Goal: Task Accomplishment & Management: Manage account settings

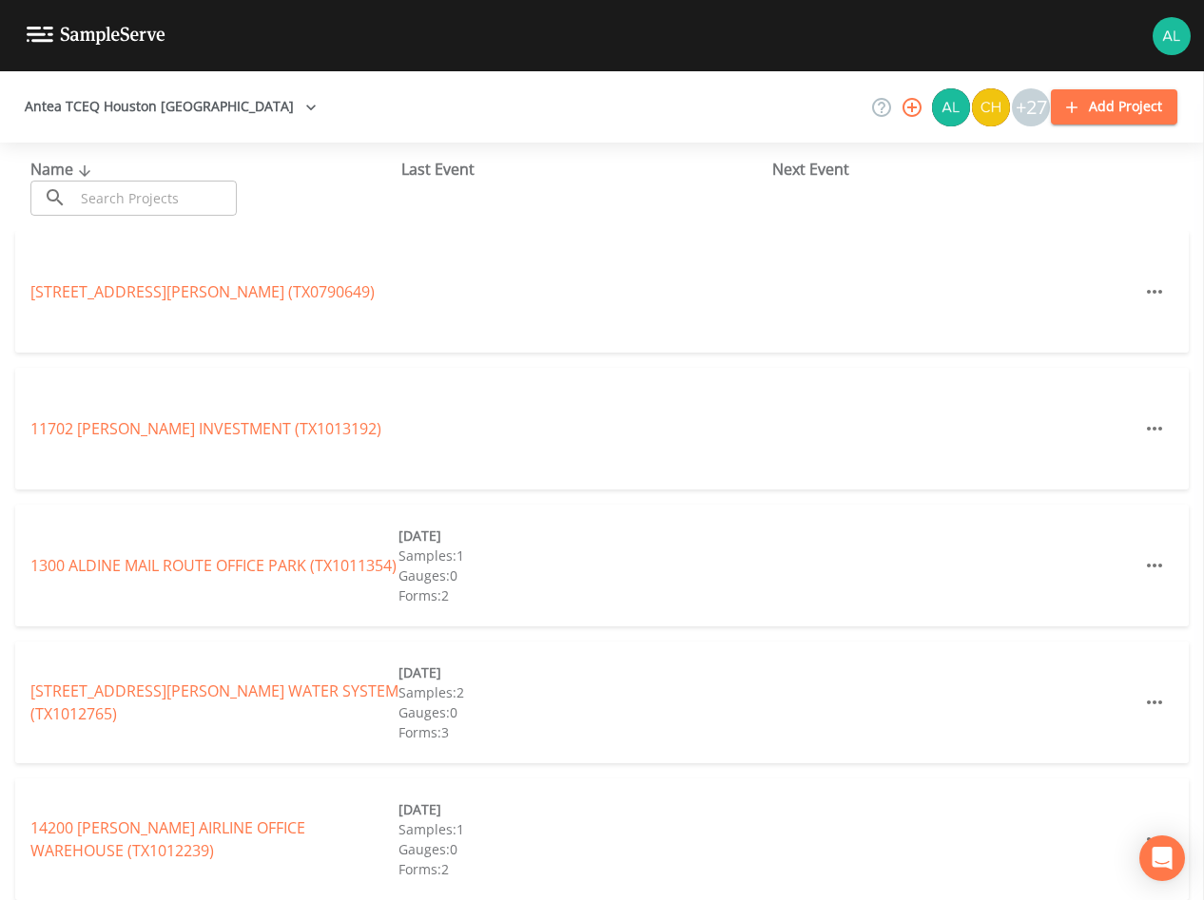
click at [128, 210] on input "text" at bounding box center [155, 198] width 163 height 35
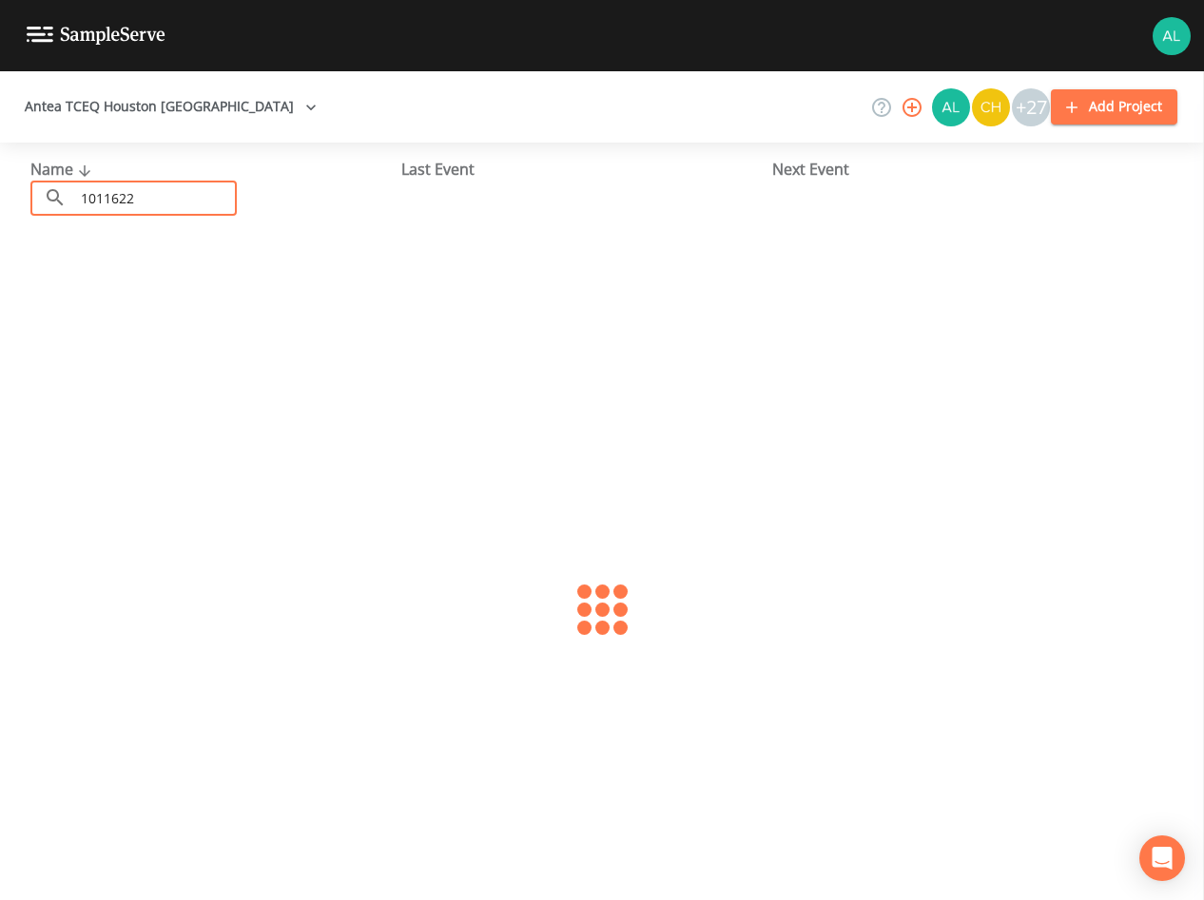
type input "1011622"
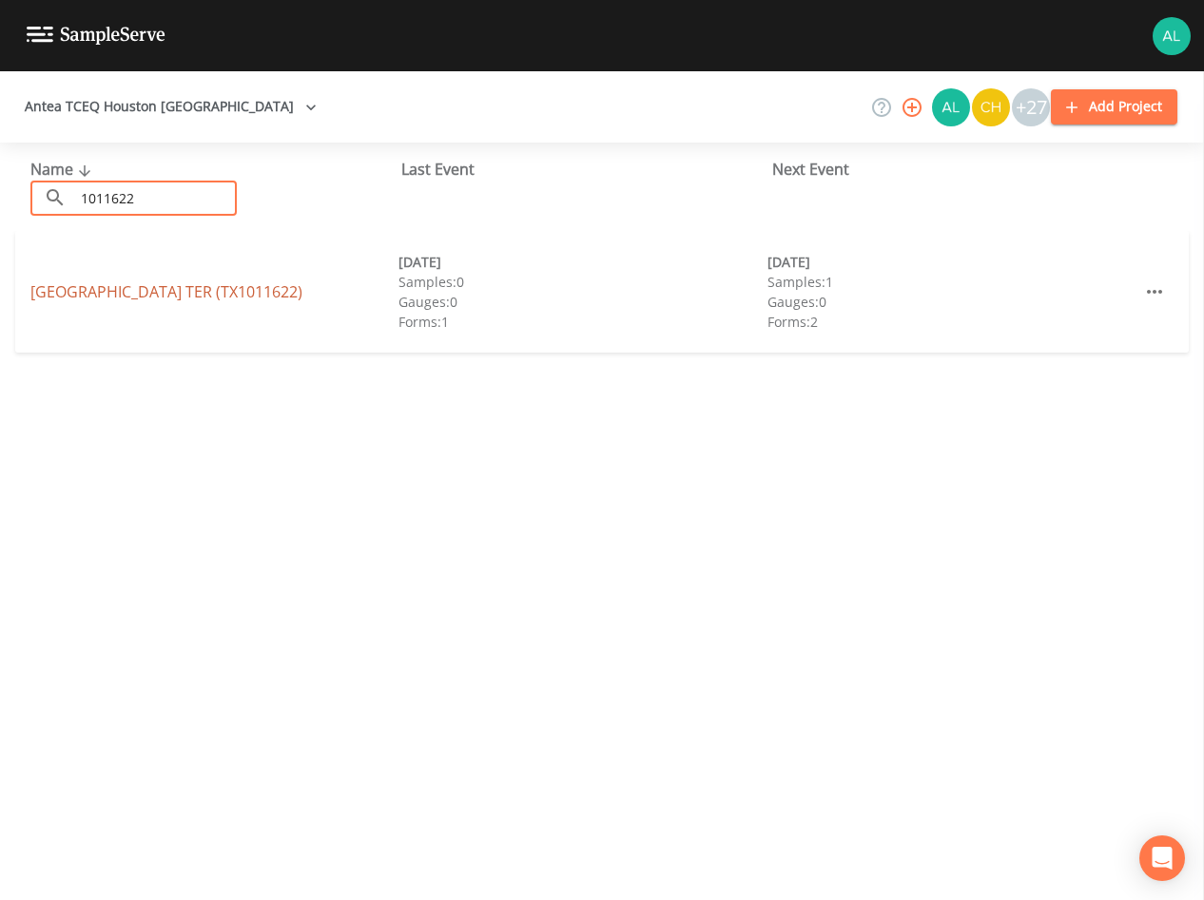
click at [85, 297] on link "[GEOGRAPHIC_DATA] (TX1011622)" at bounding box center [166, 291] width 272 height 21
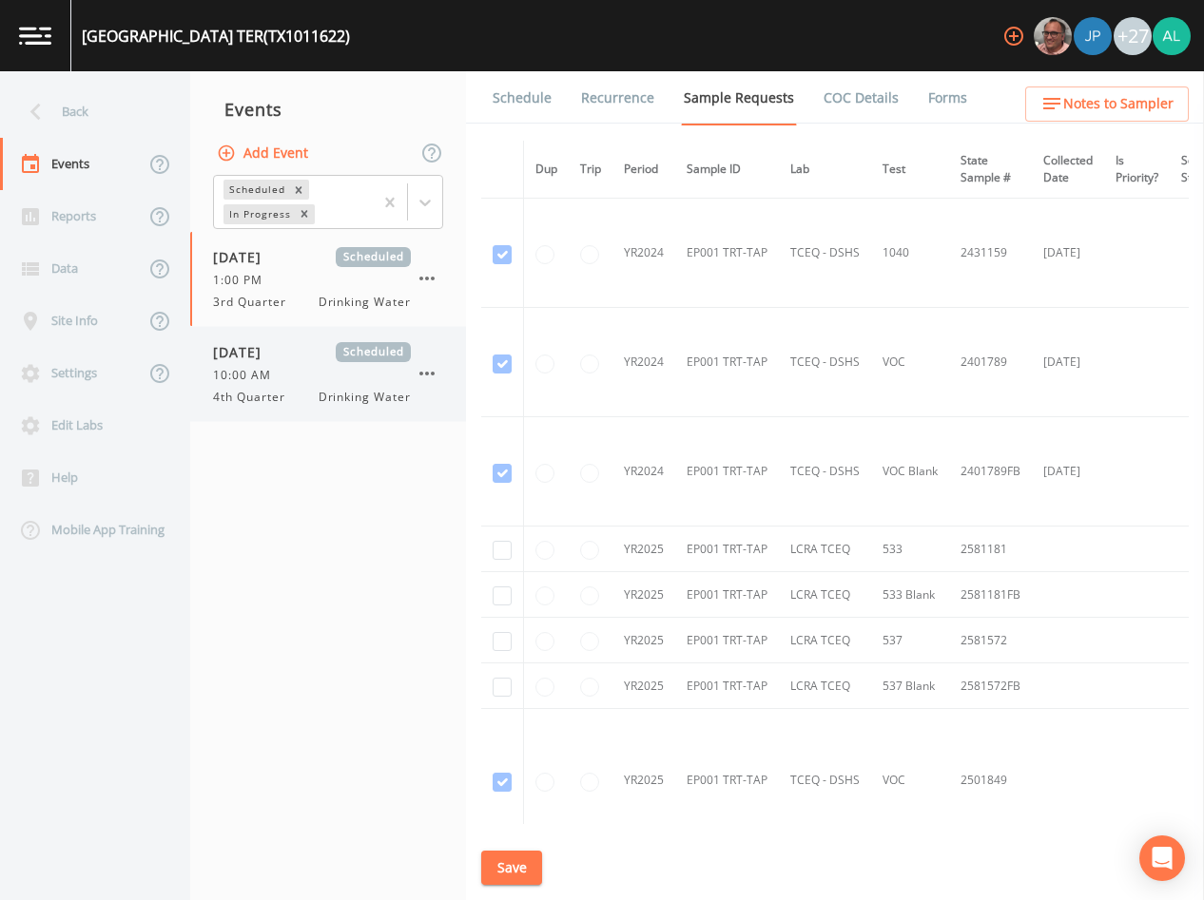
click at [260, 411] on div "[DATE] Scheduled 10:00 AM 4th Quarter Drinking Water" at bounding box center [328, 374] width 276 height 94
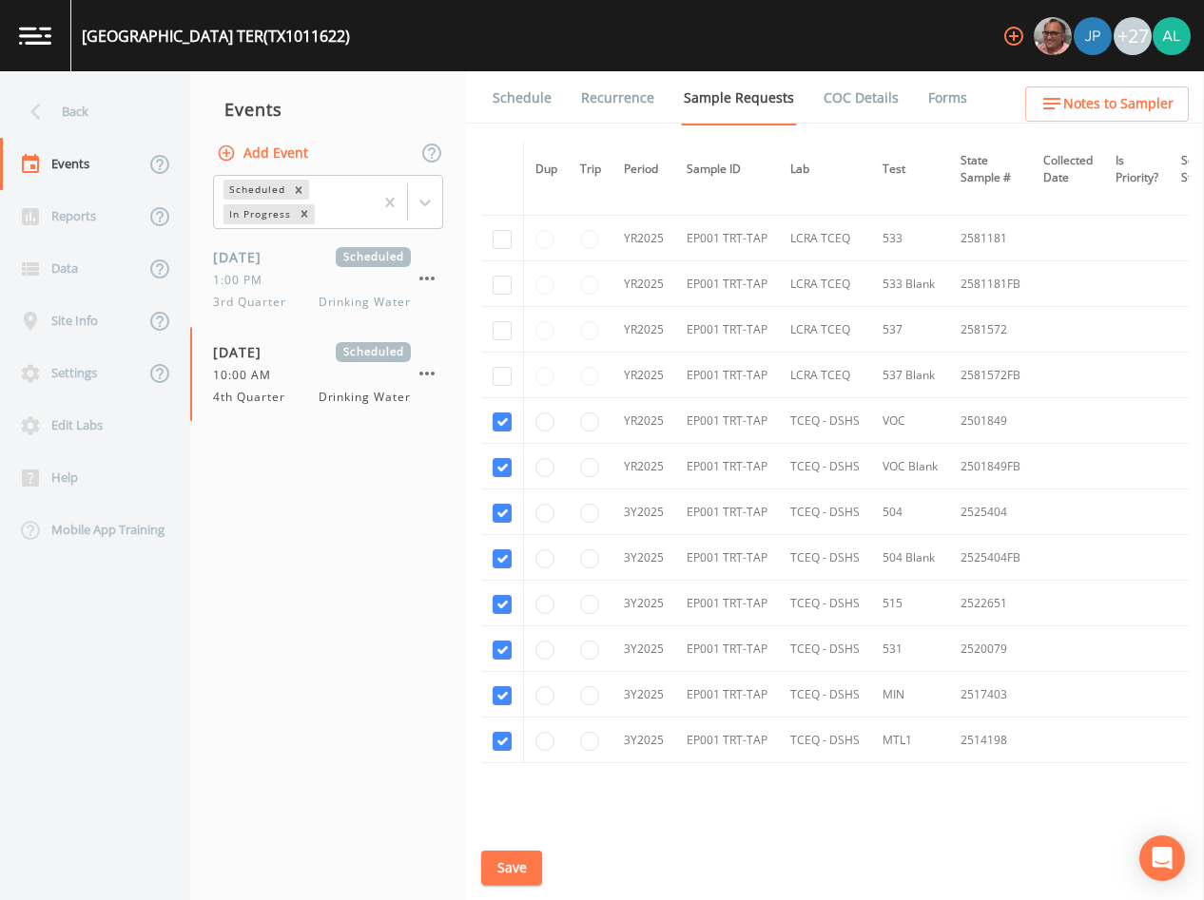
scroll to position [312, 0]
click at [523, 858] on button "Save" at bounding box center [511, 868] width 61 height 35
click at [479, 875] on div "Schedule Recurrence Sample Requests COC Details Forms Dup Trip Period Sample ID…" at bounding box center [835, 485] width 738 height 829
click at [499, 872] on button "Save" at bounding box center [511, 868] width 61 height 35
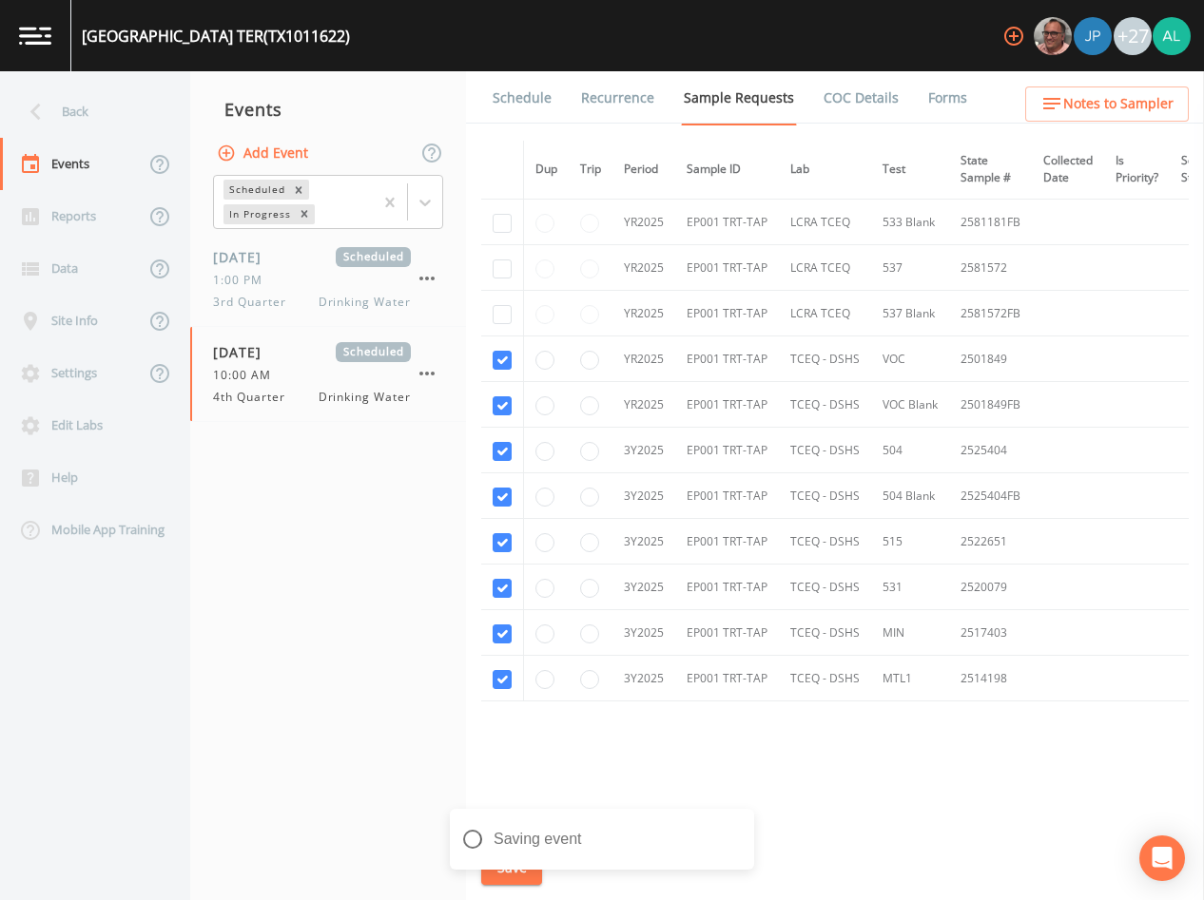
scroll to position [380, 0]
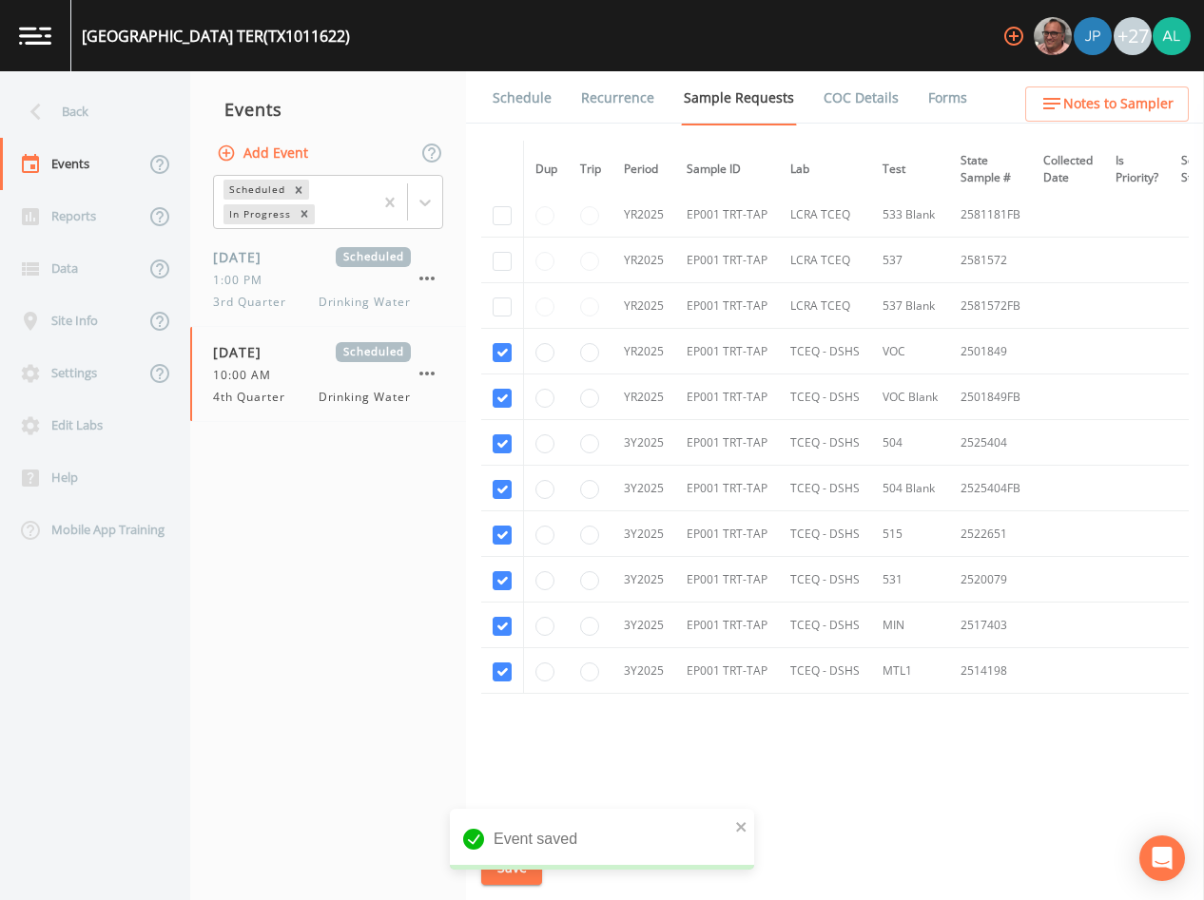
click at [516, 85] on link "Schedule" at bounding box center [522, 97] width 65 height 53
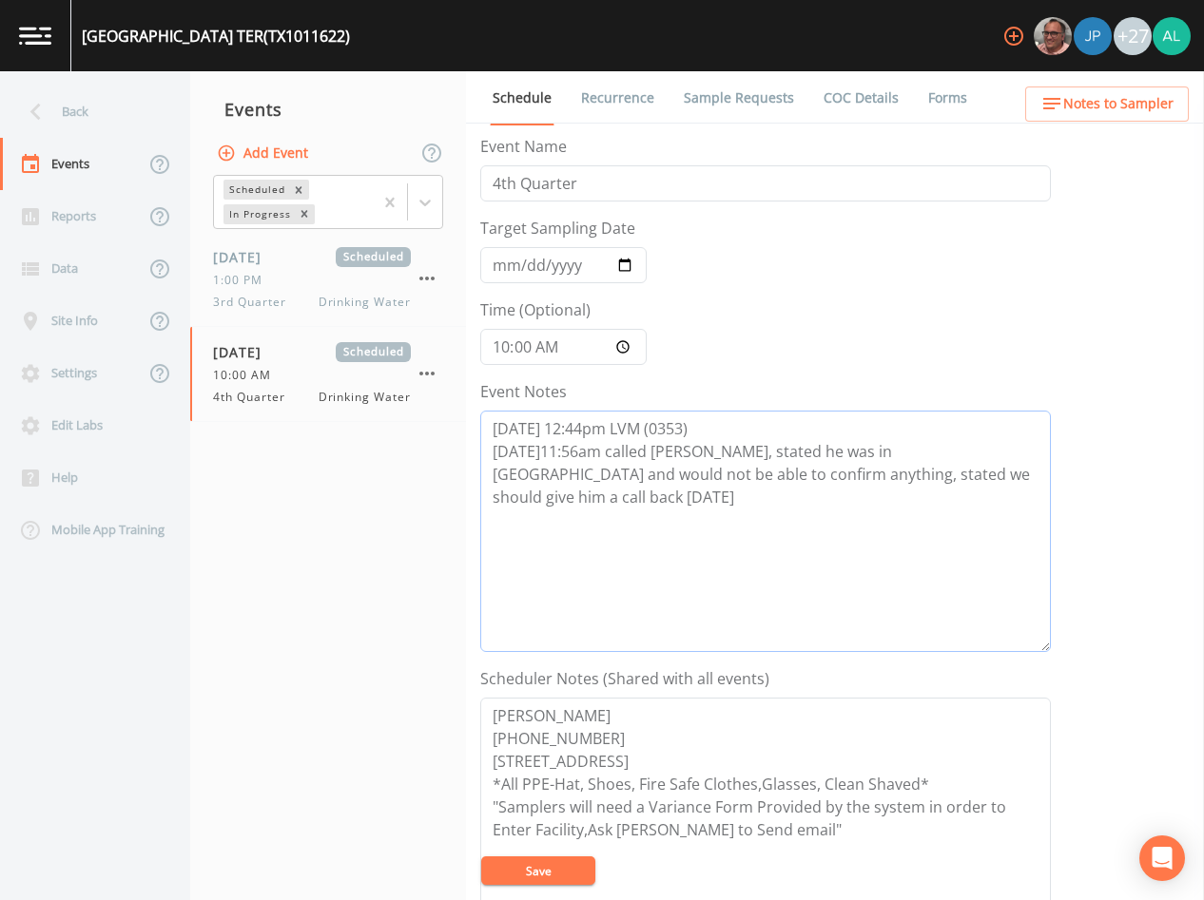
click at [1048, 484] on textarea "[DATE] 12:44pm LVM (0353) [DATE]11:56am called [PERSON_NAME], stated he was in …" at bounding box center [765, 532] width 571 height 242
drag, startPoint x: 758, startPoint y: 533, endPoint x: 492, endPoint y: 495, distance: 268.8
click at [492, 495] on textarea "[DATE] 12:44pm LVM (0353) [DATE]11:56am called [PERSON_NAME], stated he was in …" at bounding box center [765, 532] width 571 height 242
type textarea "[DATE] 12:44pm LVM (0353) [DATE]11:56am called [PERSON_NAME], stated he was in …"
click at [575, 880] on button "Save" at bounding box center [538, 871] width 114 height 29
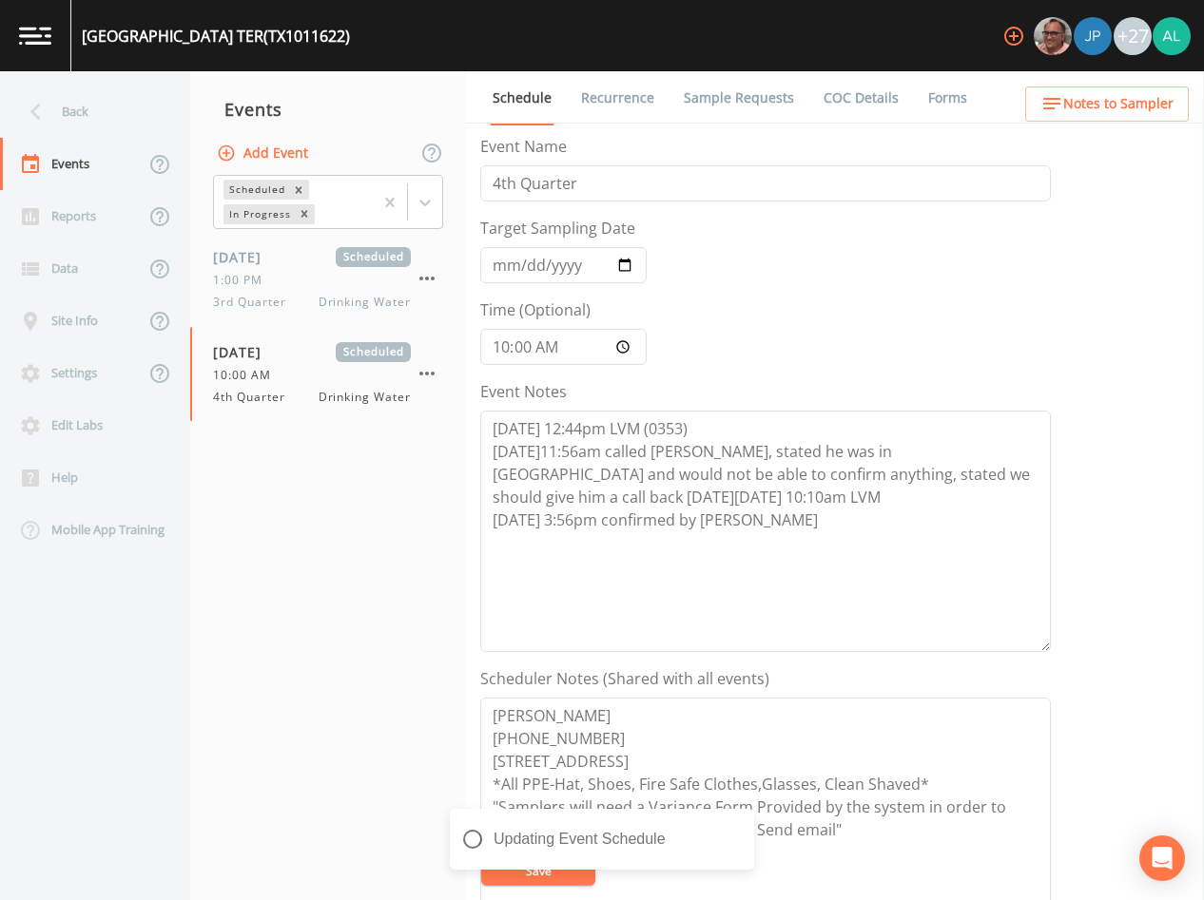
scroll to position [190, 0]
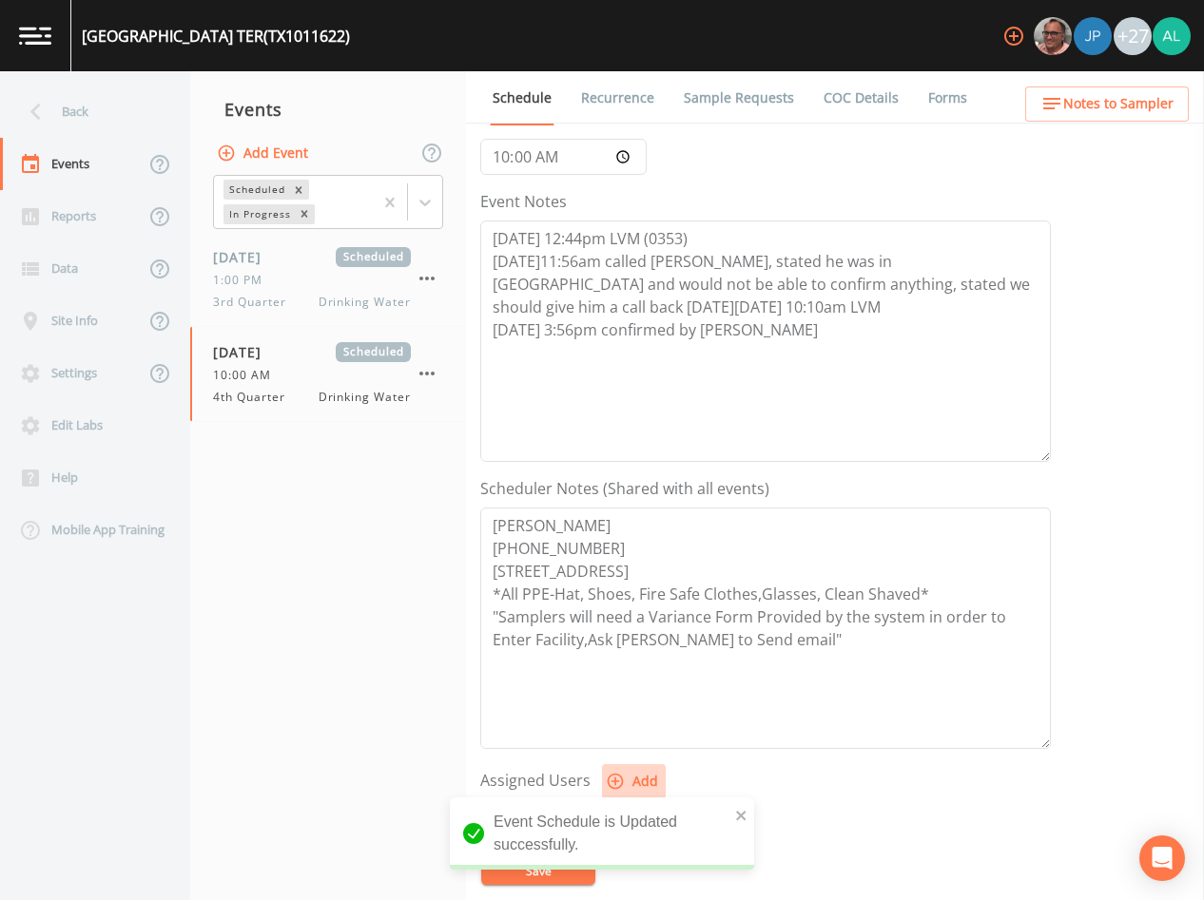
click at [615, 788] on icon "button" at bounding box center [616, 782] width 16 height 16
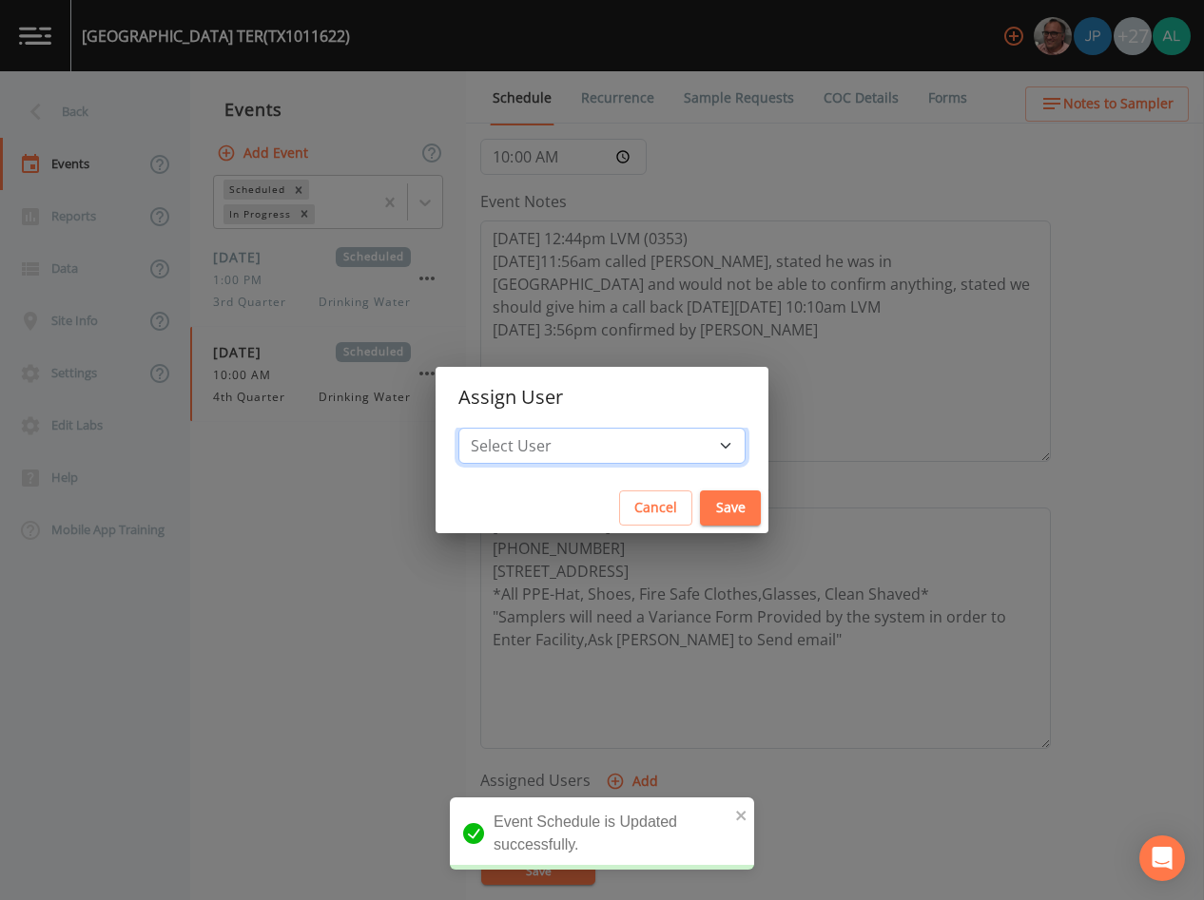
click at [547, 459] on select "Select User [PERSON_NAME] [PERSON_NAME] [PERSON_NAME] [PERSON_NAME] [PERSON_NAM…" at bounding box center [601, 446] width 287 height 36
select select "1051c3a1-6c84-4a22-a0dd-c999b59f2b39"
click at [501, 428] on select "Select User [PERSON_NAME] [PERSON_NAME] [PERSON_NAME] [PERSON_NAME] [PERSON_NAM…" at bounding box center [601, 446] width 287 height 36
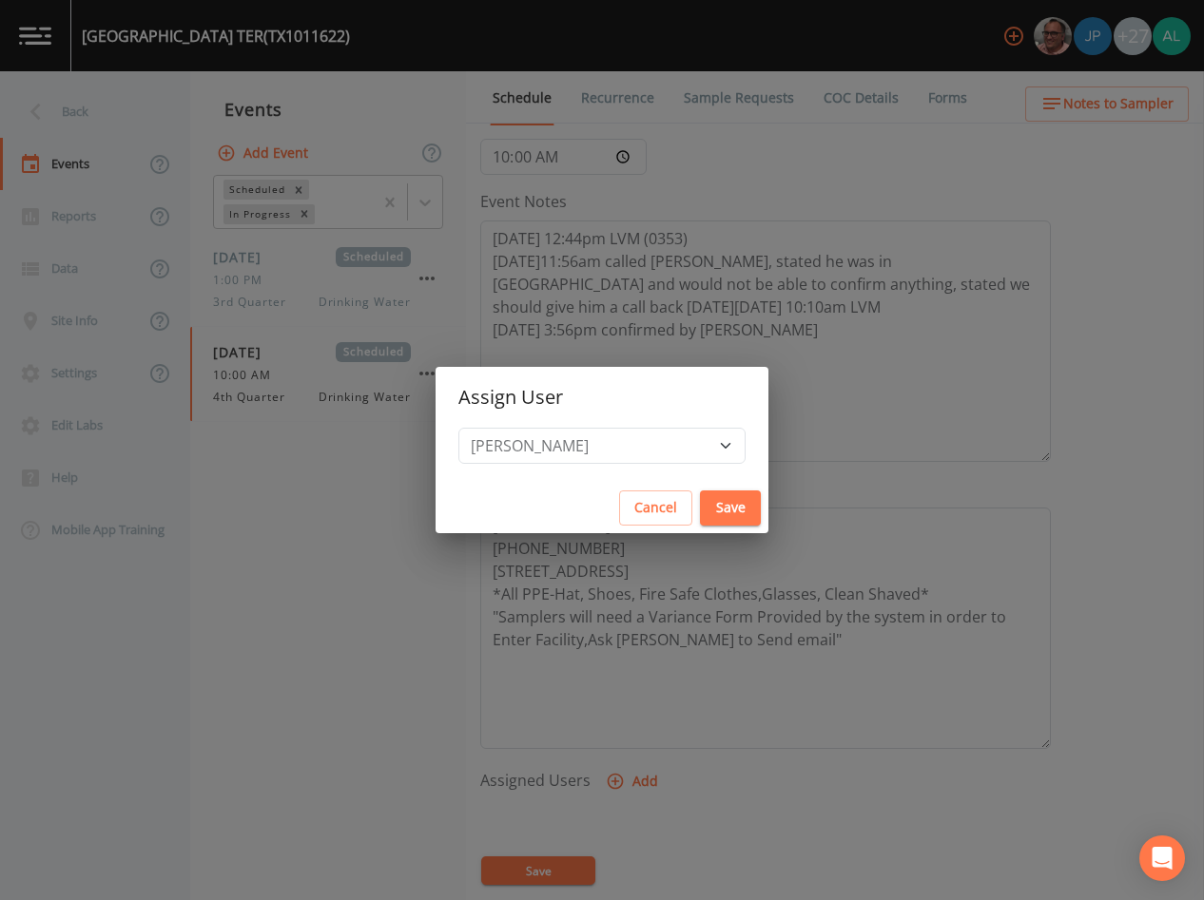
click at [700, 523] on button "Save" at bounding box center [730, 508] width 61 height 35
select select
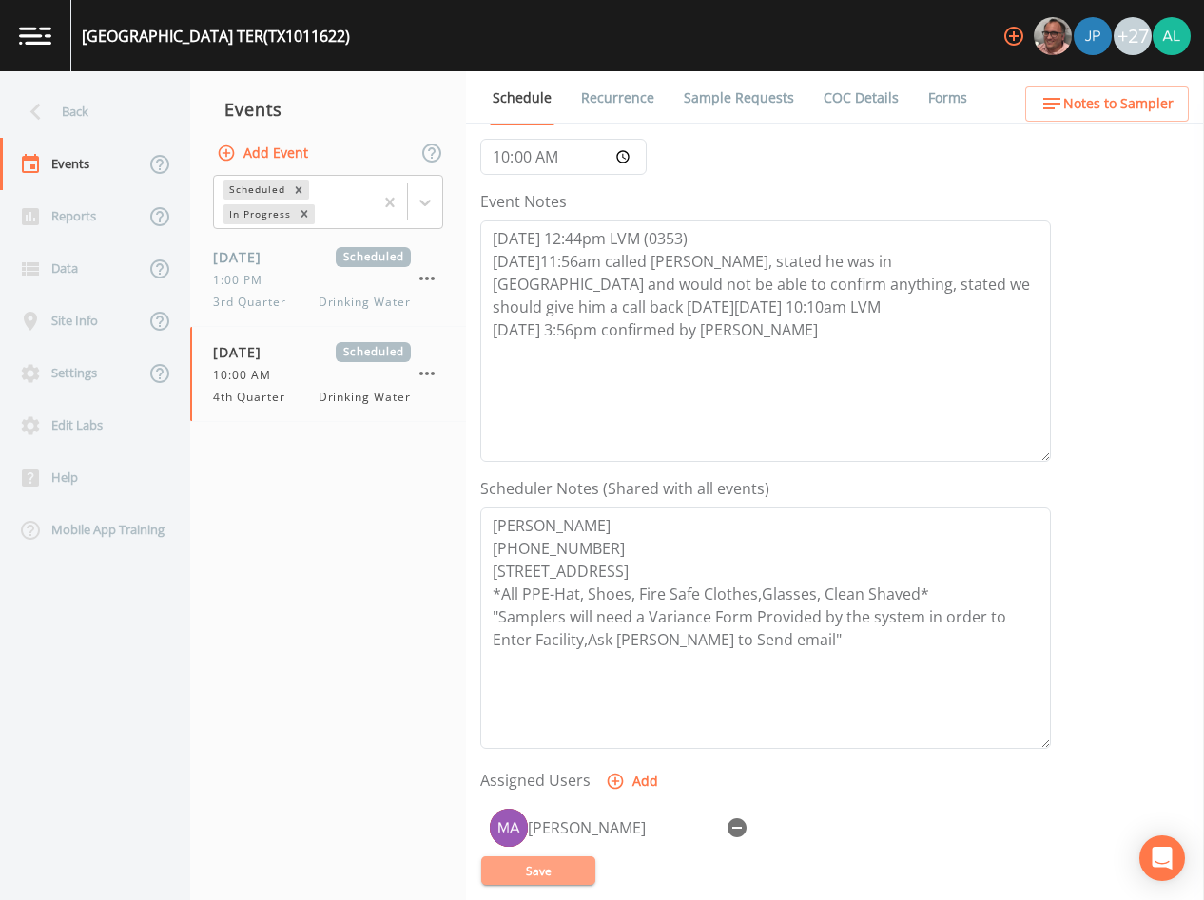
click at [563, 866] on button "Save" at bounding box center [538, 871] width 114 height 29
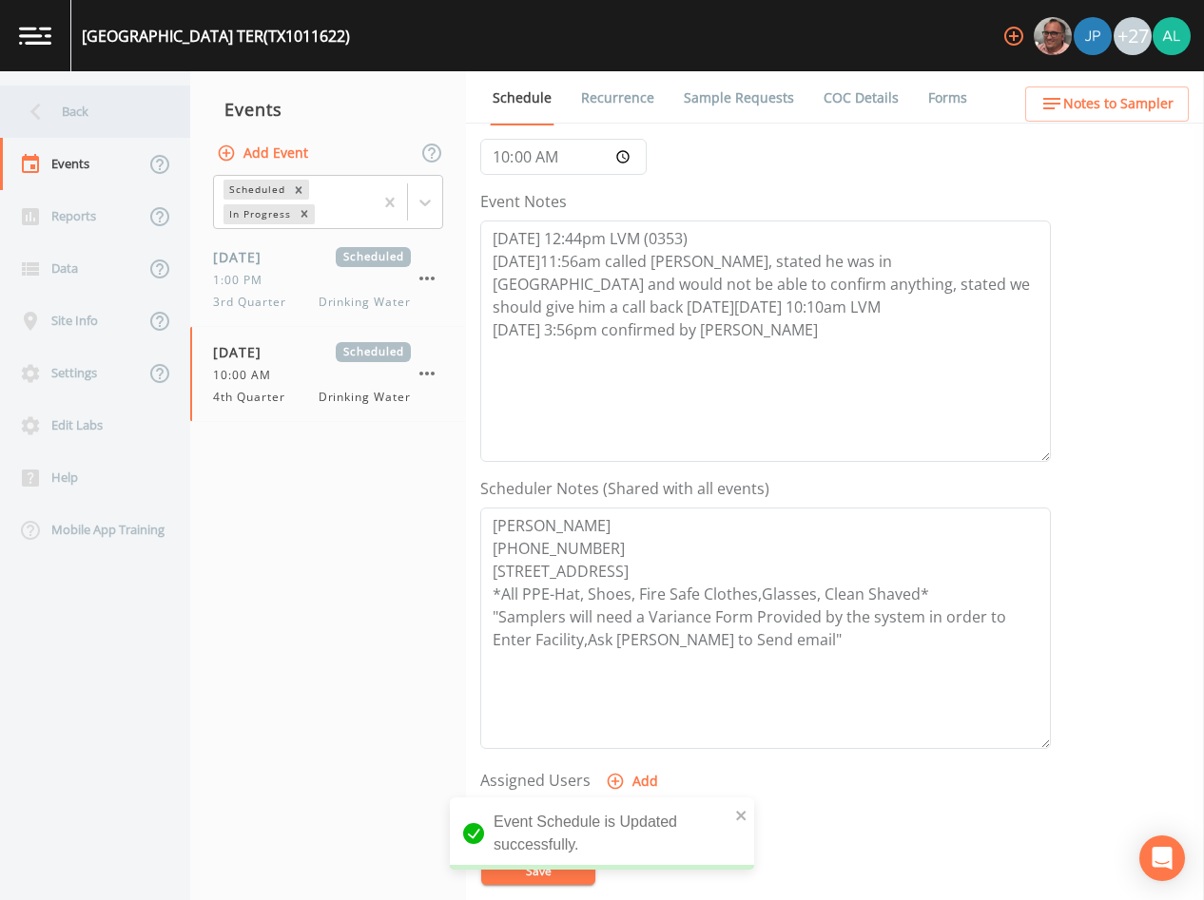
click at [88, 110] on div "Back" at bounding box center [85, 112] width 171 height 52
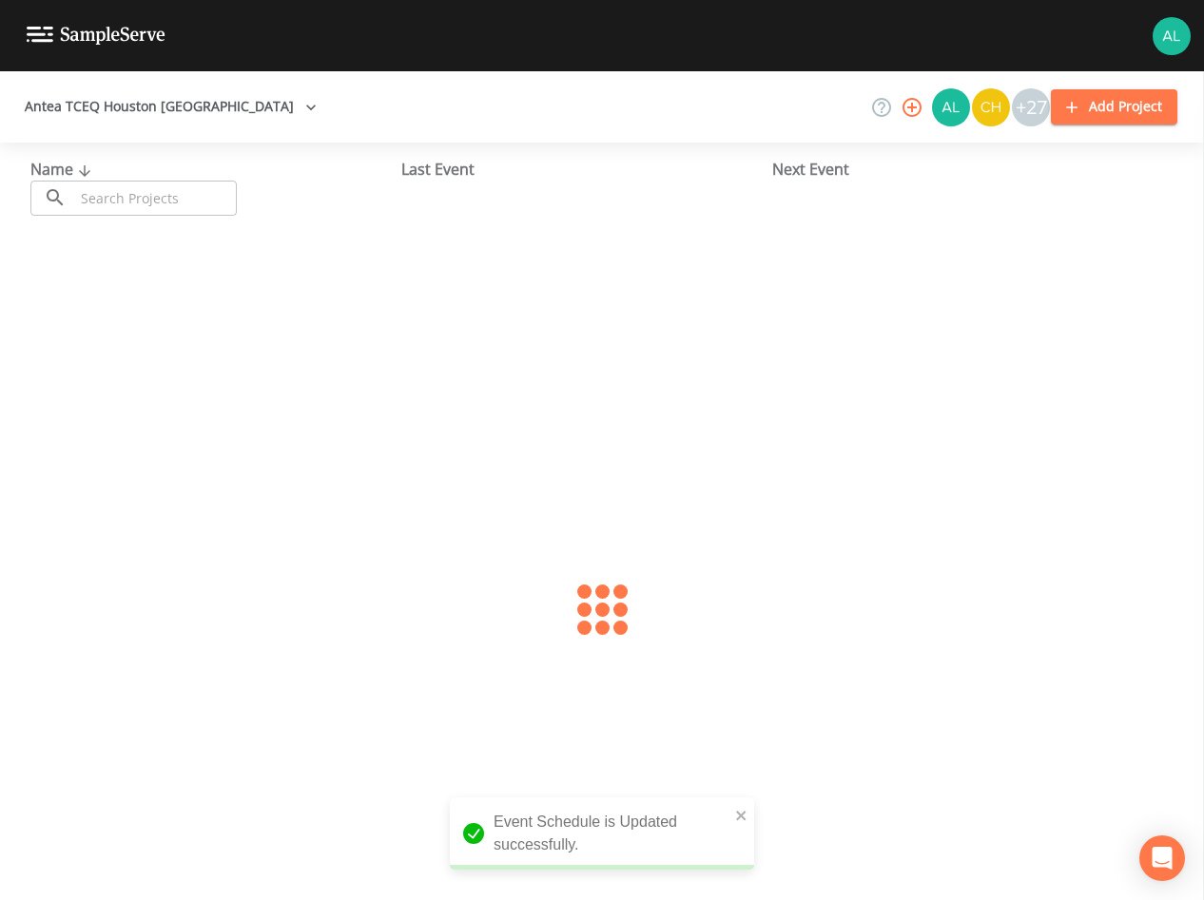
click at [125, 206] on input "text" at bounding box center [155, 198] width 163 height 35
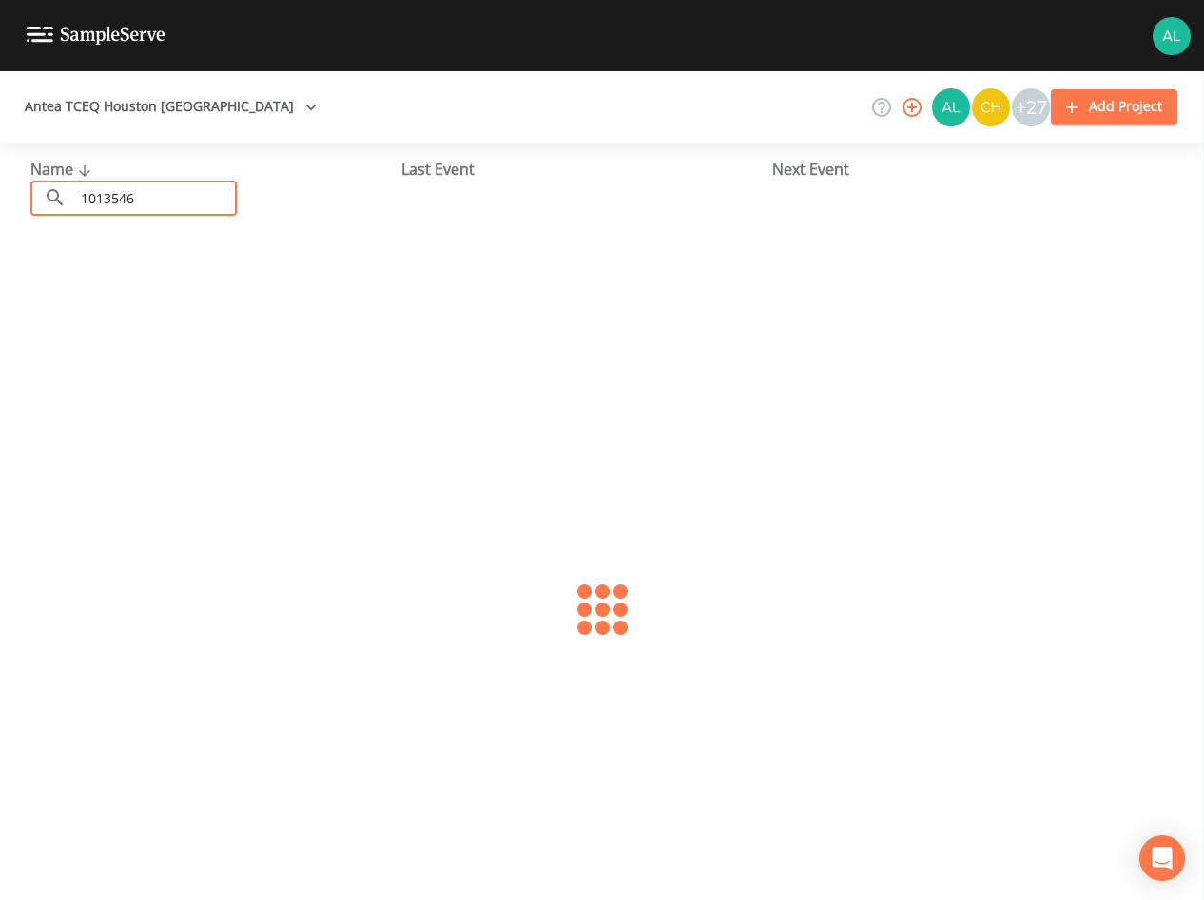
type input "1013546"
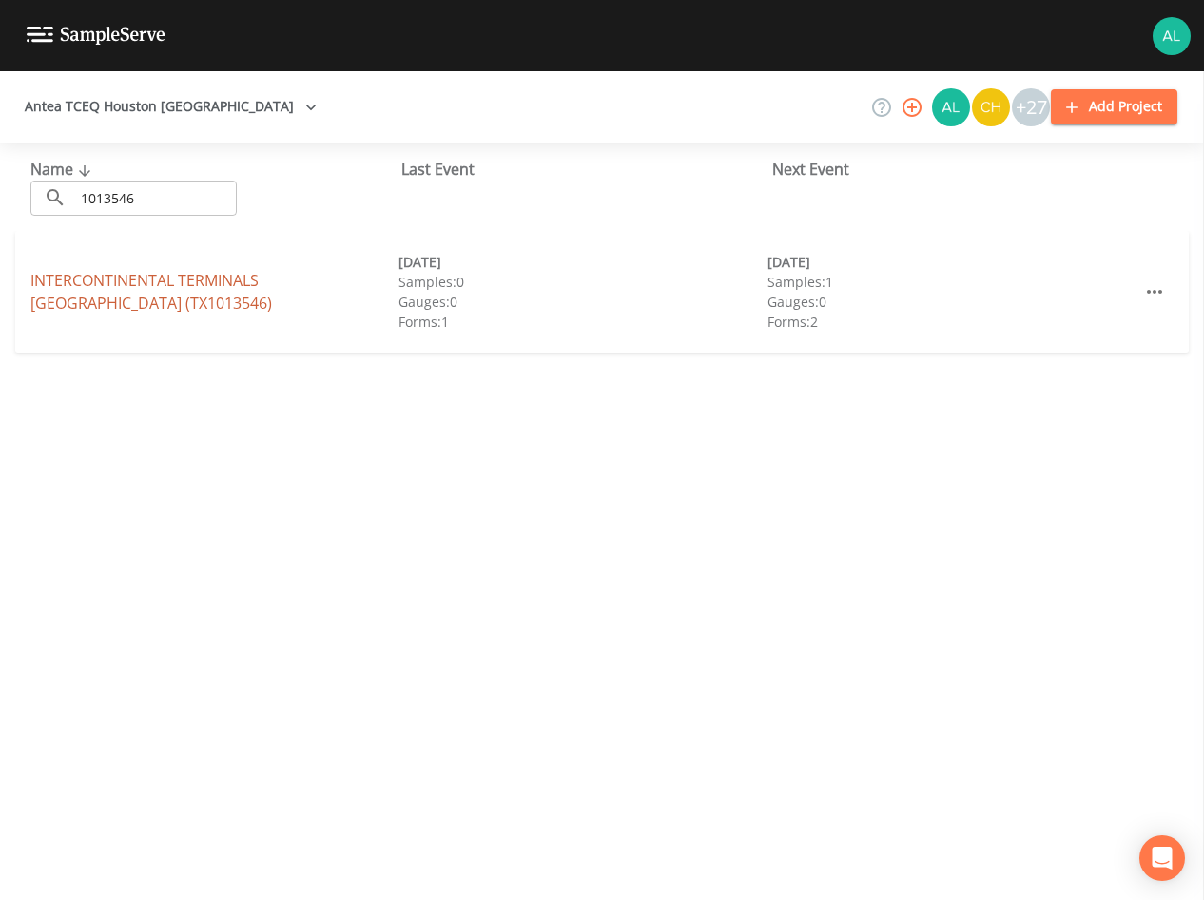
click at [216, 278] on link "[GEOGRAPHIC_DATA])" at bounding box center [151, 292] width 242 height 44
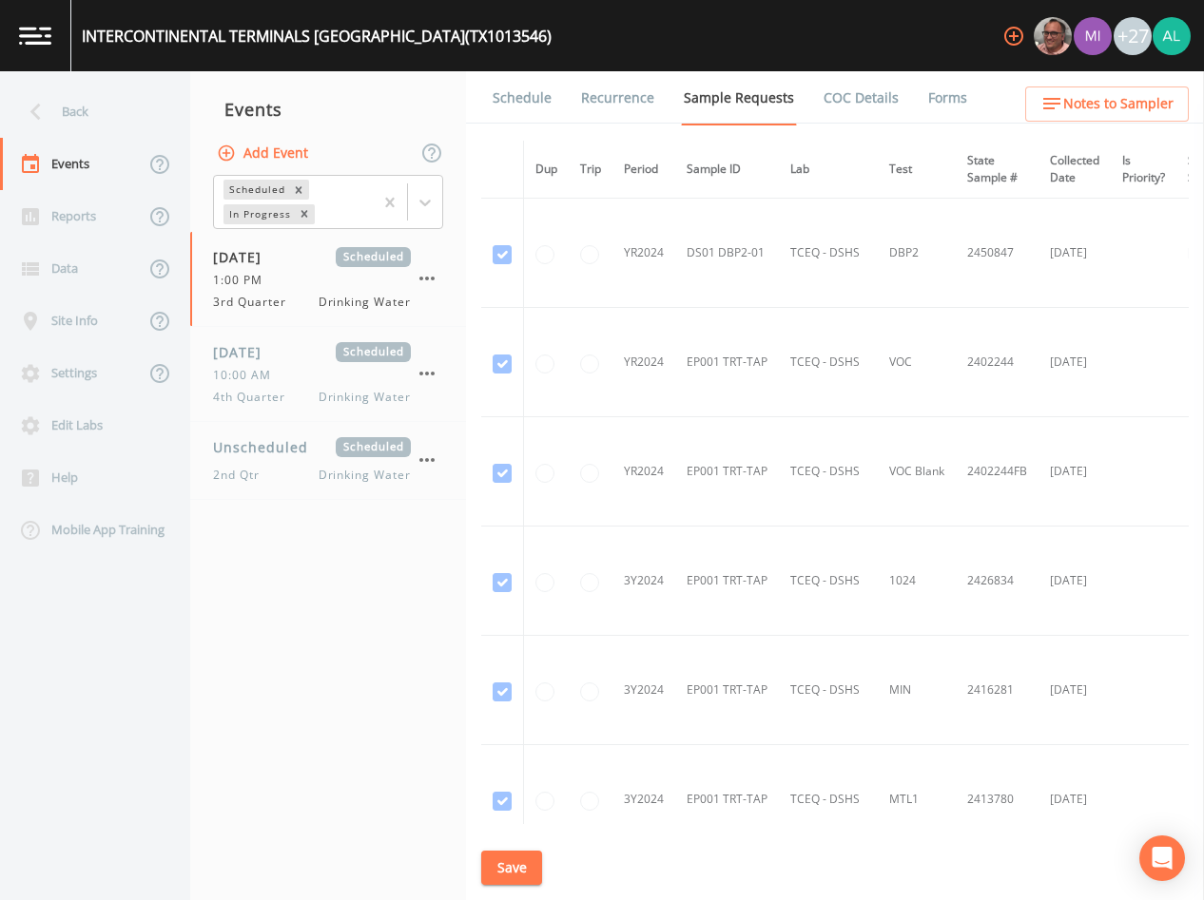
click at [510, 112] on link "Schedule" at bounding box center [522, 97] width 65 height 53
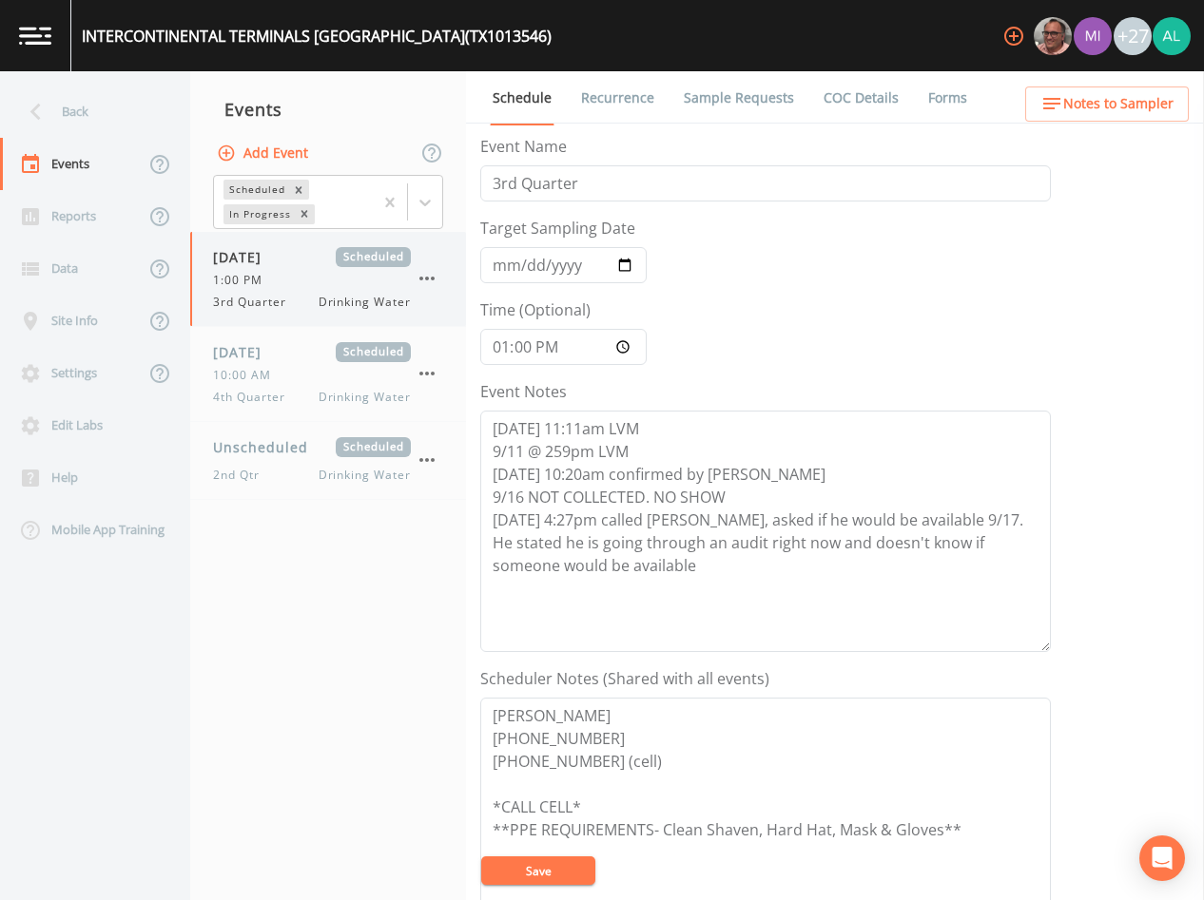
drag, startPoint x: 327, startPoint y: 315, endPoint x: 293, endPoint y: 360, distance: 57.1
click at [327, 316] on div "[DATE] Scheduled 1:00 PM 3rd Quarter Drinking Water" at bounding box center [328, 279] width 276 height 94
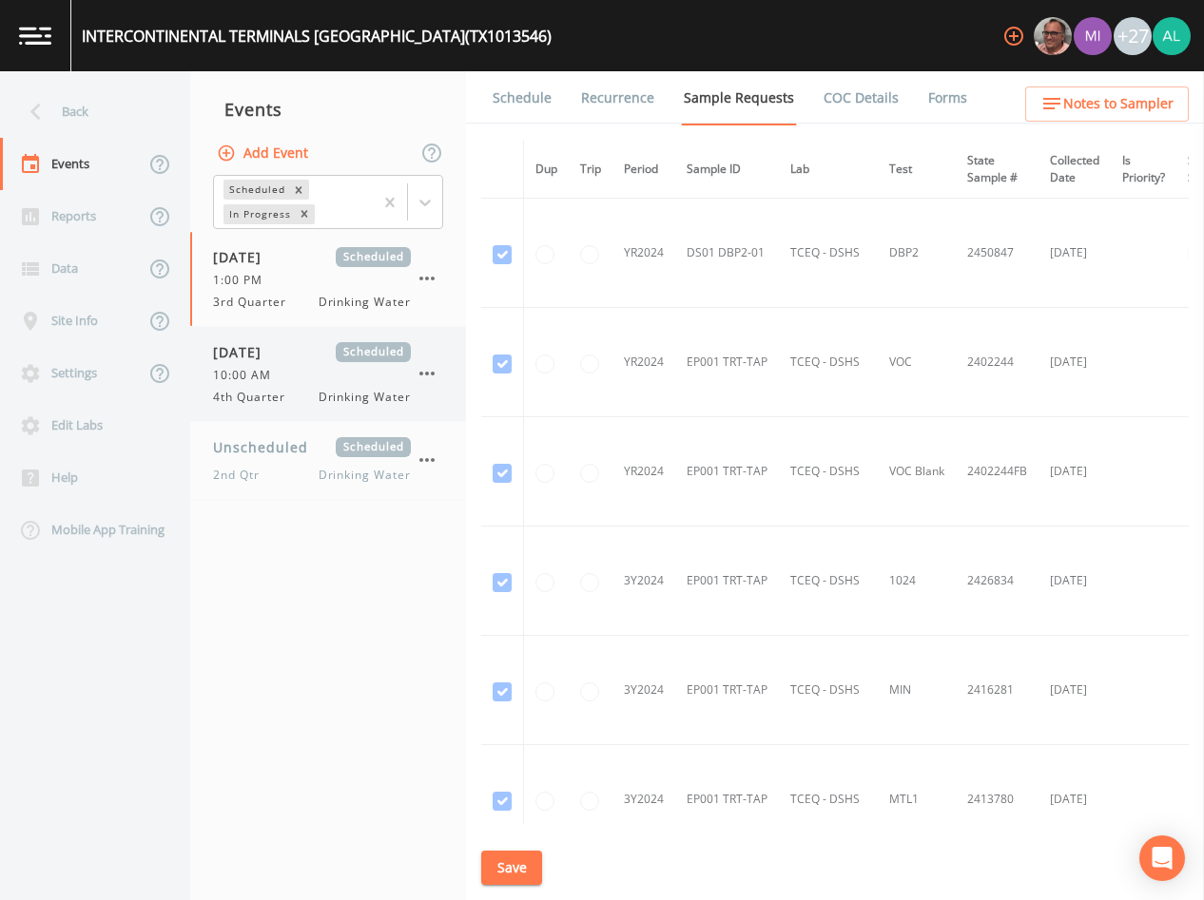
click at [275, 360] on span "[DATE]" at bounding box center [244, 352] width 62 height 20
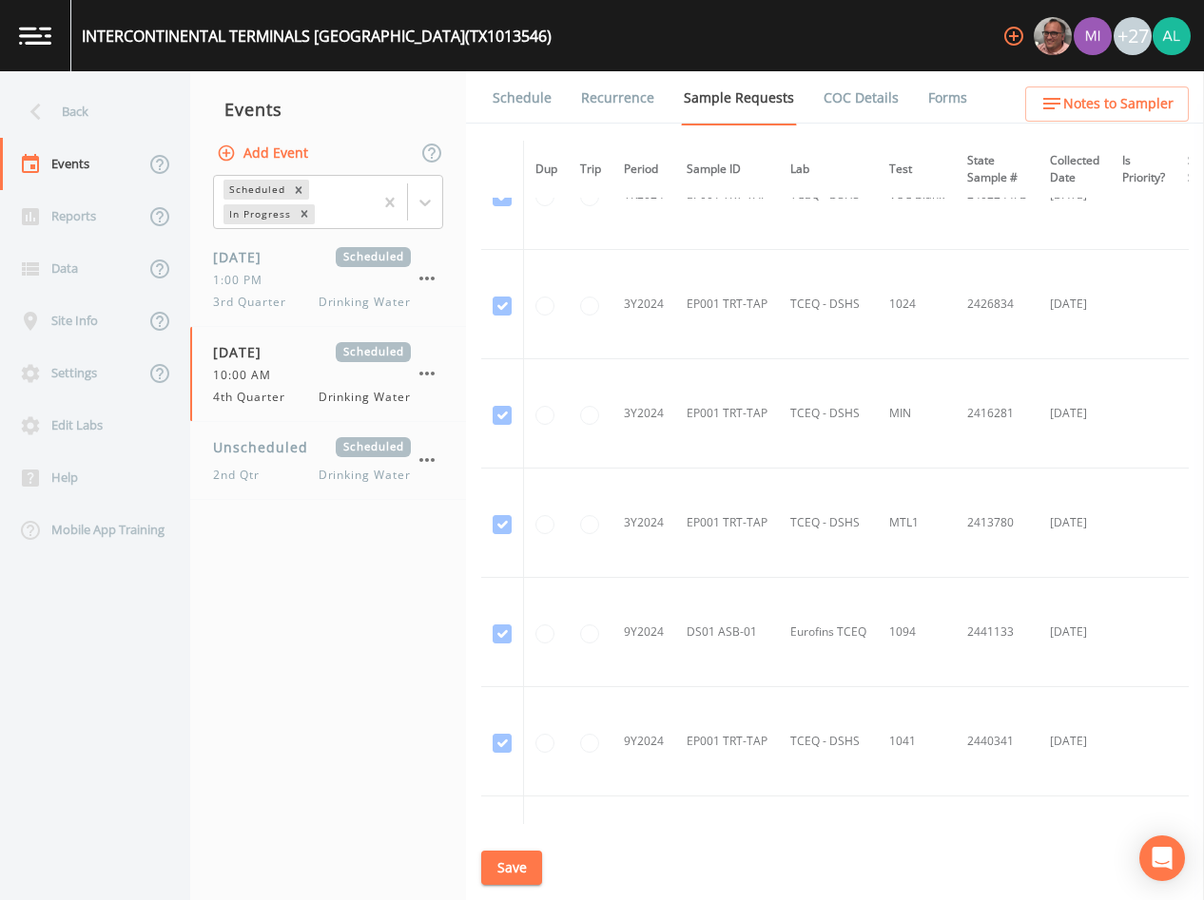
scroll to position [475, 0]
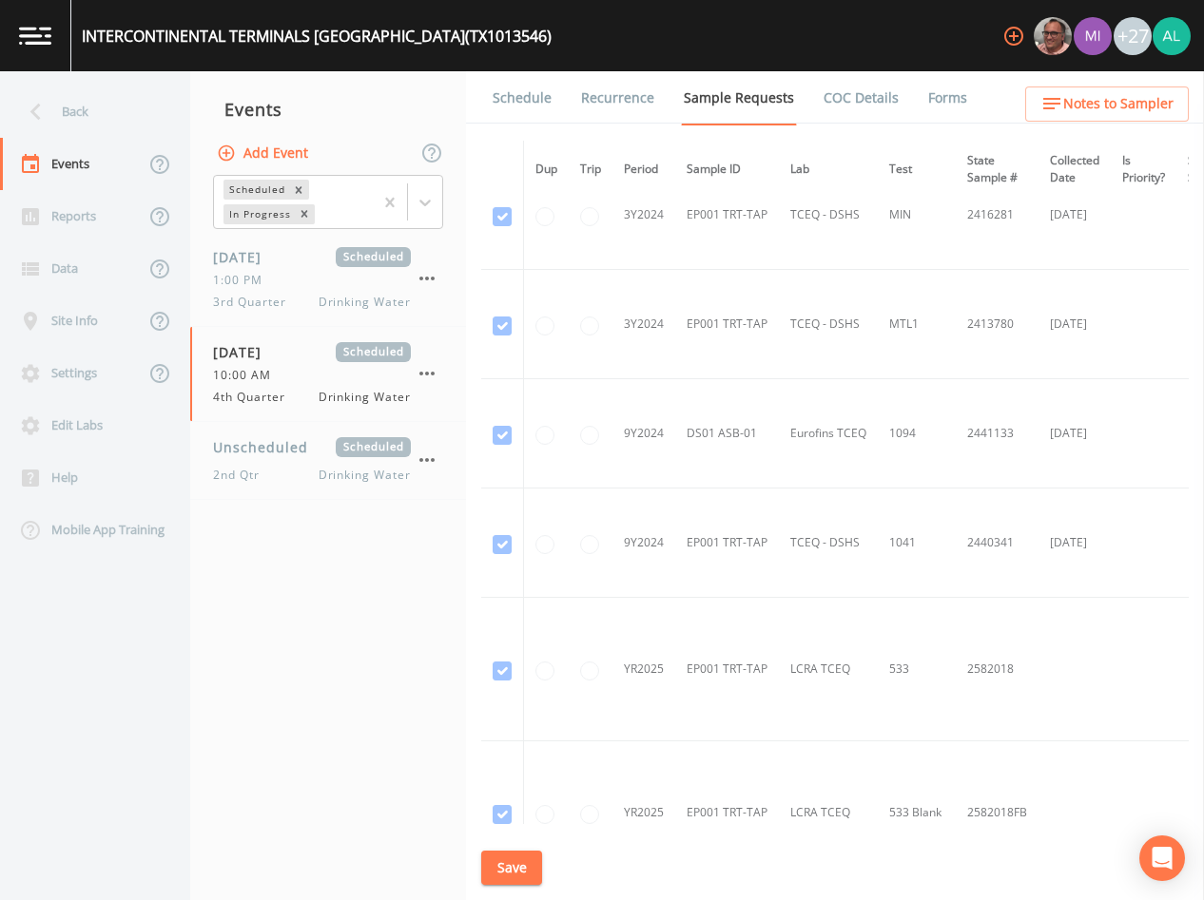
click at [533, 106] on link "Schedule" at bounding box center [522, 97] width 65 height 53
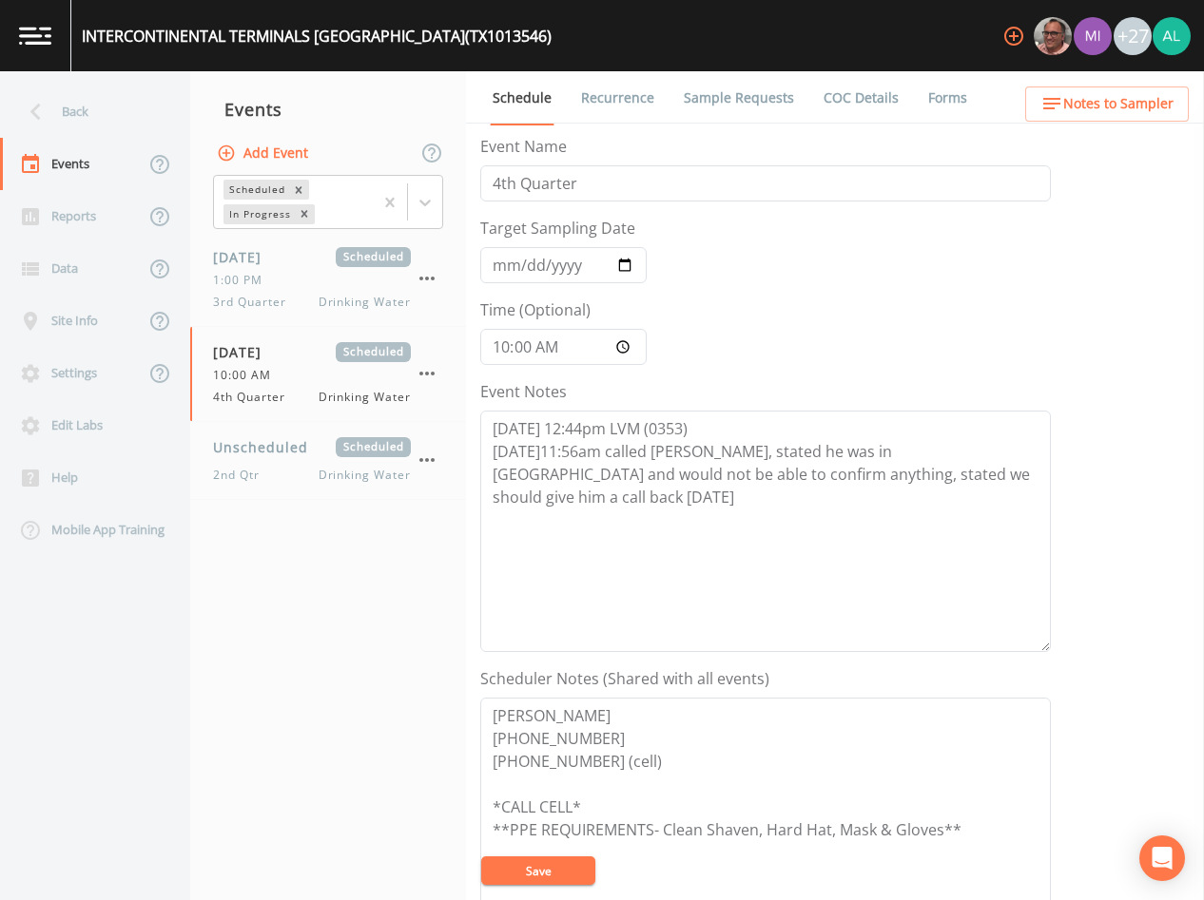
click at [1051, 508] on div "Event Name 4th Quarter Target Sampling Date [DATE] Time (Optional) 10:00:00 Eve…" at bounding box center [842, 517] width 724 height 765
drag, startPoint x: 1022, startPoint y: 472, endPoint x: 968, endPoint y: 465, distance: 54.6
click at [1022, 471] on textarea "[DATE] 12:44pm LVM (0353) [DATE]11:56am called [PERSON_NAME], stated he was in …" at bounding box center [765, 532] width 571 height 242
paste textarea "[DATE] 10:10am LVM [DATE] 3:56pm confirmed by [PERSON_NAME]"
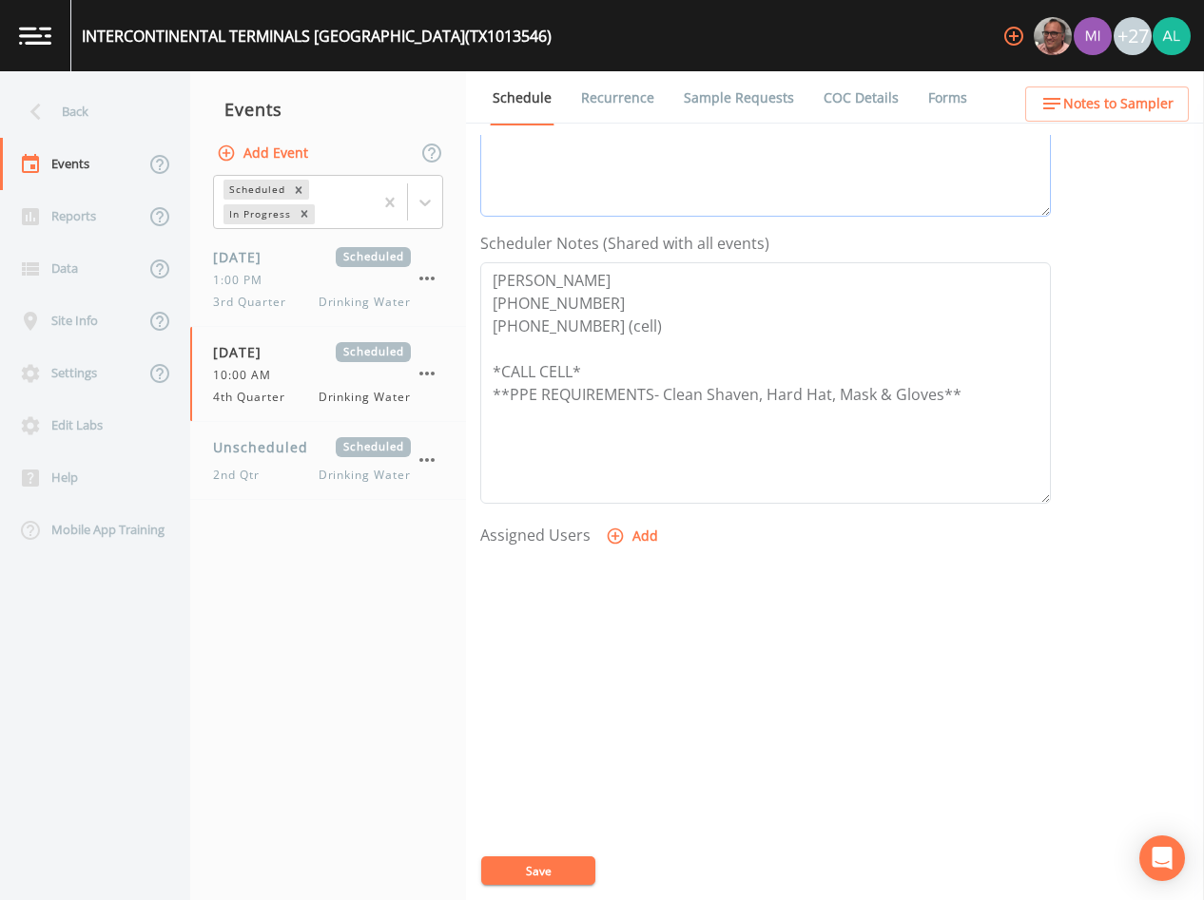
scroll to position [441, 0]
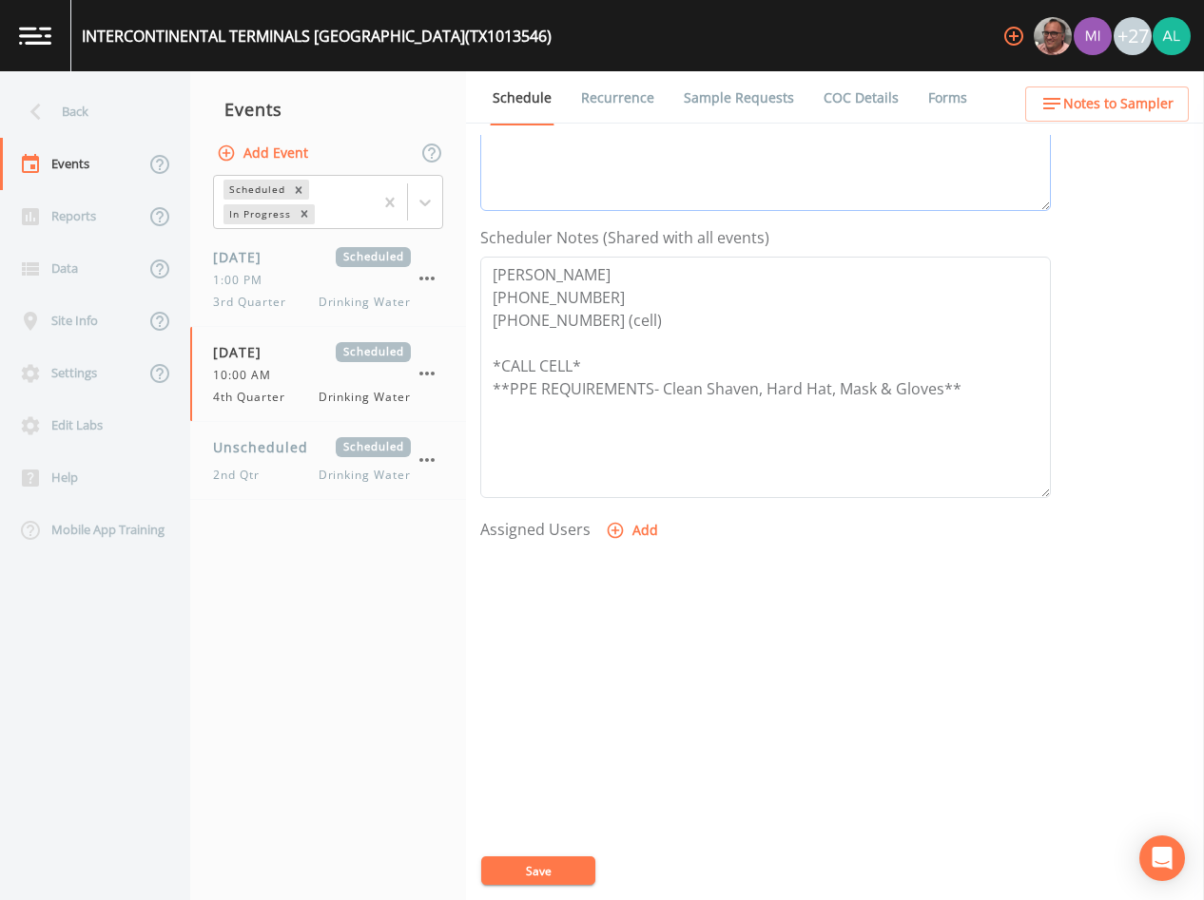
type textarea "[DATE] 12:44pm LVM (0353) [DATE]11:56am called [PERSON_NAME], stated he was in …"
click at [635, 531] on button "Add" at bounding box center [634, 530] width 64 height 35
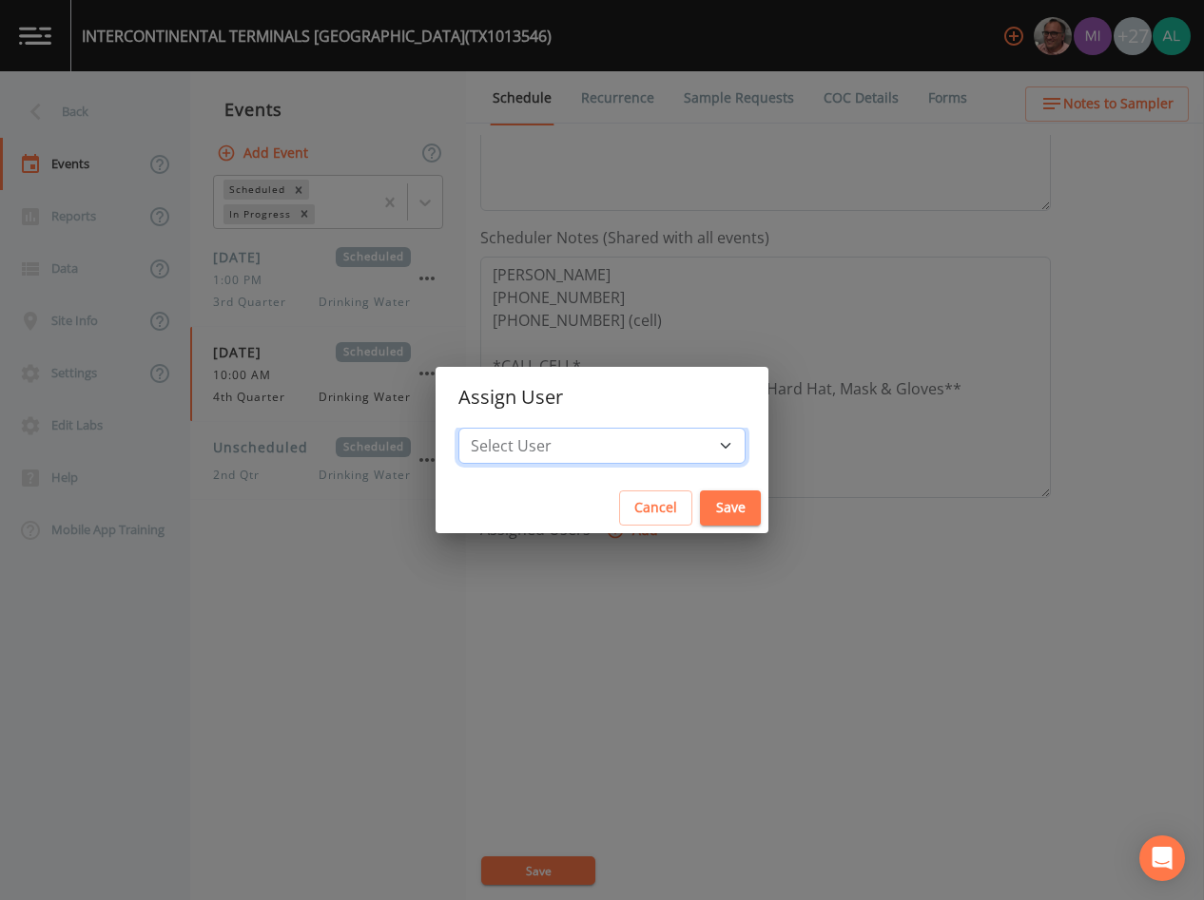
click at [550, 437] on select "Select User [PERSON_NAME] [PERSON_NAME] [PERSON_NAME] [PERSON_NAME] [PERSON_NAM…" at bounding box center [601, 446] width 287 height 36
select select "1051c3a1-6c84-4a22-a0dd-c999b59f2b39"
click at [501, 428] on select "Select User [PERSON_NAME] [PERSON_NAME] [PERSON_NAME] [PERSON_NAME] [PERSON_NAM…" at bounding box center [601, 446] width 287 height 36
click at [685, 490] on div "Cancel Save" at bounding box center [602, 508] width 333 height 50
click at [700, 508] on button "Save" at bounding box center [730, 508] width 61 height 35
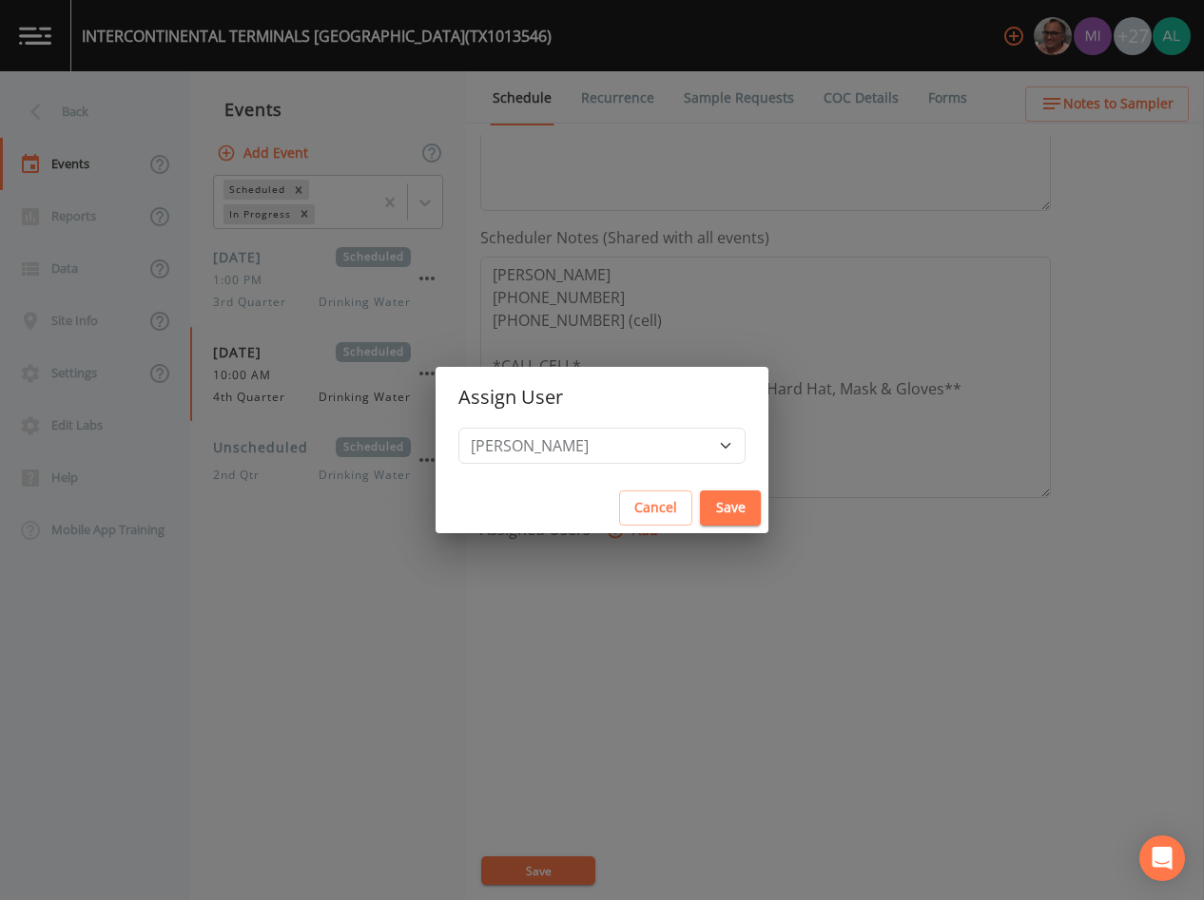
select select
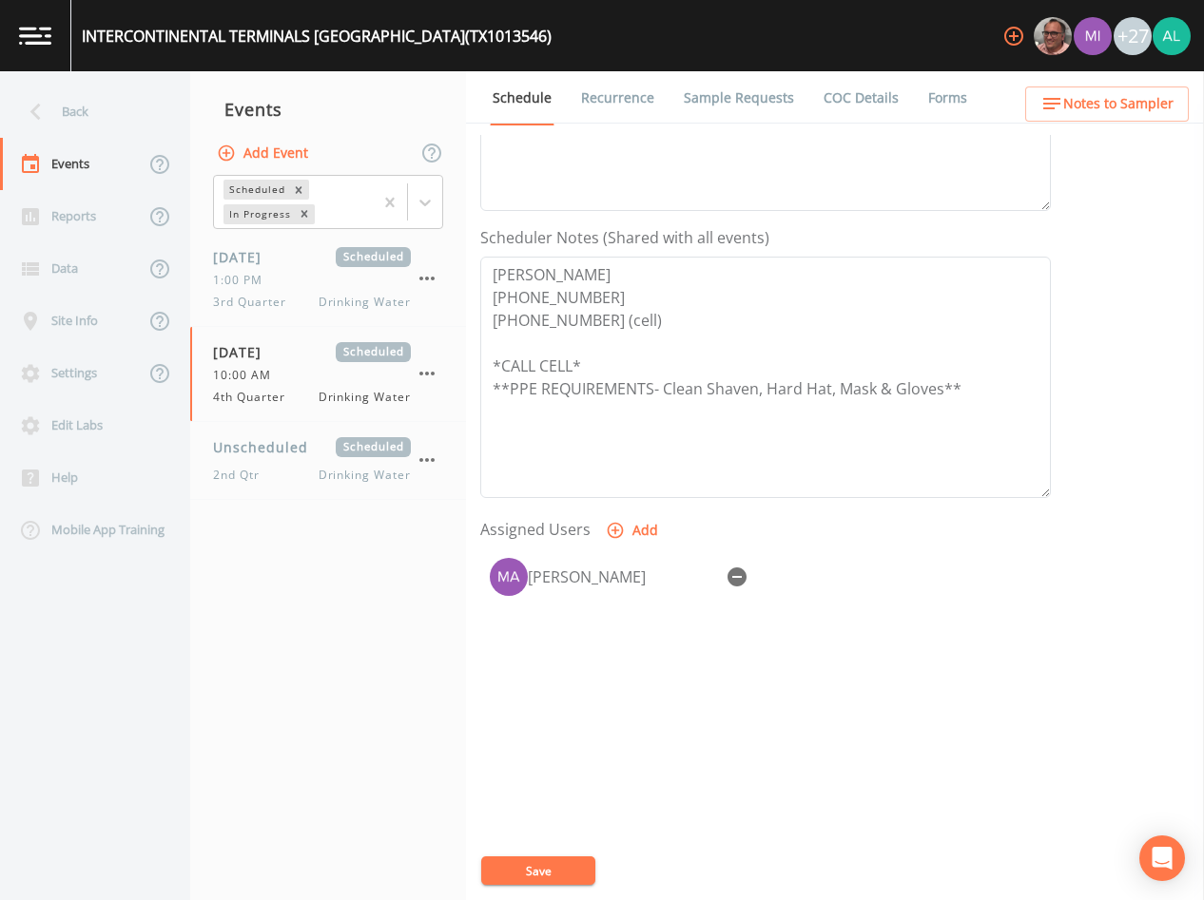
click at [555, 867] on button "Save" at bounding box center [538, 871] width 114 height 29
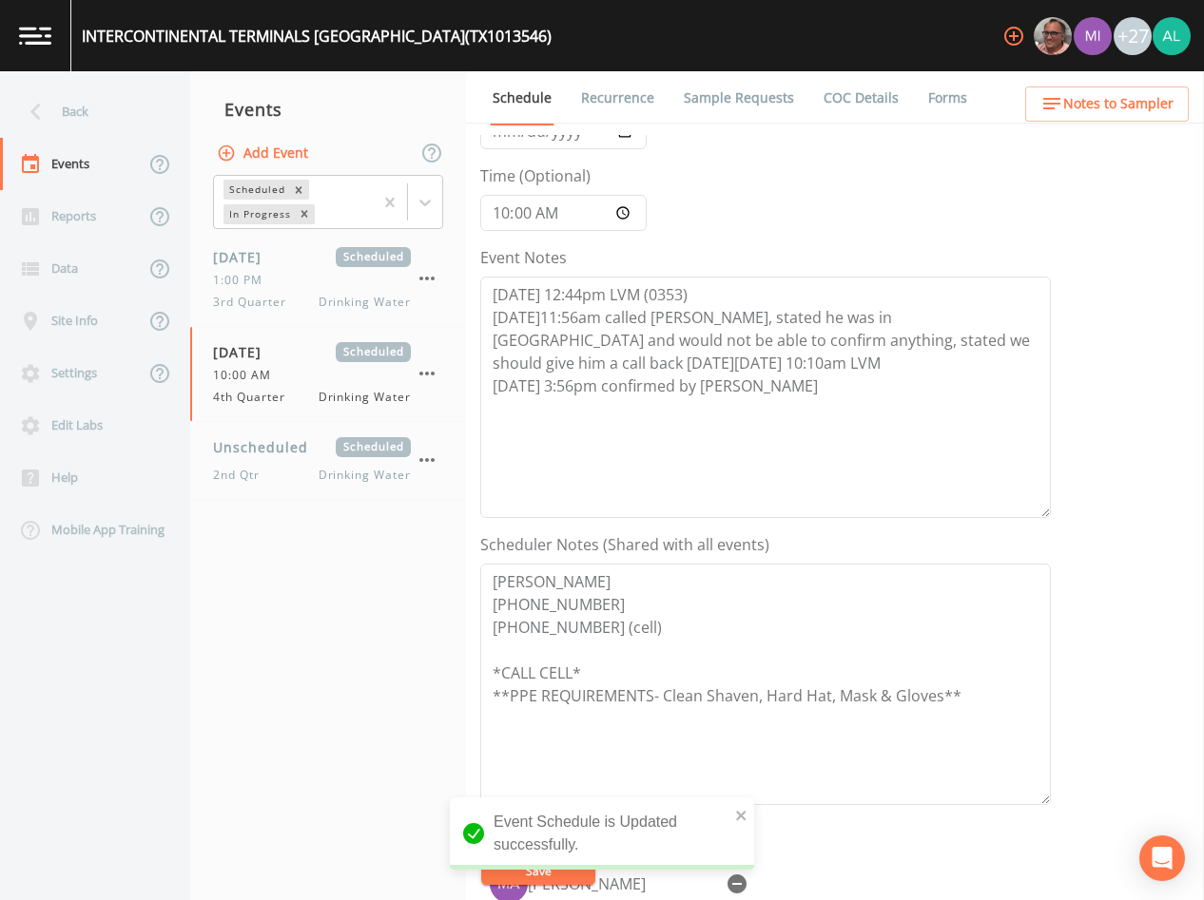
scroll to position [61, 0]
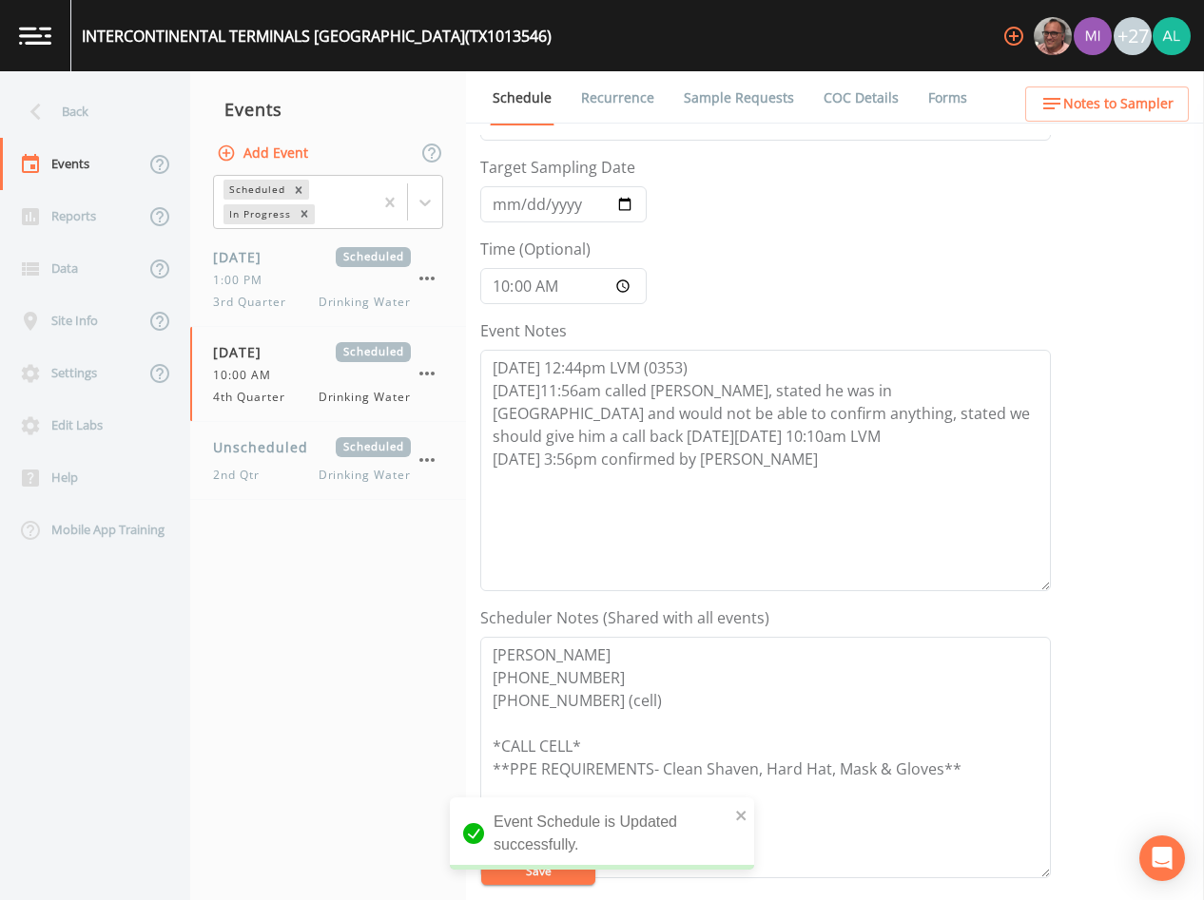
click at [1147, 93] on span "Notes to Sampler" at bounding box center [1118, 104] width 110 height 24
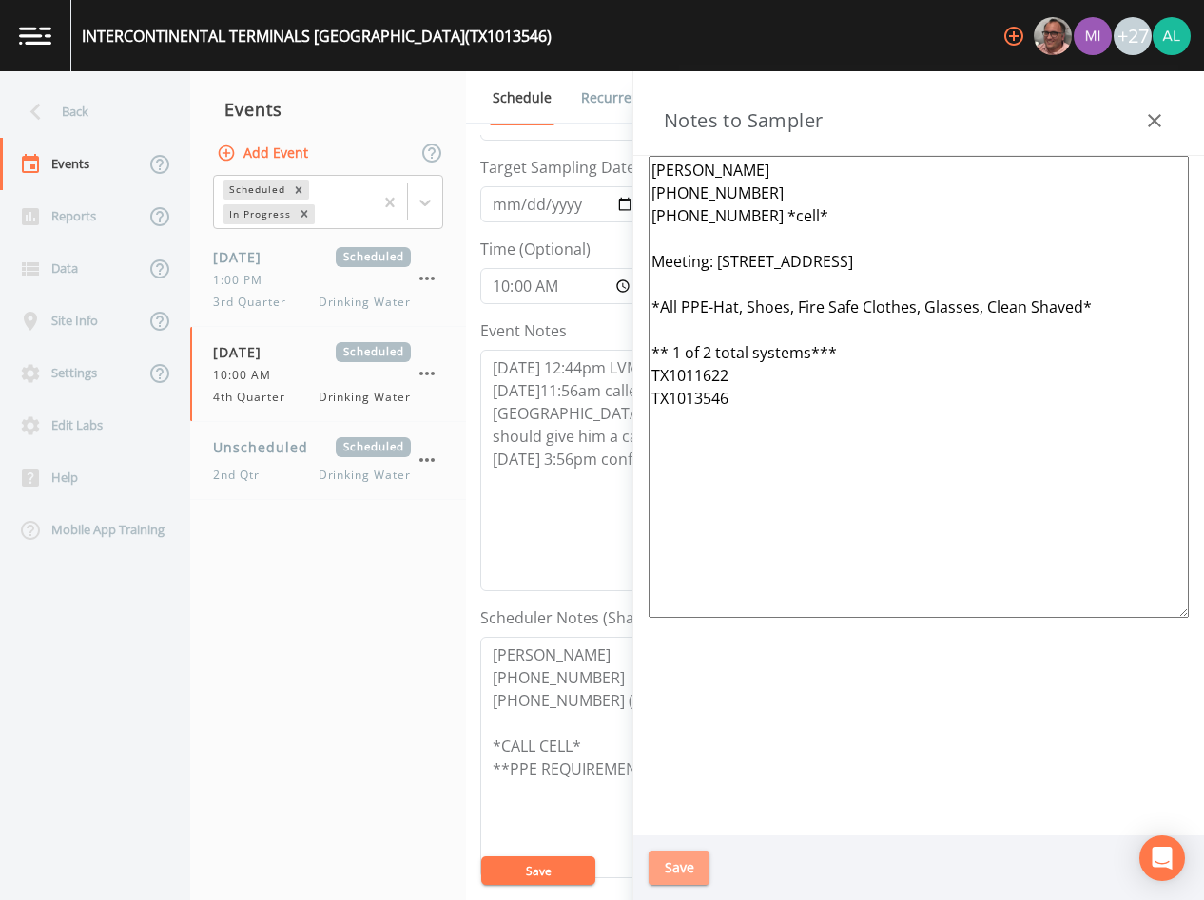
click at [663, 865] on button "Save" at bounding box center [679, 868] width 61 height 35
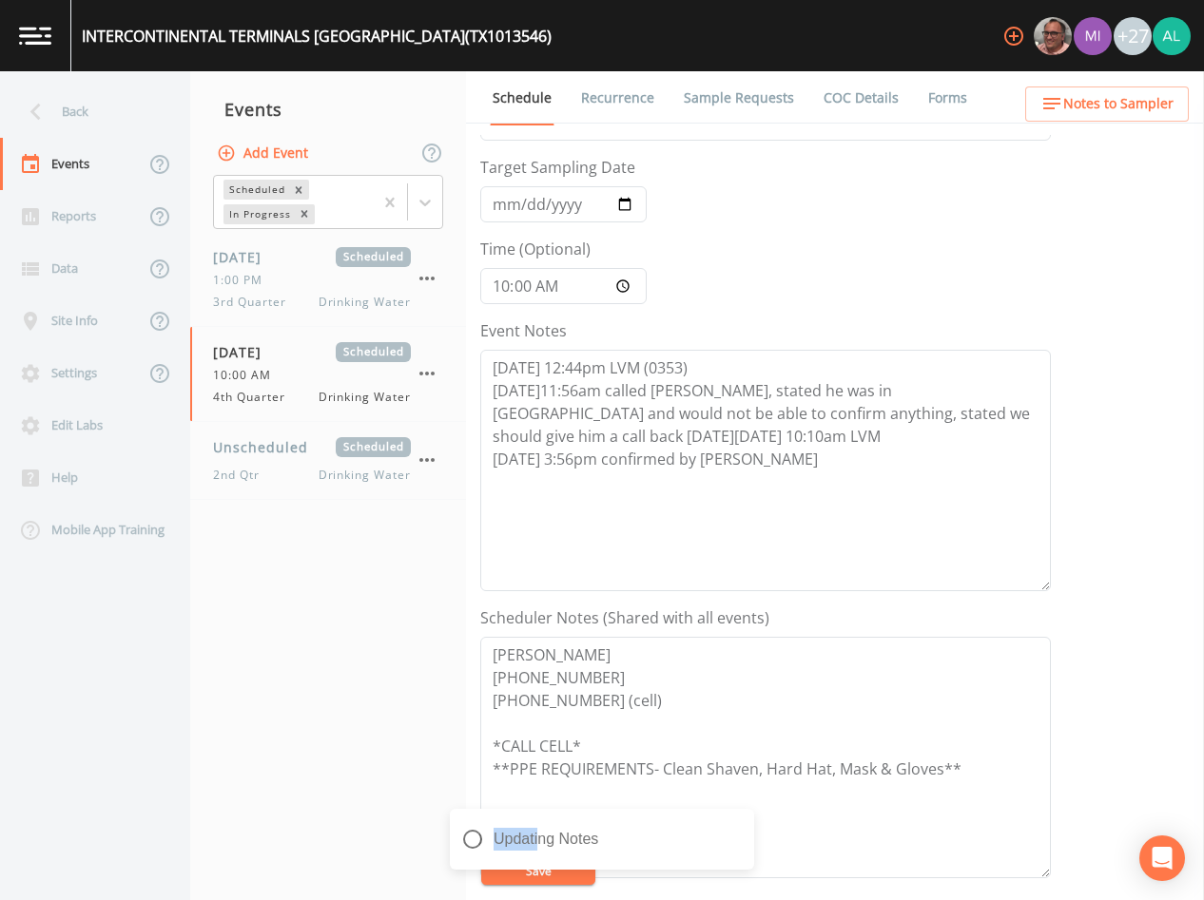
click at [542, 870] on div "Updating Notes" at bounding box center [602, 847] width 304 height 76
click at [134, 99] on div "Back" at bounding box center [85, 112] width 171 height 52
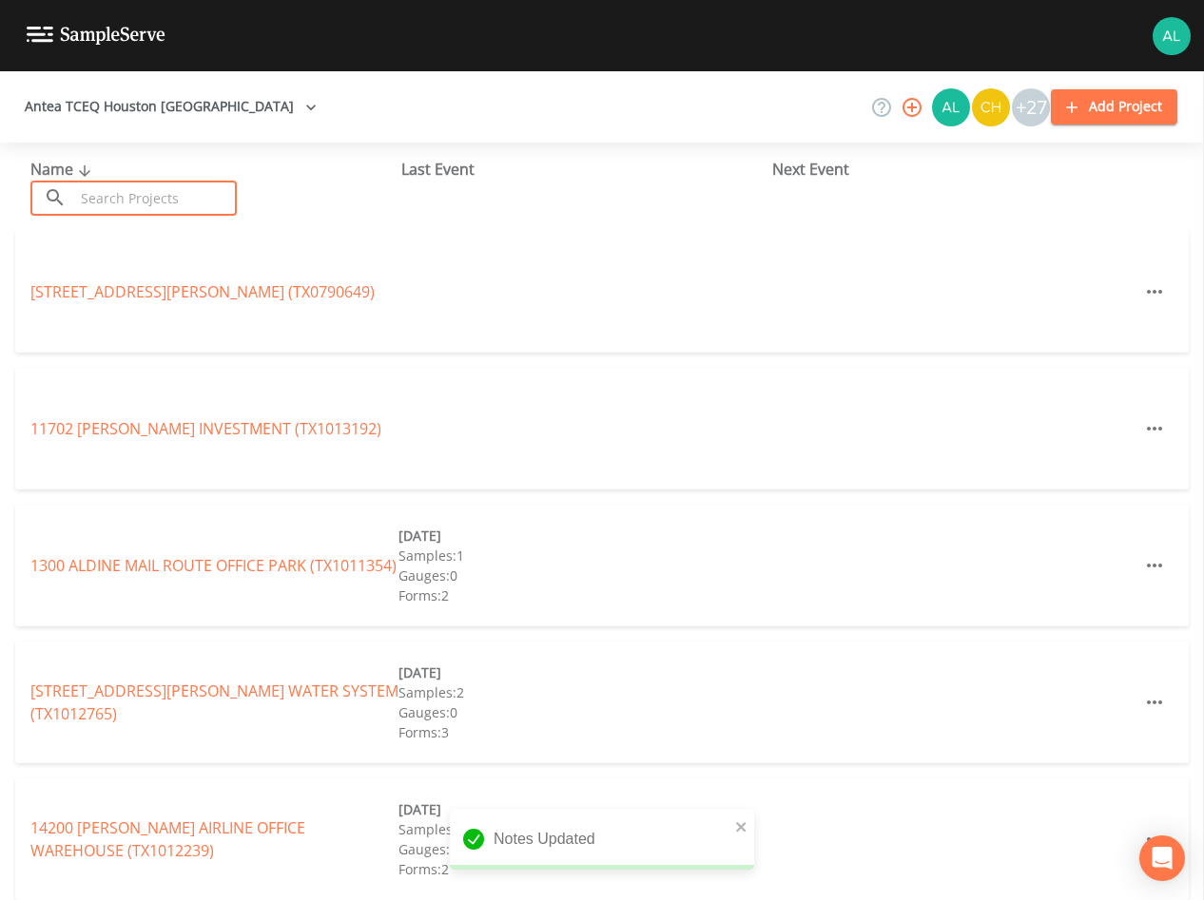
click at [169, 190] on input "text" at bounding box center [155, 198] width 163 height 35
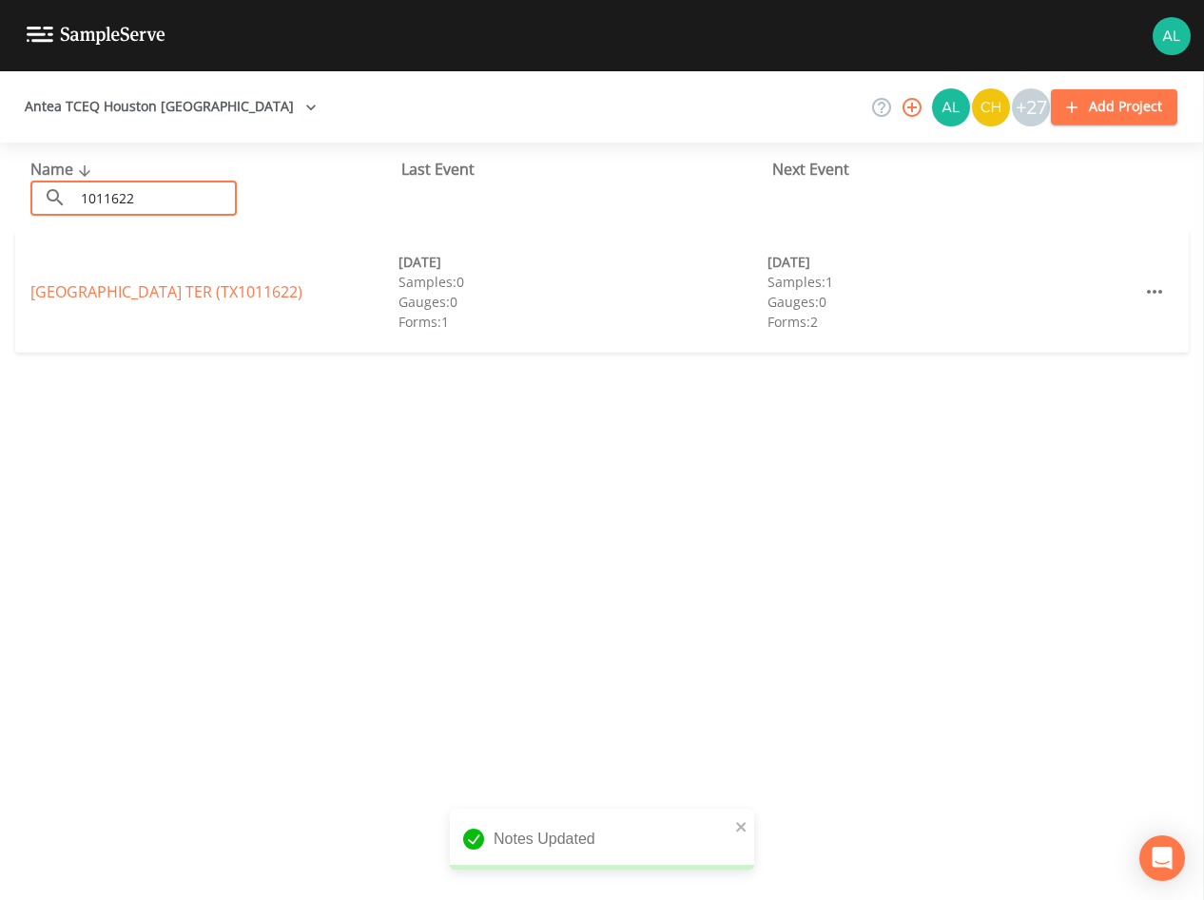
type input "1011622"
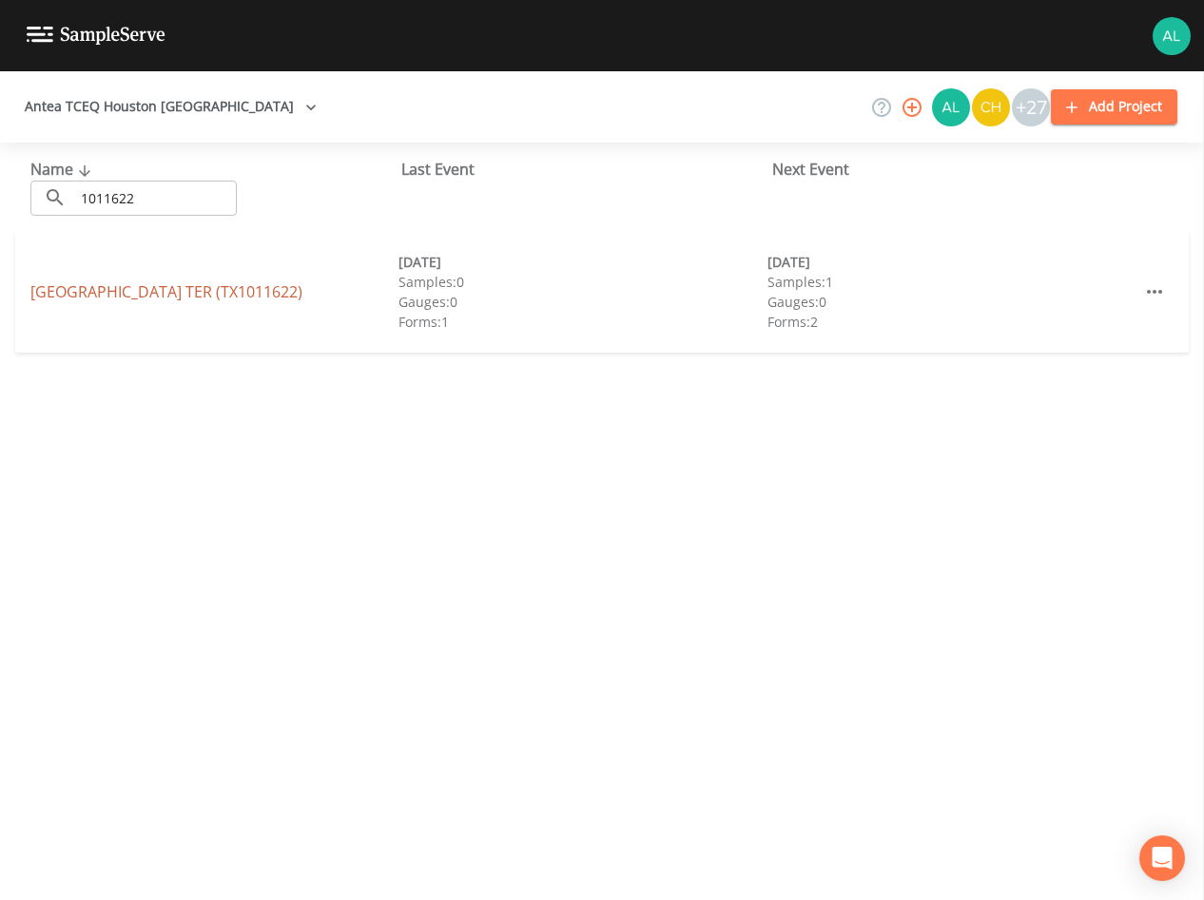
click at [118, 281] on link "[GEOGRAPHIC_DATA] (TX1011622)" at bounding box center [166, 291] width 272 height 21
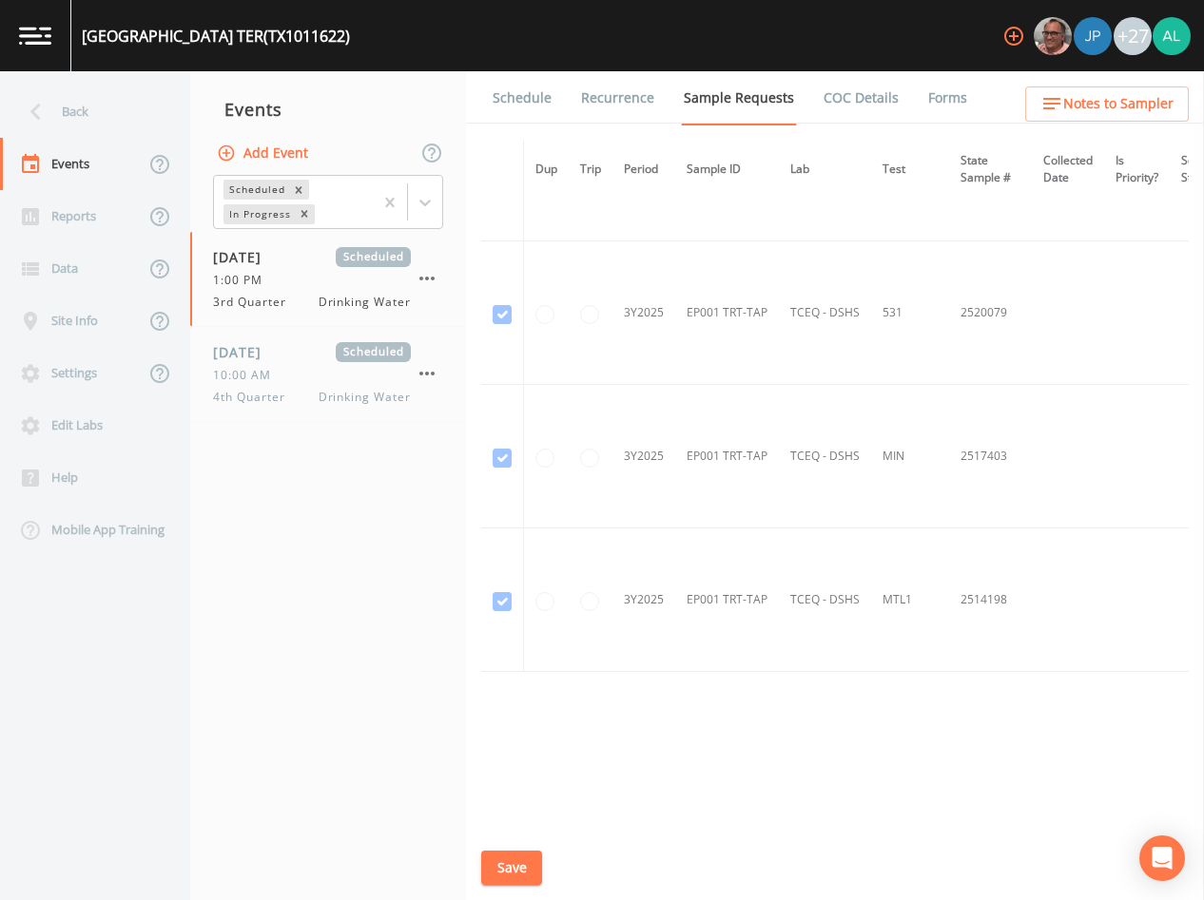
scroll to position [1191, 0]
click at [380, 404] on span "Drinking Water" at bounding box center [365, 397] width 92 height 17
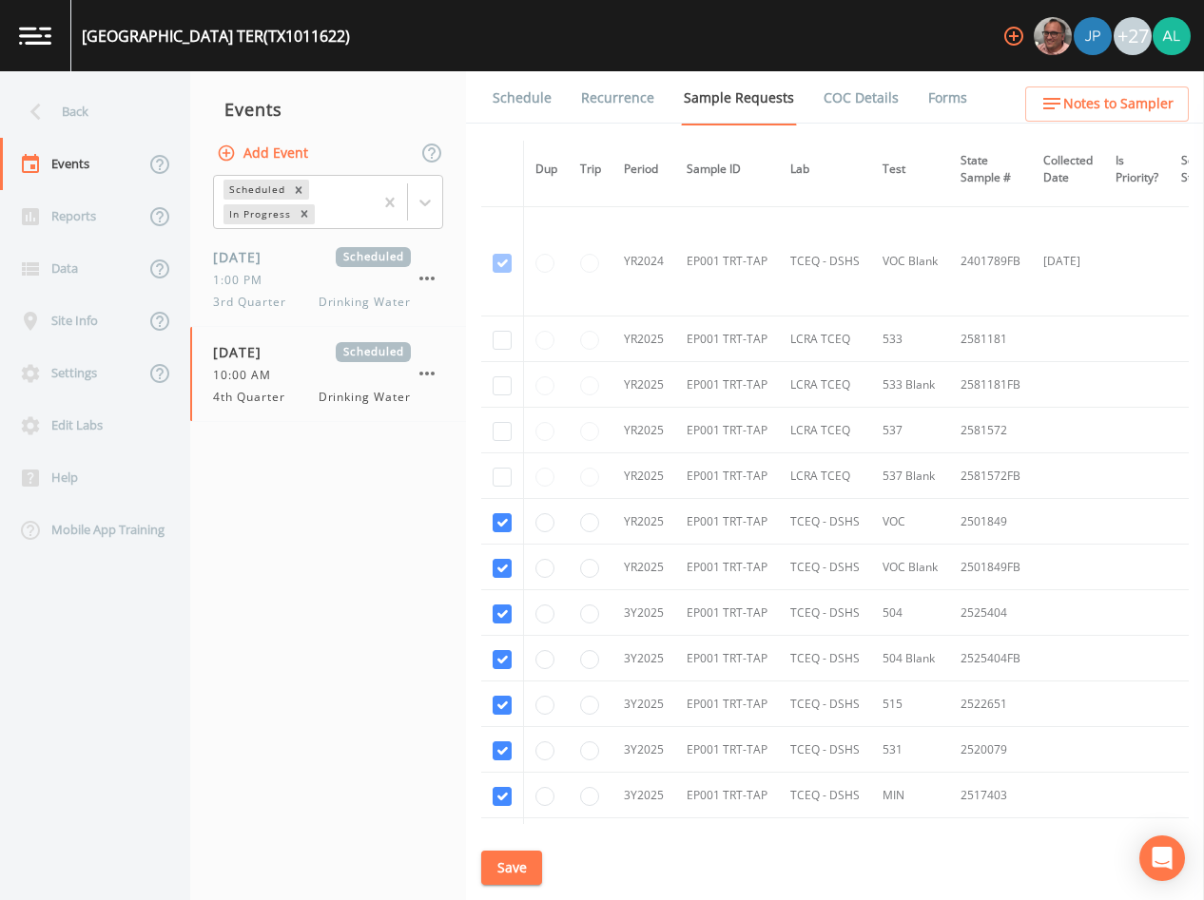
scroll to position [407, 0]
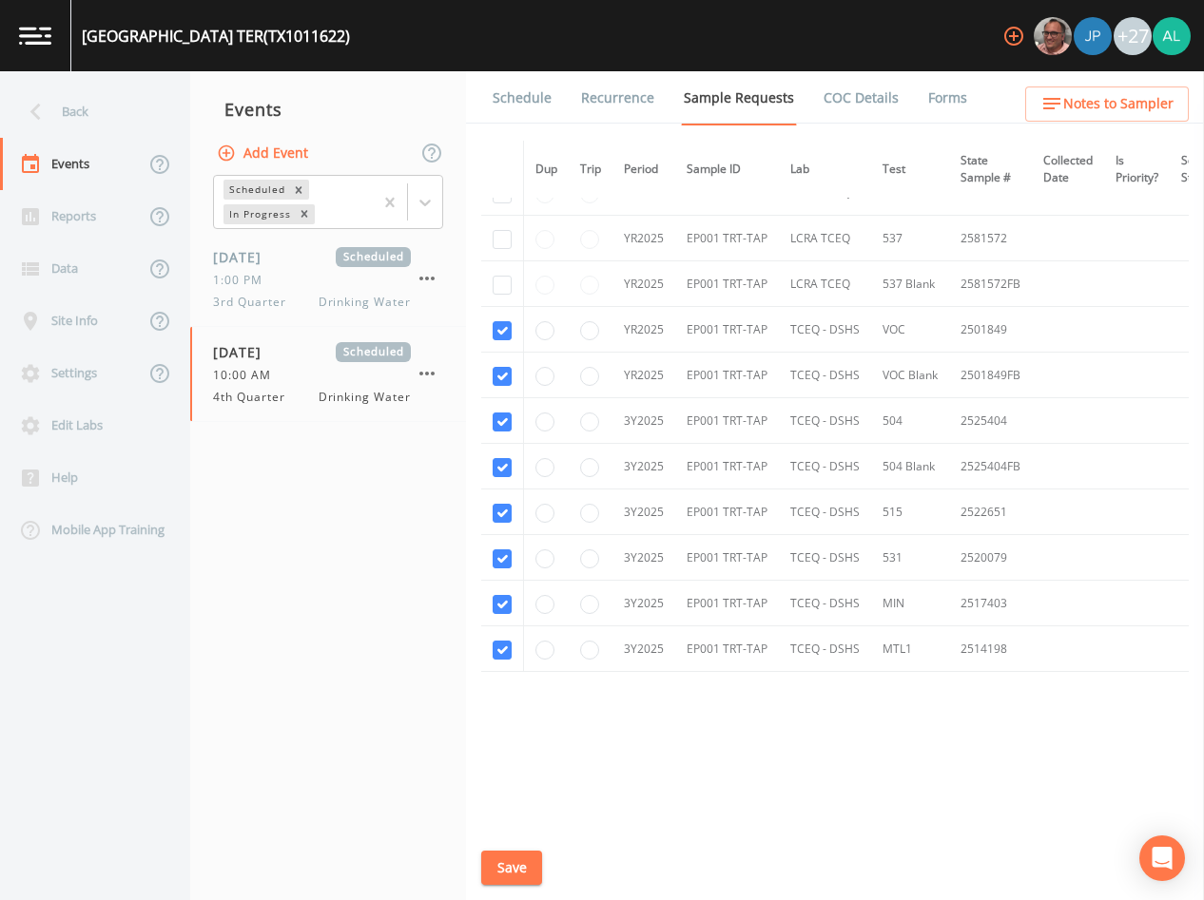
click at [523, 106] on link "Schedule" at bounding box center [522, 97] width 65 height 53
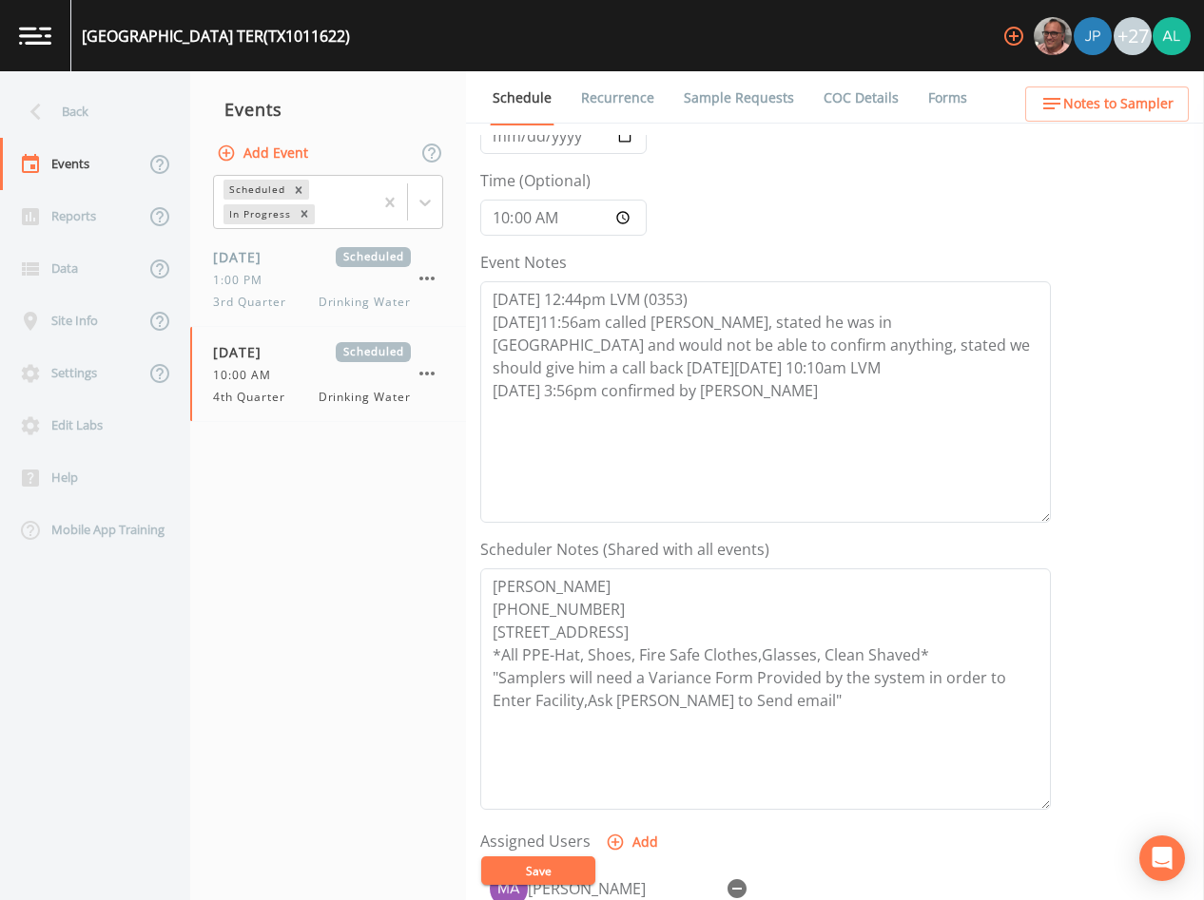
scroll to position [441, 0]
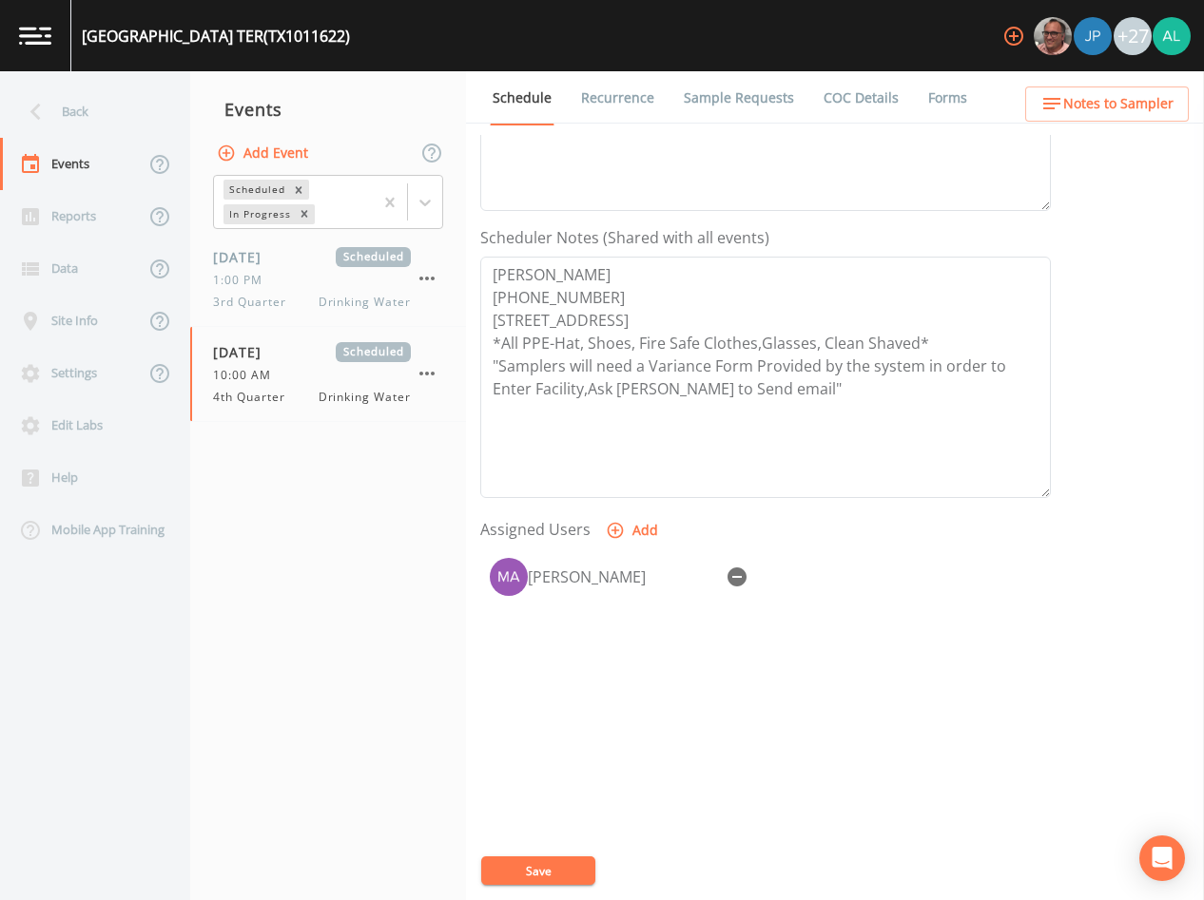
click at [1101, 112] on span "Notes to Sampler" at bounding box center [1118, 104] width 110 height 24
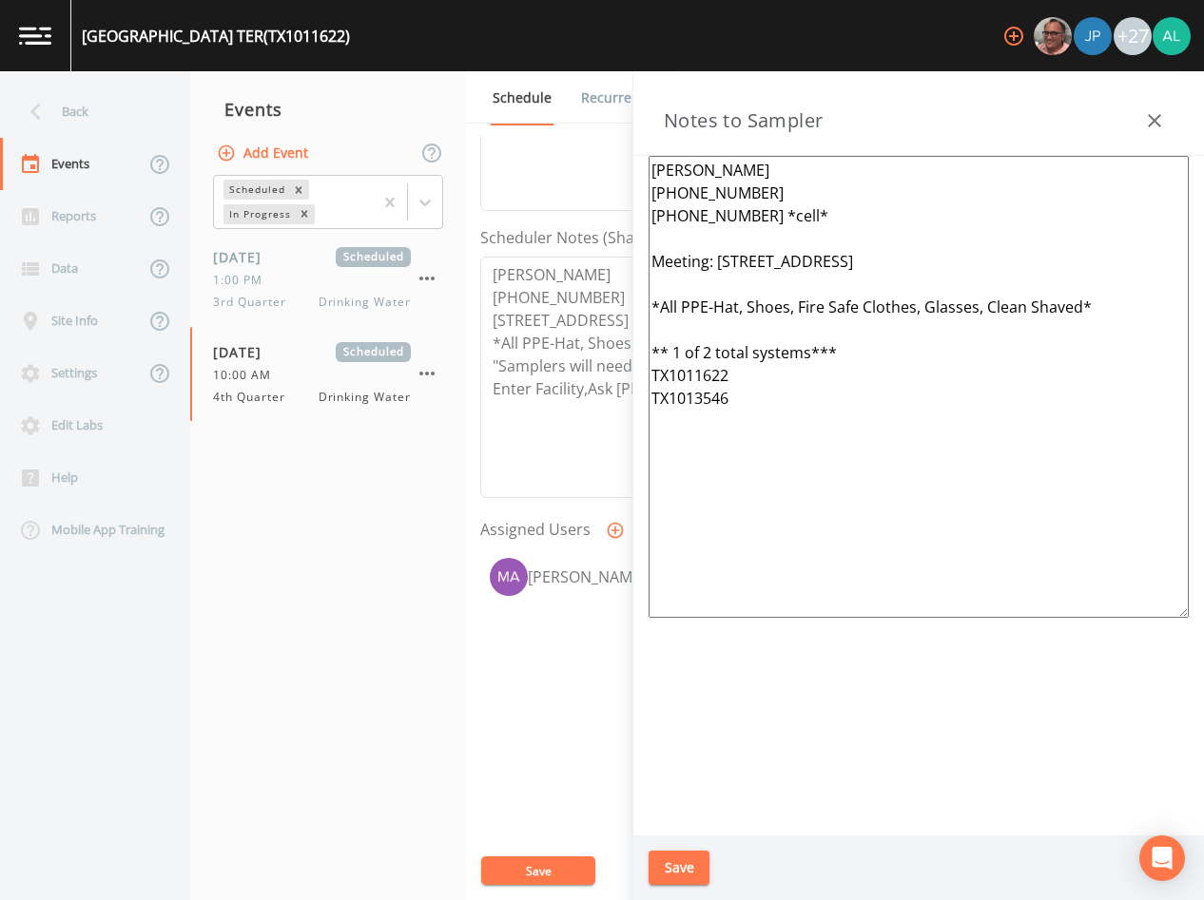
click at [668, 862] on button "Save" at bounding box center [679, 868] width 61 height 35
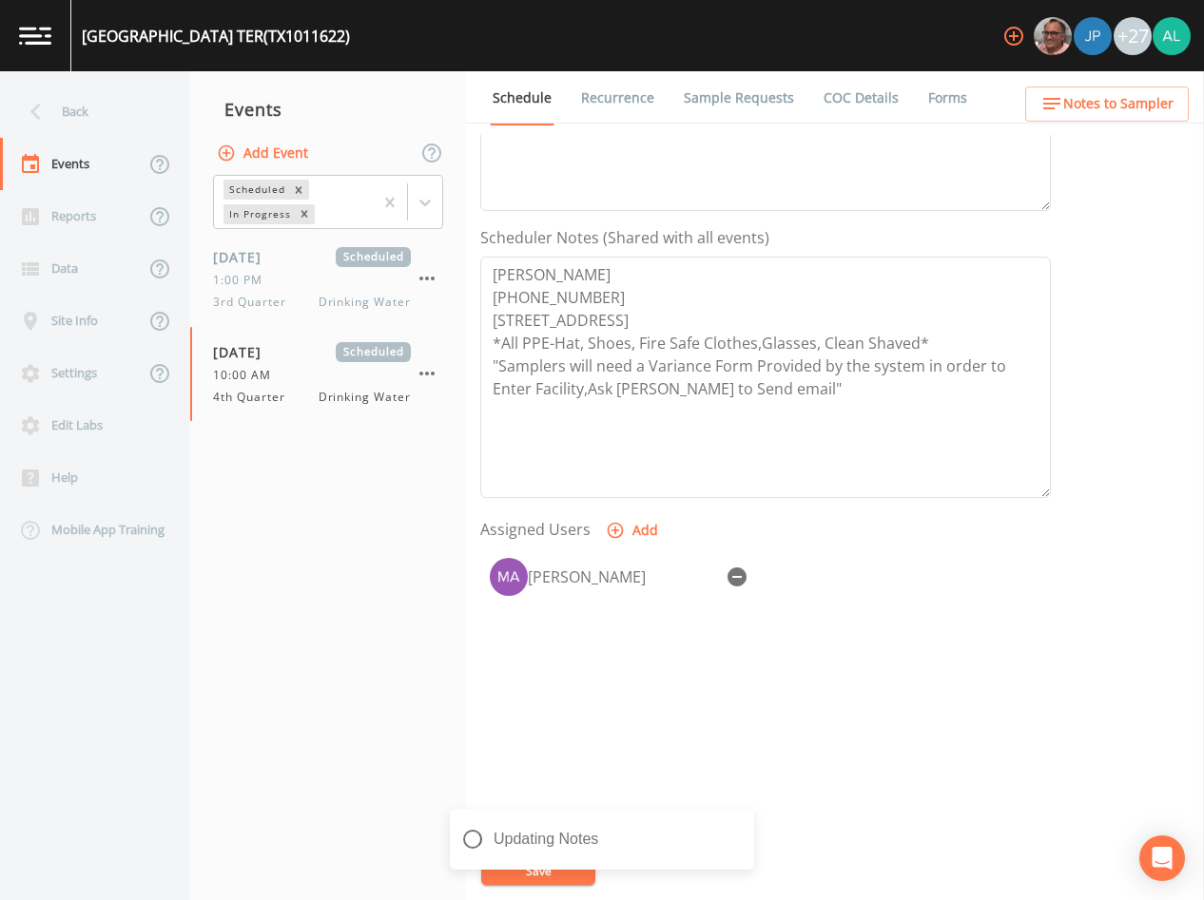
click at [538, 860] on div "Updating Notes" at bounding box center [602, 847] width 304 height 76
click at [110, 134] on div "Back" at bounding box center [85, 112] width 171 height 52
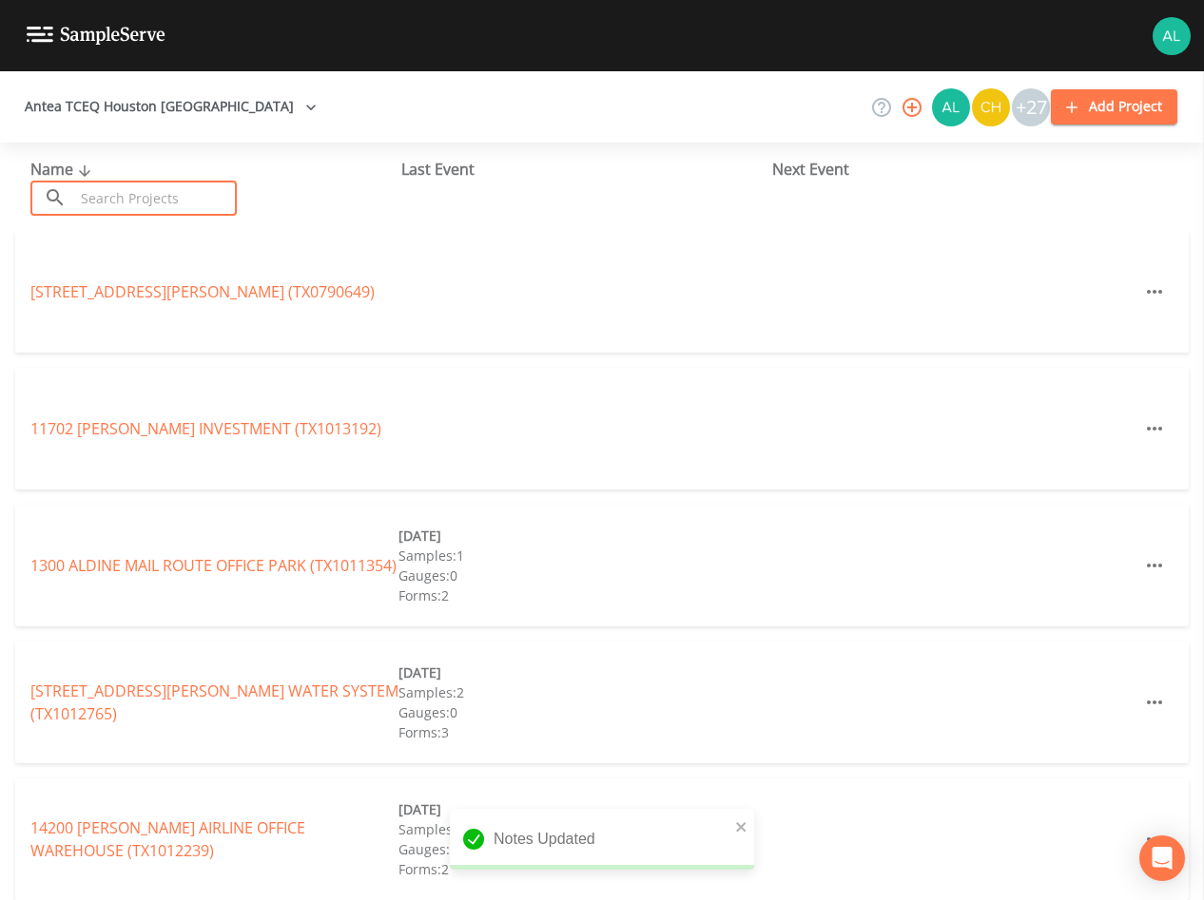
click at [141, 188] on input "text" at bounding box center [155, 198] width 163 height 35
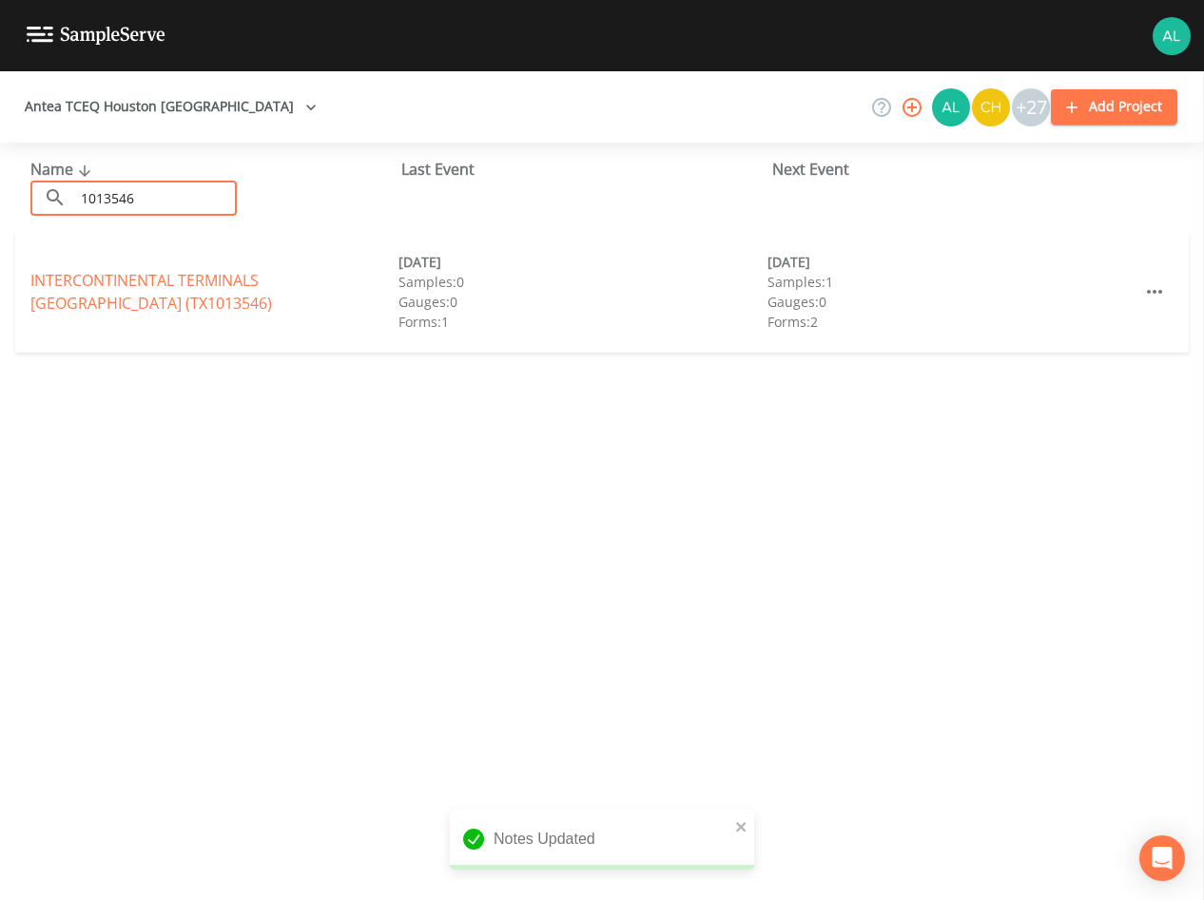
type input "1013546"
click at [55, 285] on link "[GEOGRAPHIC_DATA])" at bounding box center [151, 292] width 242 height 44
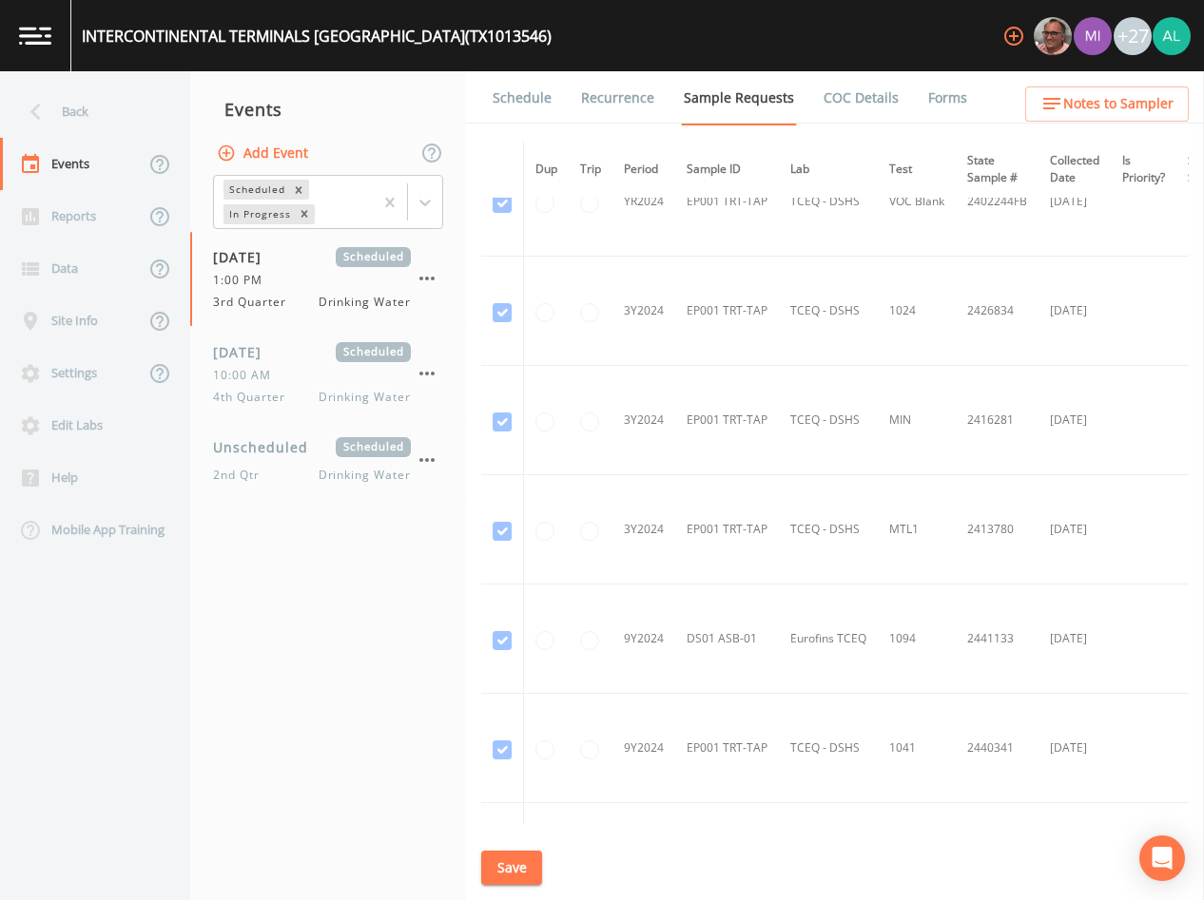
scroll to position [571, 0]
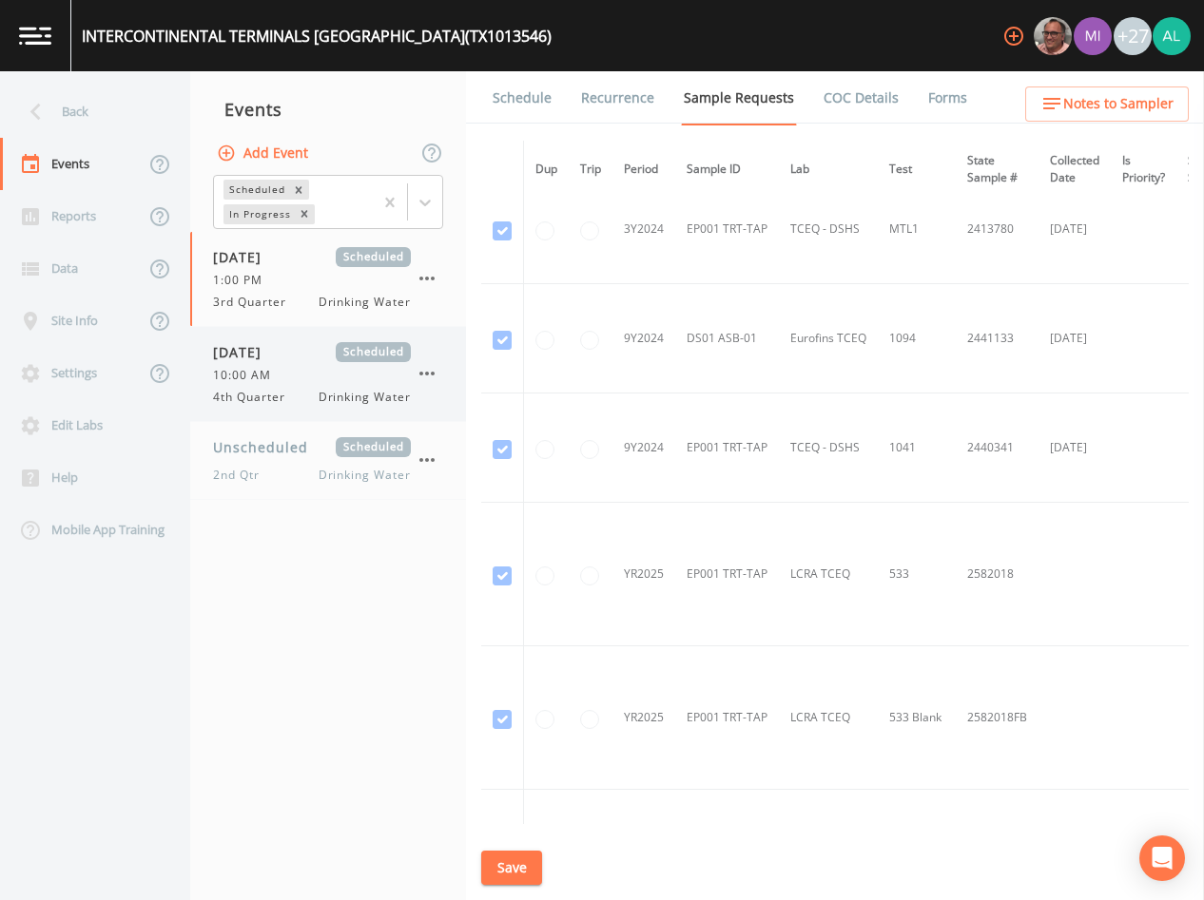
click at [347, 382] on div "10:00 AM" at bounding box center [312, 375] width 198 height 17
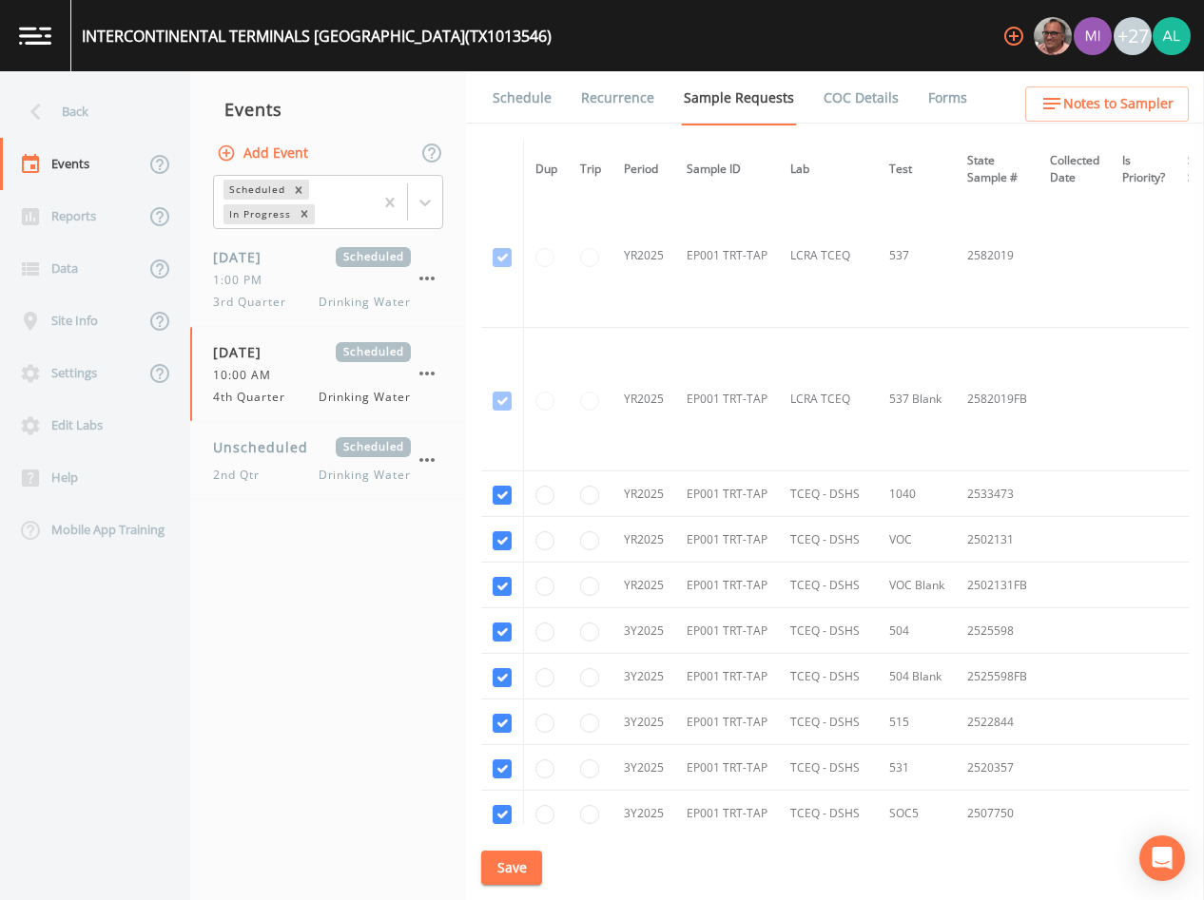
scroll to position [1346, 0]
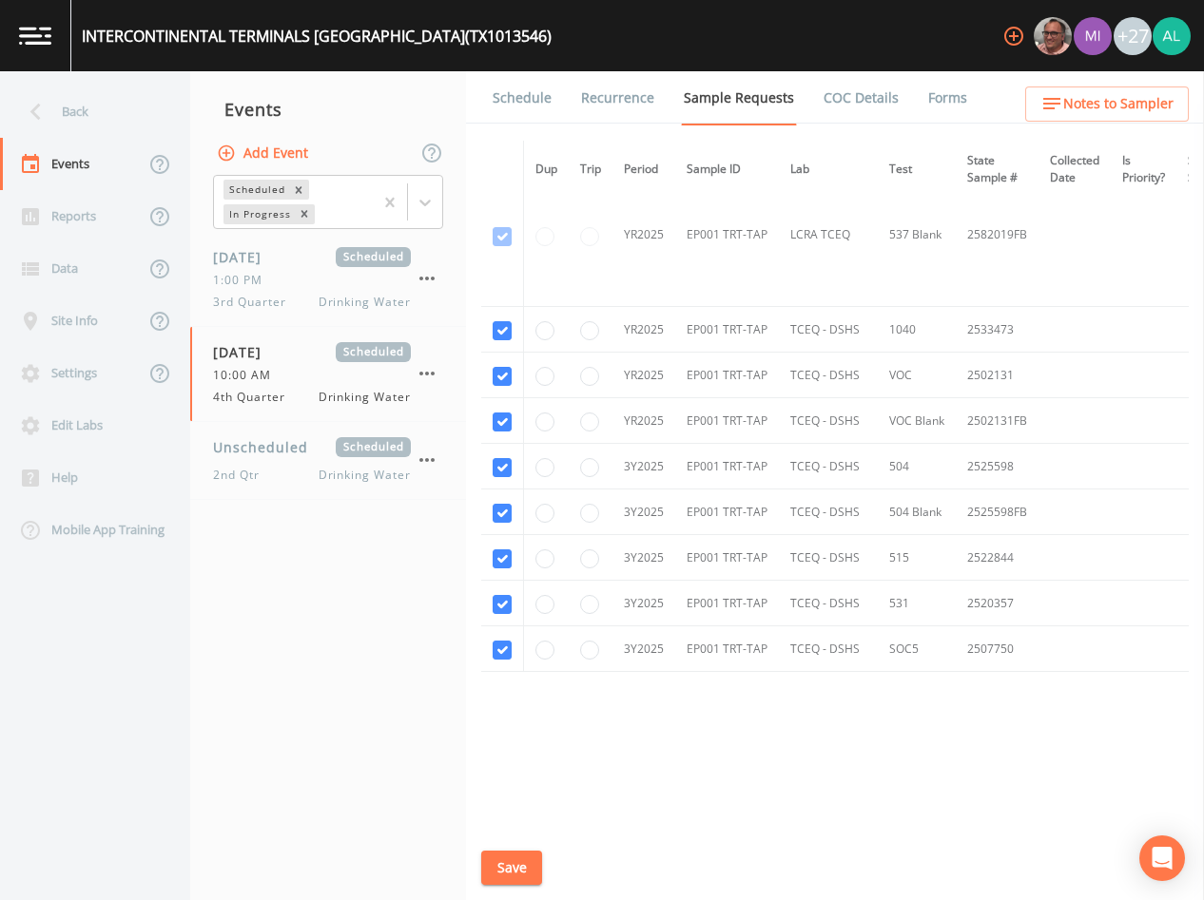
click at [540, 130] on div "Schedule Recurrence Sample Requests COC Details Forms Dup Trip Period Sample ID…" at bounding box center [835, 485] width 738 height 829
click at [558, 86] on li "Recurrence" at bounding box center [605, 97] width 103 height 53
click at [546, 100] on link "Schedule" at bounding box center [522, 97] width 65 height 53
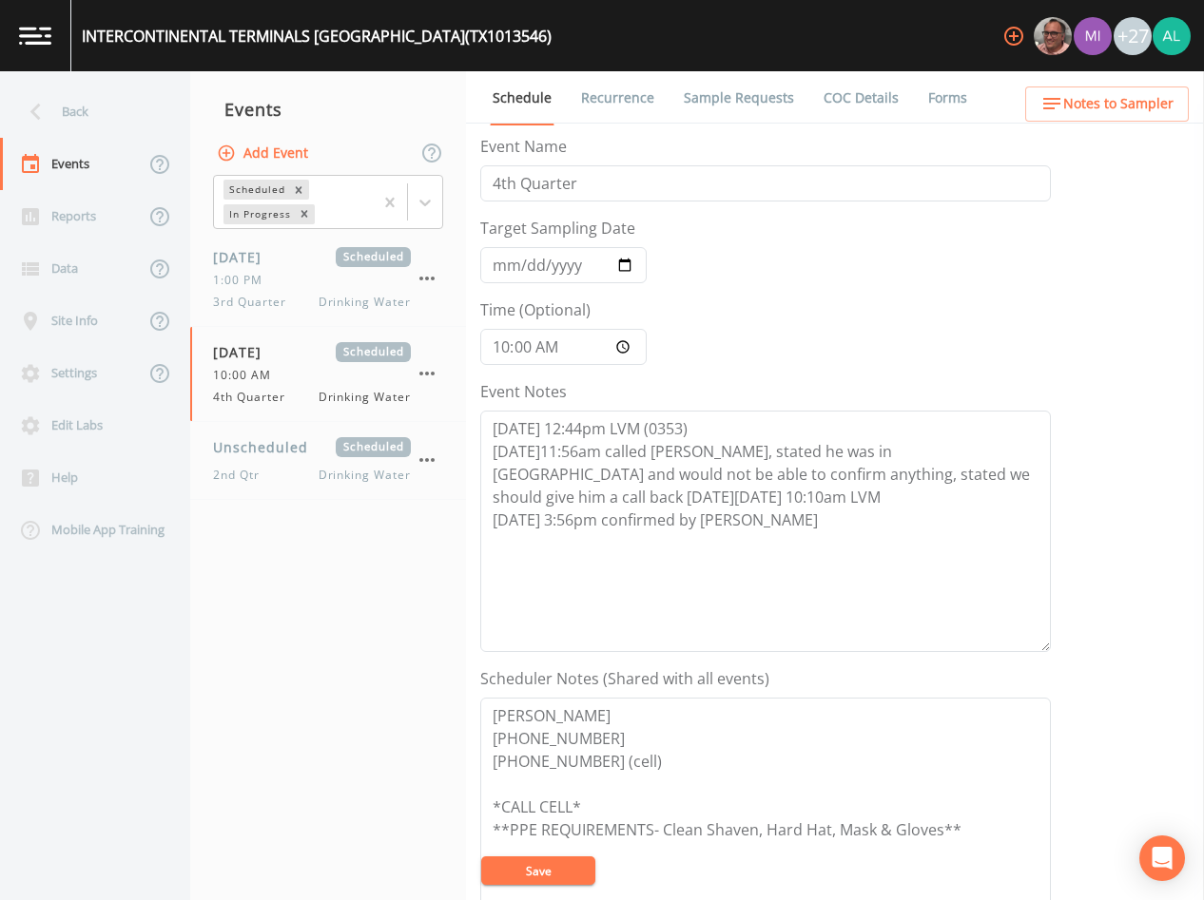
scroll to position [441, 0]
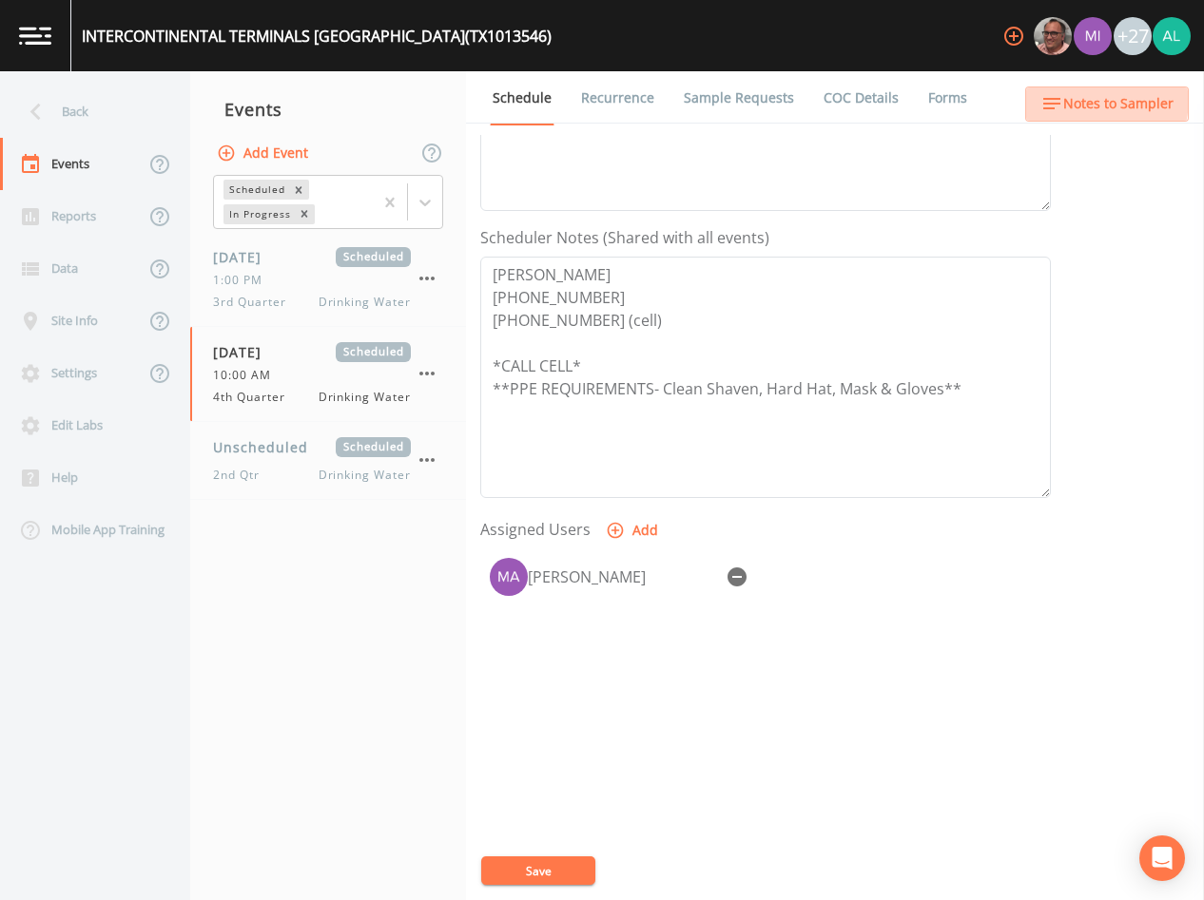
click at [1065, 97] on span "Notes to Sampler" at bounding box center [1118, 104] width 110 height 24
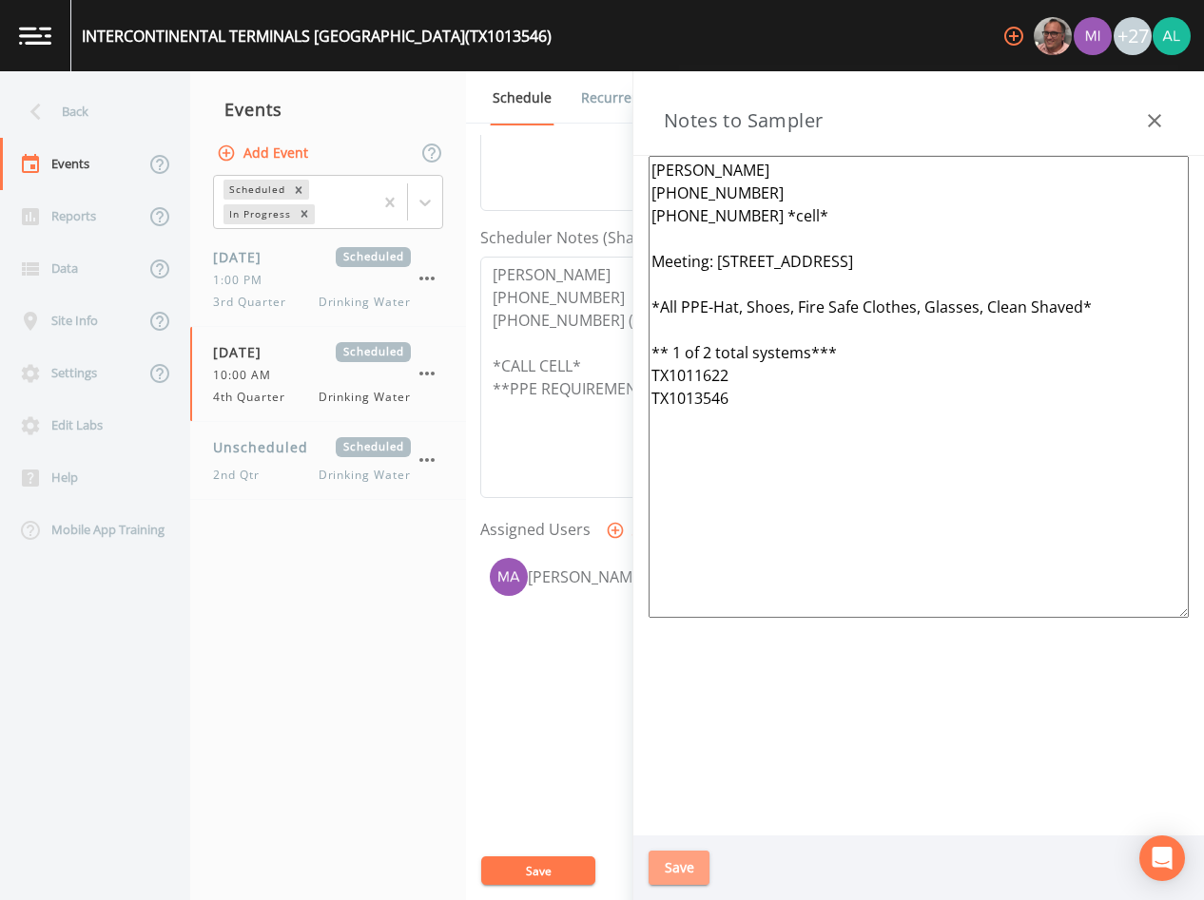
click at [701, 856] on button "Save" at bounding box center [679, 868] width 61 height 35
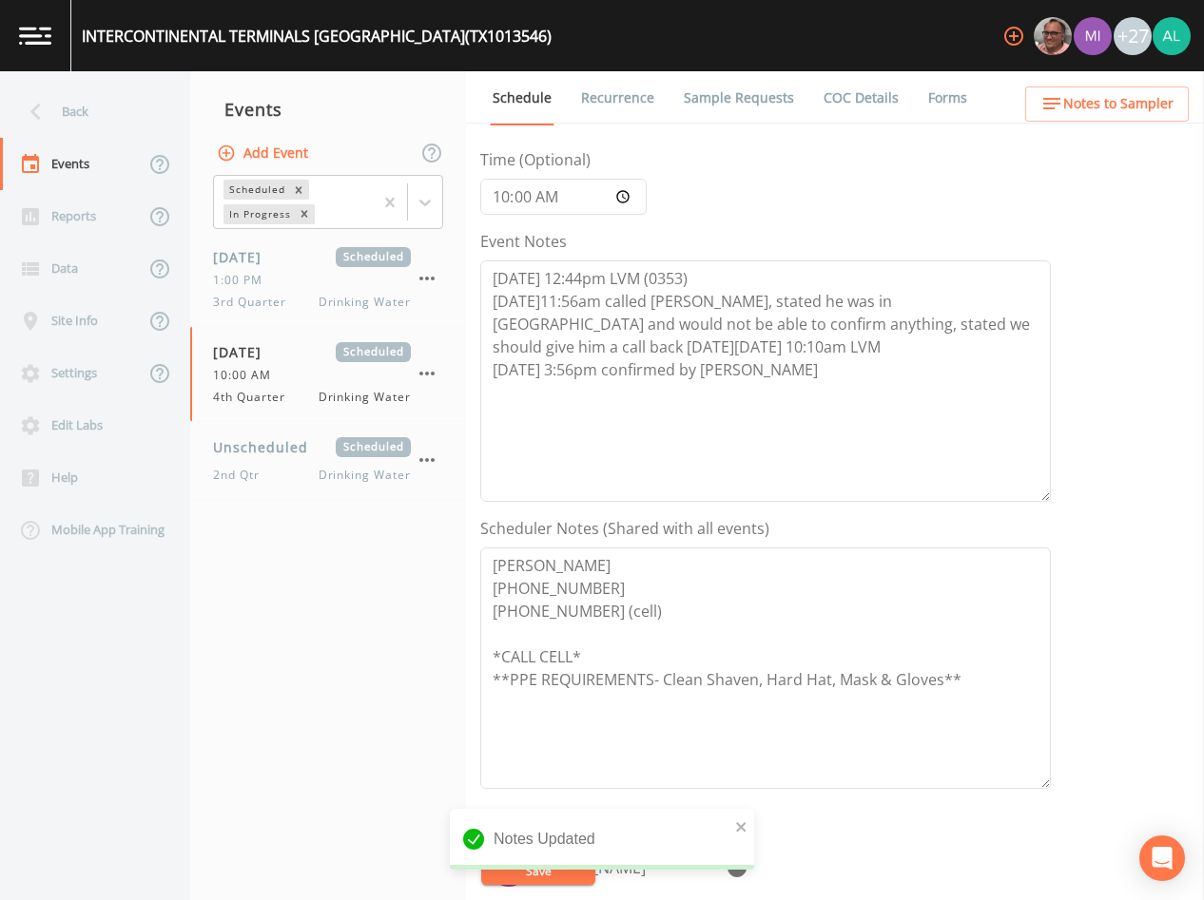
scroll to position [0, 0]
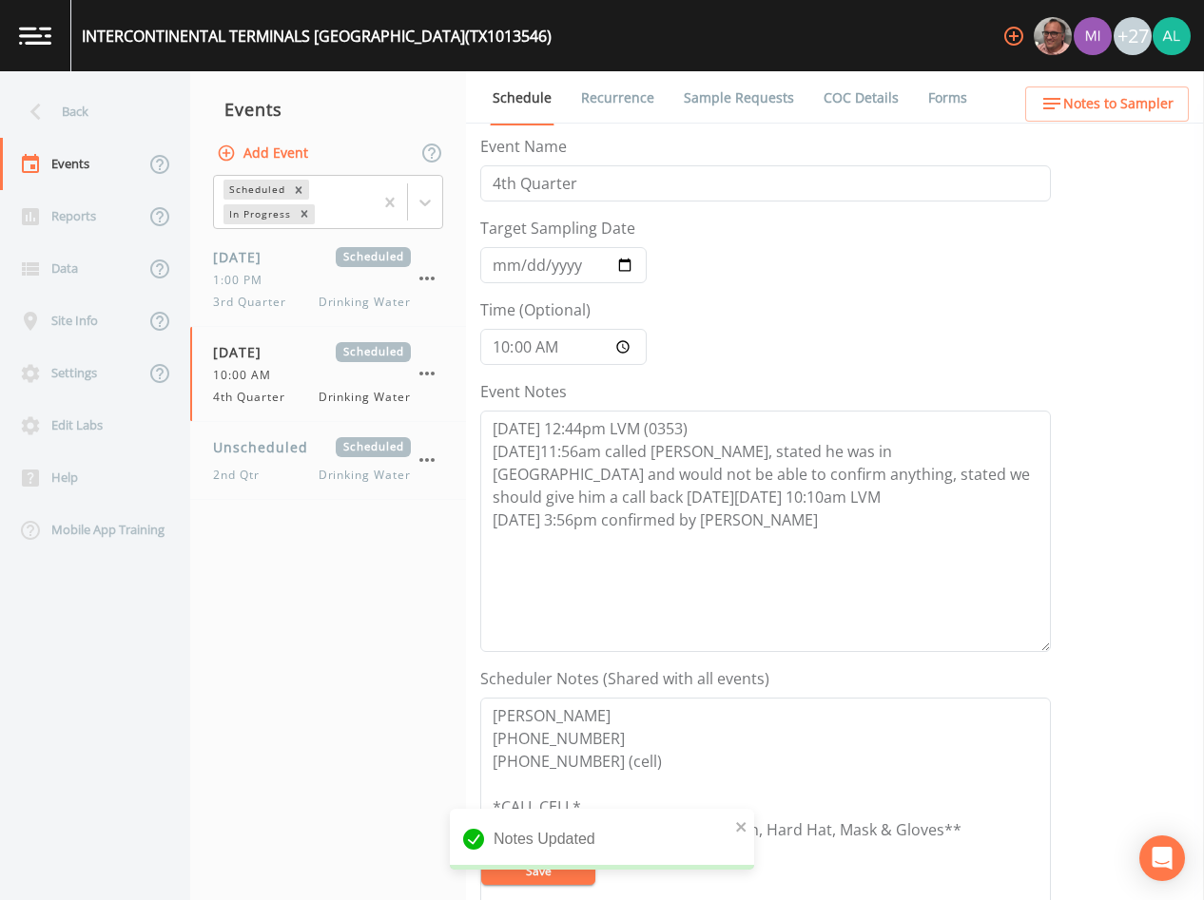
click at [759, 100] on link "Sample Requests" at bounding box center [739, 97] width 116 height 53
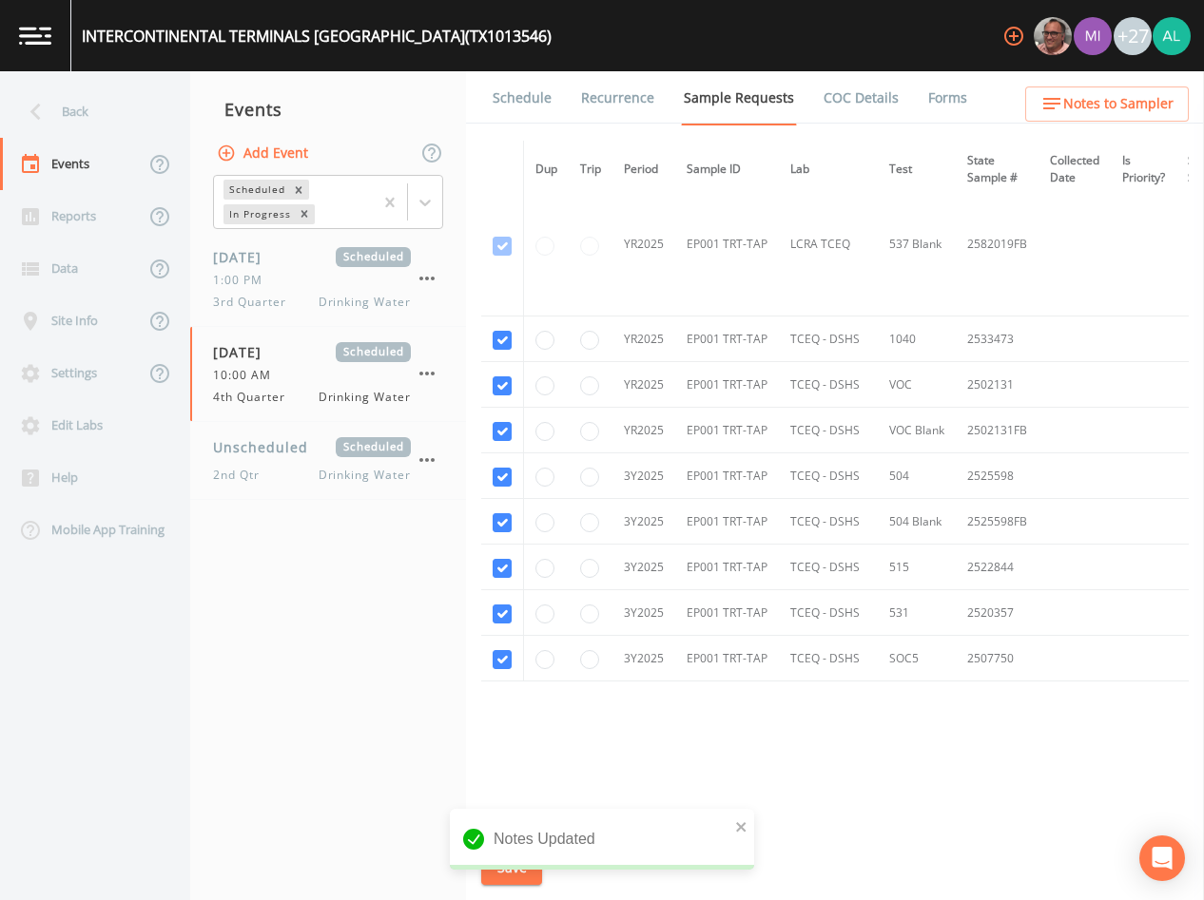
scroll to position [1346, 0]
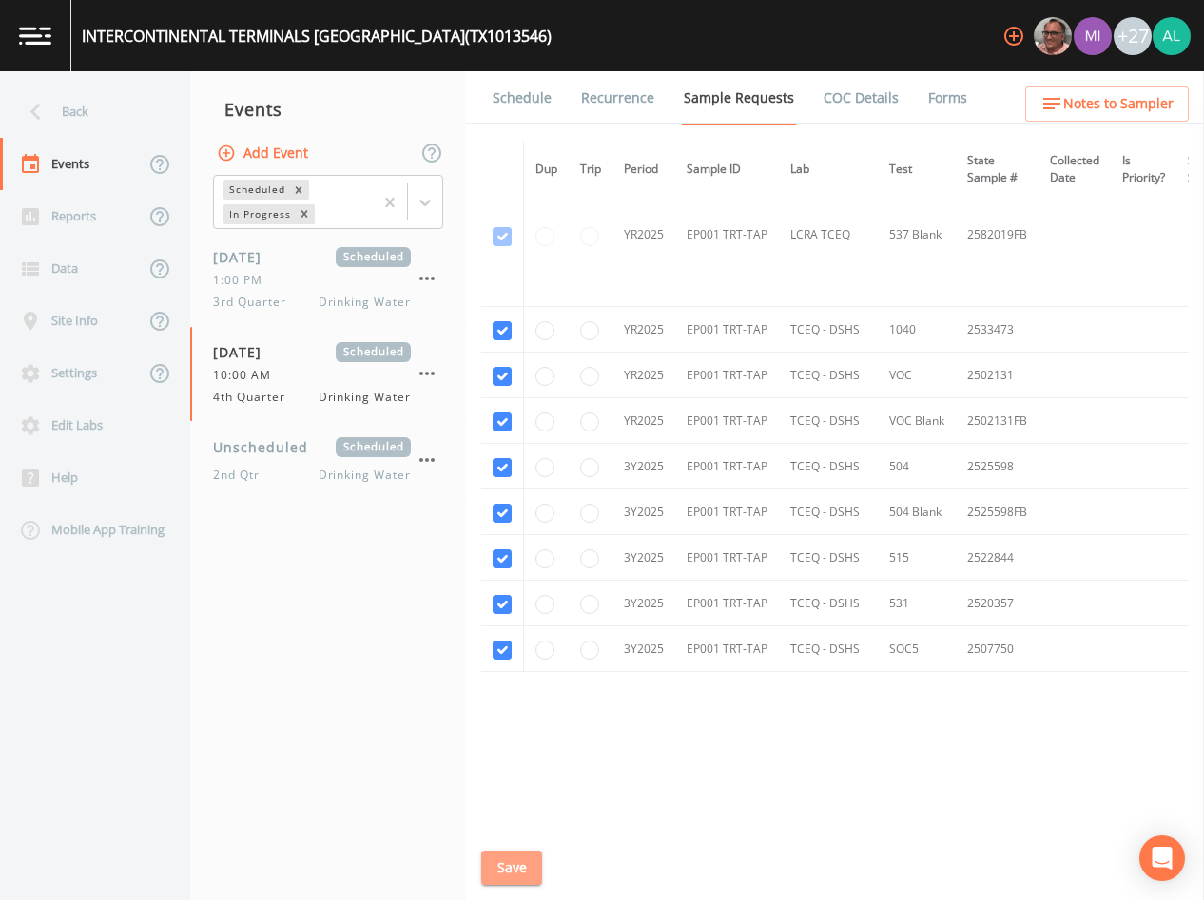
click at [517, 857] on button "Save" at bounding box center [511, 868] width 61 height 35
click at [68, 118] on div "Back" at bounding box center [85, 112] width 171 height 52
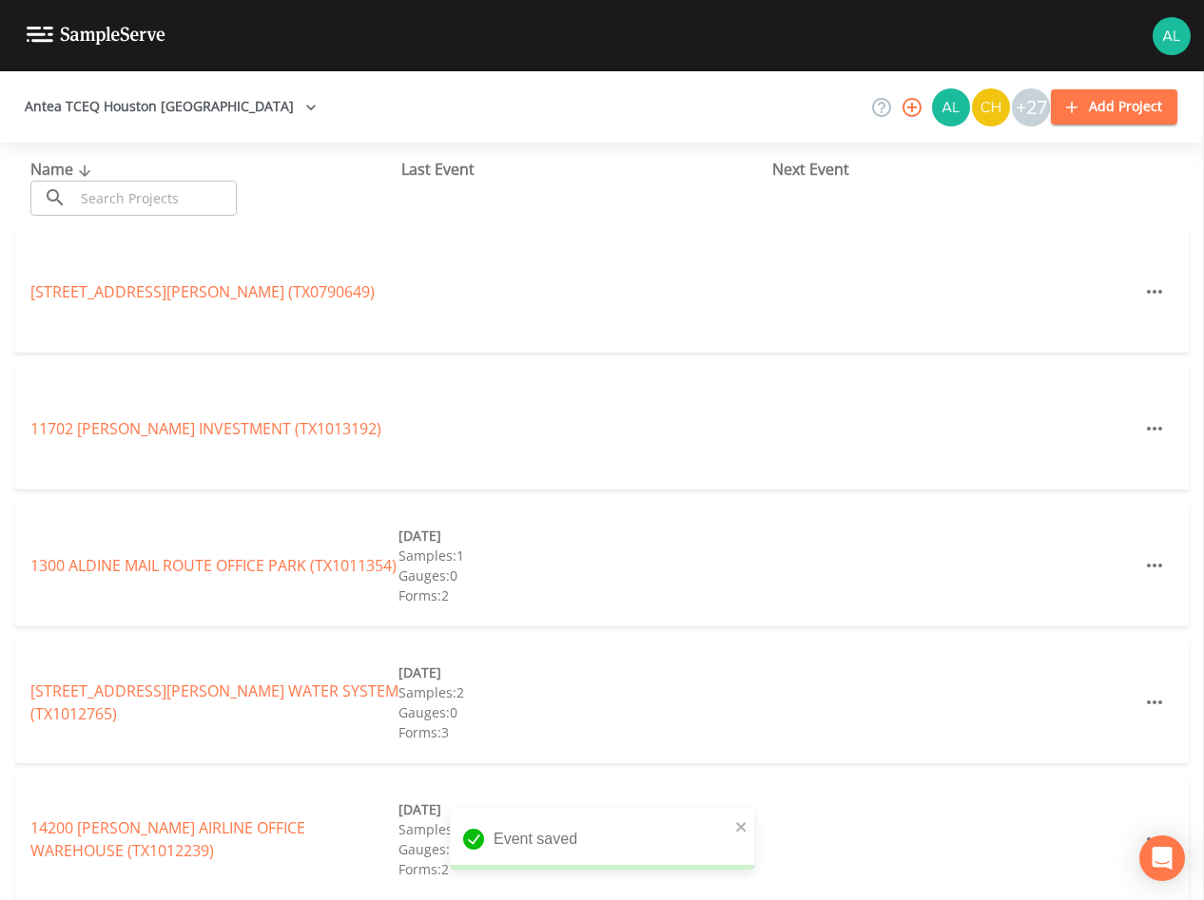
click at [216, 200] on input "text" at bounding box center [155, 198] width 163 height 35
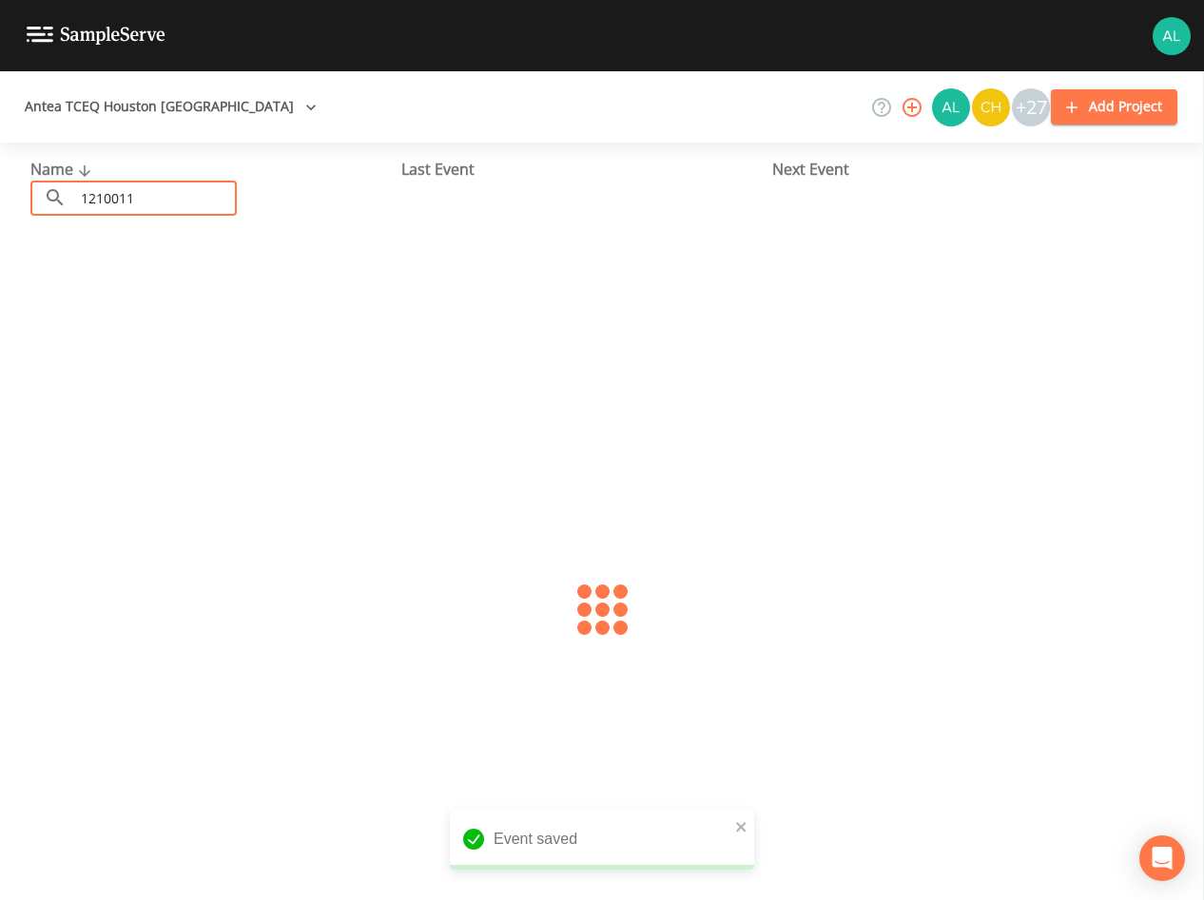
type input "1210011"
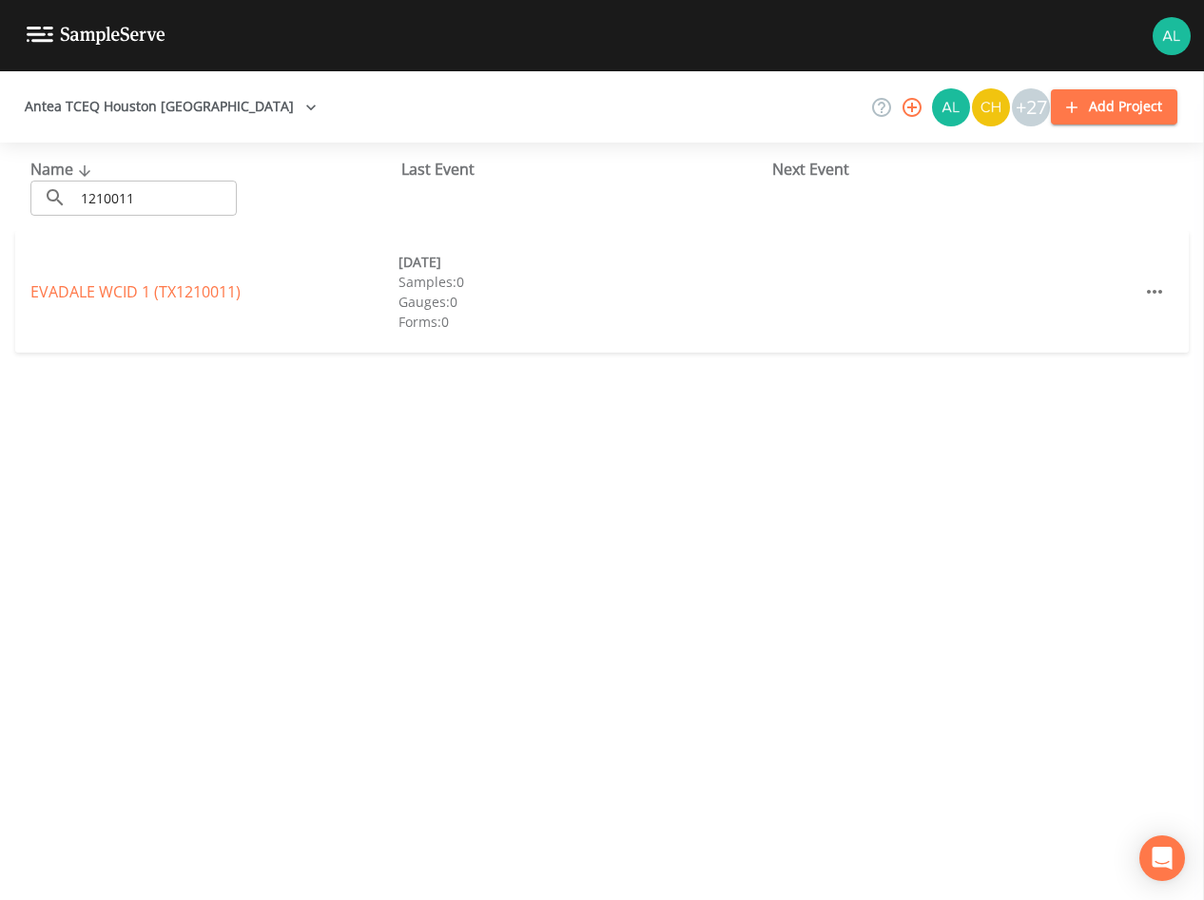
click at [115, 281] on div "EVADALE WCID 1 (TX1210011)" at bounding box center [214, 292] width 368 height 23
click at [108, 292] on link "EVADALE WCID 1 (TX1210011)" at bounding box center [135, 291] width 210 height 21
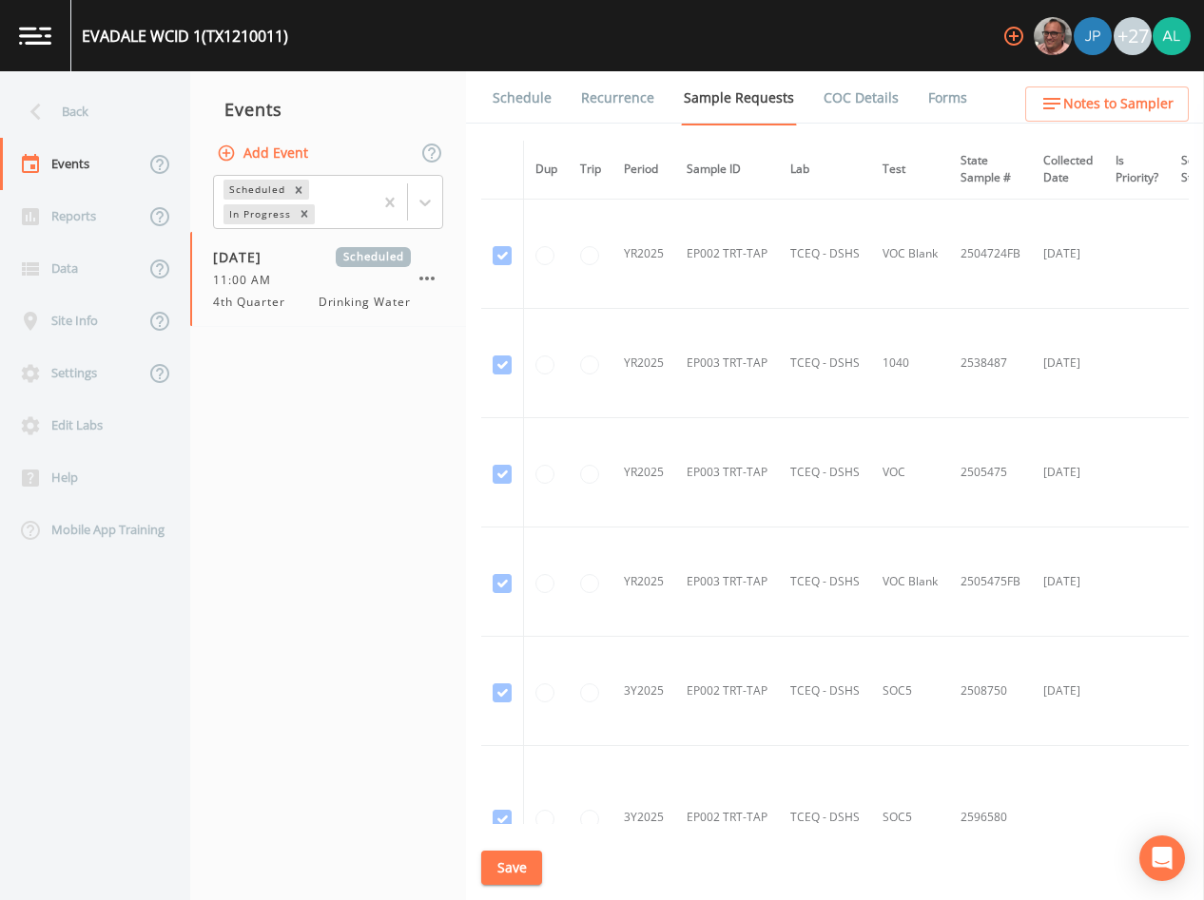
scroll to position [3318, 0]
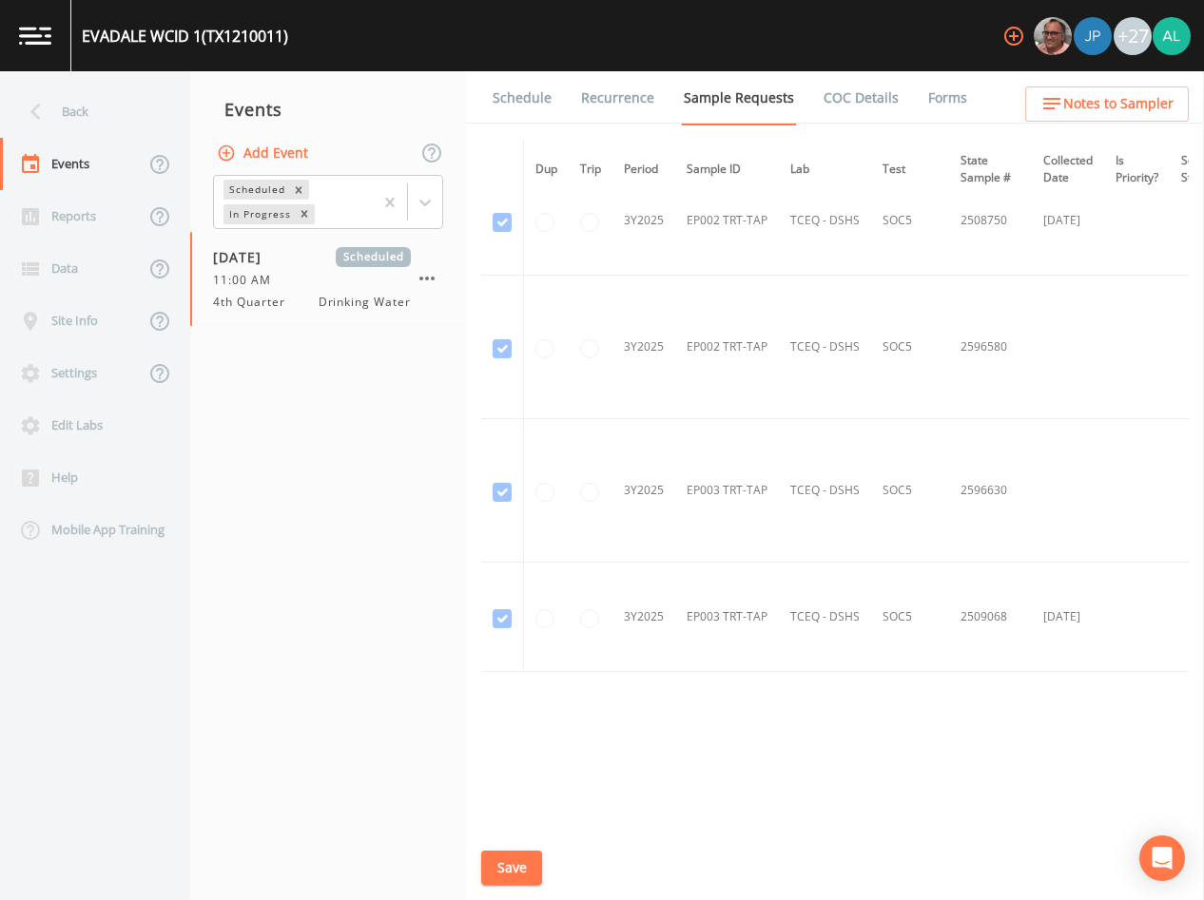
click at [521, 870] on button "Save" at bounding box center [511, 868] width 61 height 35
click at [87, 126] on div "Back" at bounding box center [85, 112] width 171 height 52
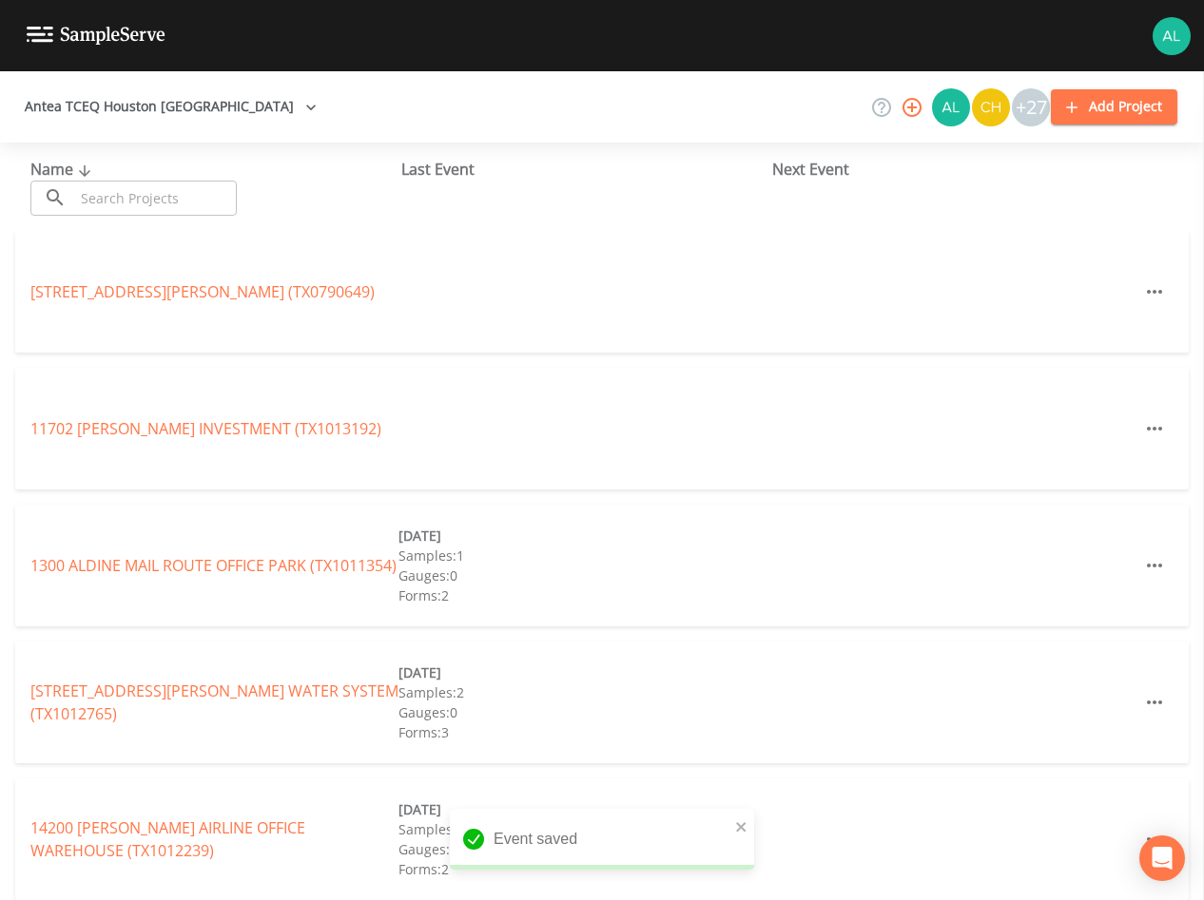
drag, startPoint x: 141, startPoint y: 191, endPoint x: 139, endPoint y: 176, distance: 15.3
click at [141, 191] on input "text" at bounding box center [155, 198] width 163 height 35
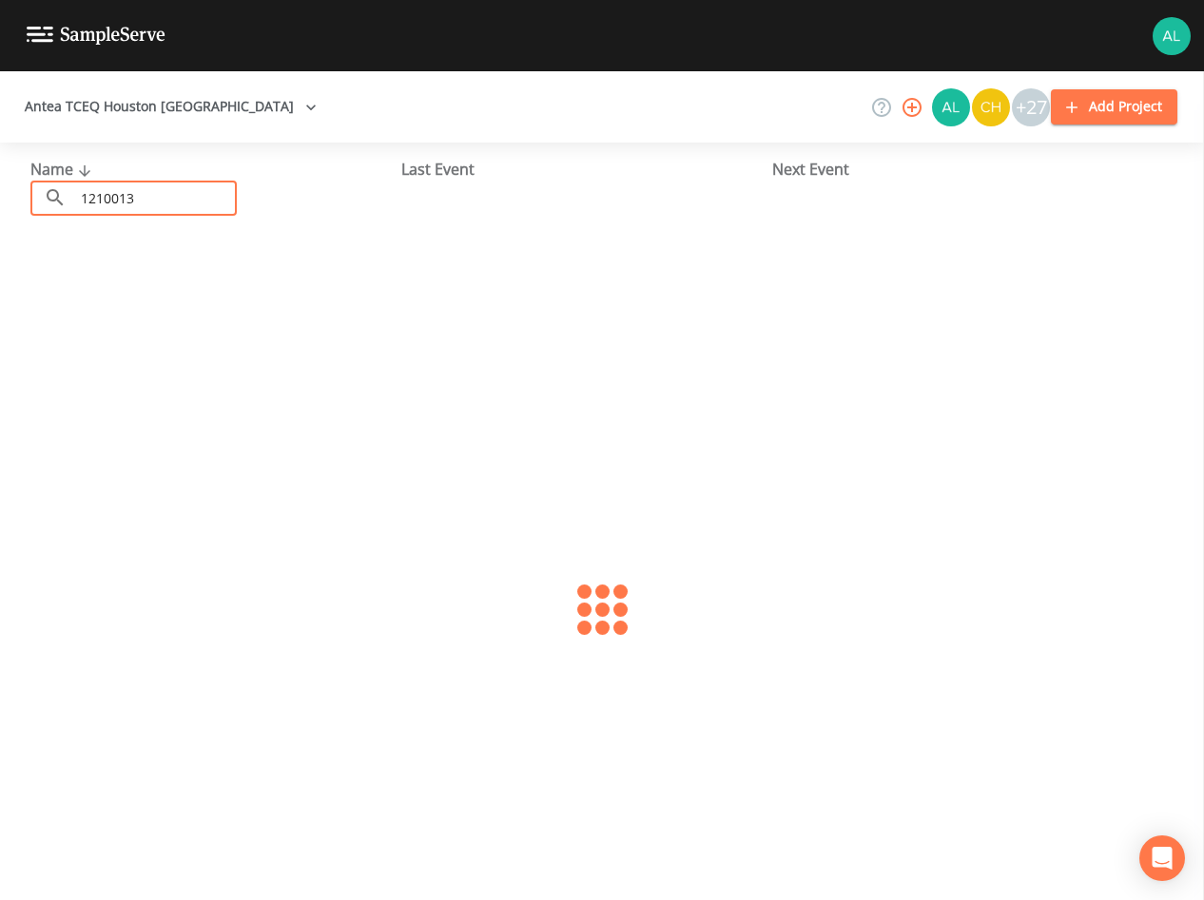
type input "1210013"
click at [69, 291] on link "[GEOGRAPHIC_DATA] WSC (TX1210013)" at bounding box center [140, 291] width 221 height 21
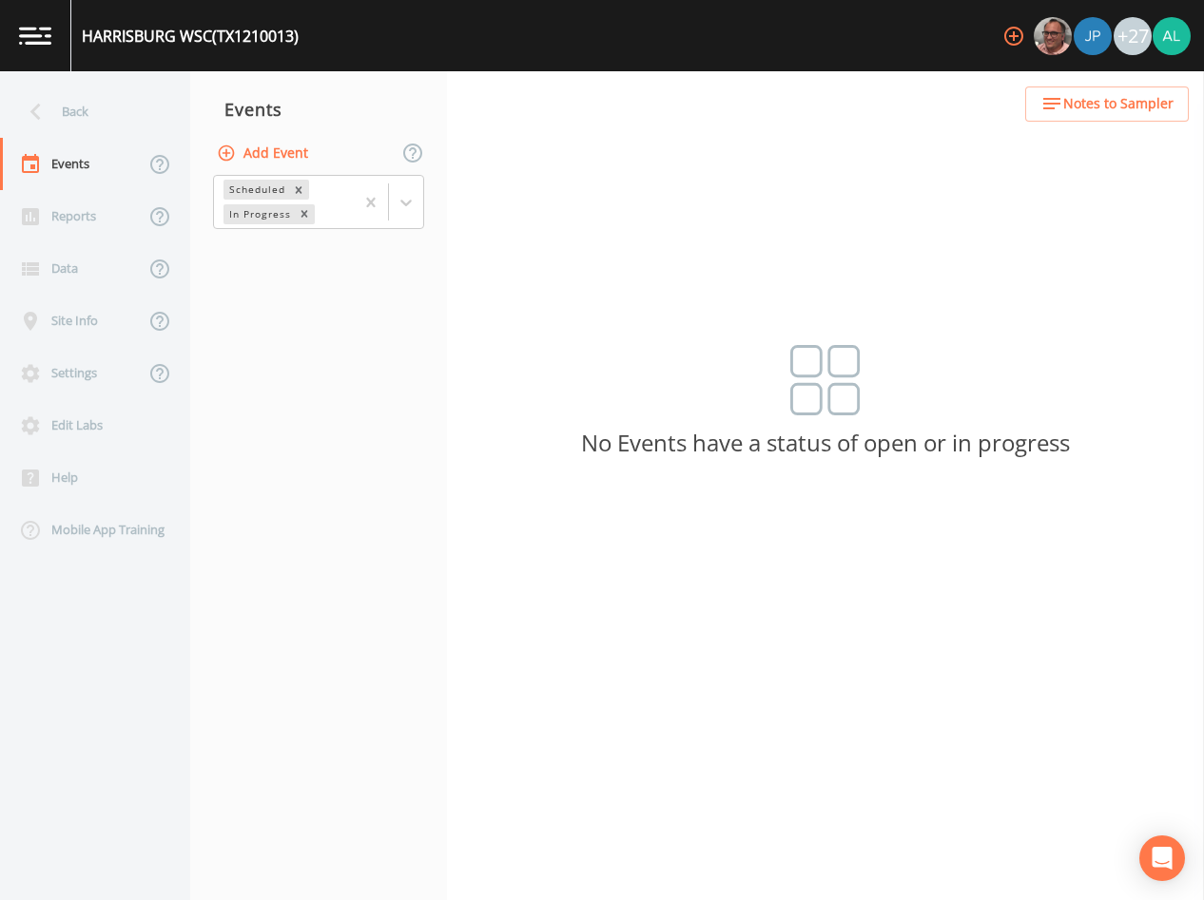
click at [272, 146] on button "Add Event" at bounding box center [264, 153] width 103 height 35
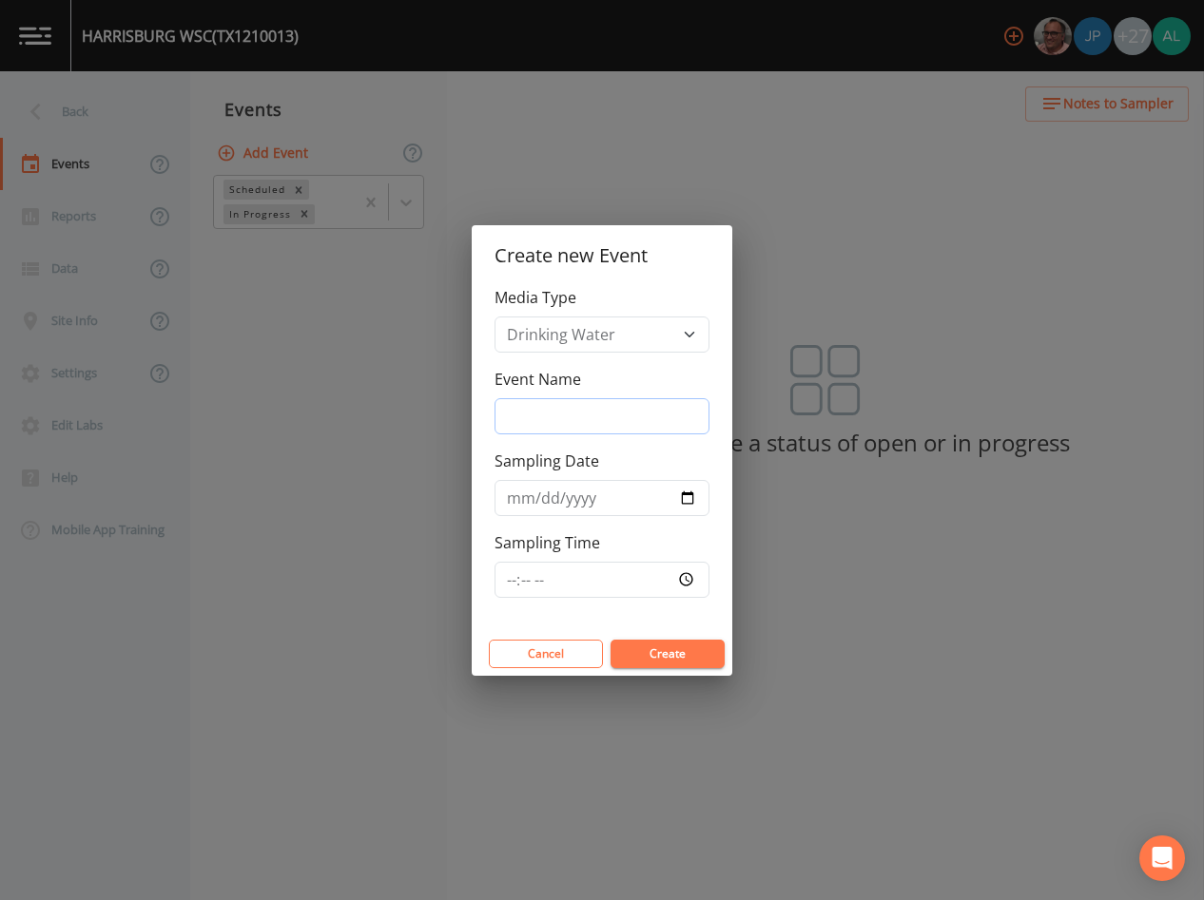
click at [575, 413] on input "Event Name" at bounding box center [601, 416] width 215 height 36
type input "4th Quarter"
click at [549, 495] on input "[DATE]" at bounding box center [601, 498] width 215 height 36
click at [544, 490] on input "[DATE]" at bounding box center [601, 498] width 215 height 36
type input "[DATE]"
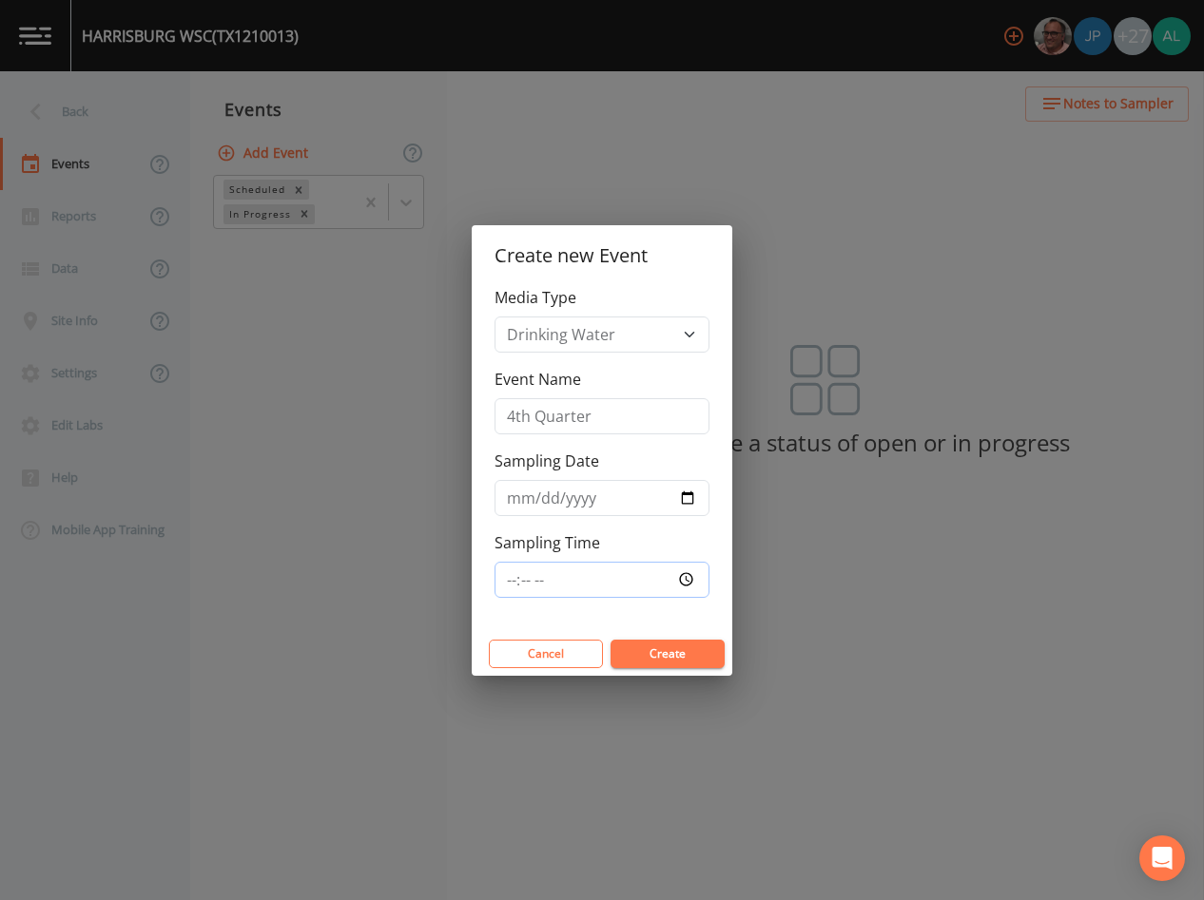
click at [503, 578] on input "Sampling Time" at bounding box center [601, 580] width 215 height 36
click at [610, 640] on button "Create" at bounding box center [667, 654] width 114 height 29
type input "09:00"
click at [610, 640] on button "Create" at bounding box center [667, 654] width 114 height 29
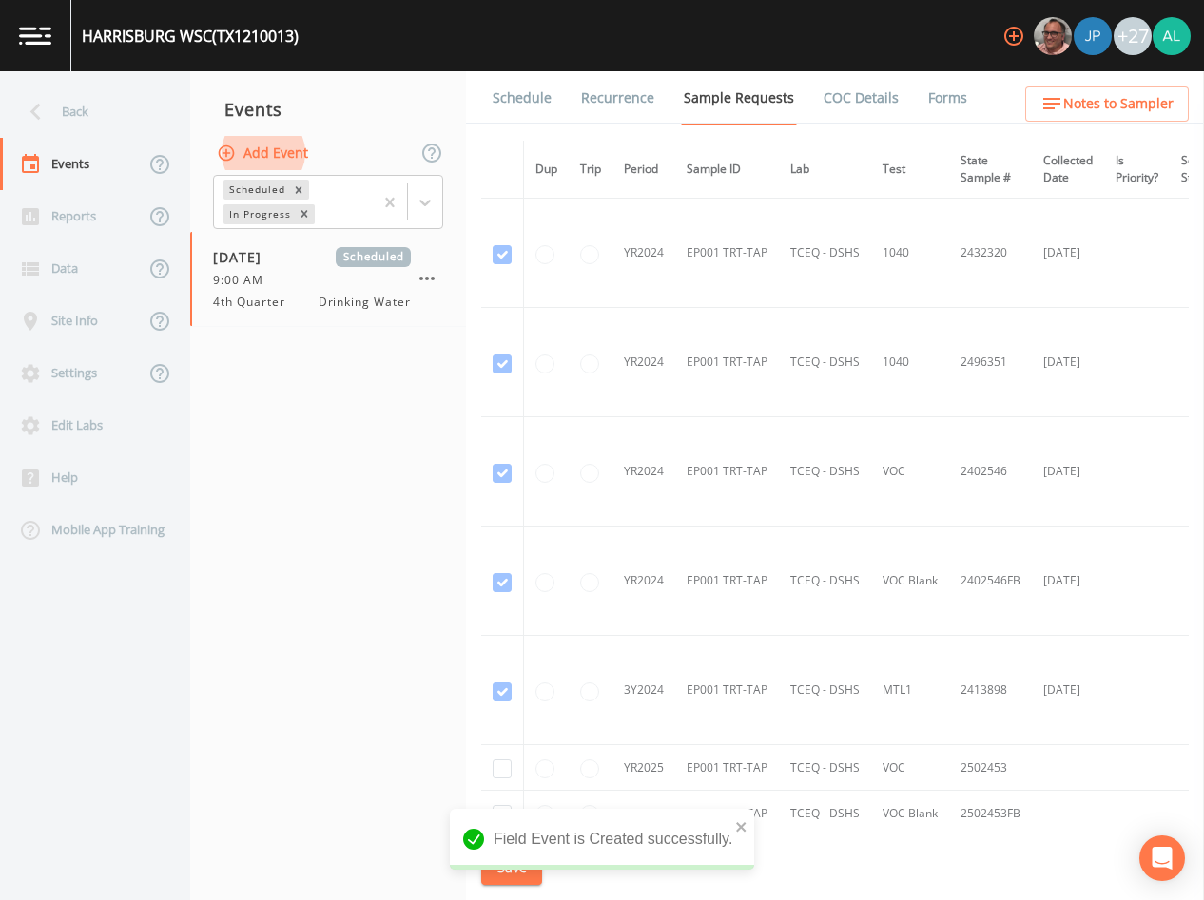
scroll to position [443, 0]
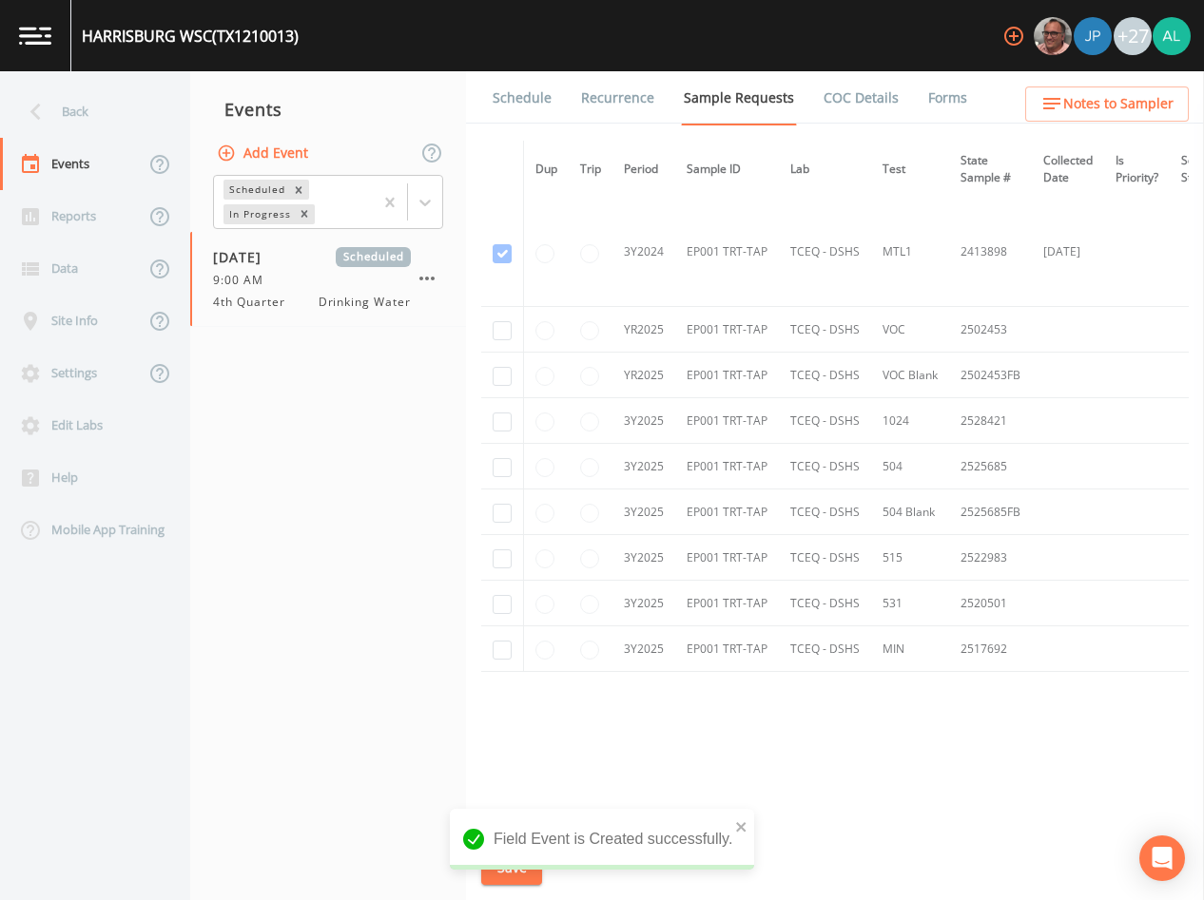
click at [490, 107] on link "Schedule" at bounding box center [522, 97] width 65 height 53
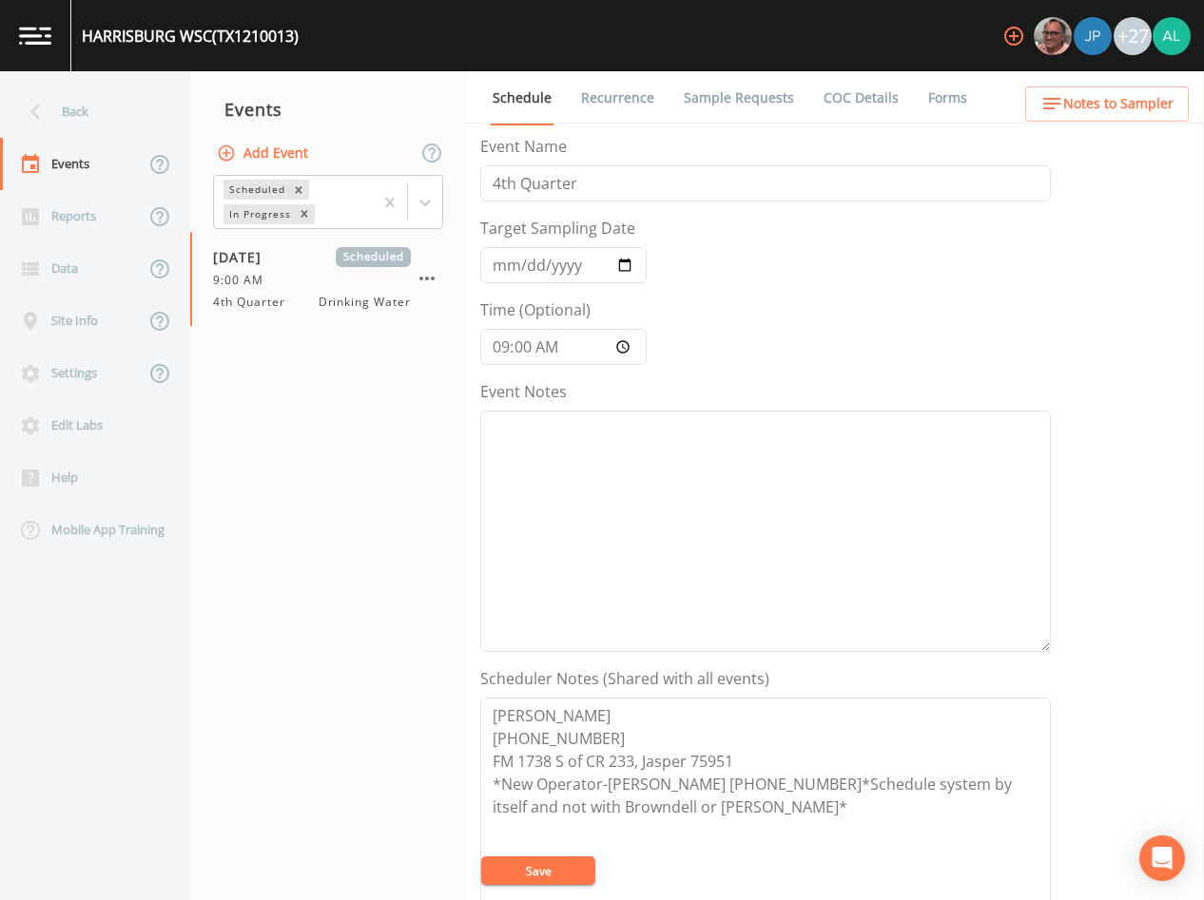
click at [778, 115] on link "Sample Requests" at bounding box center [739, 97] width 116 height 53
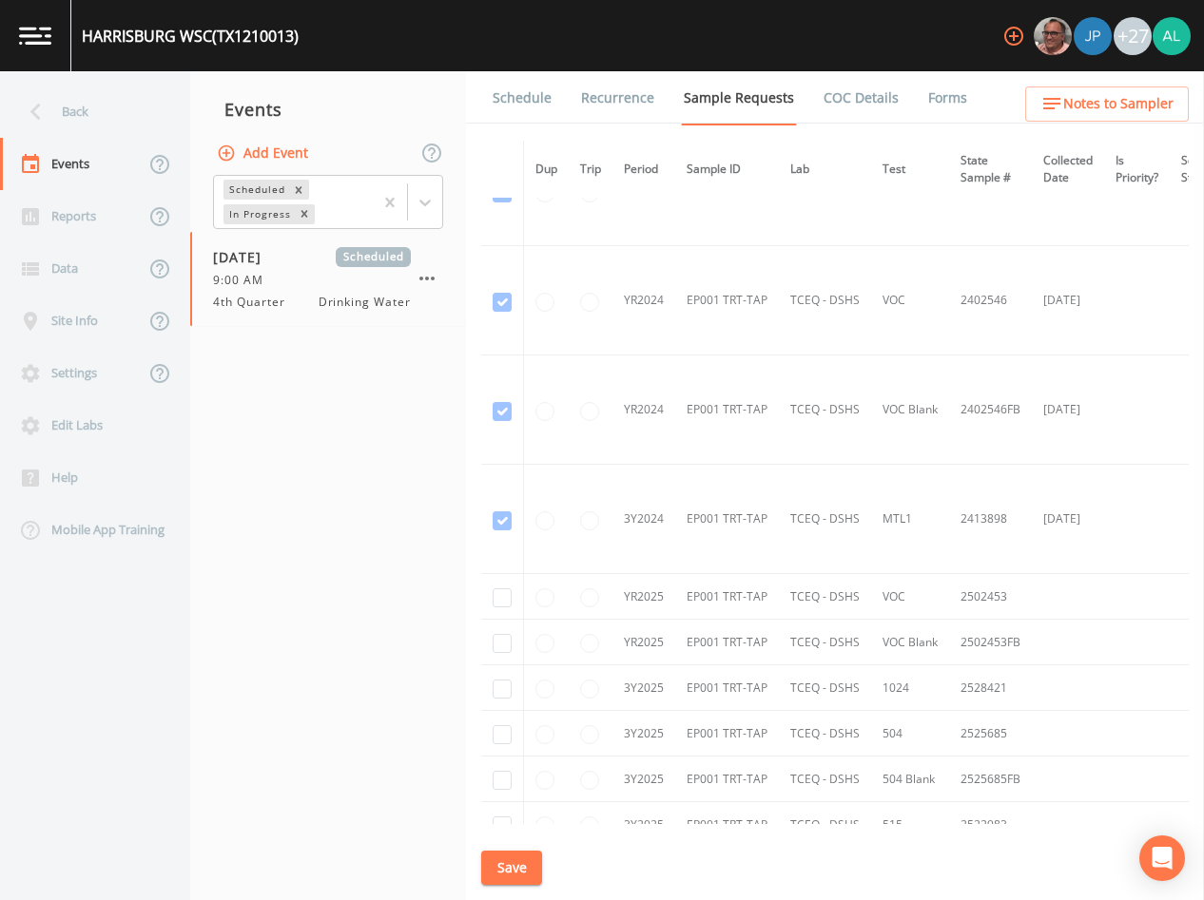
scroll to position [380, 0]
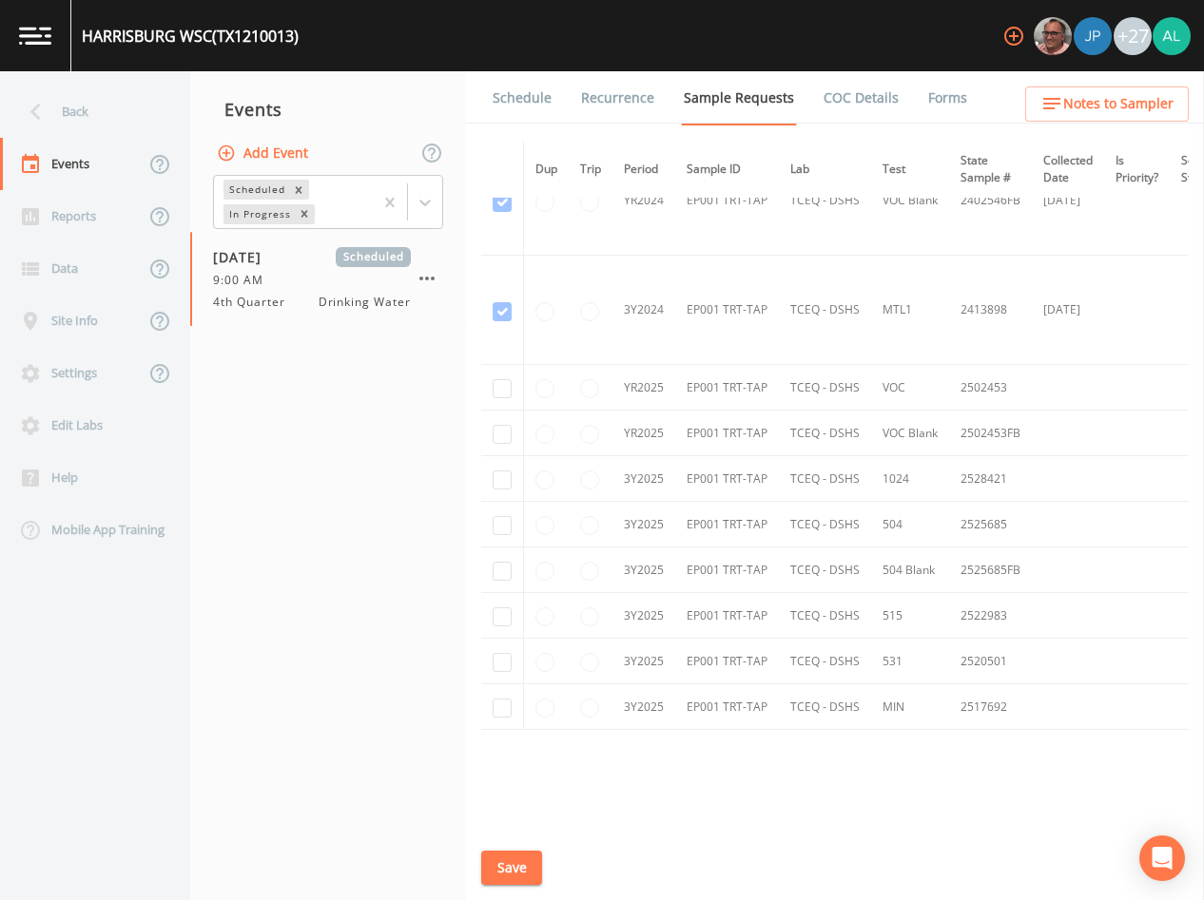
click at [519, 393] on td at bounding box center [502, 388] width 43 height 46
click at [508, 388] on input "checkbox" at bounding box center [502, 388] width 19 height 19
checkbox input "true"
click at [505, 425] on input "checkbox" at bounding box center [502, 434] width 19 height 19
checkbox input "true"
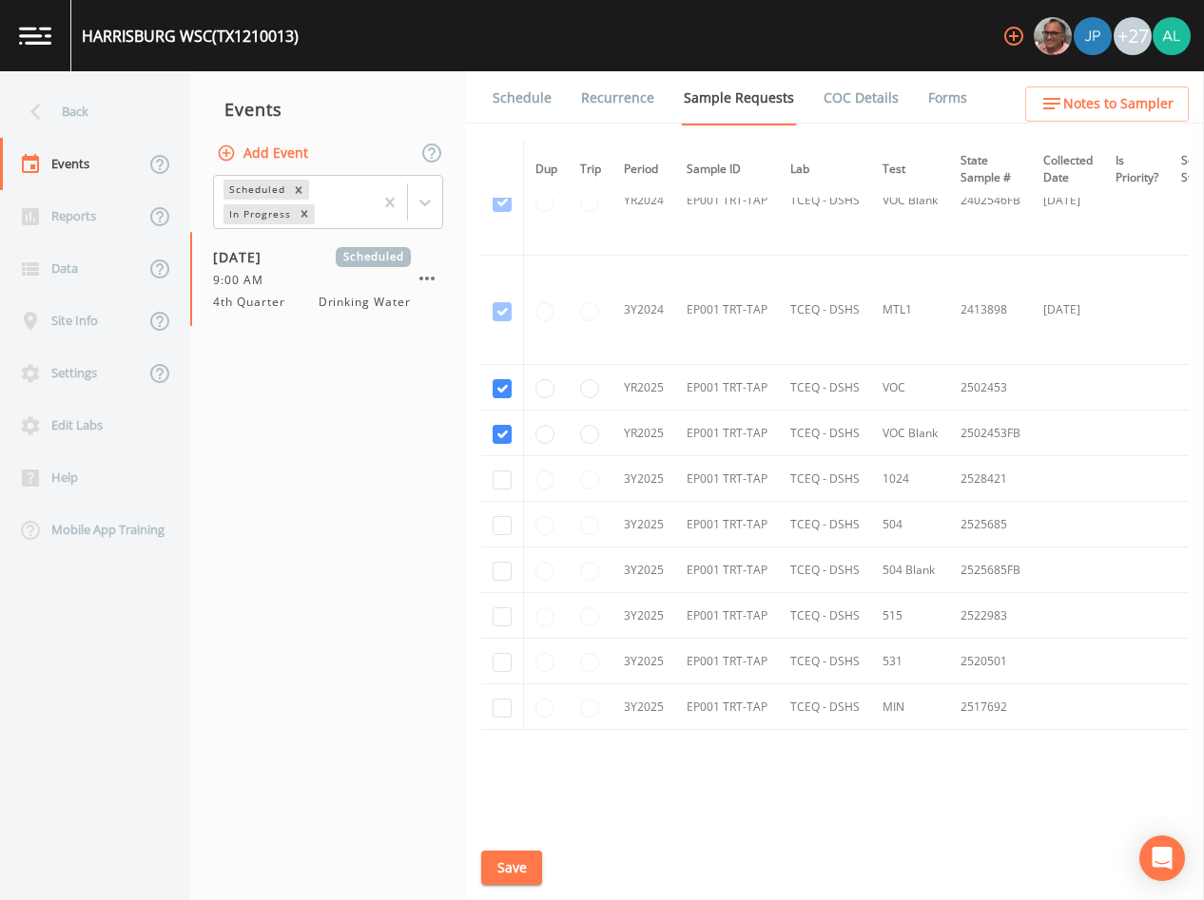
click at [501, 464] on td at bounding box center [502, 479] width 43 height 46
click at [506, 487] on input "checkbox" at bounding box center [502, 480] width 19 height 19
checkbox input "true"
click at [500, 510] on td at bounding box center [502, 525] width 43 height 46
click at [502, 536] on td at bounding box center [502, 525] width 43 height 46
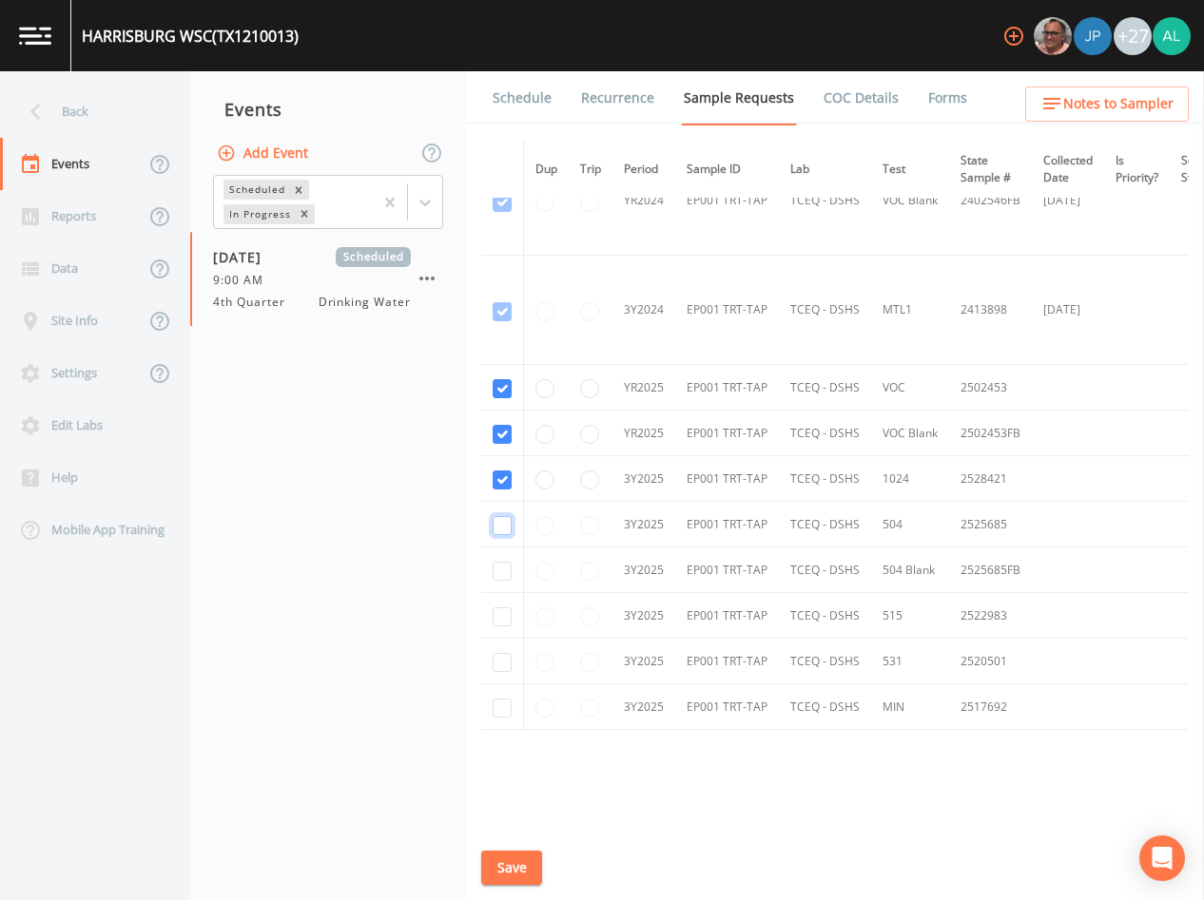
click at [507, 526] on input "checkbox" at bounding box center [502, 525] width 19 height 19
checkbox input "true"
click at [510, 593] on td at bounding box center [502, 616] width 43 height 46
drag, startPoint x: 510, startPoint y: 593, endPoint x: 508, endPoint y: 573, distance: 20.1
click at [508, 573] on input "checkbox" at bounding box center [502, 571] width 19 height 19
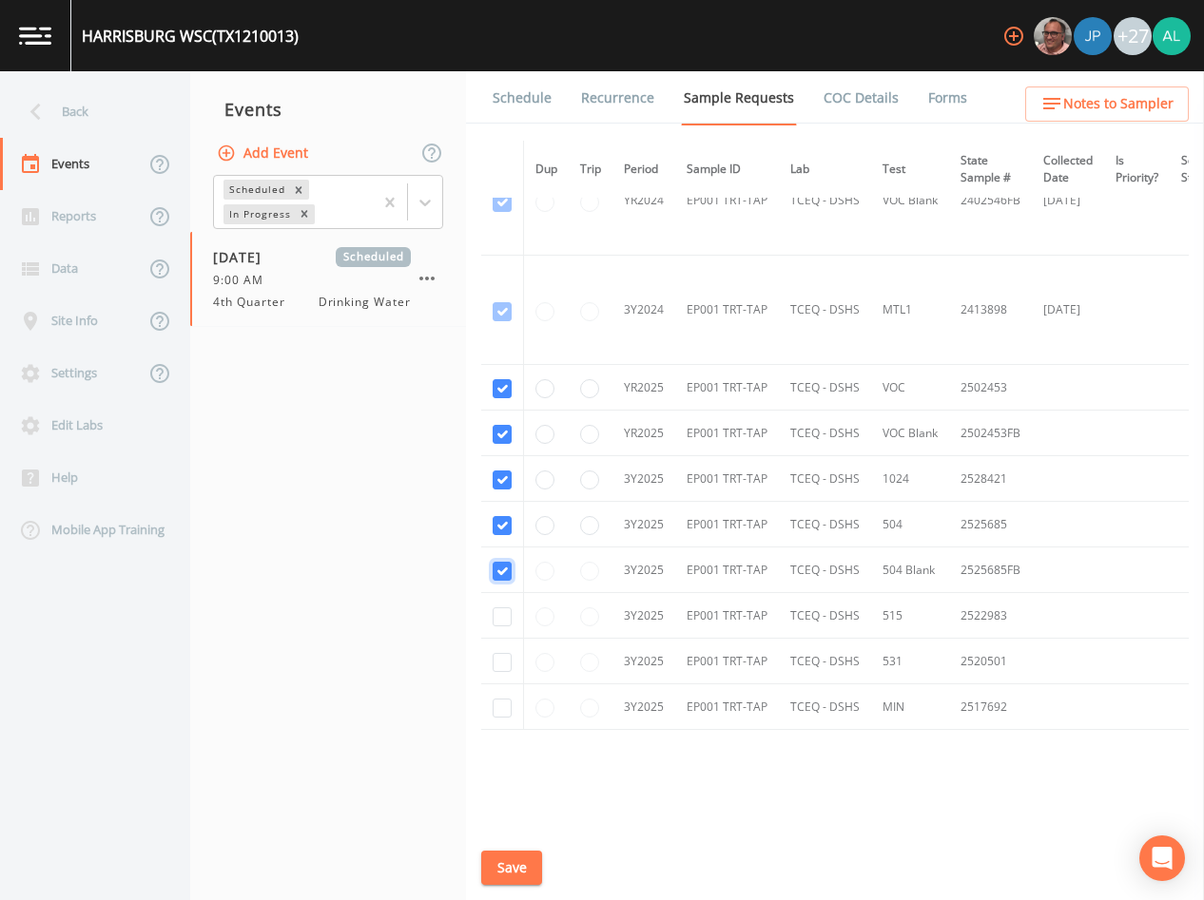
checkbox input "true"
click at [498, 627] on td at bounding box center [502, 616] width 43 height 46
click at [501, 671] on td at bounding box center [502, 662] width 43 height 46
drag, startPoint x: 501, startPoint y: 671, endPoint x: 502, endPoint y: 613, distance: 58.0
click at [502, 613] on input "checkbox" at bounding box center [502, 617] width 19 height 19
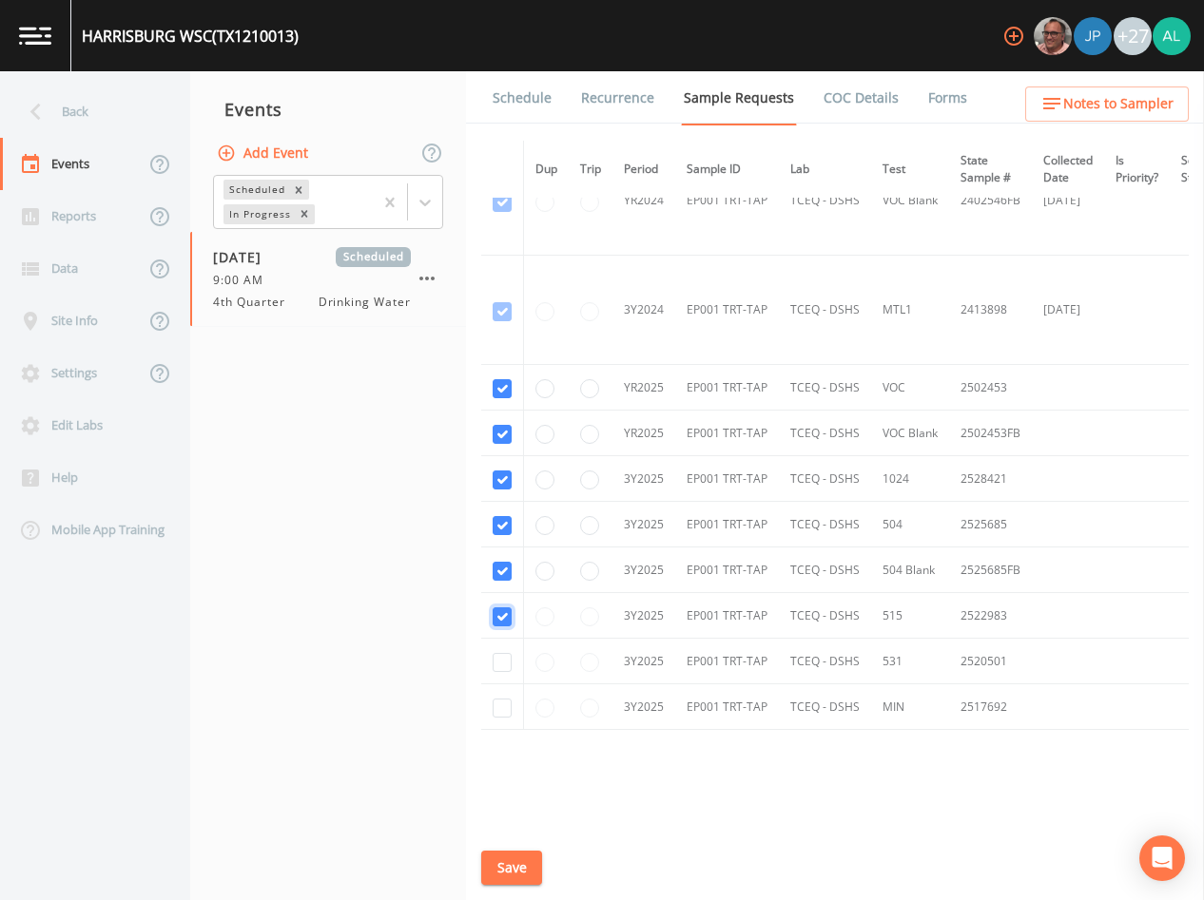
checkbox input "true"
click at [502, 666] on input "checkbox" at bounding box center [502, 662] width 19 height 19
checkbox input "true"
click at [502, 718] on td at bounding box center [502, 708] width 43 height 46
click at [502, 717] on input "checkbox" at bounding box center [502, 708] width 19 height 19
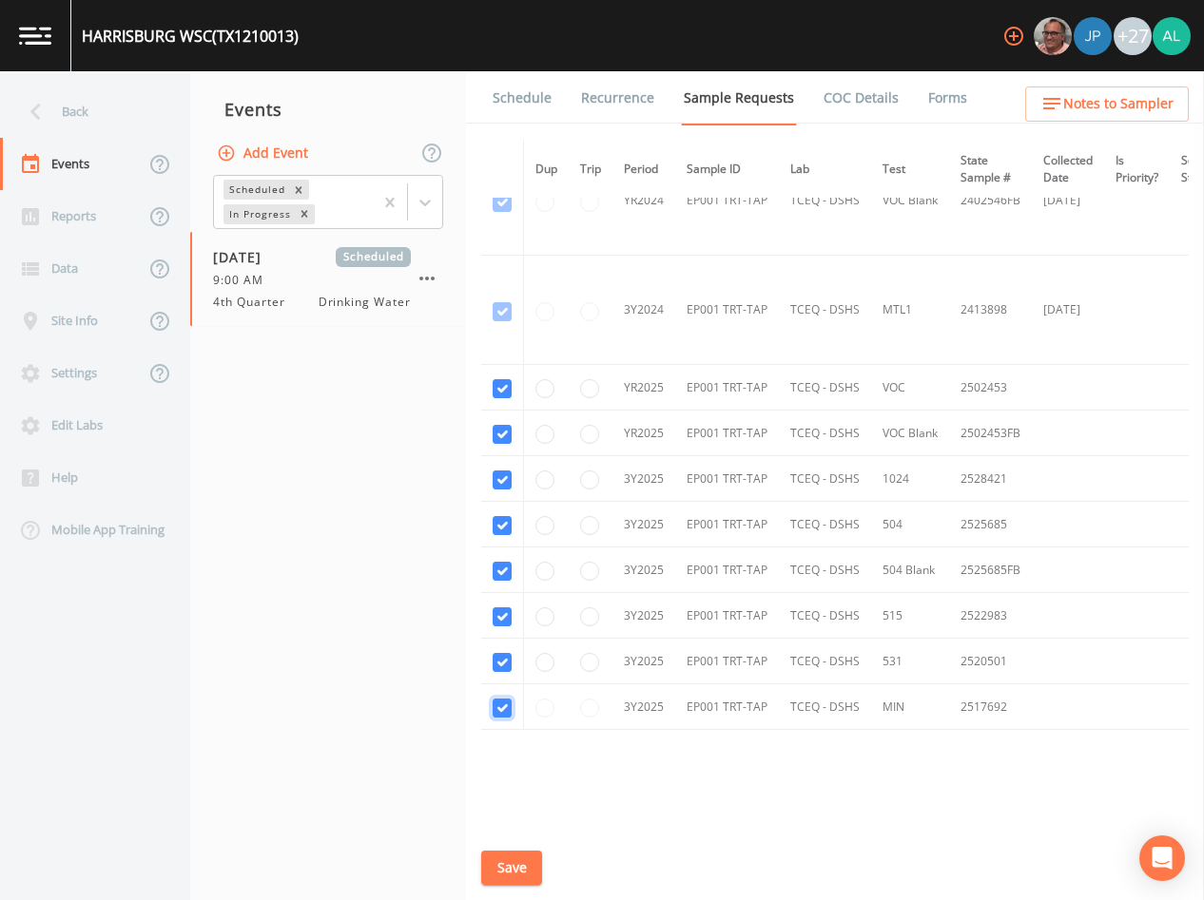
checkbox input "true"
click at [513, 842] on div "Schedule Recurrence Sample Requests COC Details Forms Dup Trip Period Sample ID…" at bounding box center [835, 485] width 738 height 829
click at [513, 852] on button "Save" at bounding box center [511, 868] width 61 height 35
click at [746, 824] on icon "close" at bounding box center [741, 827] width 13 height 15
click at [497, 875] on div "Event saved" at bounding box center [602, 847] width 304 height 76
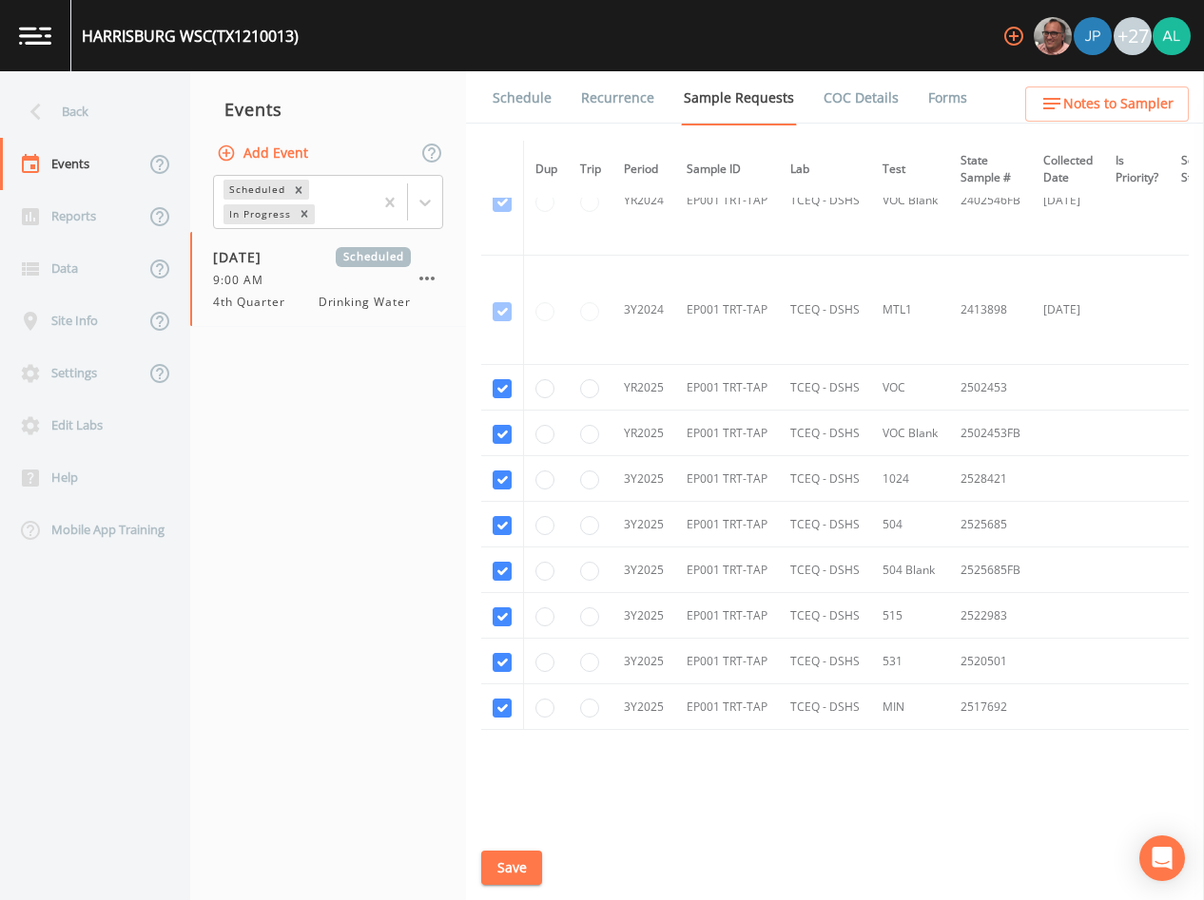
click at [504, 874] on button "Save" at bounding box center [511, 868] width 61 height 35
click at [117, 97] on div "Back" at bounding box center [85, 112] width 171 height 52
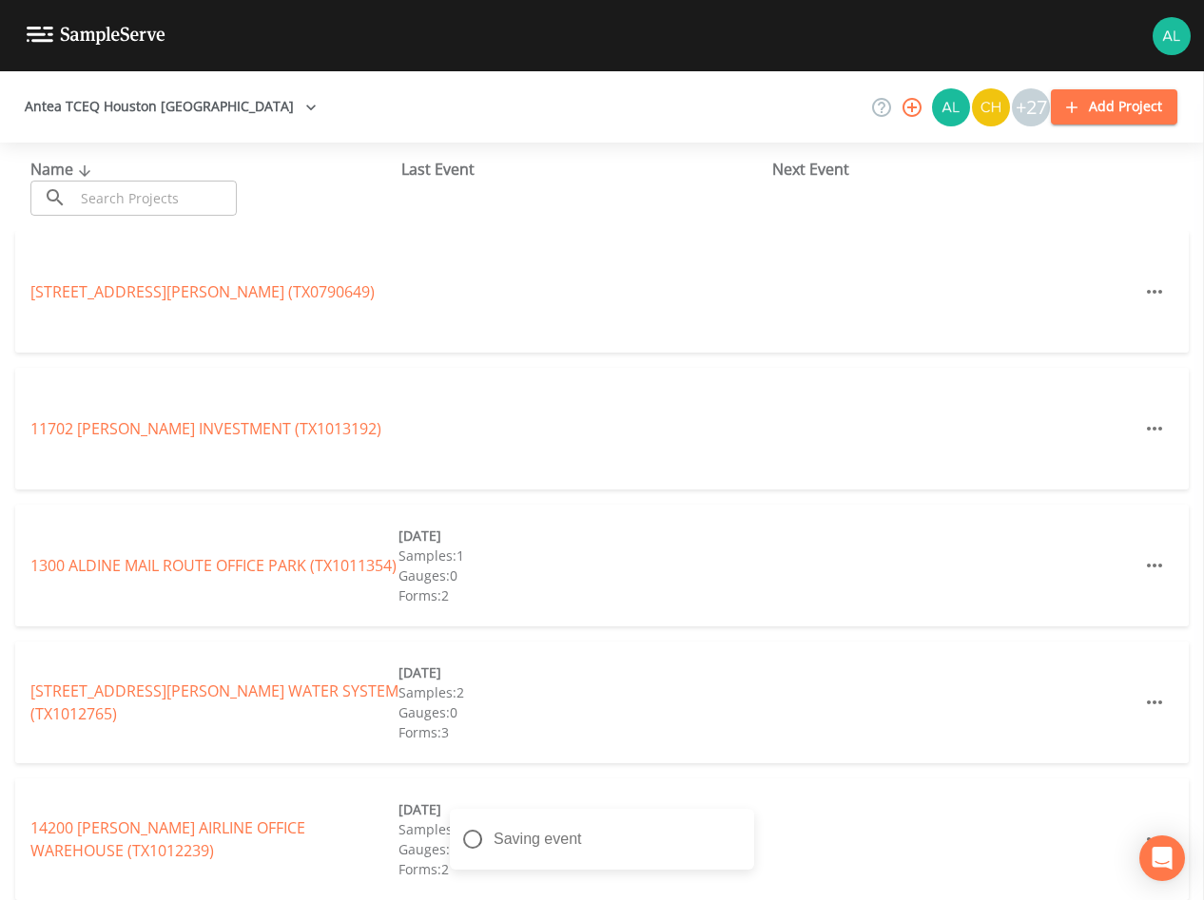
click at [134, 182] on input "text" at bounding box center [155, 198] width 163 height 35
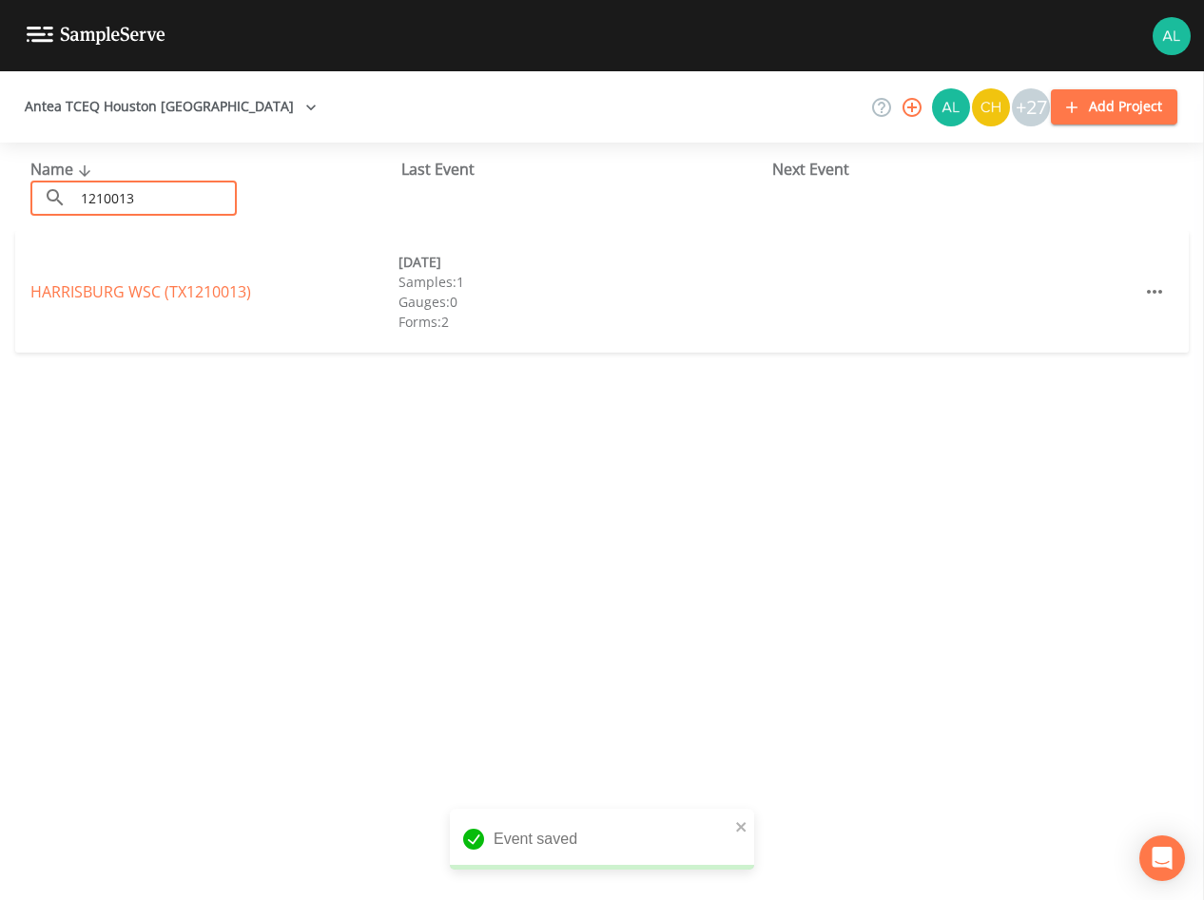
type input "1210013"
click at [91, 295] on link "[GEOGRAPHIC_DATA] WSC (TX1210013)" at bounding box center [140, 291] width 221 height 21
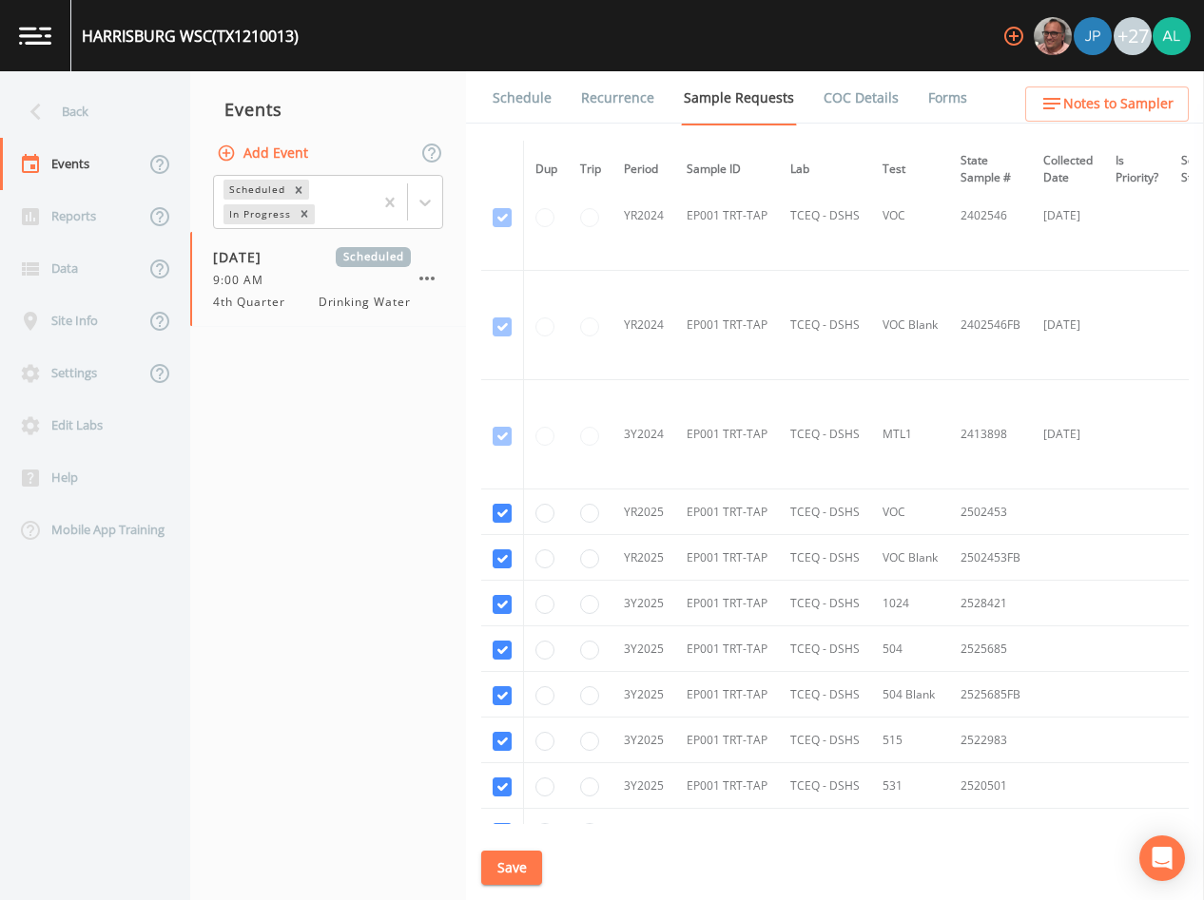
scroll to position [443, 0]
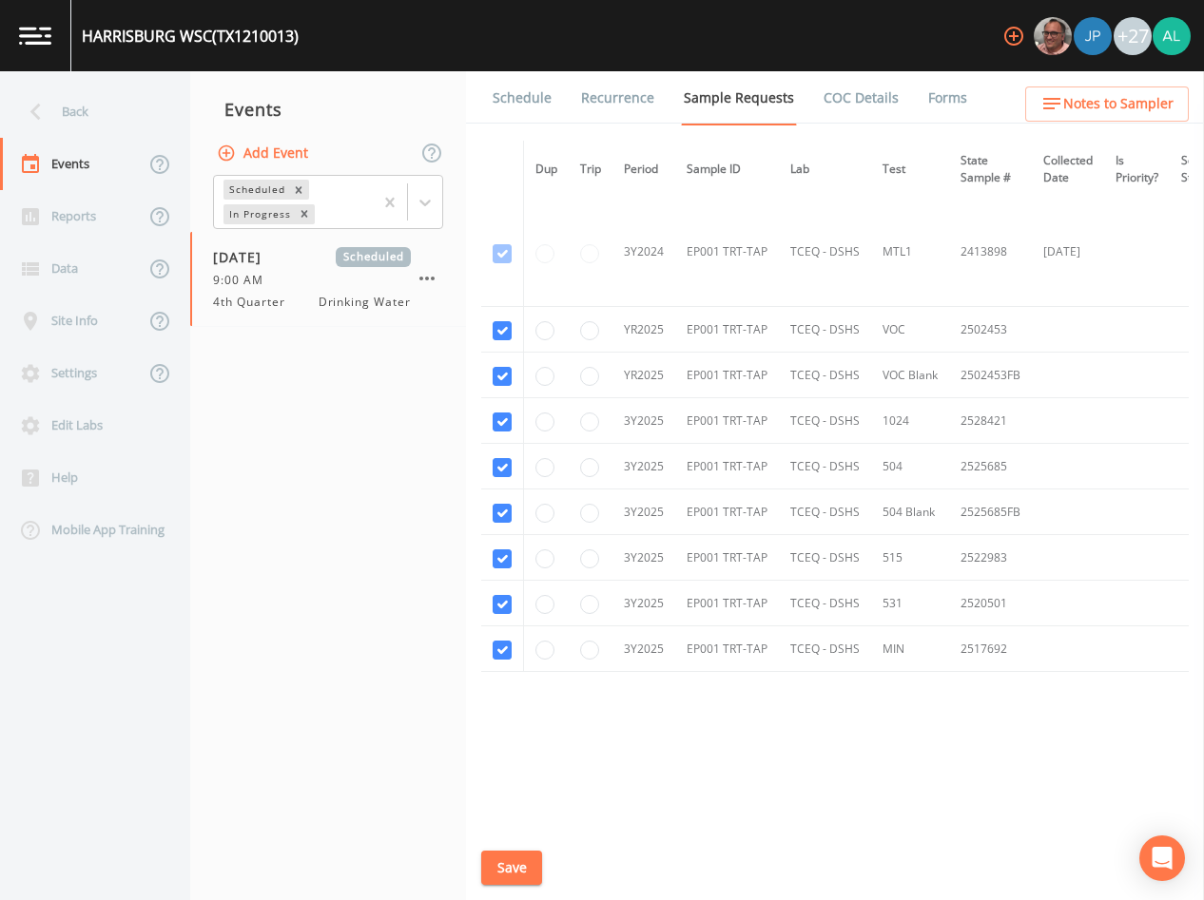
click at [528, 110] on link "Schedule" at bounding box center [522, 97] width 65 height 53
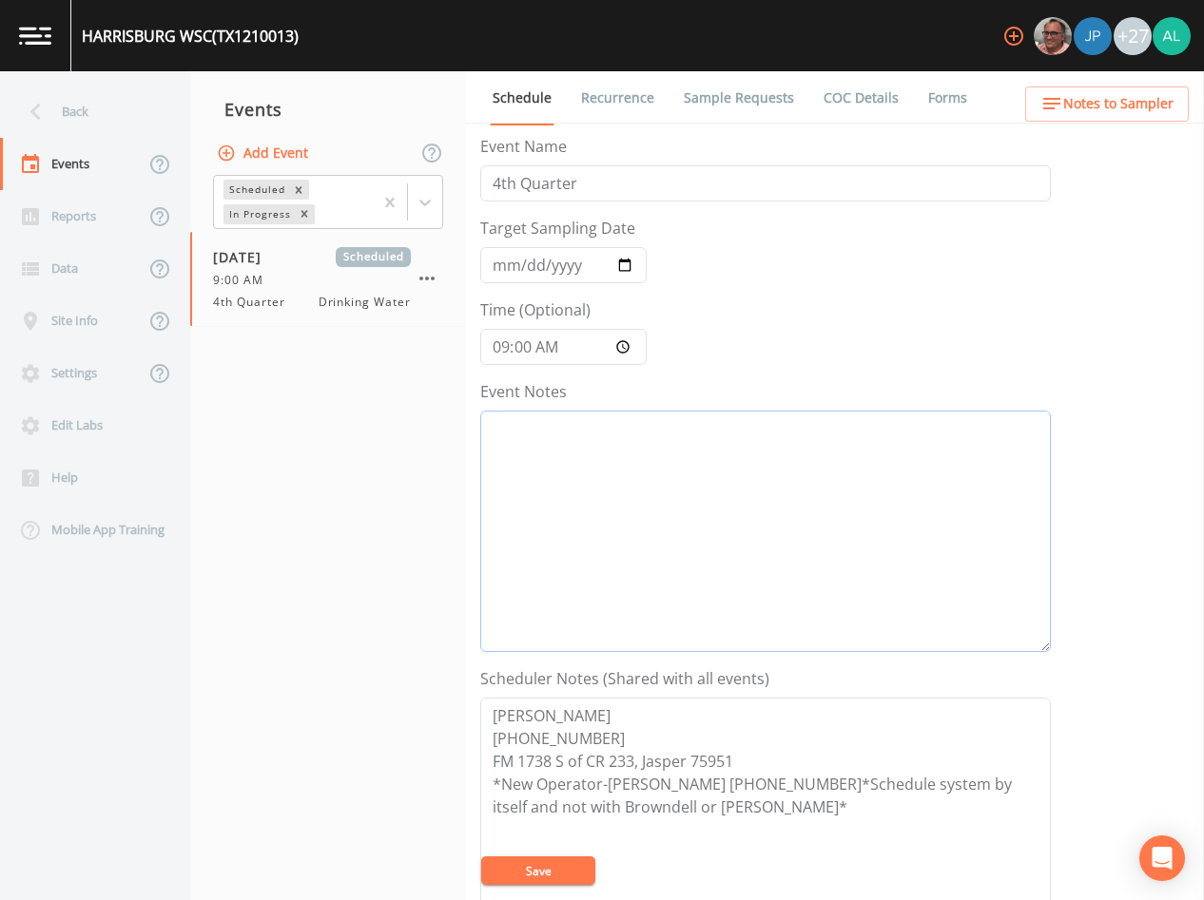
drag, startPoint x: 675, startPoint y: 469, endPoint x: 682, endPoint y: 476, distance: 10.1
click at [676, 473] on textarea "Event Notes" at bounding box center [765, 532] width 571 height 242
type textarea "[DATE] 10:06am called/spoke to [PERSON_NAME], stated she would contact her oper…"
click at [549, 867] on button "Save" at bounding box center [538, 871] width 114 height 29
click at [548, 870] on button "Save" at bounding box center [538, 871] width 114 height 29
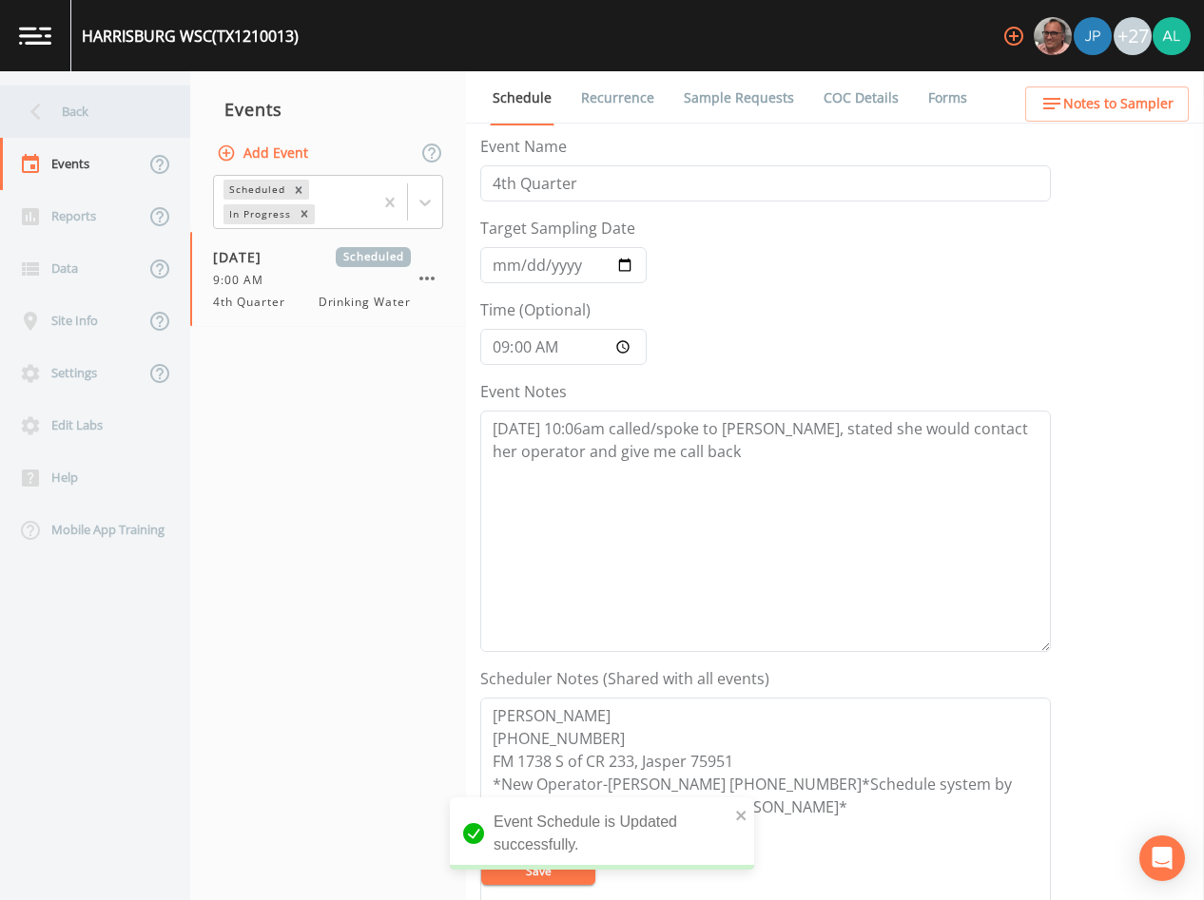
click at [133, 116] on div "Back" at bounding box center [85, 112] width 171 height 52
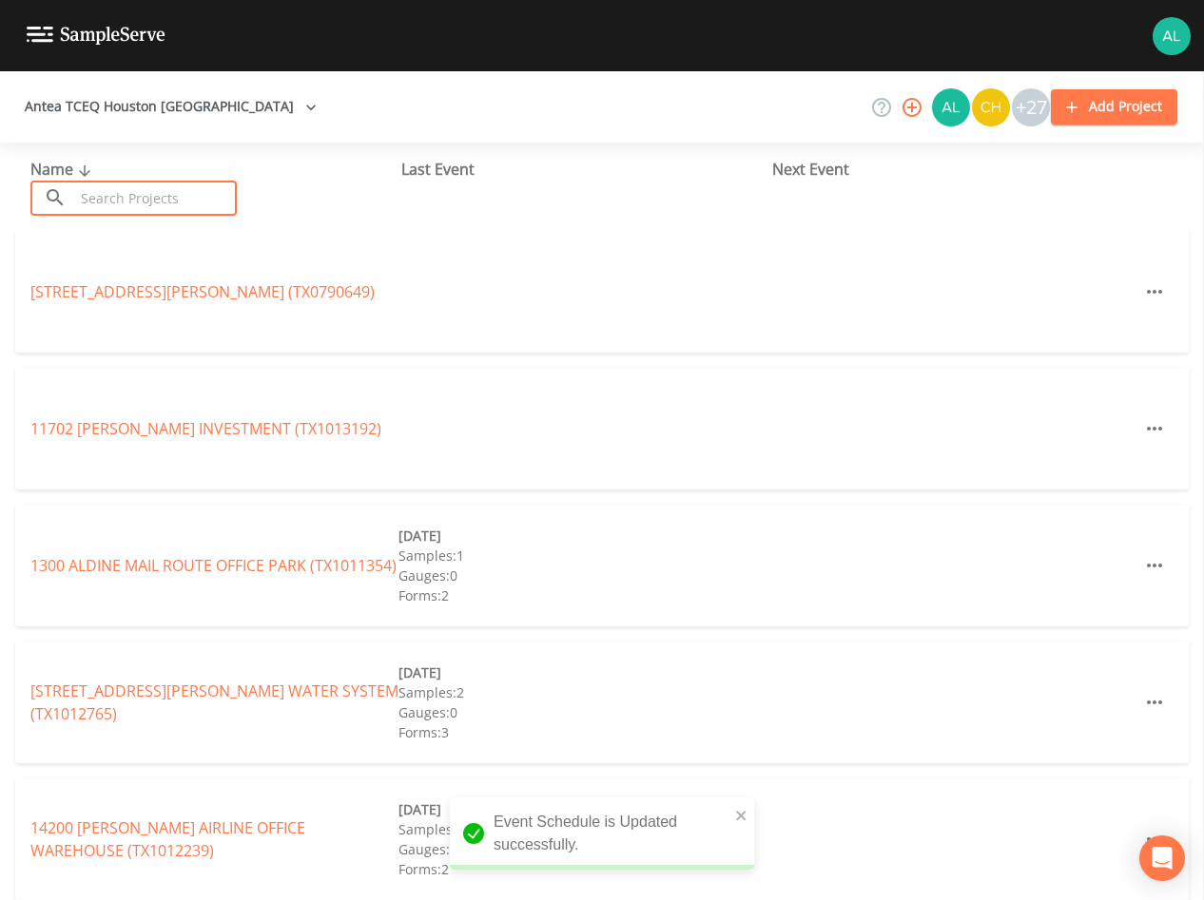
click at [144, 208] on input "text" at bounding box center [155, 198] width 163 height 35
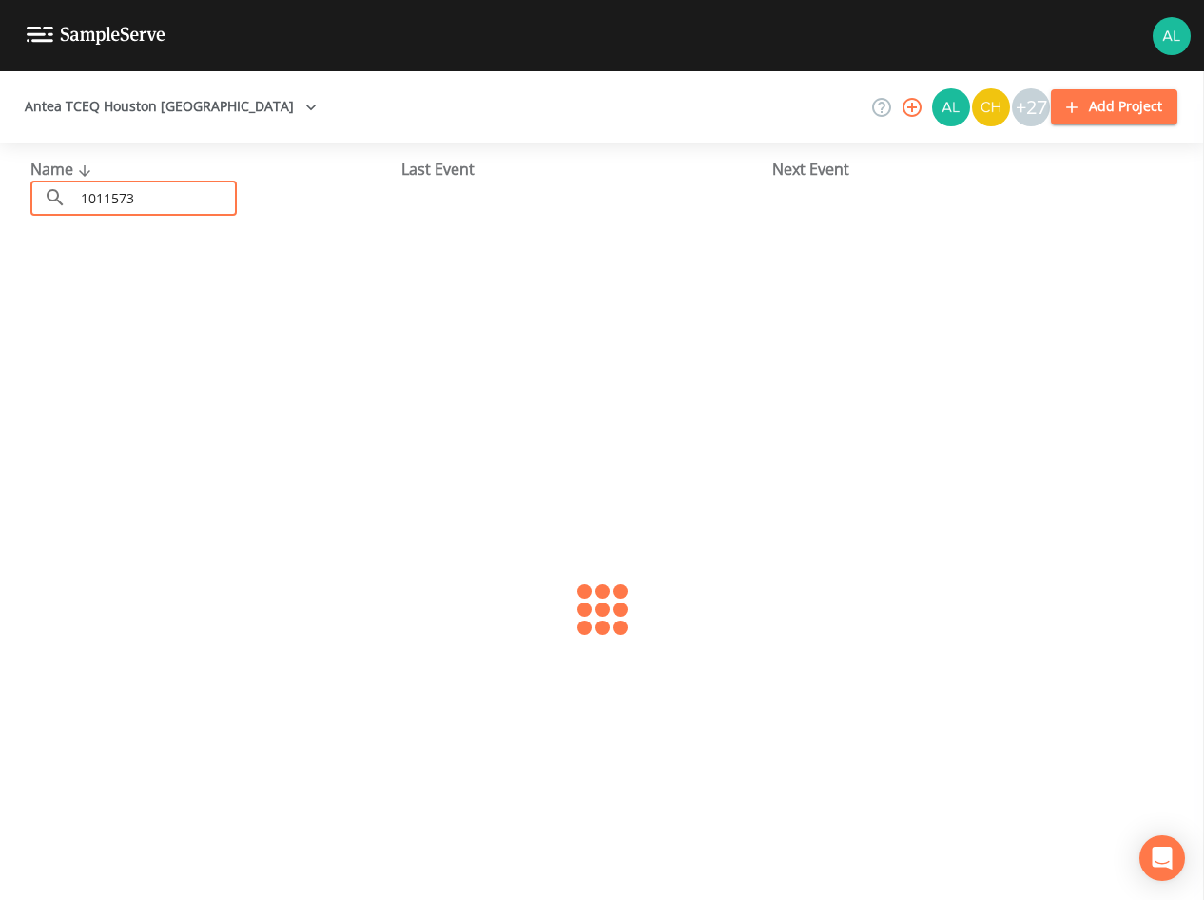
type input "1011573"
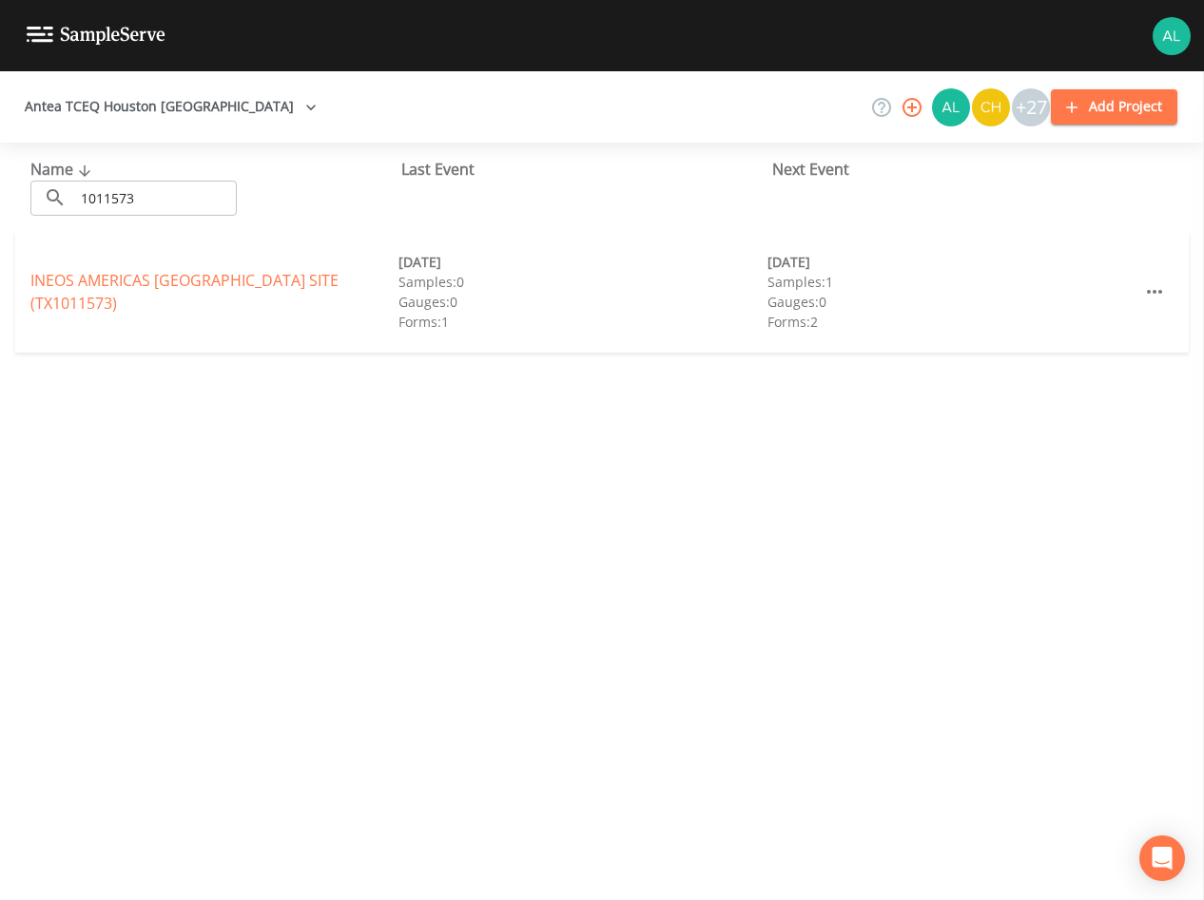
click at [214, 305] on div "INEOS [GEOGRAPHIC_DATA] (TX1011573) [DATE] Samples: 0 Gauges: 0 Forms: 1 [DATE]…" at bounding box center [601, 292] width 1173 height 122
click at [220, 286] on link "INEOS [GEOGRAPHIC_DATA] (TX1011573)" at bounding box center [184, 292] width 308 height 44
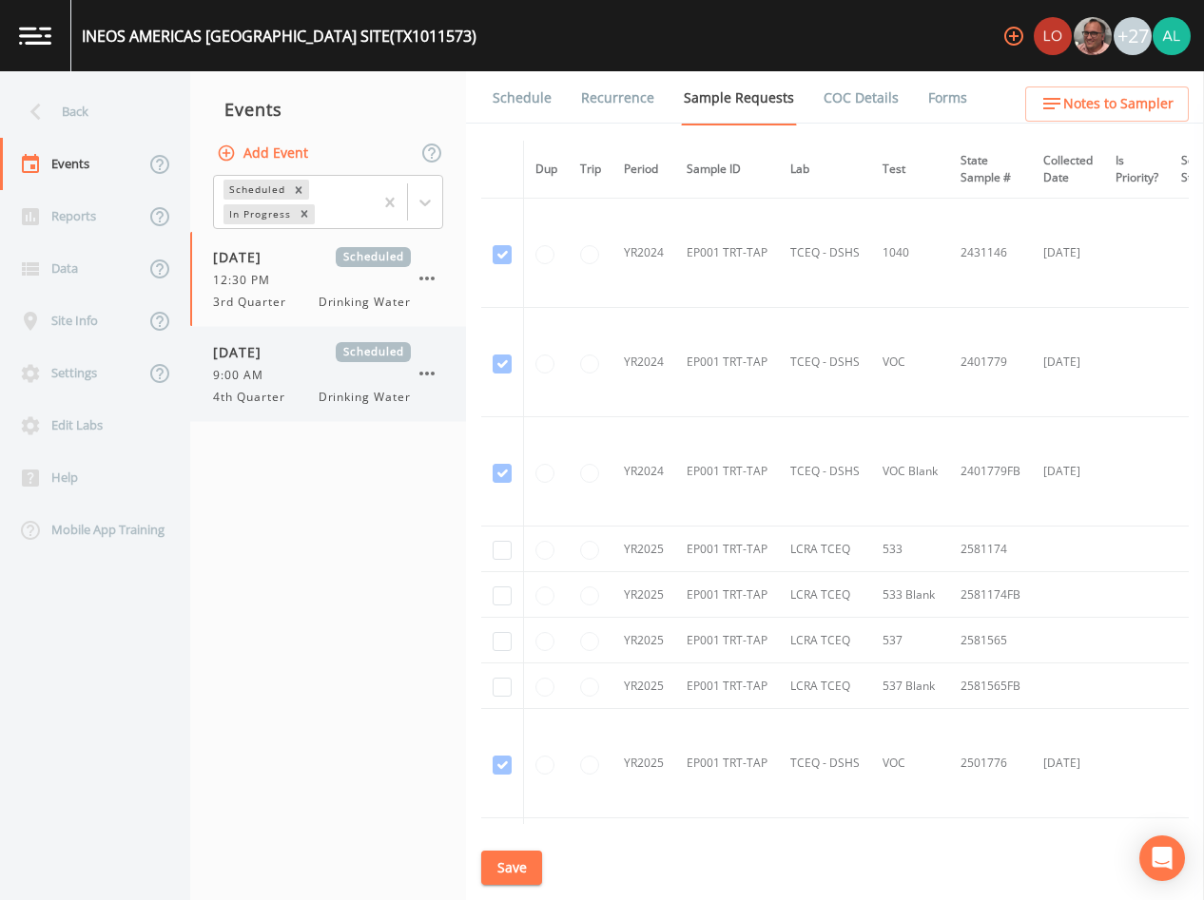
click at [202, 360] on div "[DATE] Scheduled 9:00 AM 4th Quarter Drinking Water" at bounding box center [328, 374] width 276 height 94
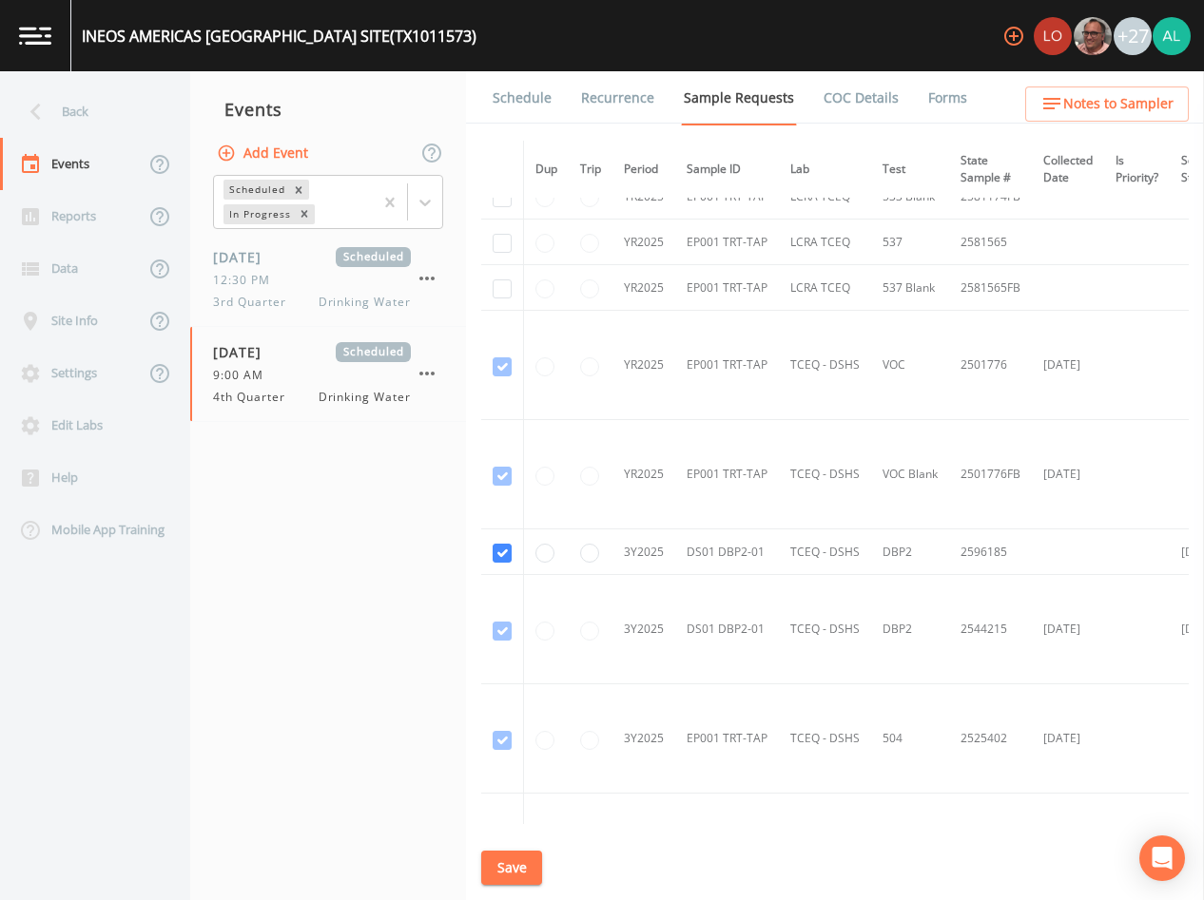
scroll to position [297, 0]
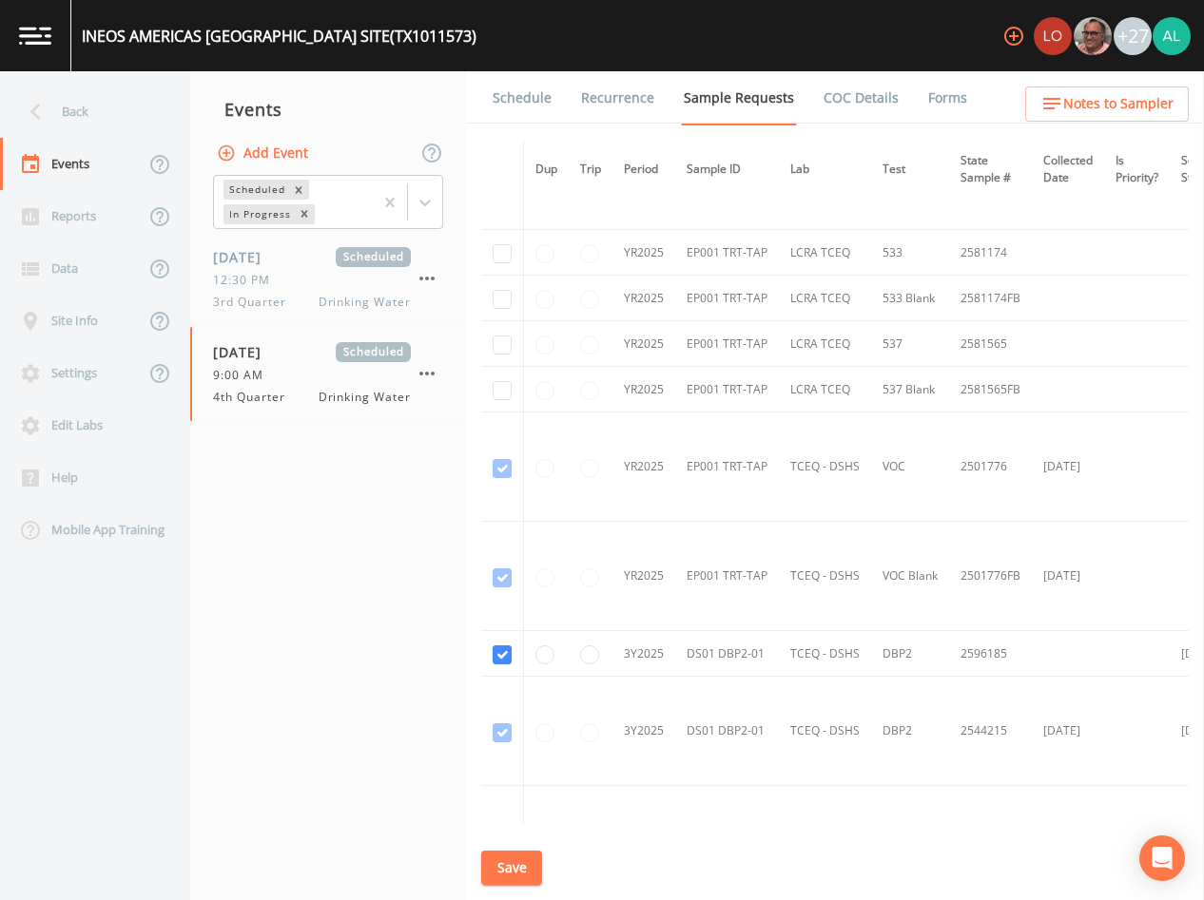
click at [533, 95] on link "Schedule" at bounding box center [522, 97] width 65 height 53
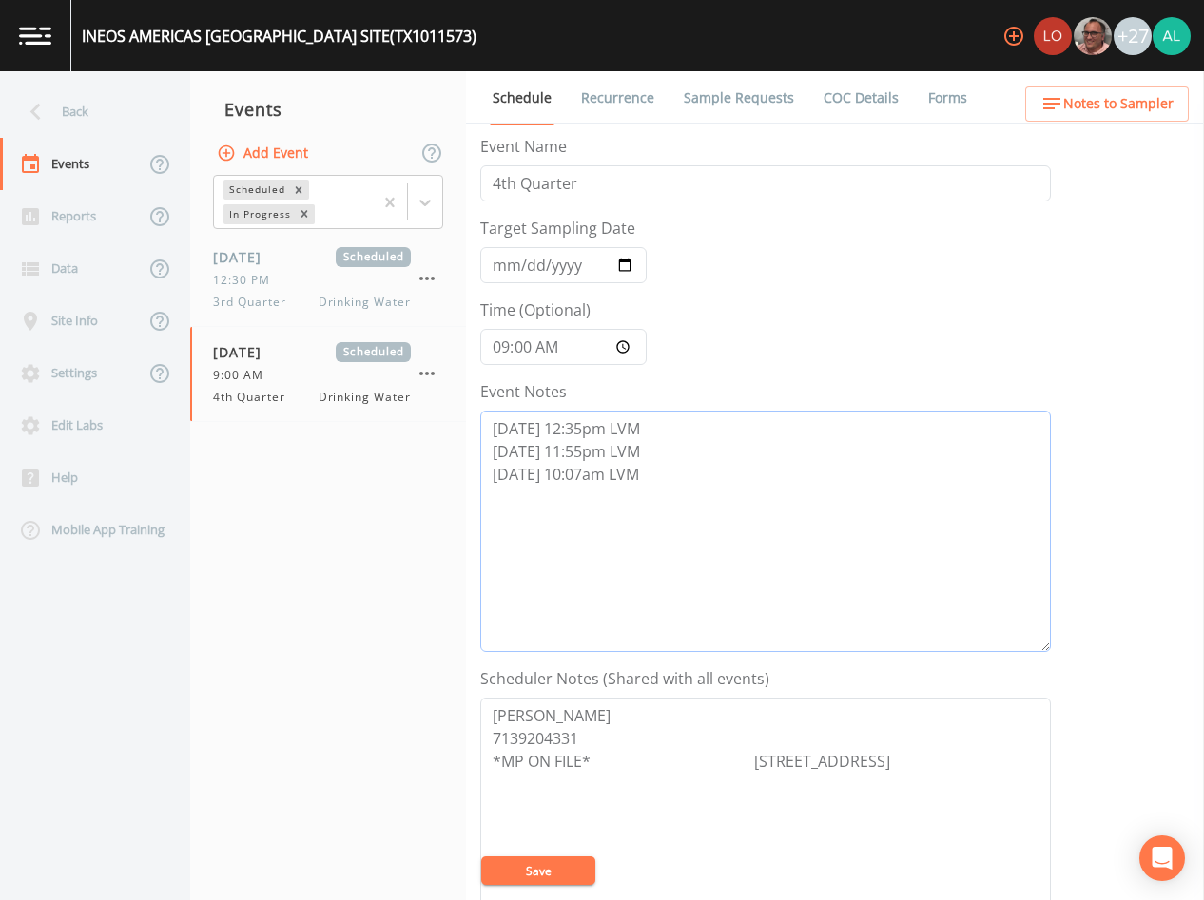
click at [730, 517] on textarea "[DATE] 12:35pm LVM [DATE] 11:55pm LVM [DATE] 10:07am LVM" at bounding box center [765, 532] width 571 height 242
type textarea "[DATE] 12:35pm LVM [DATE] 11:55pm LVM [DATE] 10:07am LVM [DATE] 10:08am LVM"
click at [543, 872] on button "Save" at bounding box center [538, 871] width 114 height 29
click at [113, 123] on div "Back" at bounding box center [85, 112] width 171 height 52
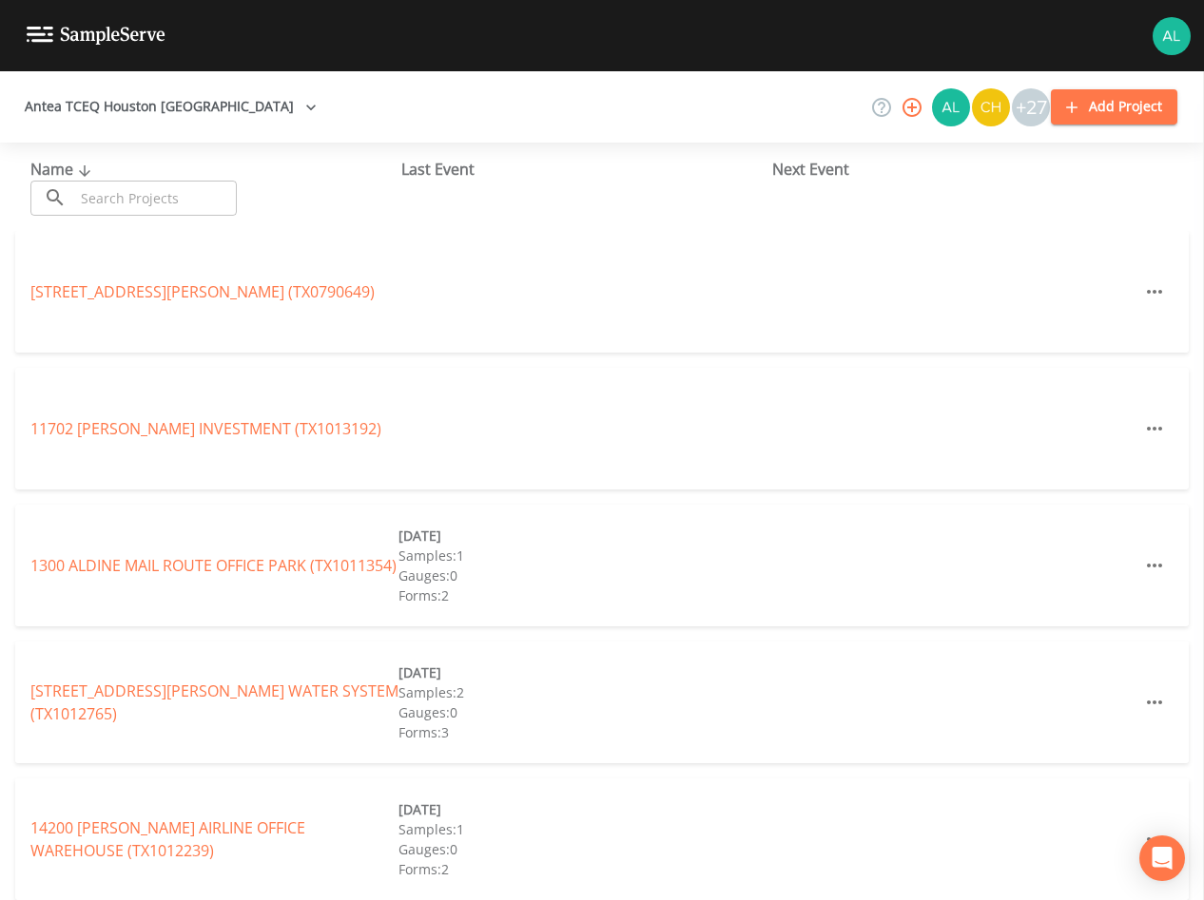
click at [150, 201] on input "text" at bounding box center [155, 198] width 163 height 35
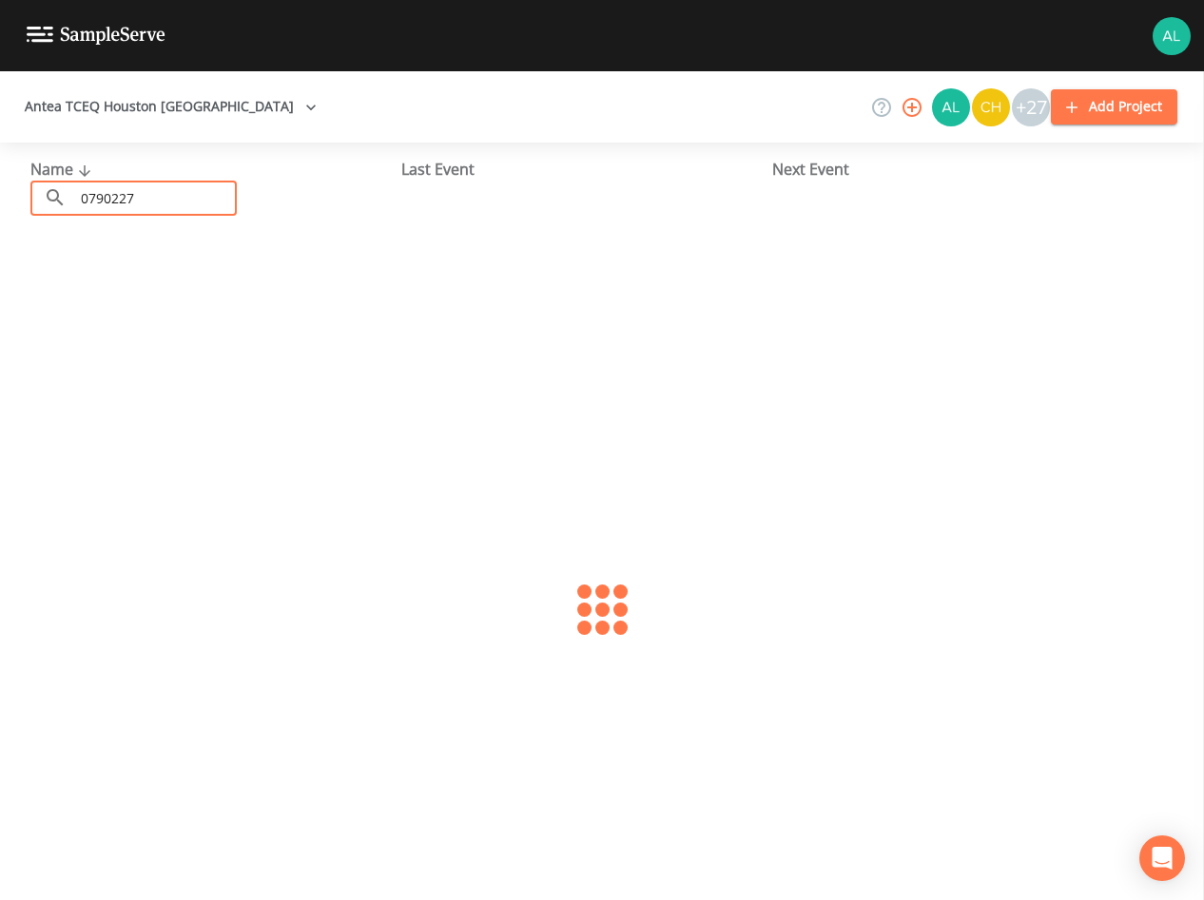
type input "0790227"
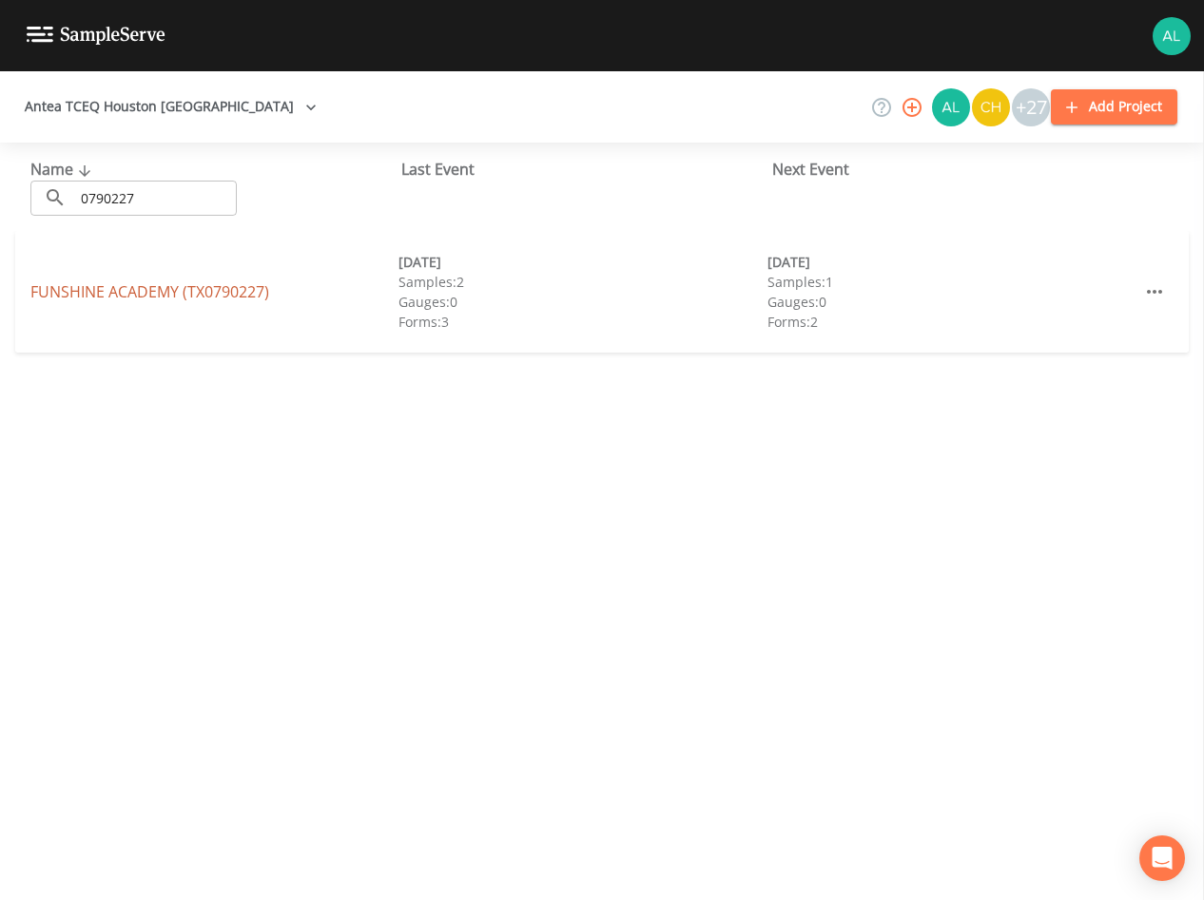
click at [126, 295] on link "[GEOGRAPHIC_DATA] (TX0790227)" at bounding box center [149, 291] width 239 height 21
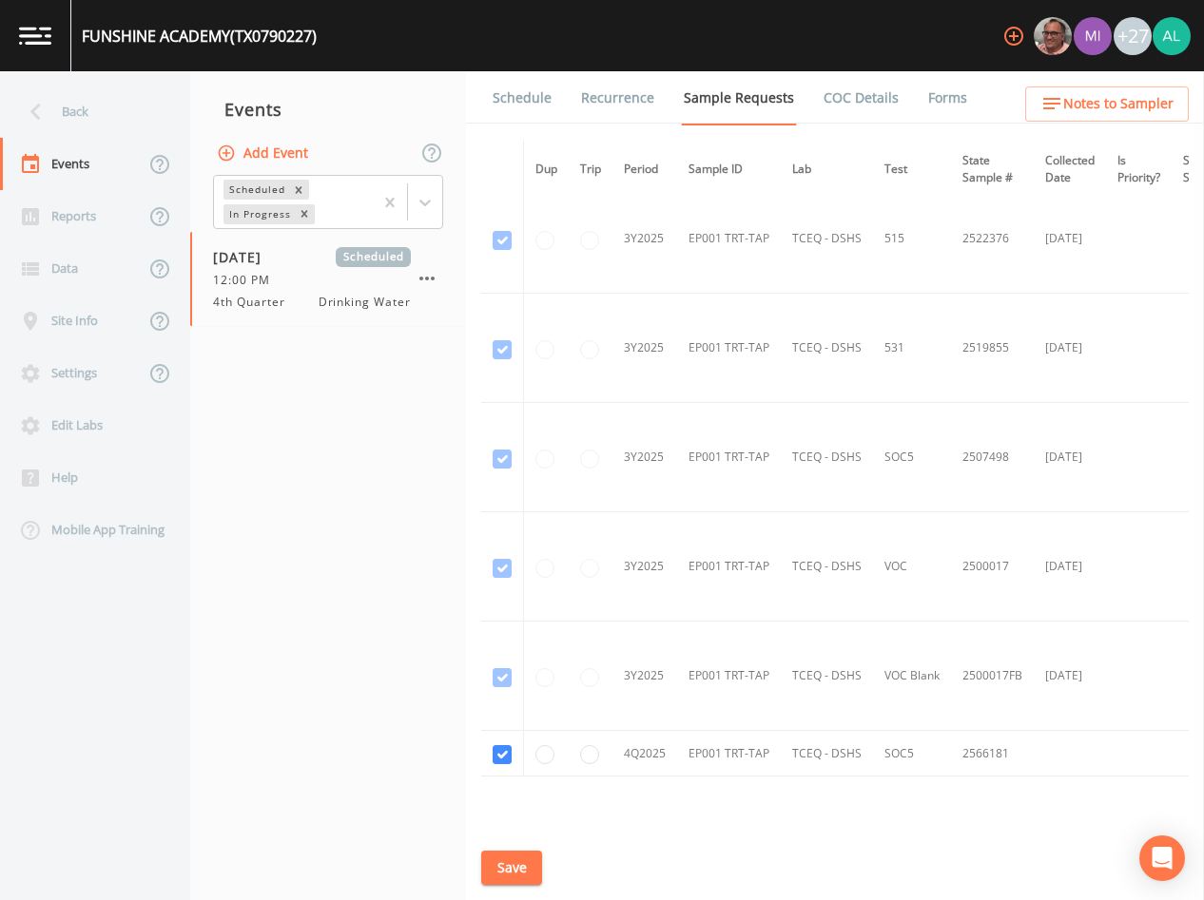
scroll to position [780, 0]
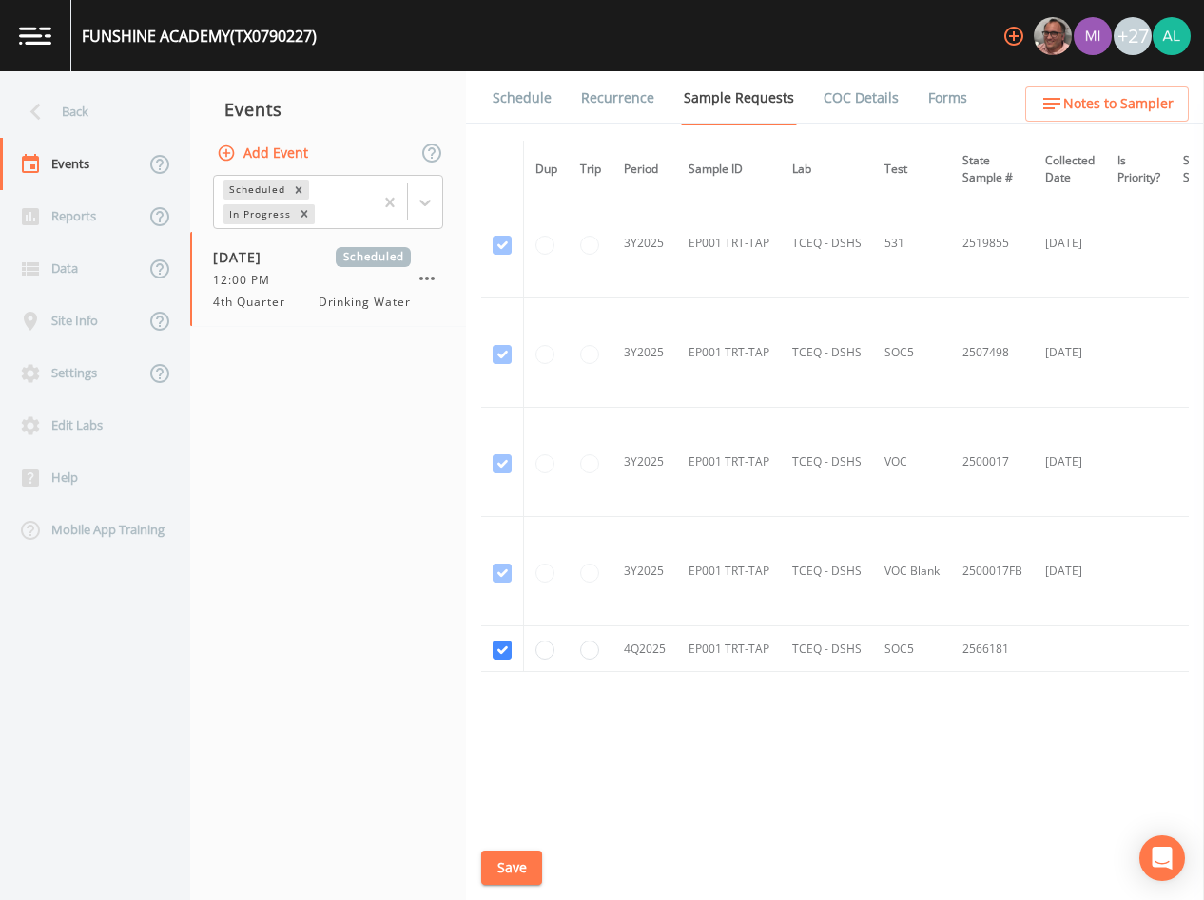
click at [521, 92] on link "Schedule" at bounding box center [522, 97] width 65 height 53
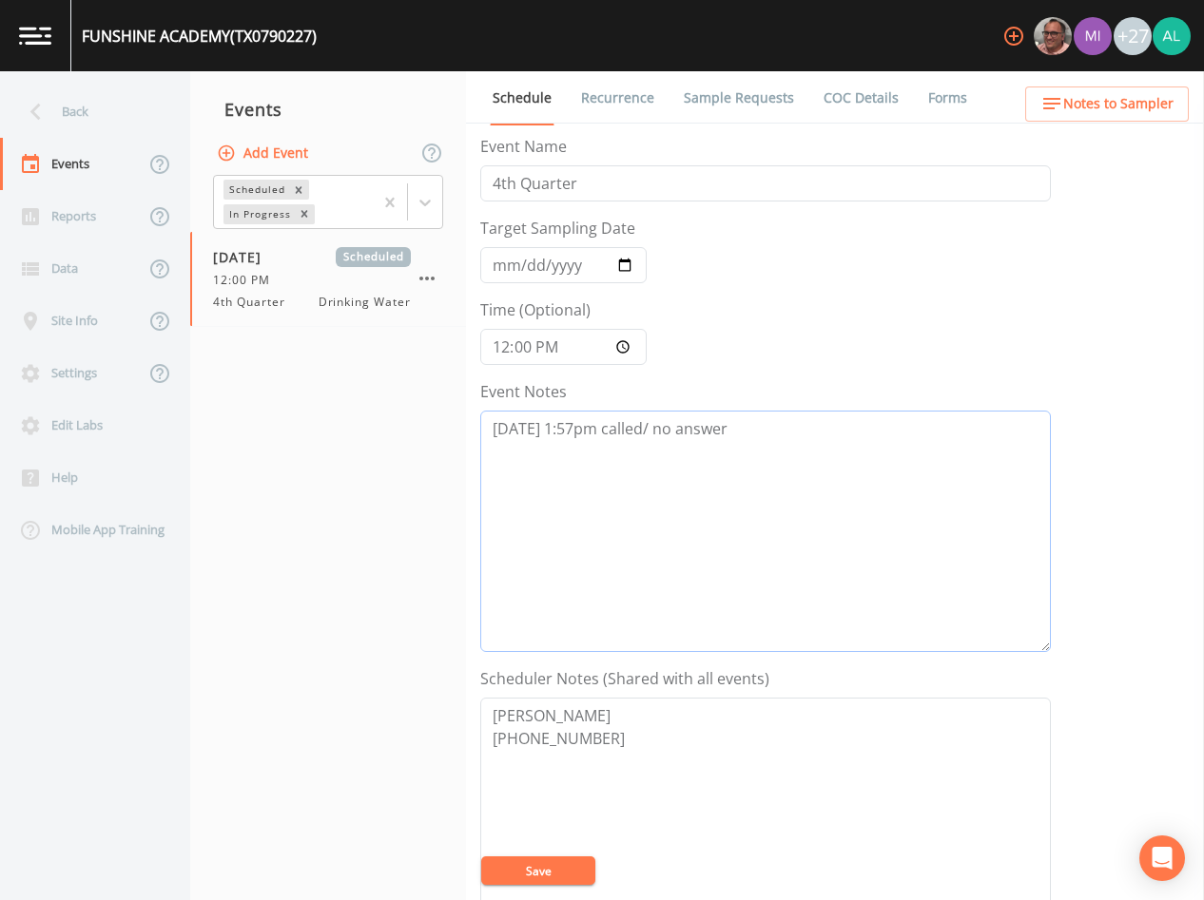
click at [817, 461] on textarea "[DATE] 1:57pm called/ no answer" at bounding box center [765, 532] width 571 height 242
type textarea "[DATE] 1:57pm called/ no answer [DATE] 10:10am"
click at [421, 203] on icon at bounding box center [424, 203] width 11 height 7
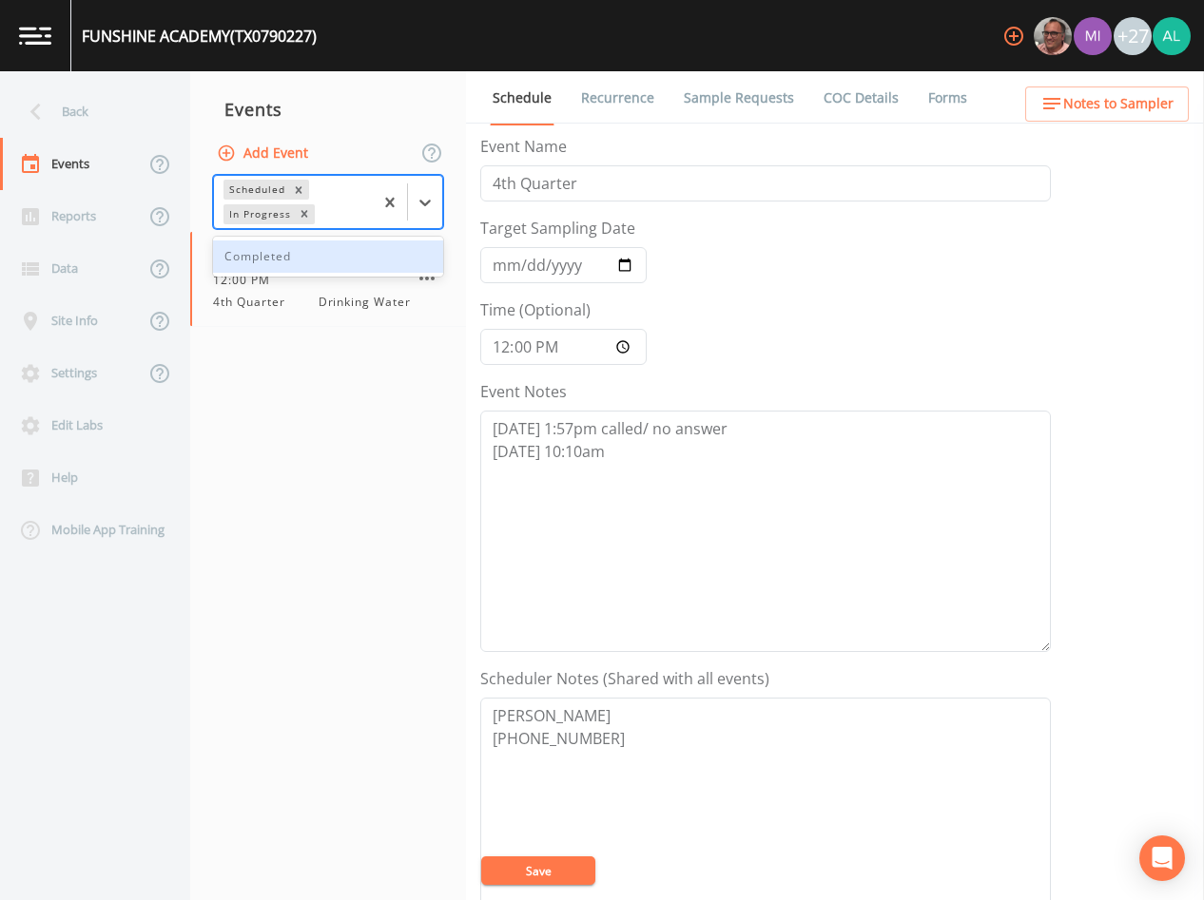
click at [301, 253] on div "Completed" at bounding box center [328, 257] width 230 height 32
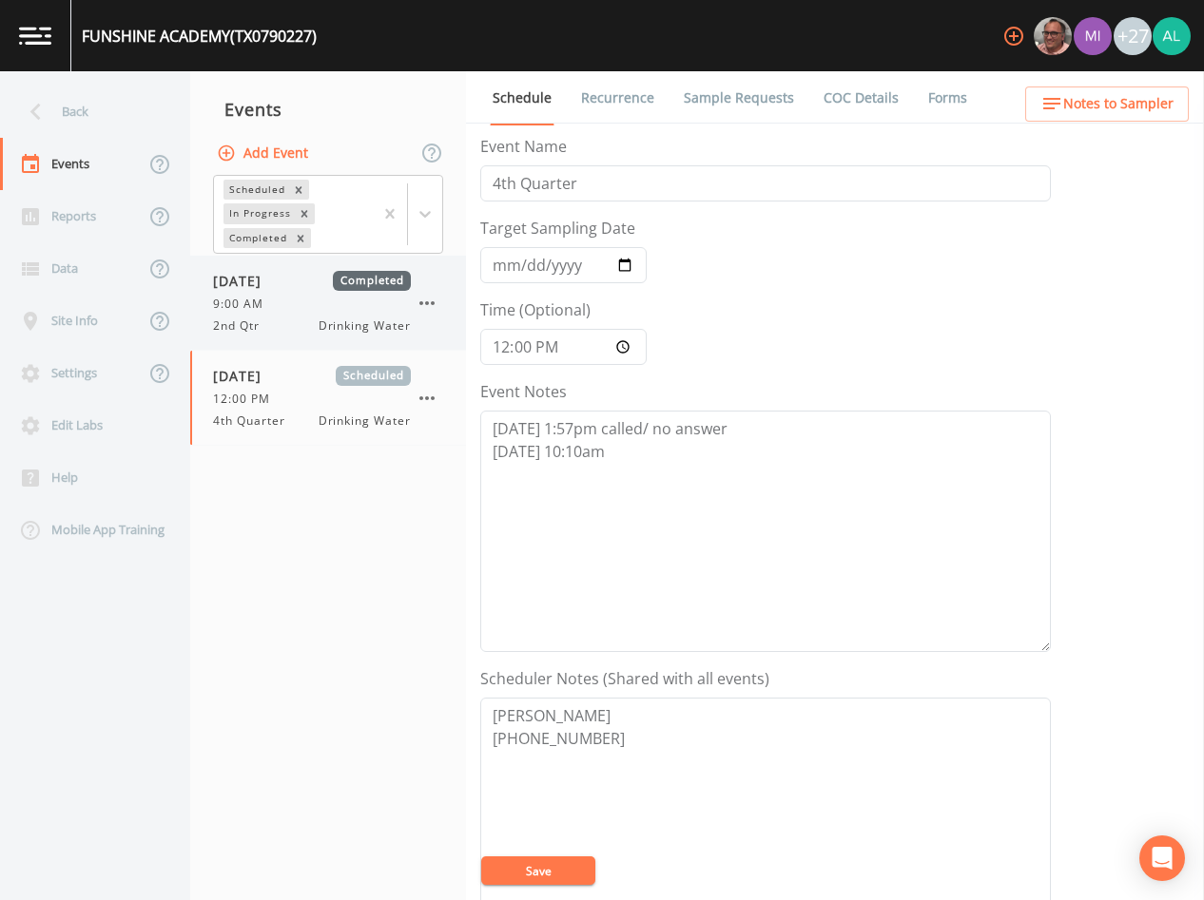
click at [276, 324] on div "2nd Qtr Drinking Water" at bounding box center [312, 326] width 198 height 17
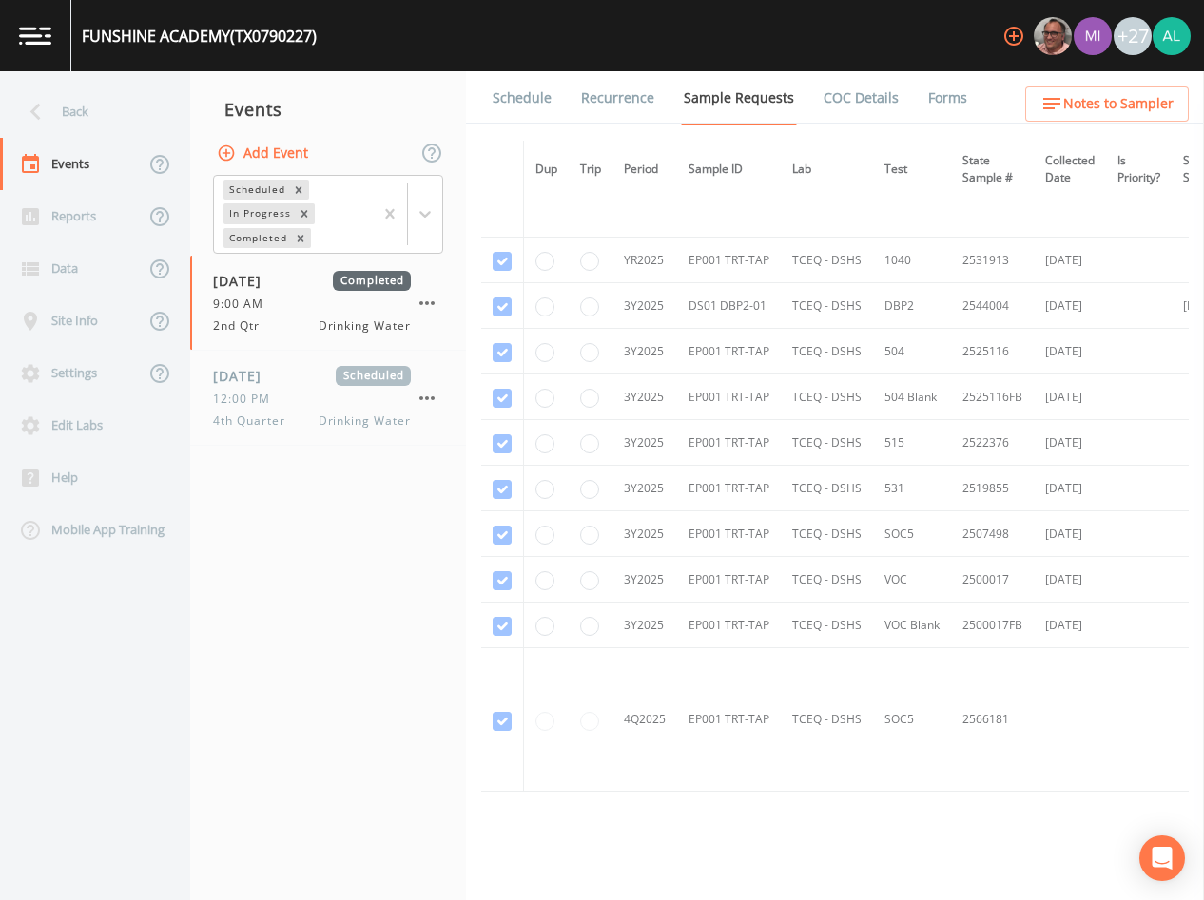
scroll to position [304, 0]
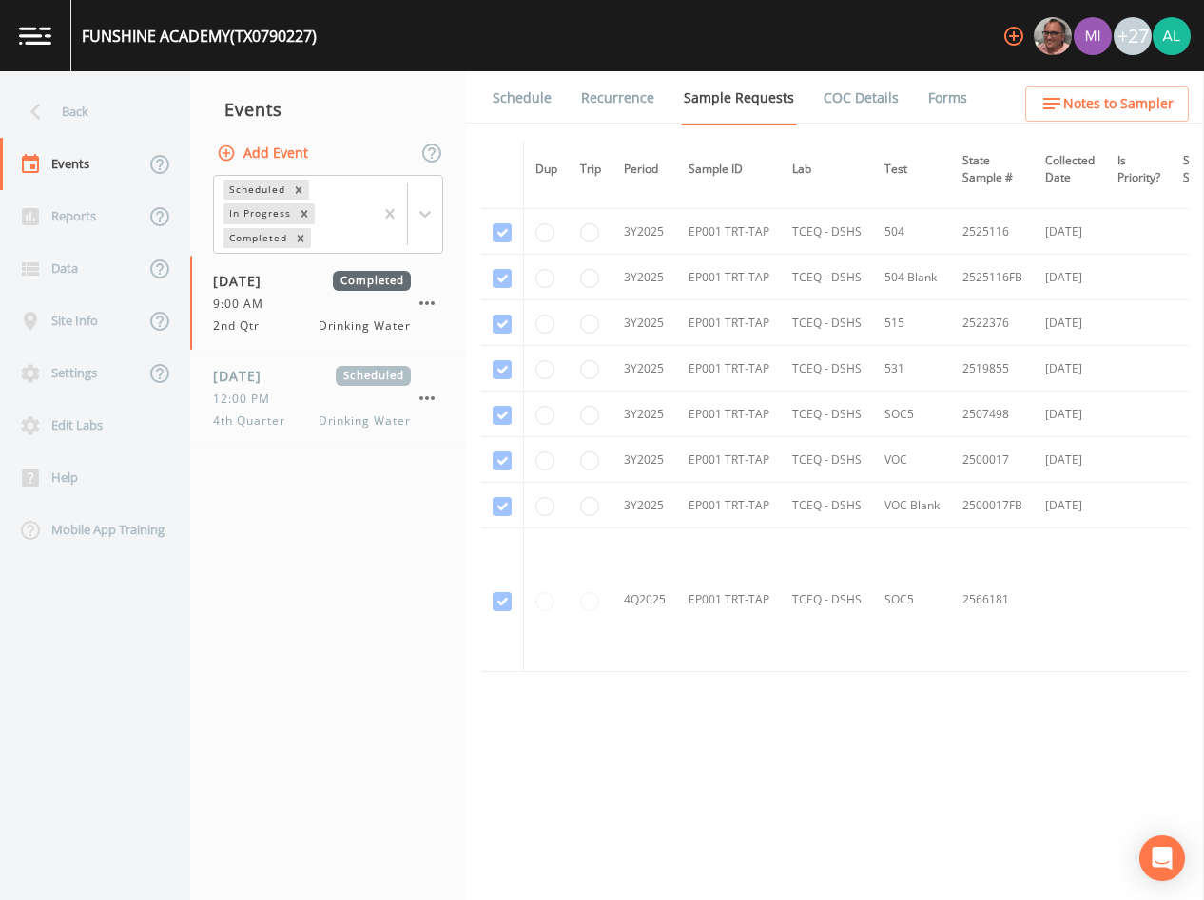
click at [492, 107] on link "Schedule" at bounding box center [522, 97] width 65 height 53
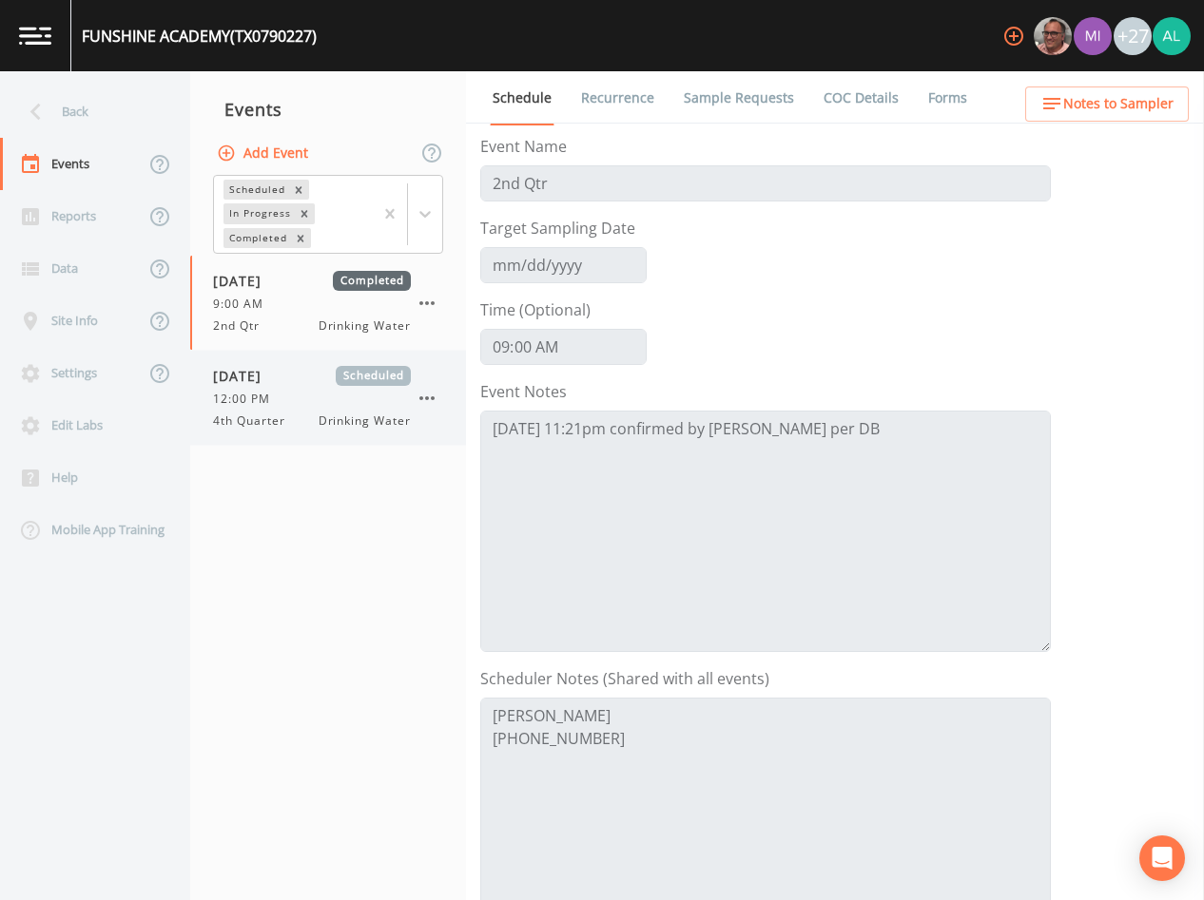
click at [340, 410] on div "[DATE] Scheduled 12:00 PM 4th Quarter Drinking Water" at bounding box center [312, 398] width 198 height 64
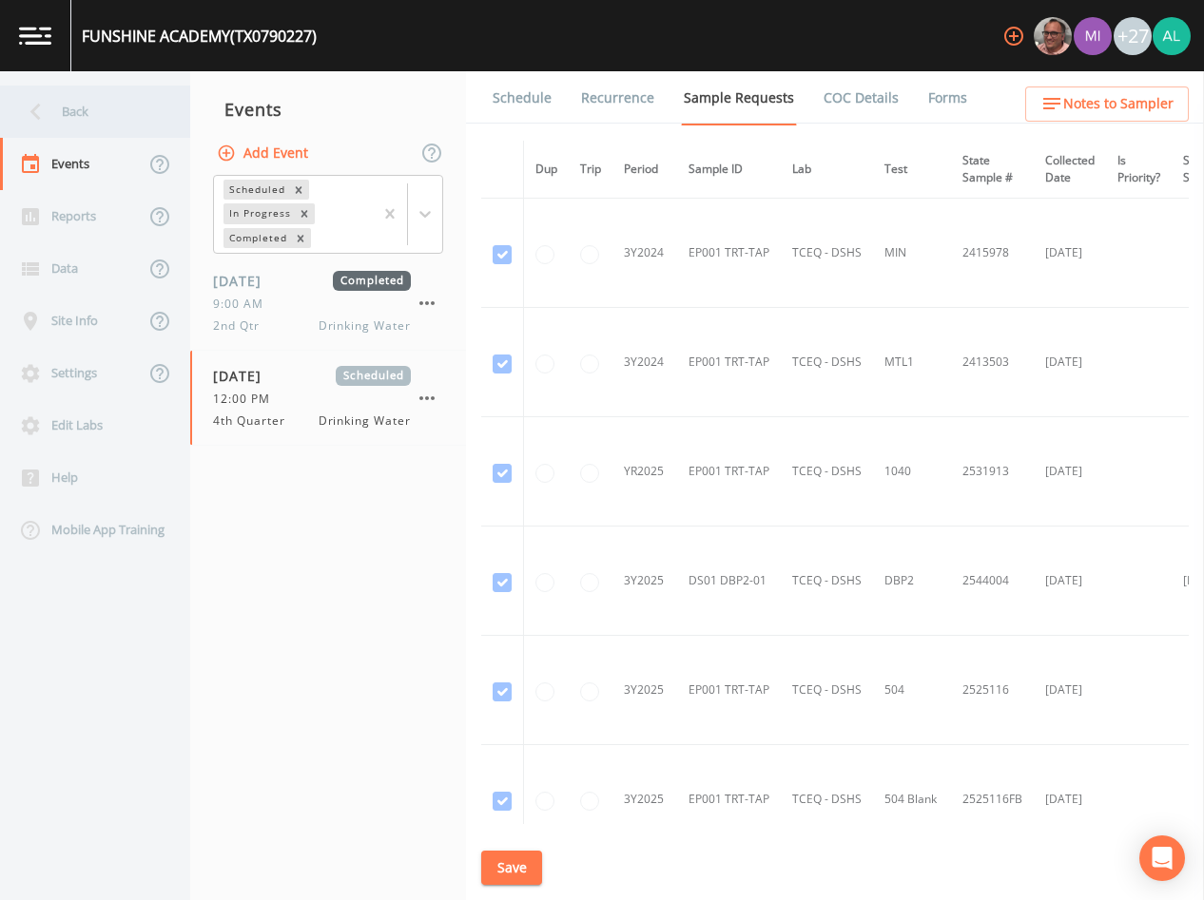
click at [133, 111] on div "Back" at bounding box center [85, 112] width 171 height 52
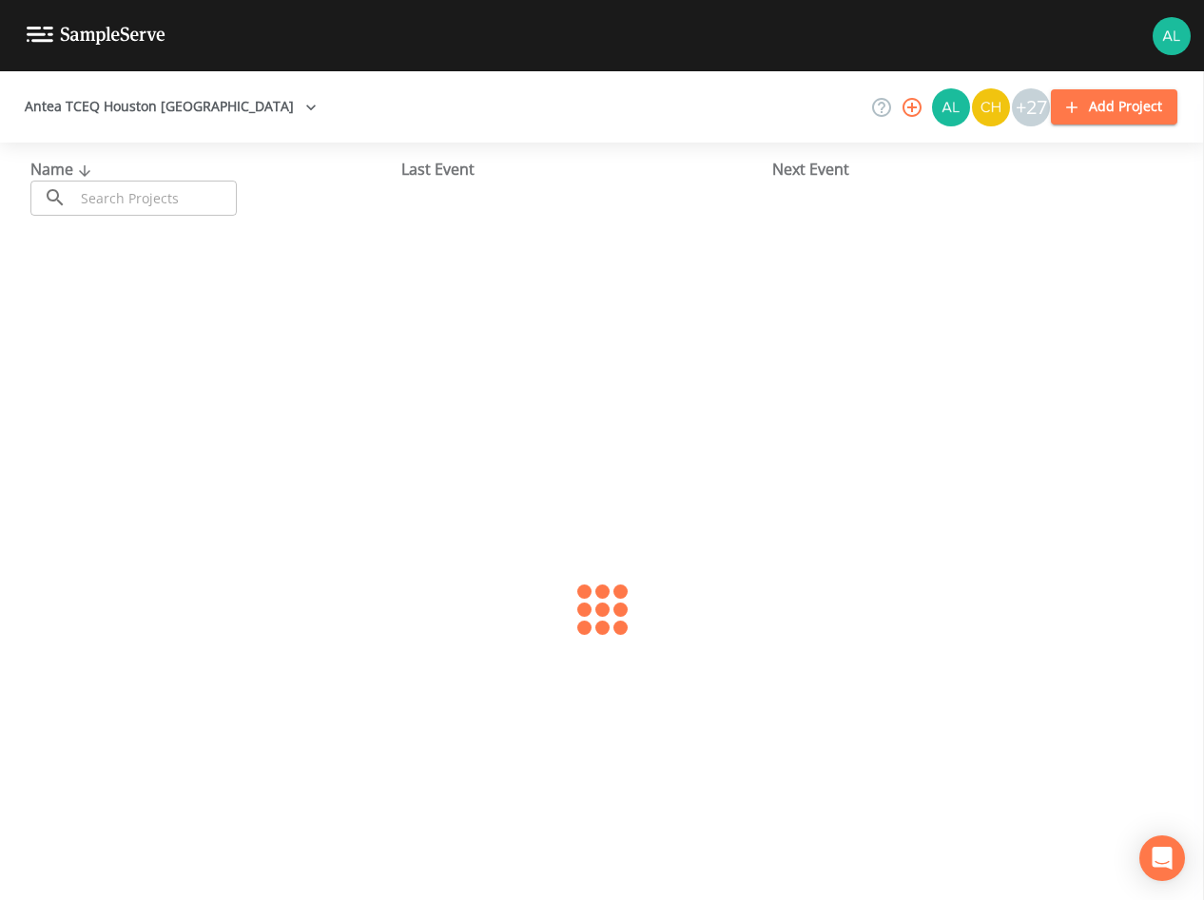
click at [182, 187] on input "text" at bounding box center [155, 198] width 163 height 35
type input "0790227"
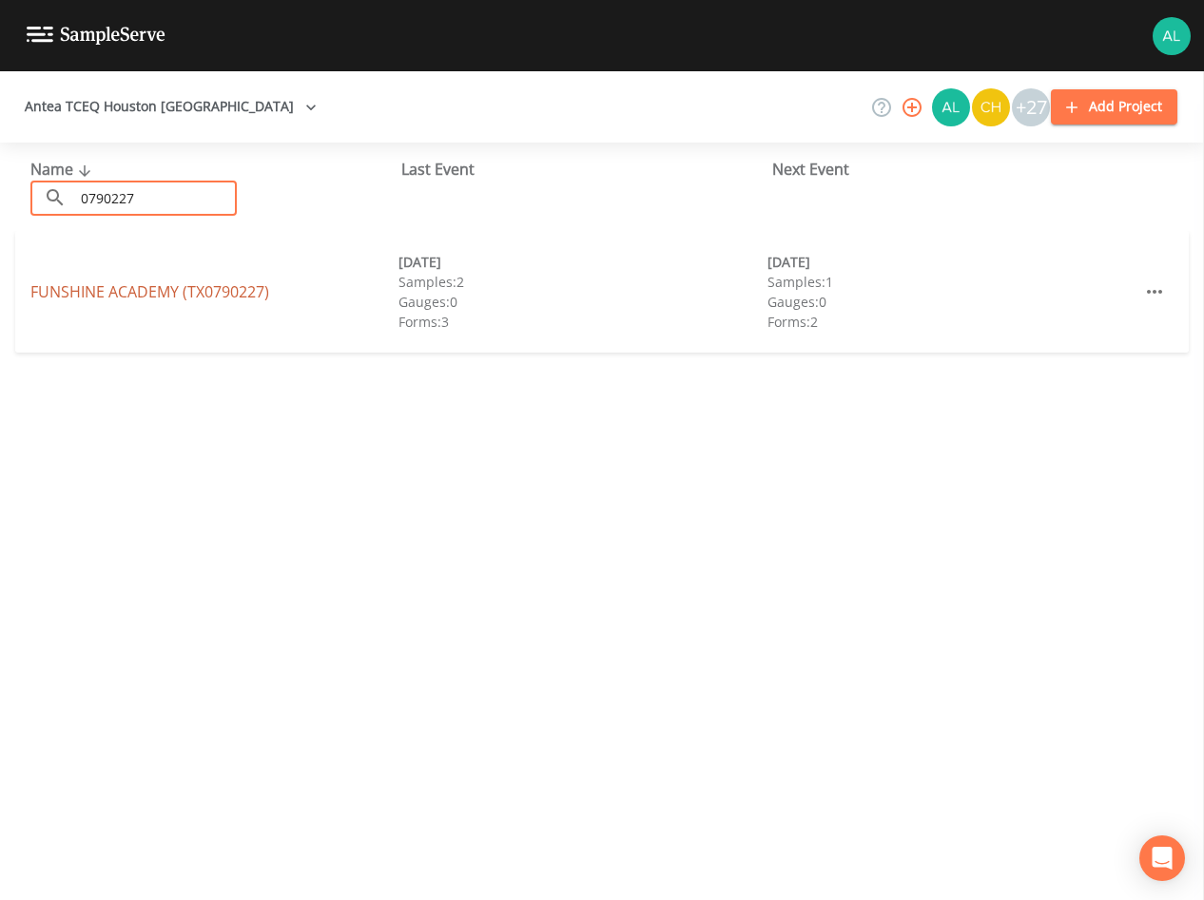
click at [98, 284] on link "[GEOGRAPHIC_DATA] (TX0790227)" at bounding box center [149, 291] width 239 height 21
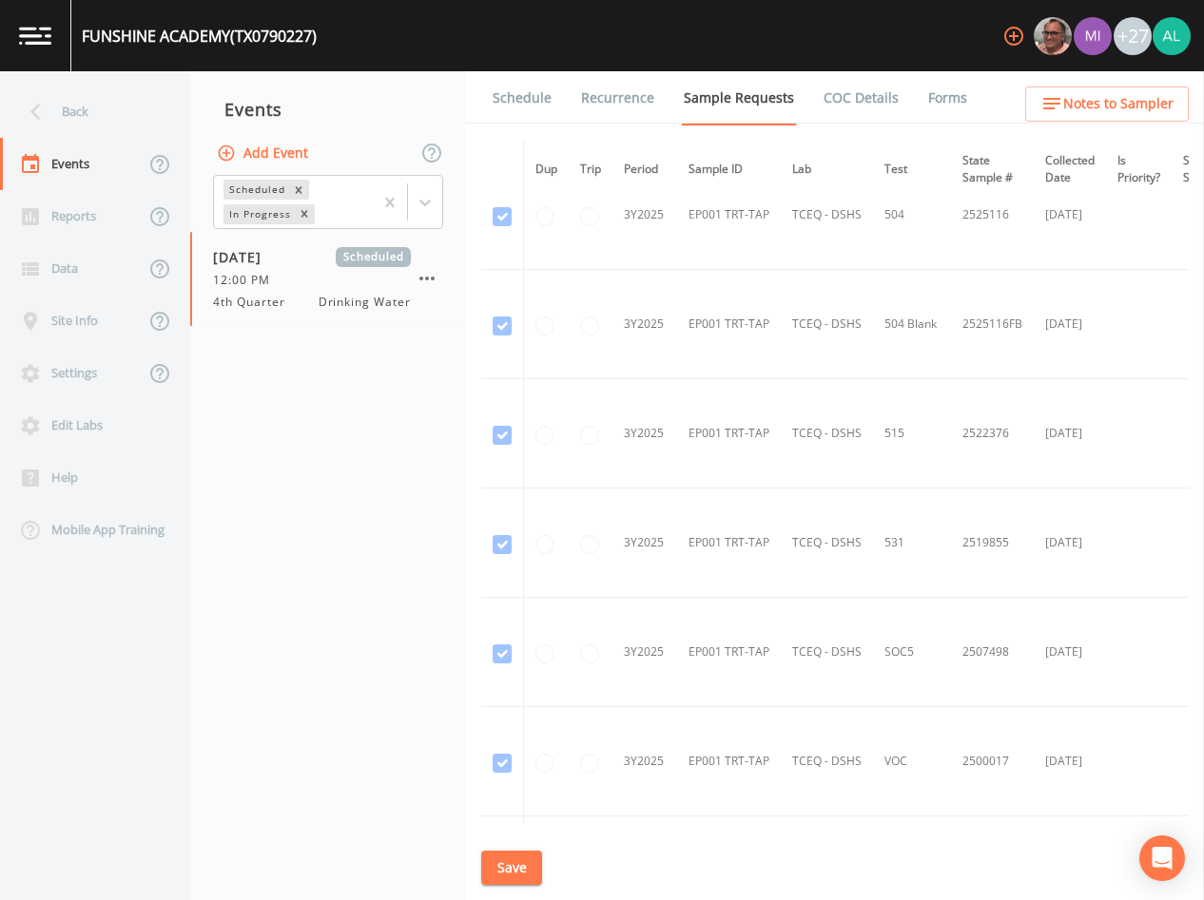
scroll to position [780, 0]
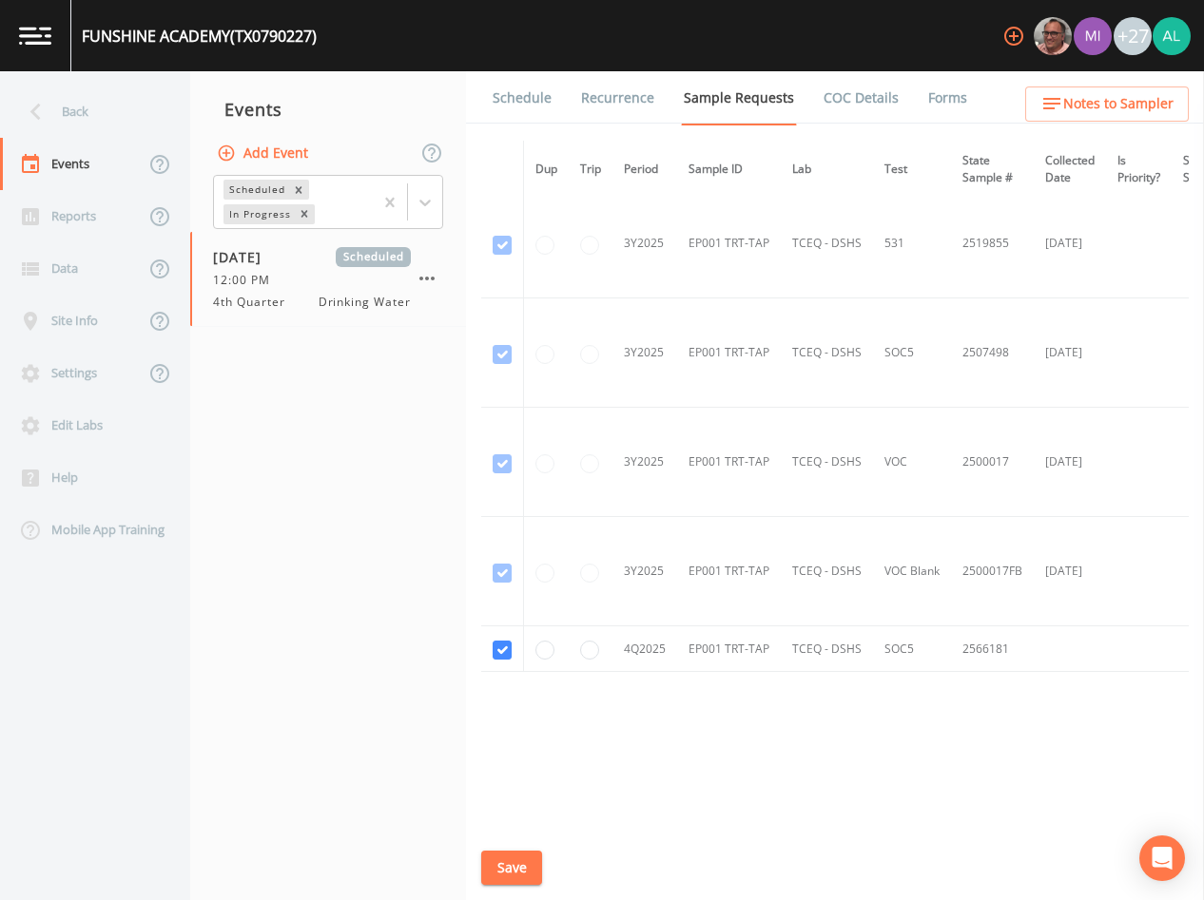
click at [531, 98] on link "Schedule" at bounding box center [522, 97] width 65 height 53
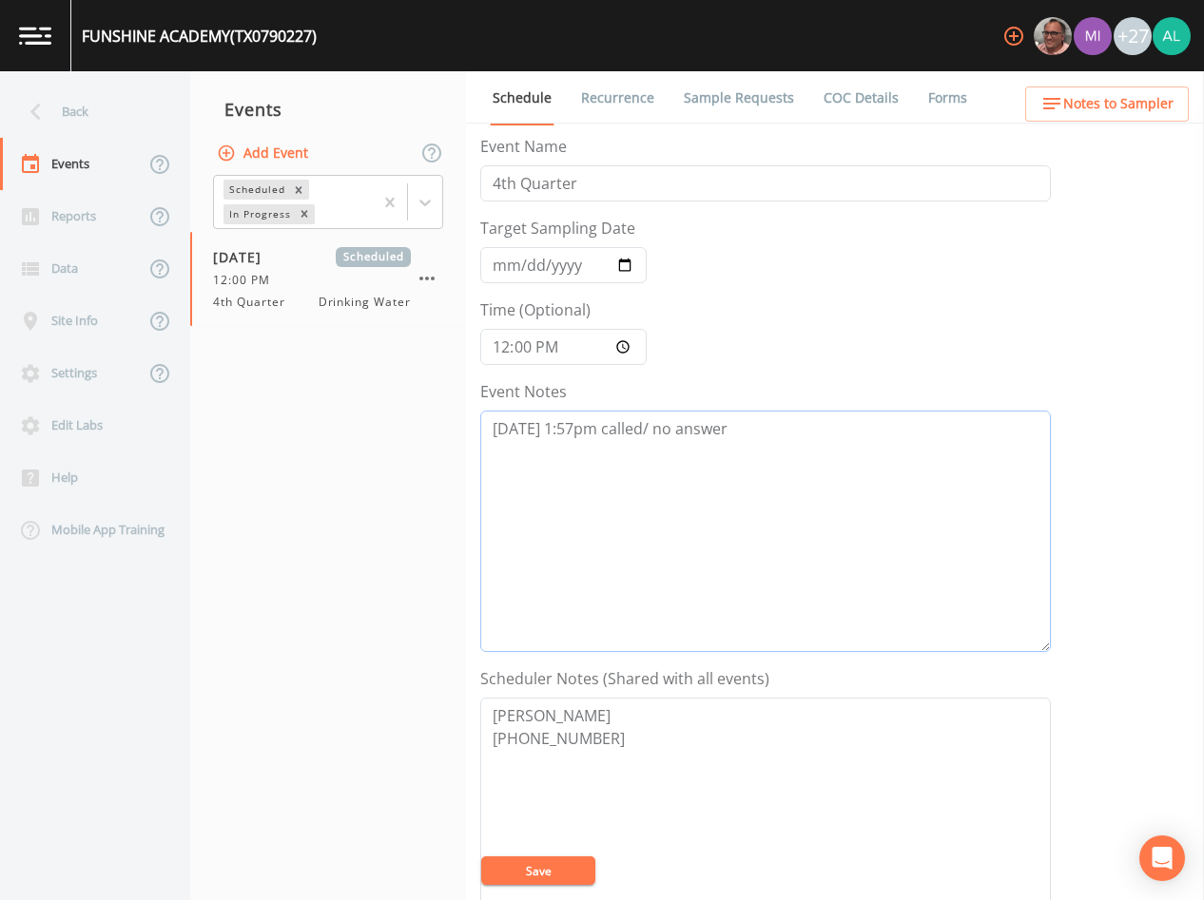
drag, startPoint x: 744, startPoint y: 444, endPoint x: 738, endPoint y: 510, distance: 65.9
click at [744, 443] on textarea "[DATE] 1:57pm called/ no answer" at bounding box center [765, 532] width 571 height 242
type textarea "[DATE] 1:57pm called/ no answer [DATE] 10:10am called/no answer [DATE] 10:17am …"
click at [641, 720] on textarea "[PERSON_NAME] [PHONE_NUMBER]" at bounding box center [765, 819] width 571 height 242
click at [551, 844] on textarea "[PERSON_NAME] (owner) [PHONE_NUMBER]" at bounding box center [765, 819] width 571 height 242
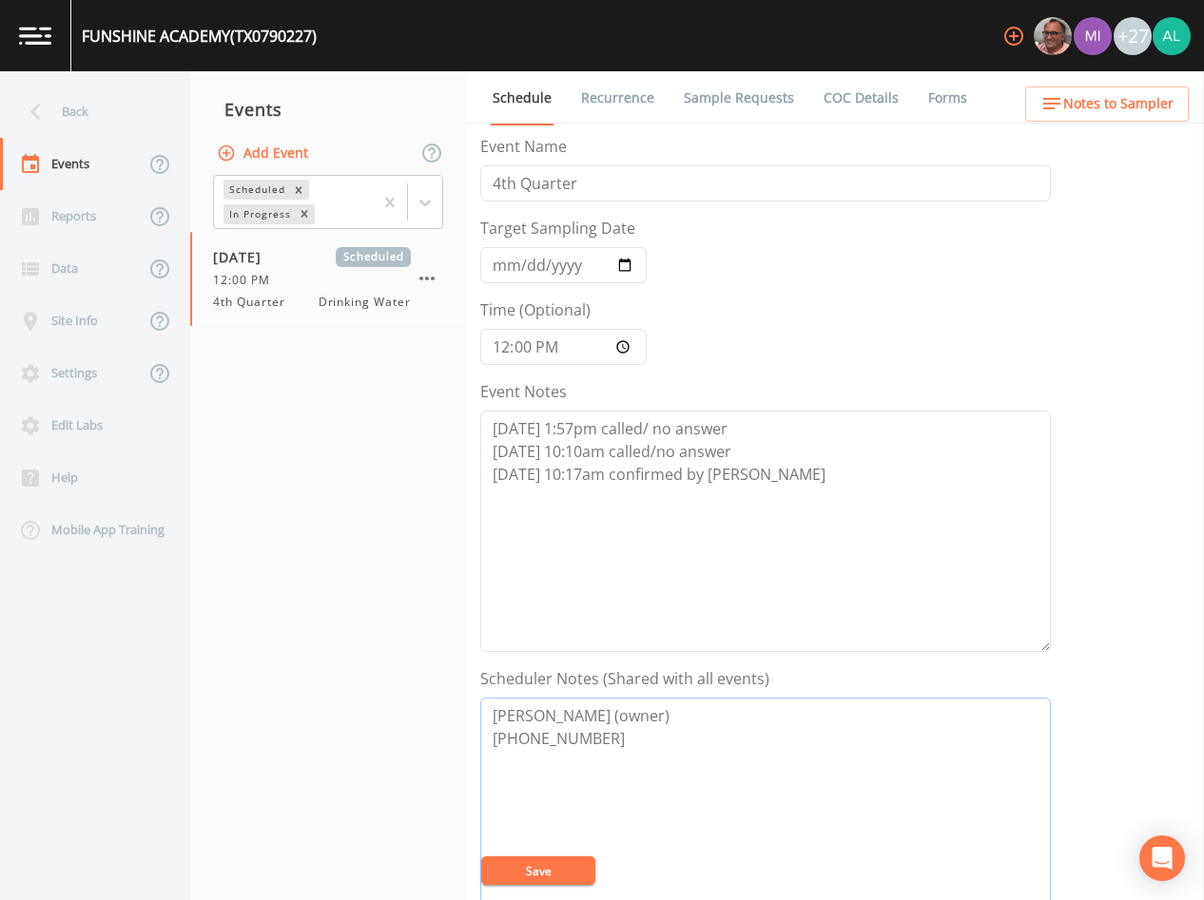
type textarea "[PERSON_NAME] (owner) [PHONE_NUMBER]"
click at [541, 865] on button "Save" at bounding box center [538, 871] width 114 height 29
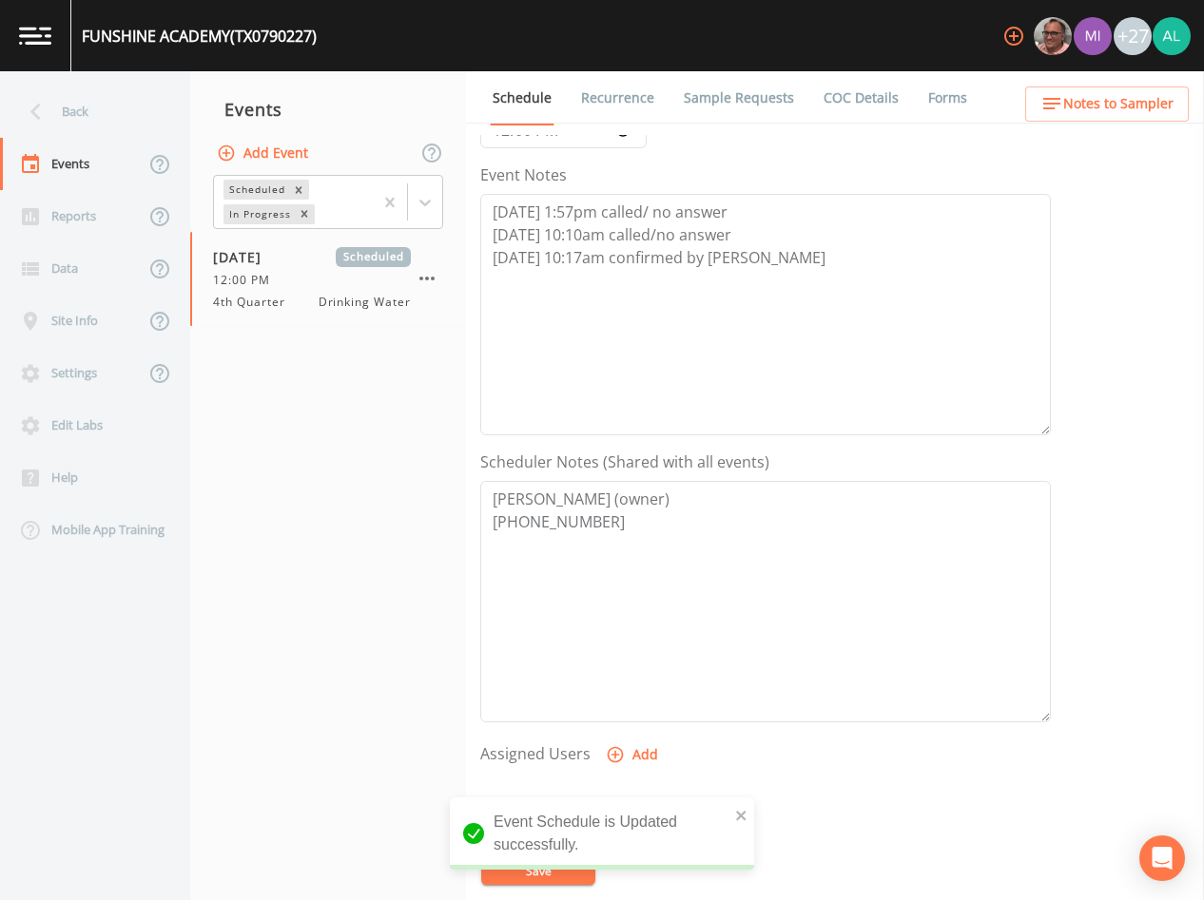
scroll to position [441, 0]
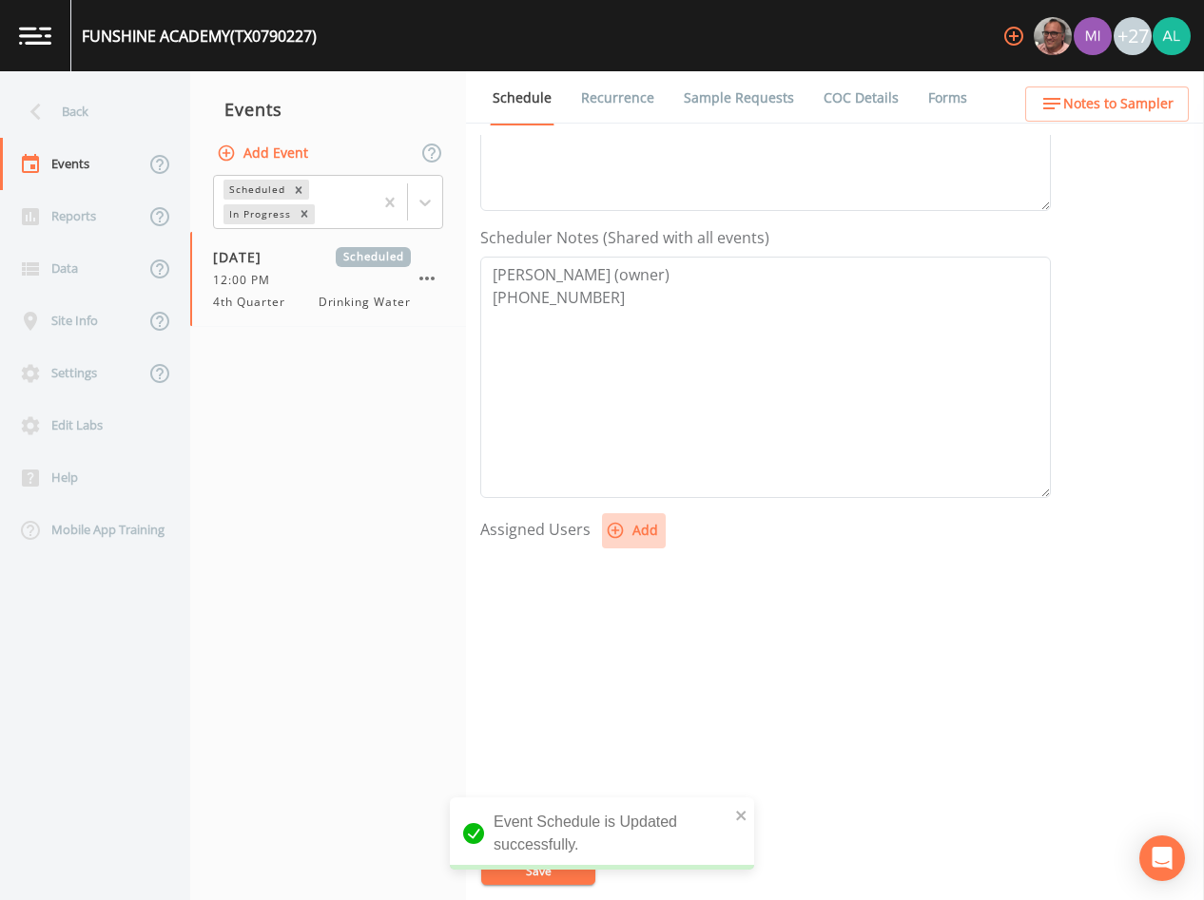
click at [618, 526] on icon "button" at bounding box center [616, 531] width 16 height 16
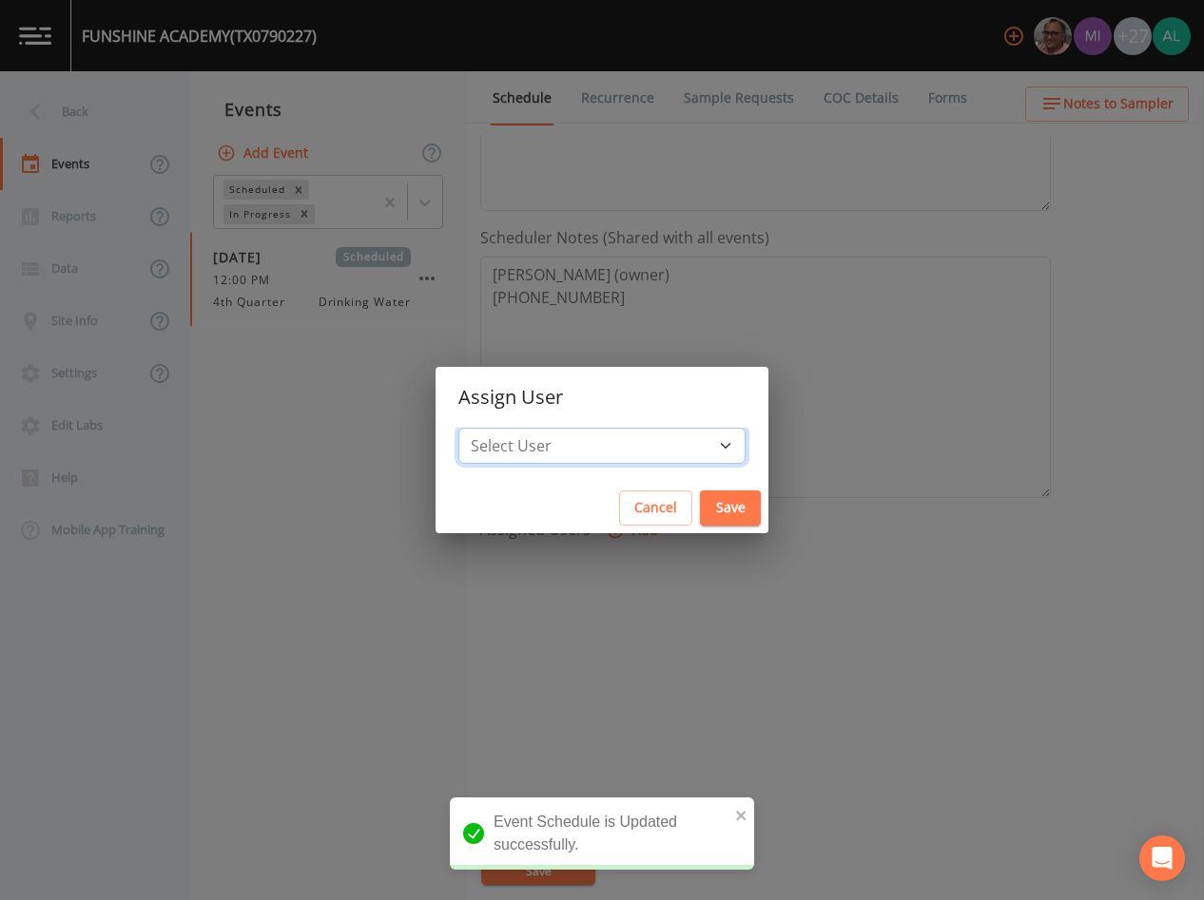
click at [555, 433] on select "Select User [PERSON_NAME] [PERSON_NAME] [PERSON_NAME] [PERSON_NAME] [PERSON_NAM…" at bounding box center [601, 446] width 287 height 36
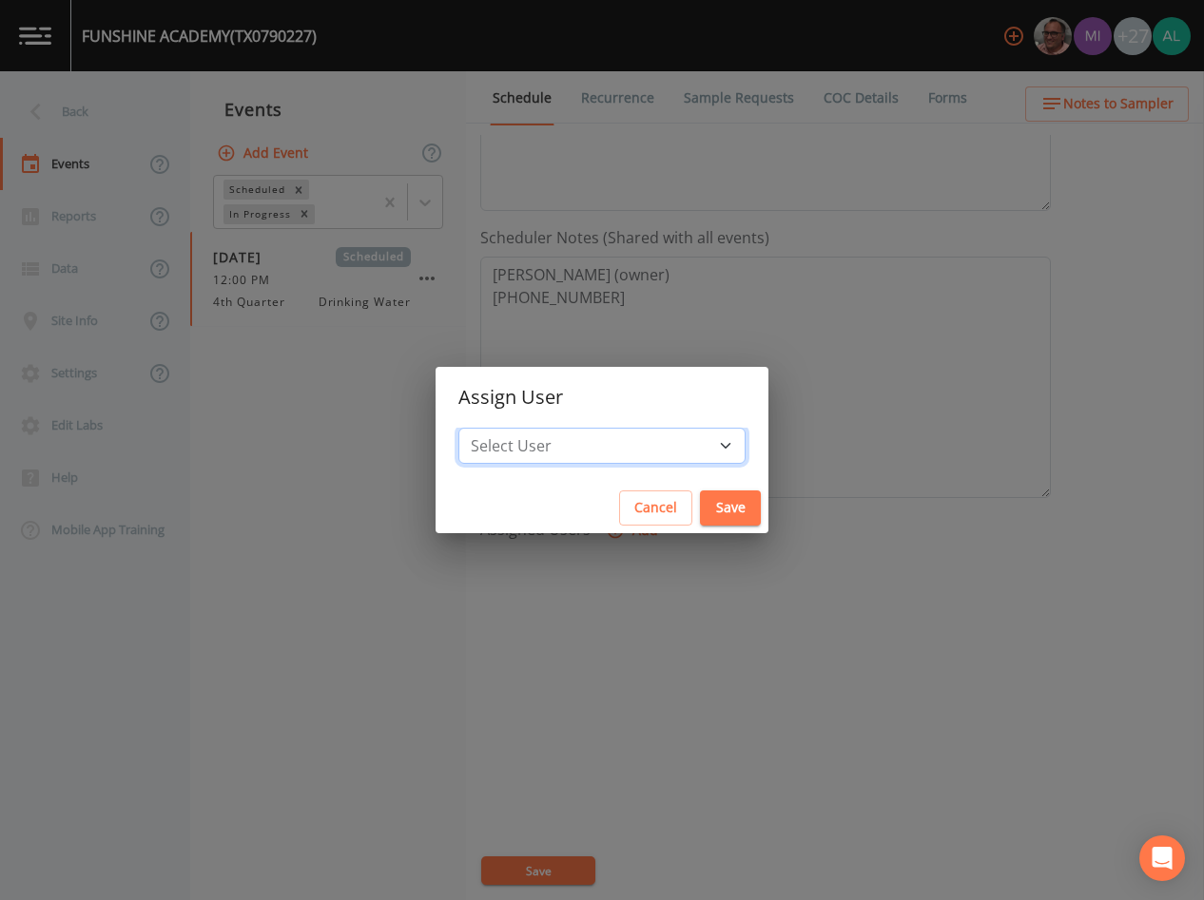
select select "af93318b-11dc-4776-bee1-f4056f560a61"
click at [501, 428] on select "Select User [PERSON_NAME] [PERSON_NAME] [PERSON_NAME] [PERSON_NAME] [PERSON_NAM…" at bounding box center [601, 446] width 287 height 36
click at [700, 491] on button "Save" at bounding box center [730, 508] width 61 height 35
select select
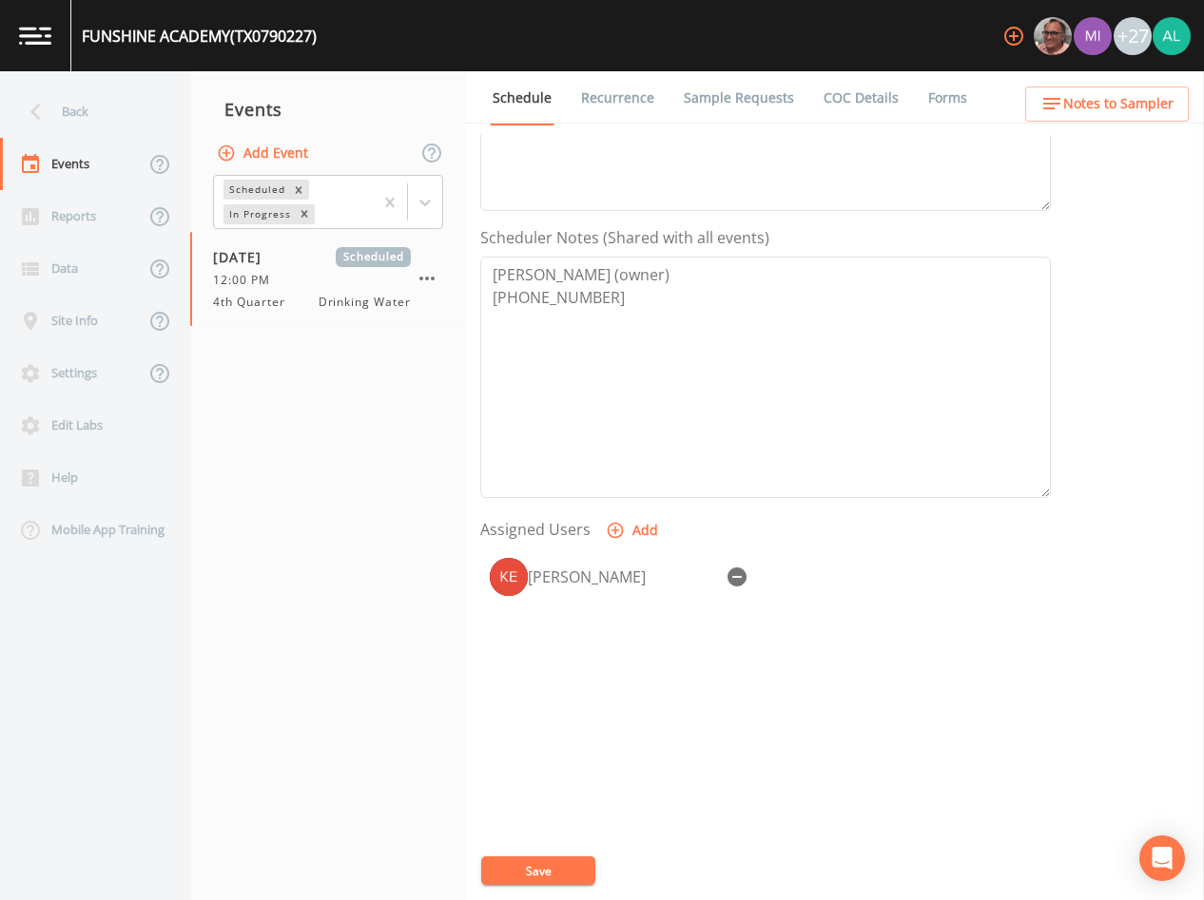
click at [541, 848] on div "Event Name 4th Quarter Target Sampling Date [DATE] Time (Optional) 12:00:00 Eve…" at bounding box center [842, 517] width 724 height 765
click at [541, 850] on div "Event Name 4th Quarter Target Sampling Date [DATE] Time (Optional) 12:00:00 Eve…" at bounding box center [842, 517] width 724 height 765
click at [541, 860] on button "Save" at bounding box center [538, 871] width 114 height 29
click at [1076, 123] on ul "Schedule Recurrence Sample Requests COC Details Forms" at bounding box center [835, 97] width 738 height 52
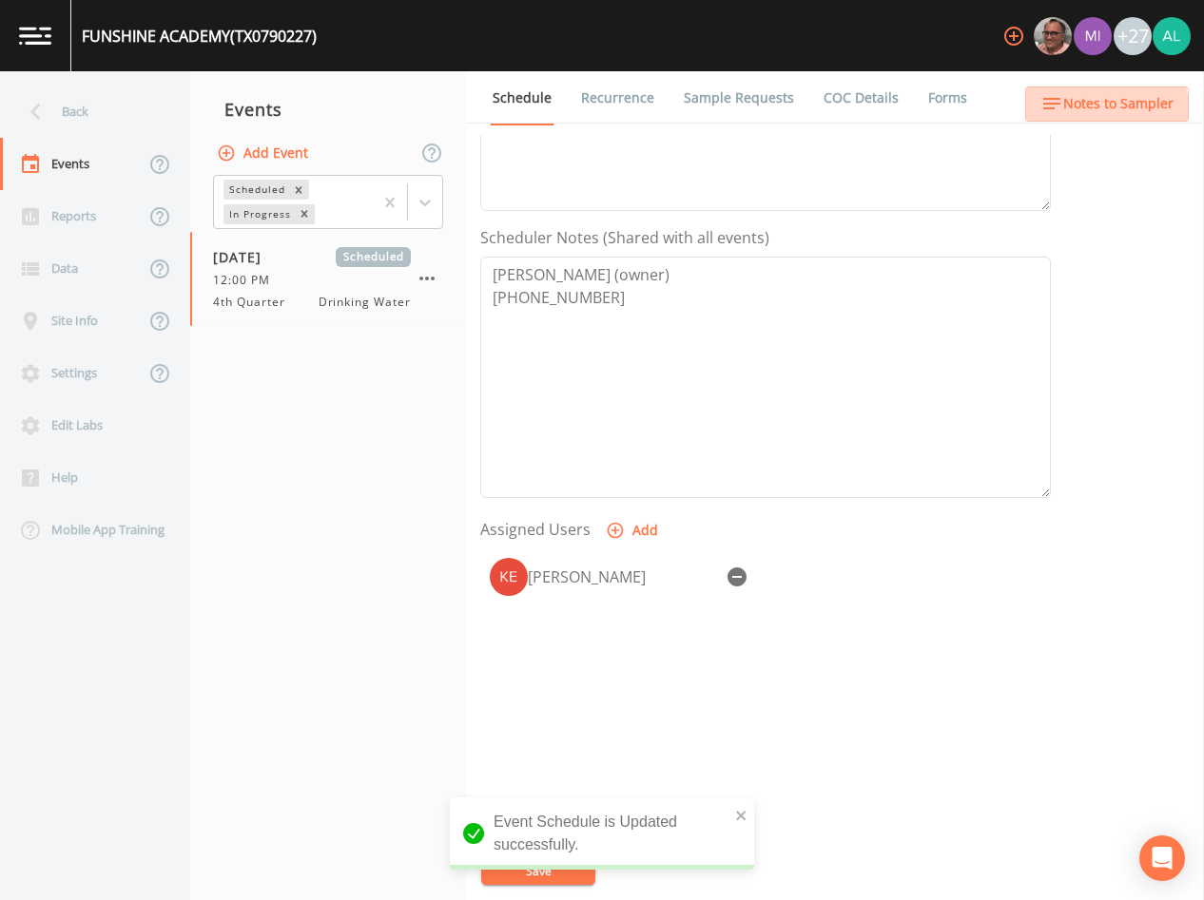
click at [1079, 111] on span "Notes to Sampler" at bounding box center [1118, 104] width 110 height 24
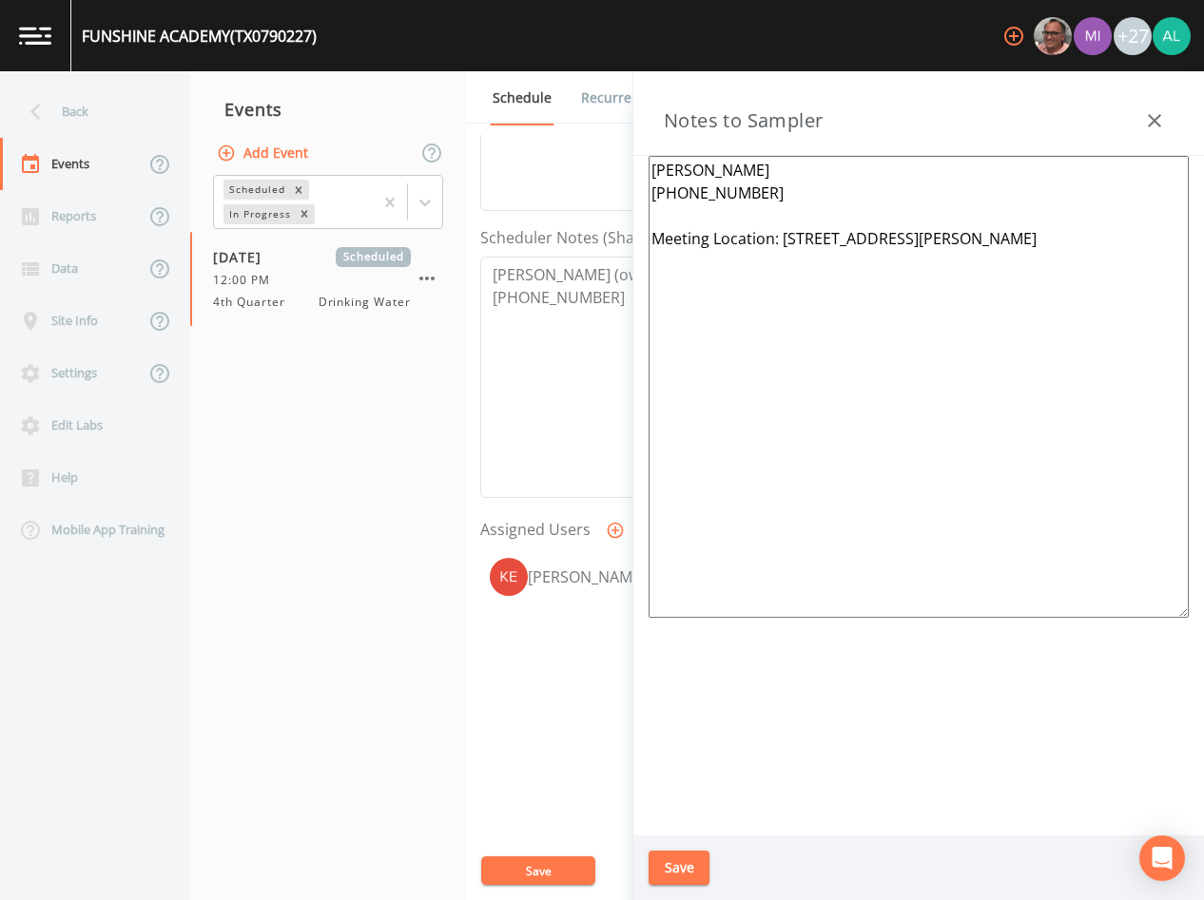
drag, startPoint x: 978, startPoint y: 242, endPoint x: 782, endPoint y: 236, distance: 196.9
click at [782, 236] on textarea "[PERSON_NAME] [PHONE_NUMBER] Meeting Location: [STREET_ADDRESS][PERSON_NAME]" at bounding box center [919, 387] width 540 height 462
click at [15, 97] on div "Back" at bounding box center [85, 112] width 171 height 52
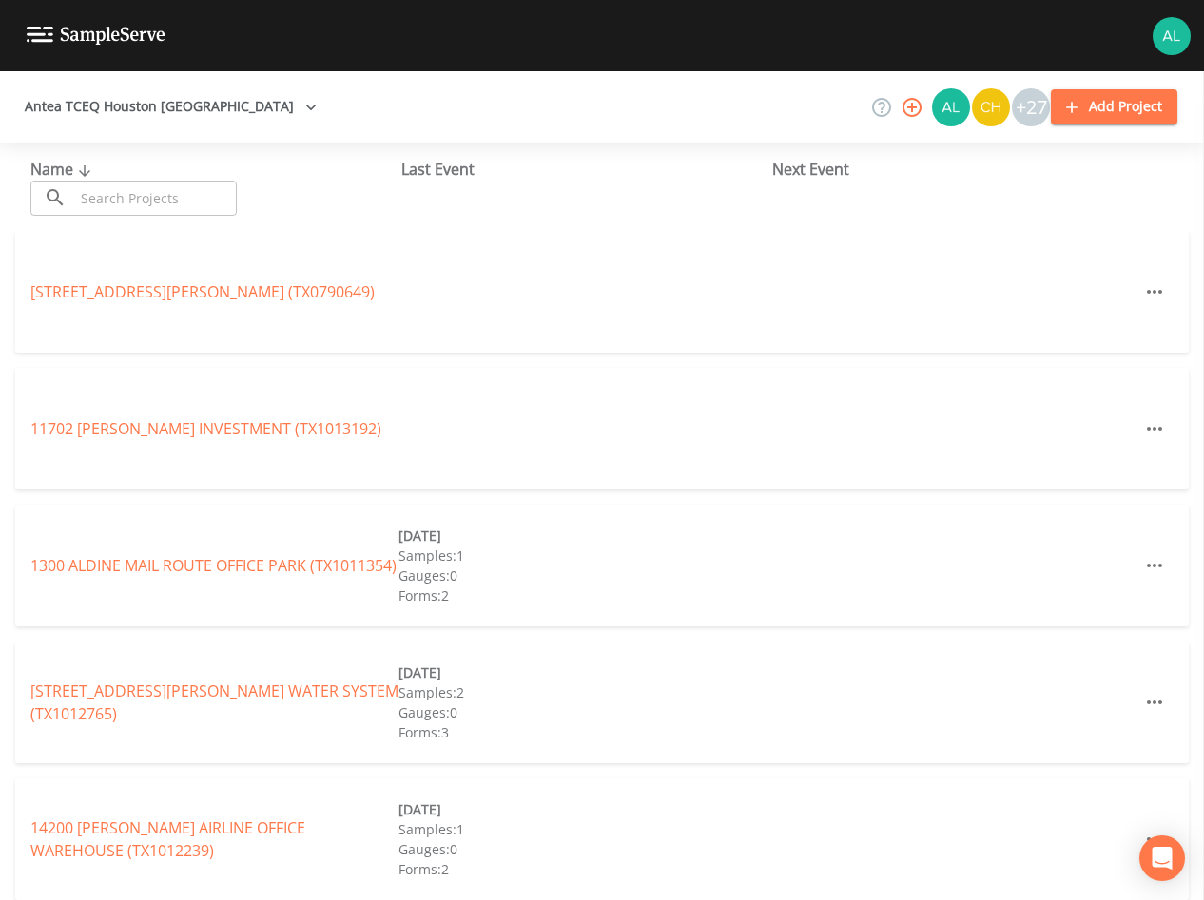
click at [126, 200] on input "text" at bounding box center [155, 198] width 163 height 35
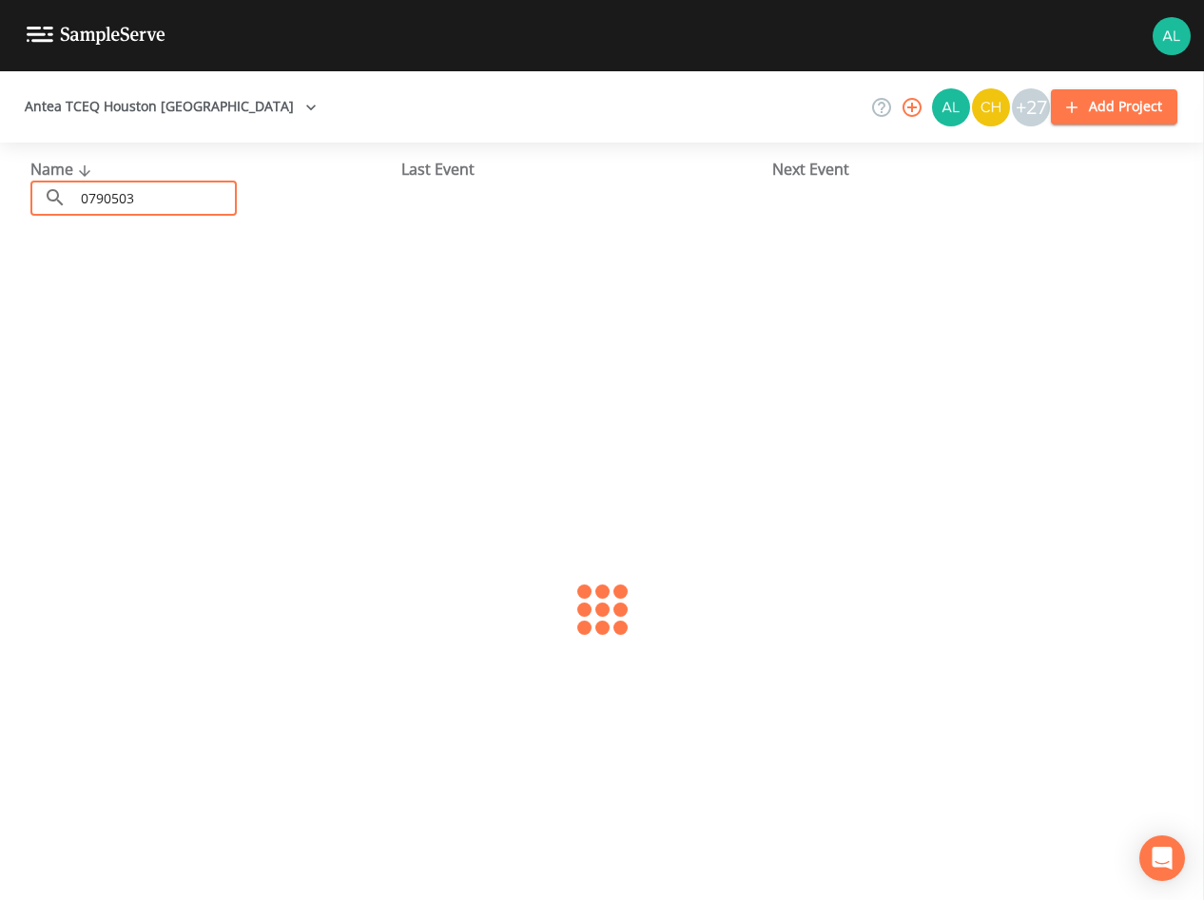
type input "0790503"
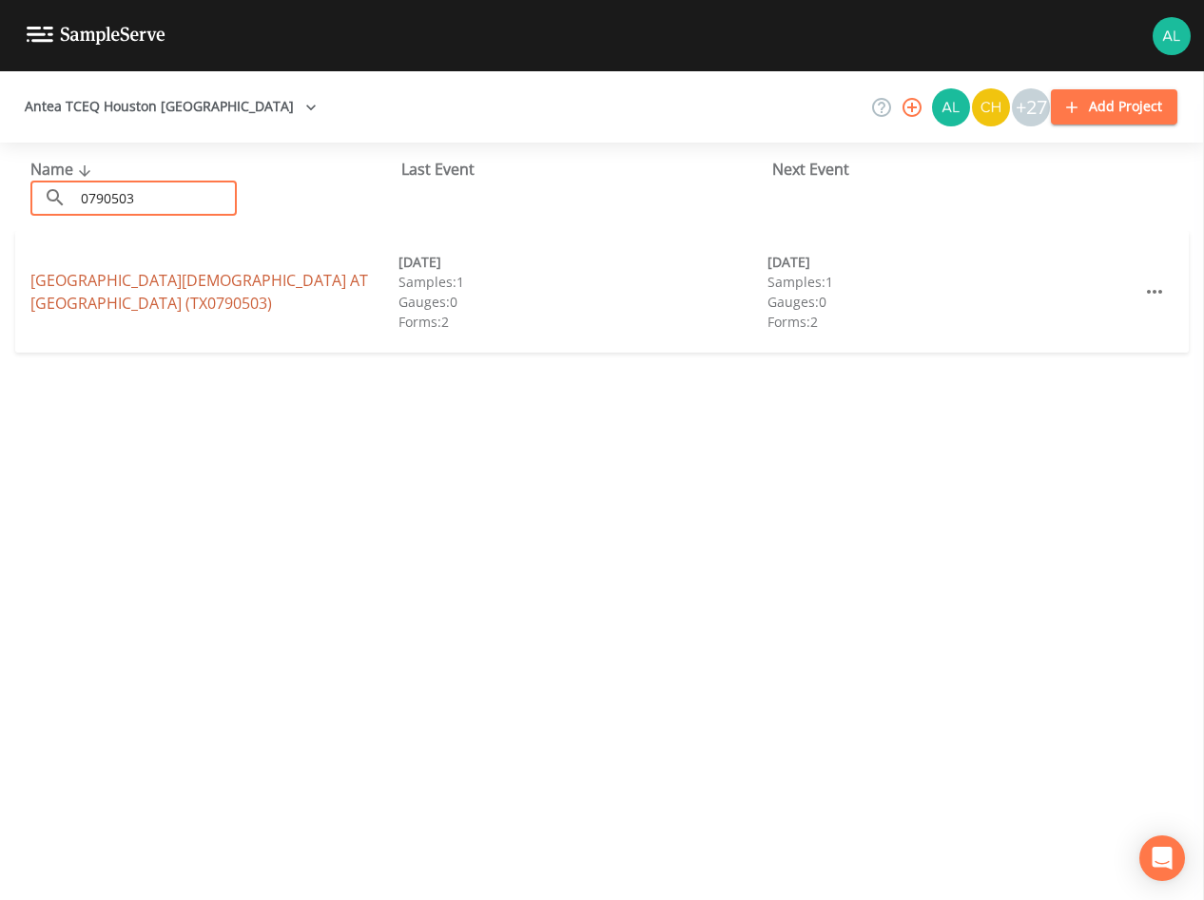
click at [129, 273] on link "[GEOGRAPHIC_DATA][DEMOGRAPHIC_DATA] AT [GEOGRAPHIC_DATA] (TX0790503)" at bounding box center [199, 292] width 338 height 44
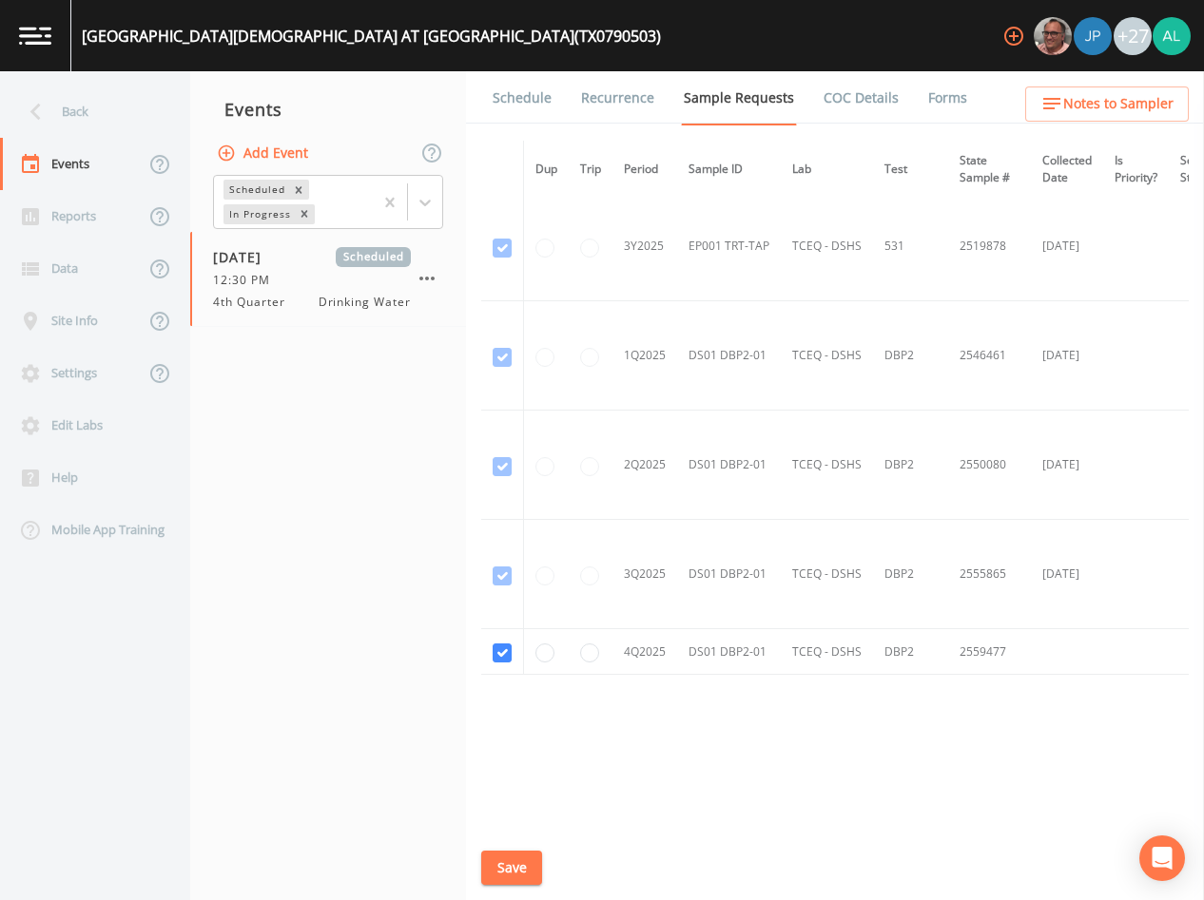
scroll to position [998, 0]
click at [519, 106] on link "Schedule" at bounding box center [522, 97] width 65 height 53
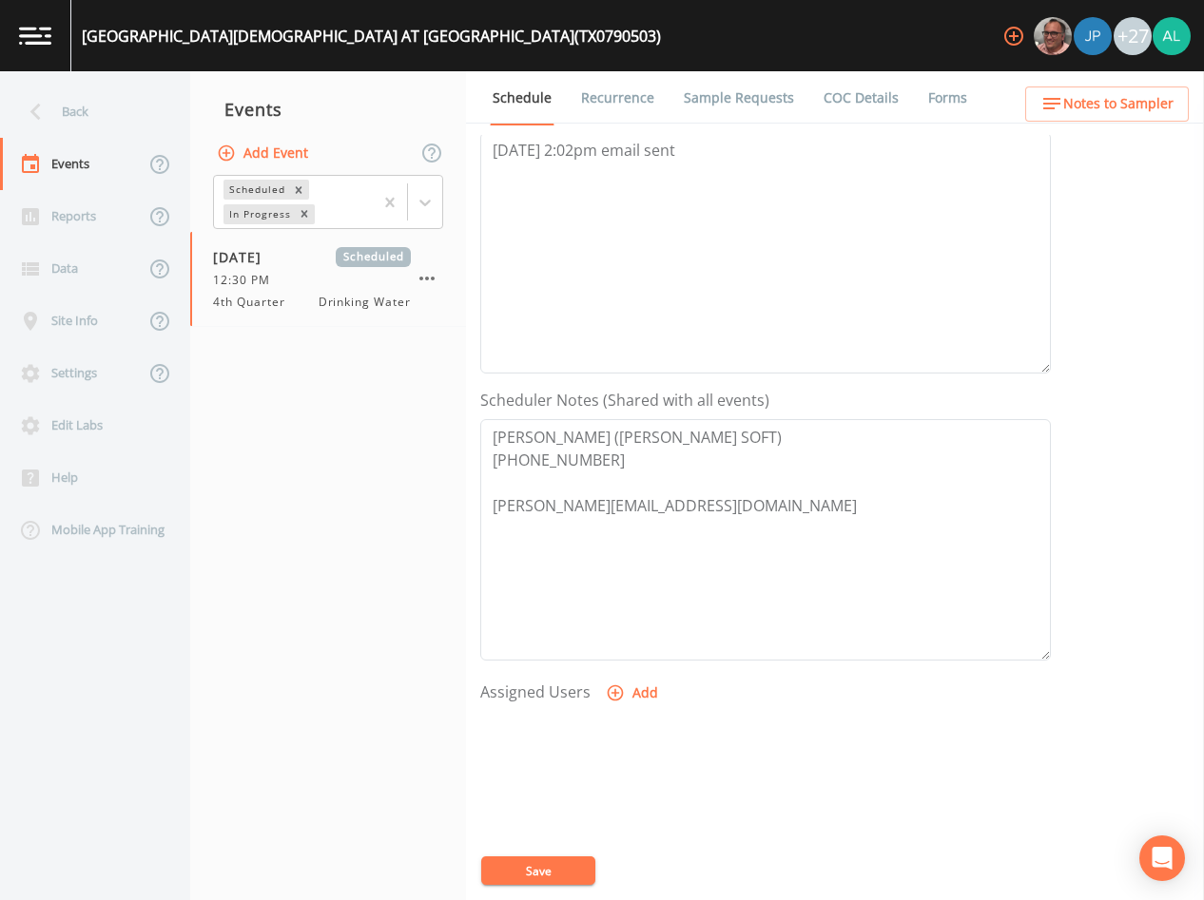
scroll to position [285, 0]
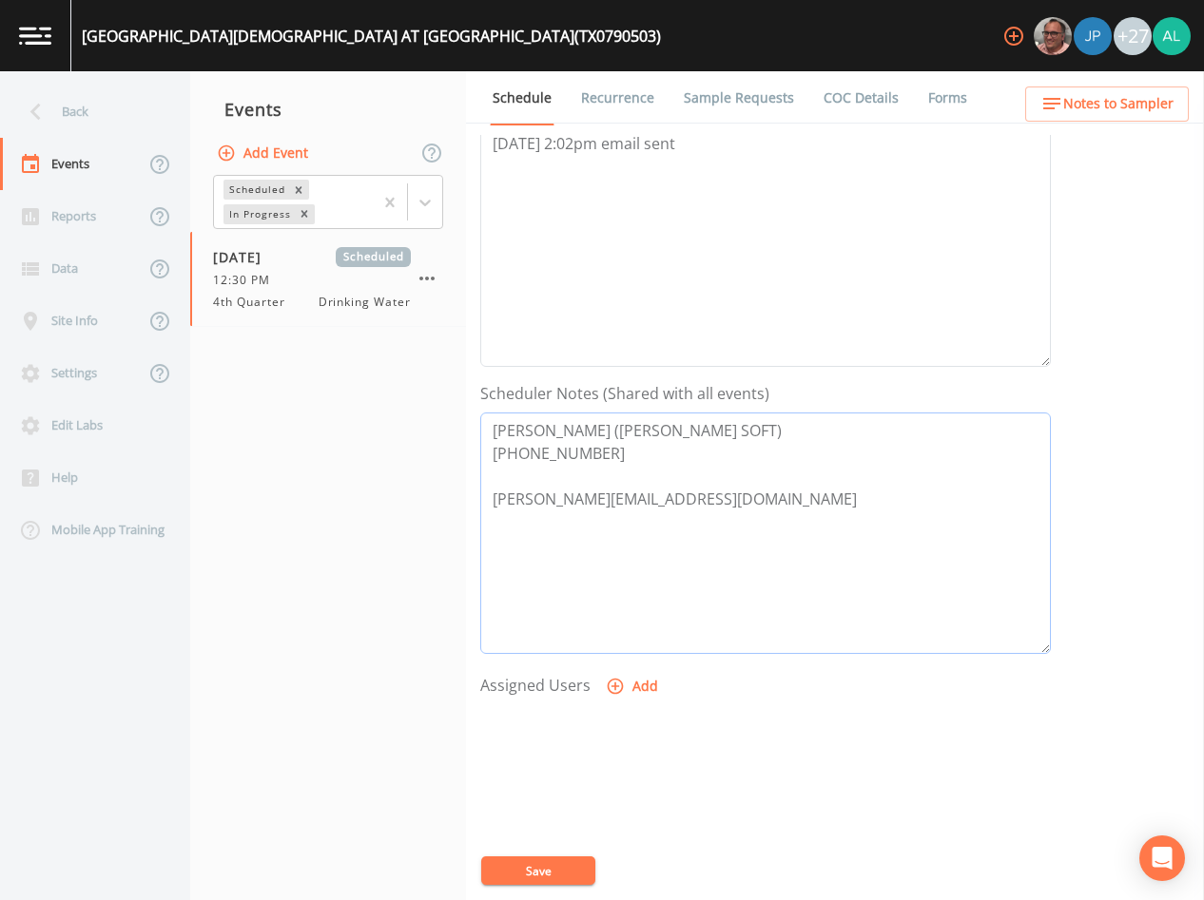
drag, startPoint x: 749, startPoint y: 507, endPoint x: 479, endPoint y: 425, distance: 282.2
click at [479, 425] on div "Schedule Recurrence Sample Requests COC Details Forms Event Name 4th Quarter Ta…" at bounding box center [835, 485] width 738 height 829
click at [1099, 111] on span "Notes to Sampler" at bounding box center [1118, 104] width 110 height 24
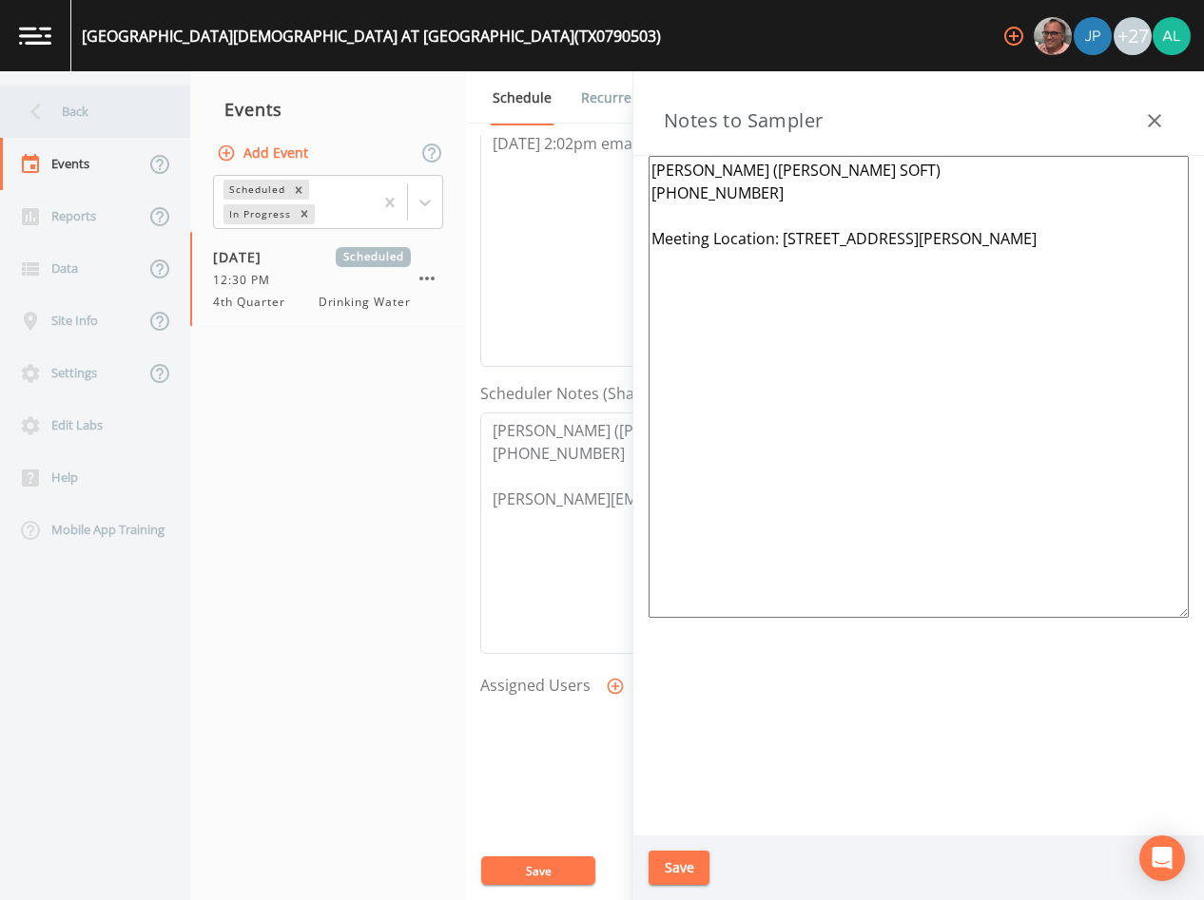
click at [105, 112] on div "Back" at bounding box center [85, 112] width 171 height 52
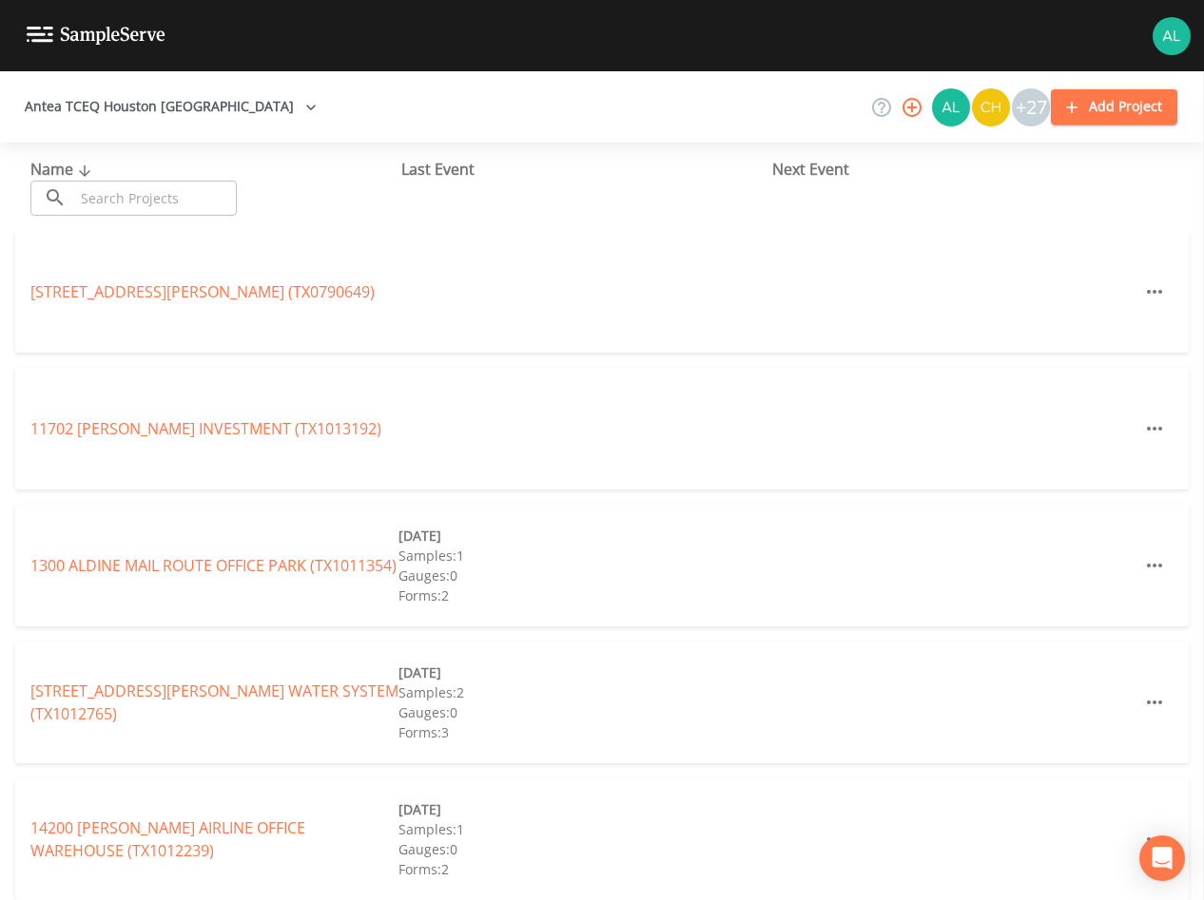
click at [127, 214] on input "text" at bounding box center [155, 198] width 163 height 35
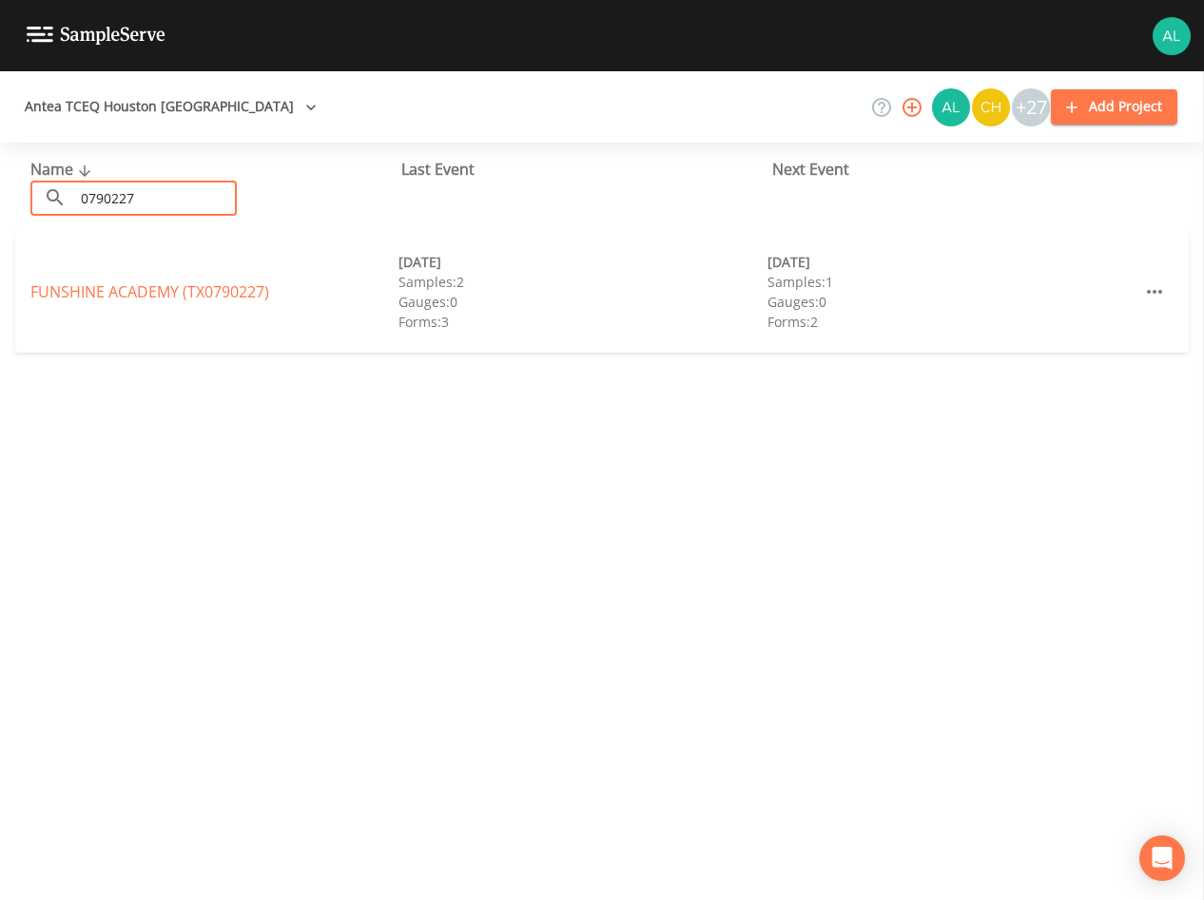
type input "0790227"
click at [193, 274] on div "[GEOGRAPHIC_DATA] (TX0790227) [DATE] Samples: 2 Gauges: 0 Forms: 3 [DATE] Sampl…" at bounding box center [601, 292] width 1173 height 122
click at [190, 287] on link "[GEOGRAPHIC_DATA] (TX0790227)" at bounding box center [149, 291] width 239 height 21
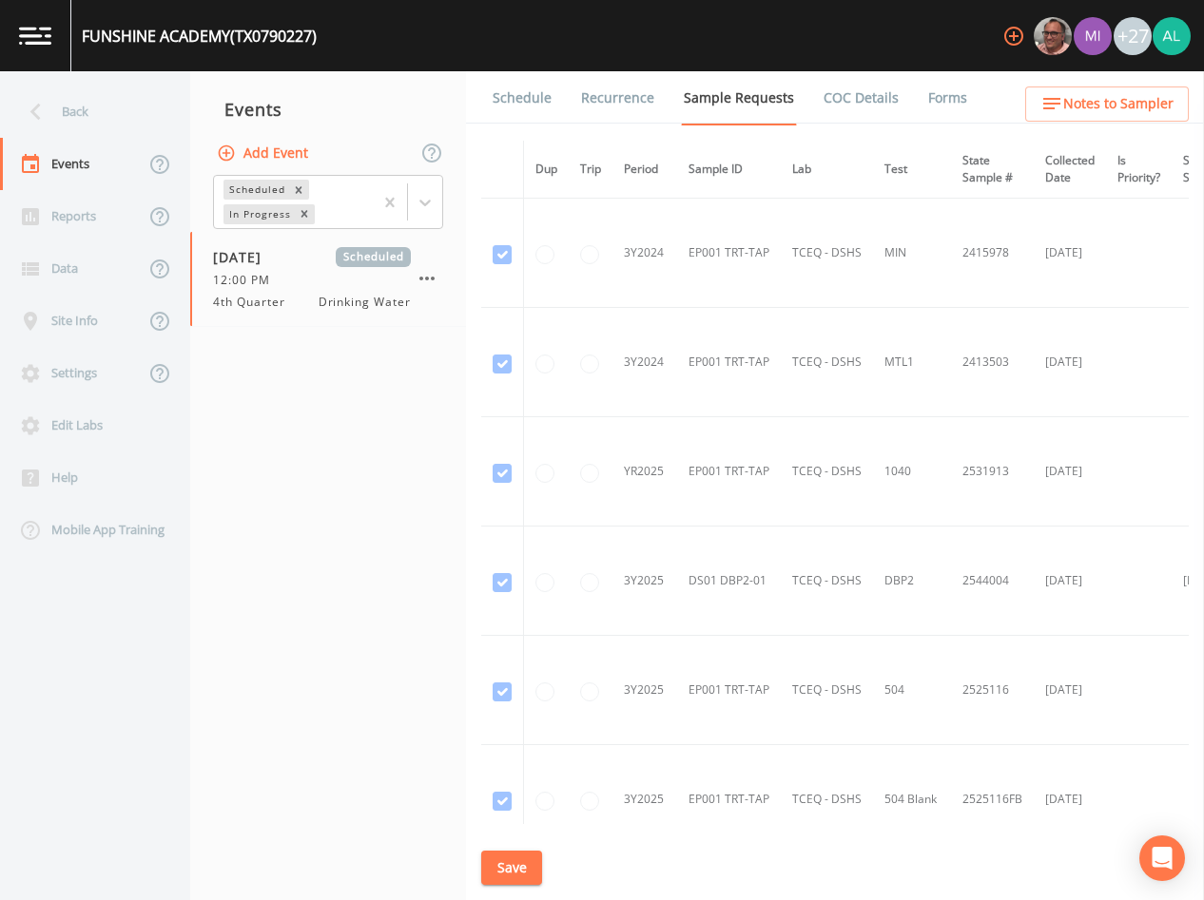
click at [513, 111] on link "Schedule" at bounding box center [522, 97] width 65 height 53
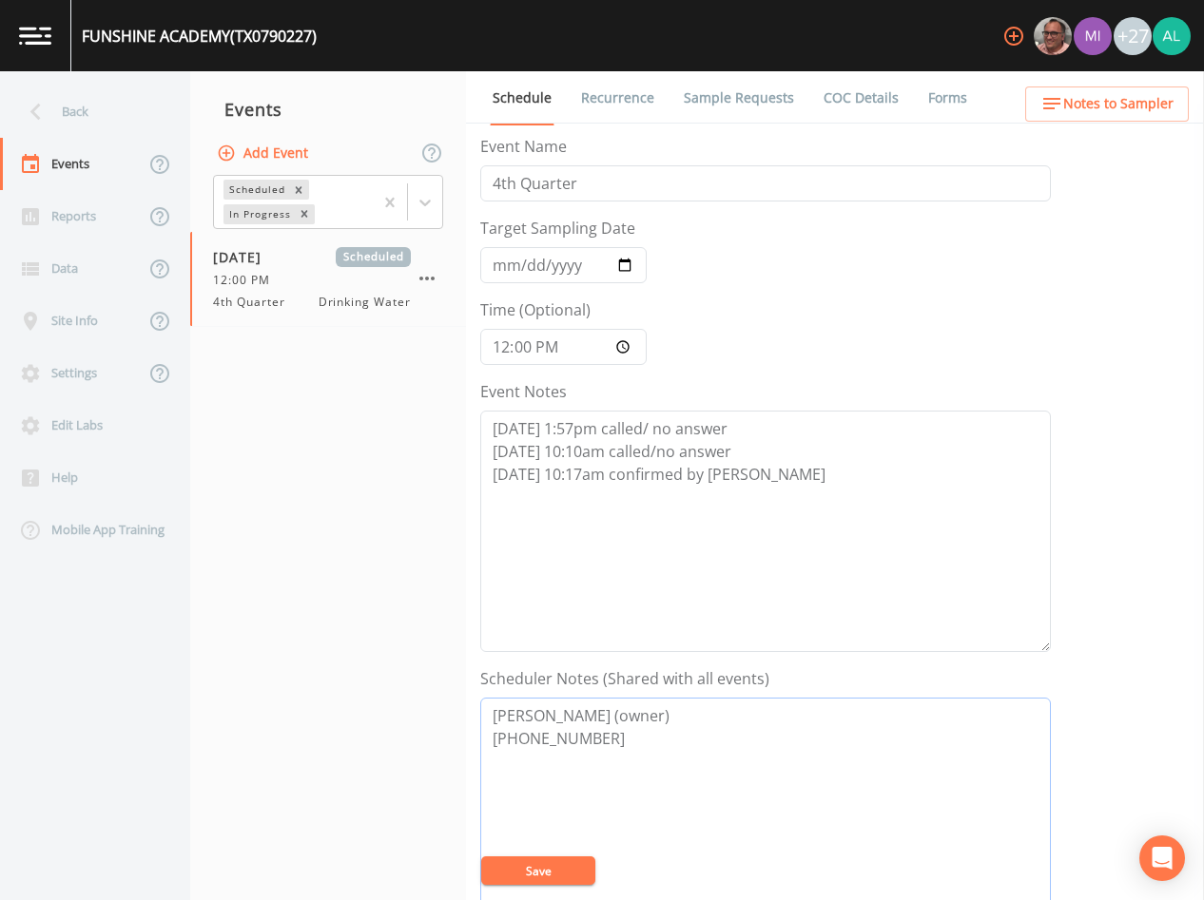
drag, startPoint x: 647, startPoint y: 758, endPoint x: 633, endPoint y: 753, distance: 14.1
click at [633, 753] on textarea "[PERSON_NAME] (owner) [PHONE_NUMBER]" at bounding box center [765, 819] width 571 height 242
click at [488, 704] on textarea "[PERSON_NAME] (owner) [PHONE_NUMBER]" at bounding box center [765, 819] width 571 height 242
paste textarea "[PERSON_NAME] ([PERSON_NAME] SOFT) [PHONE_NUMBER] [PERSON_NAME][EMAIL_ADDRESS][…"
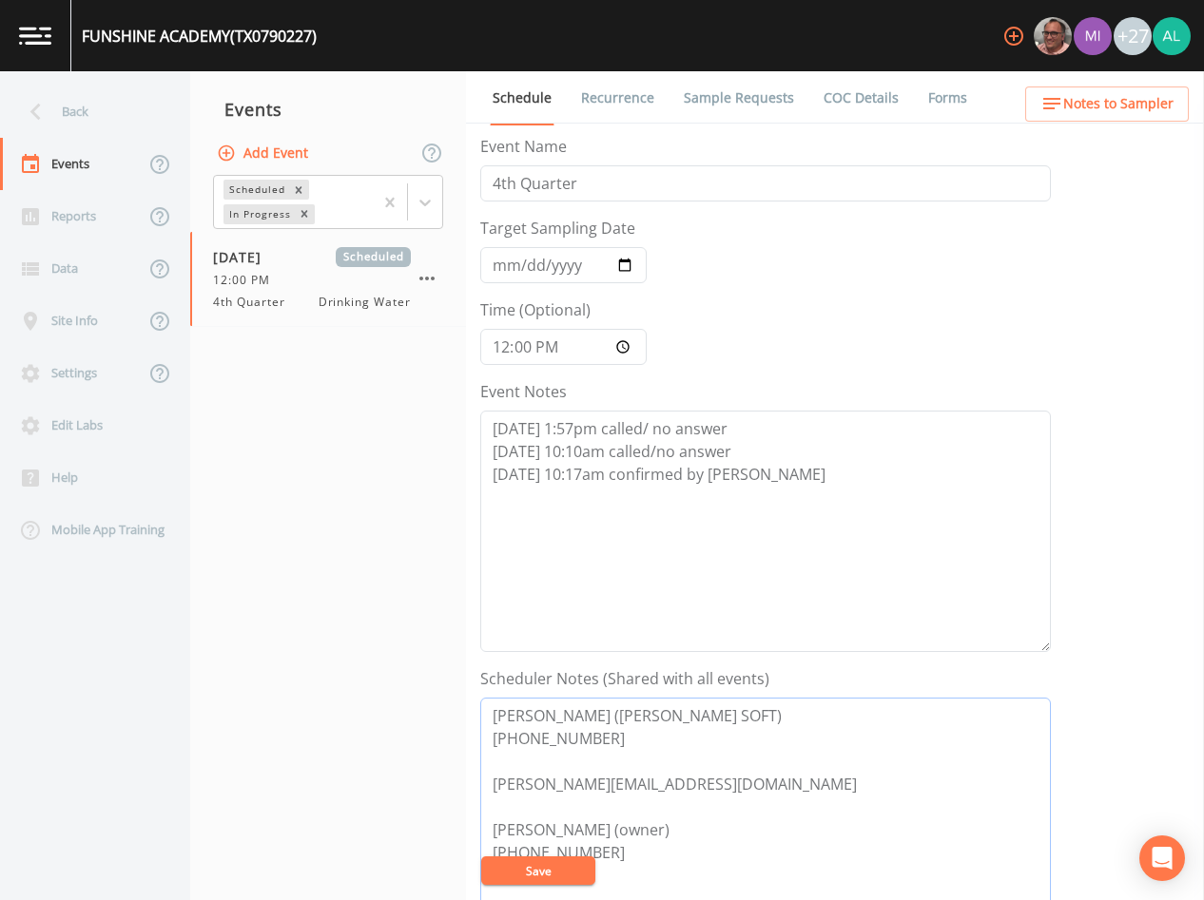
type textarea "[PERSON_NAME] ([PERSON_NAME] SOFT) [PHONE_NUMBER] [PERSON_NAME][EMAIL_ADDRESS][…"
click at [516, 874] on button "Save" at bounding box center [538, 871] width 114 height 29
drag, startPoint x: 598, startPoint y: 747, endPoint x: 481, endPoint y: 707, distance: 123.9
click at [481, 707] on textarea "[PERSON_NAME] ([PERSON_NAME] SOFT) [PHONE_NUMBER] [PERSON_NAME][EMAIL_ADDRESS][…" at bounding box center [765, 819] width 571 height 242
click at [1173, 102] on button "Notes to Sampler" at bounding box center [1107, 104] width 164 height 35
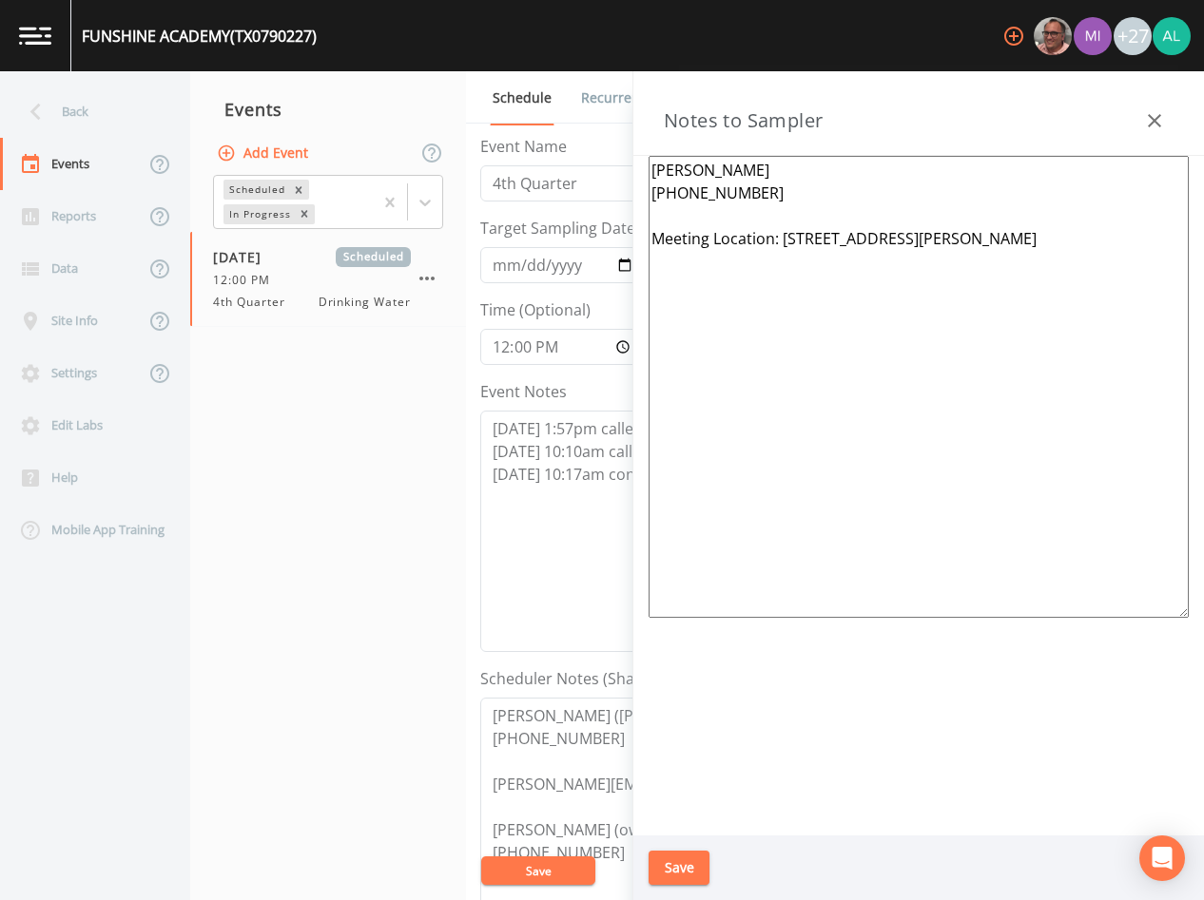
drag, startPoint x: 776, startPoint y: 196, endPoint x: 701, endPoint y: 193, distance: 75.2
click at [630, 173] on div "Back Events Reports Data Site Info Settings Edit Labs Help Mobile App Training …" at bounding box center [602, 485] width 1204 height 829
paste textarea "[PERSON_NAME] ([PERSON_NAME] SOFT) [PHONE_NUMBER]"
click at [978, 257] on textarea "[PERSON_NAME] ([PERSON_NAME] SOFT) [PHONE_NUMBER] Meeting Location: [STREET_ADD…" at bounding box center [919, 387] width 540 height 462
type textarea "[PERSON_NAME] ([PERSON_NAME] SOFT) [PHONE_NUMBER] Meeting Location: [STREET_ADD…"
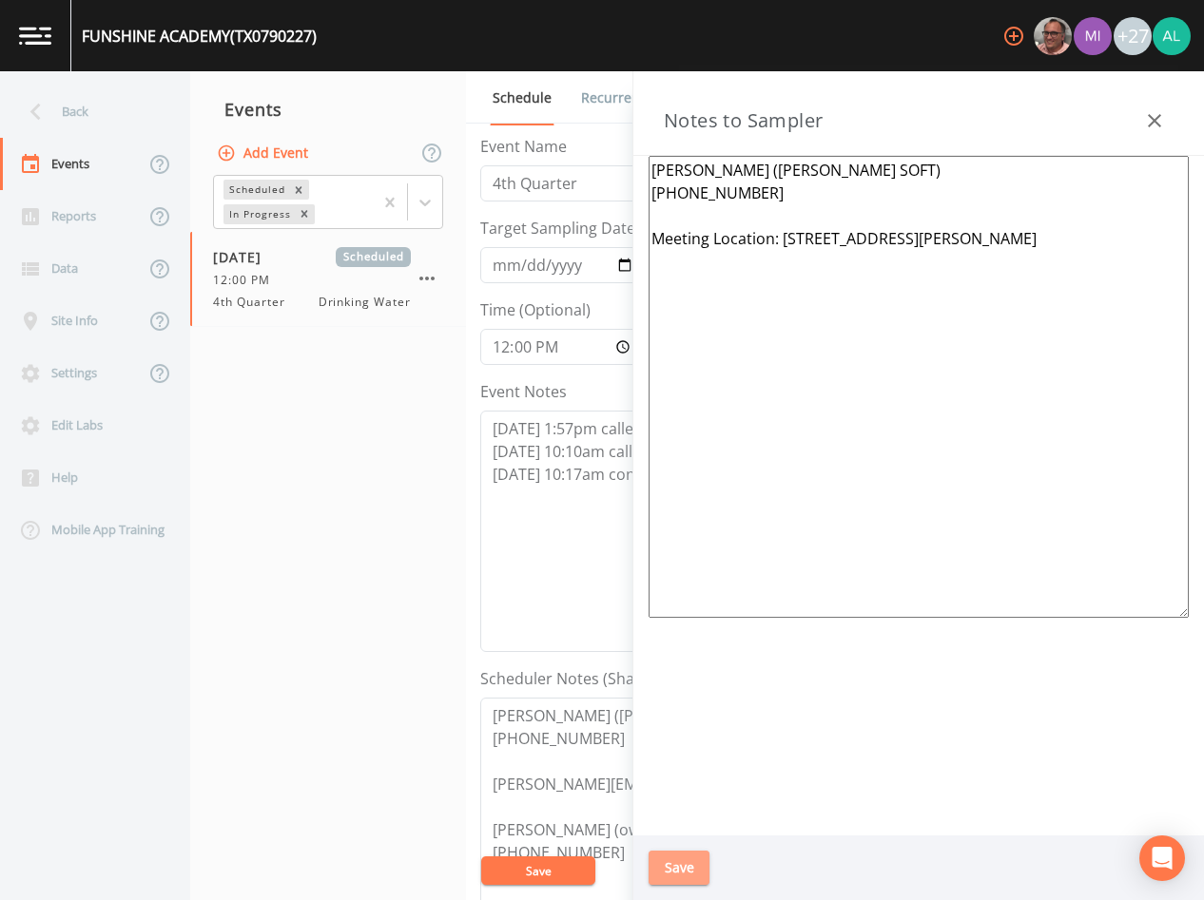
click at [680, 863] on button "Save" at bounding box center [679, 868] width 61 height 35
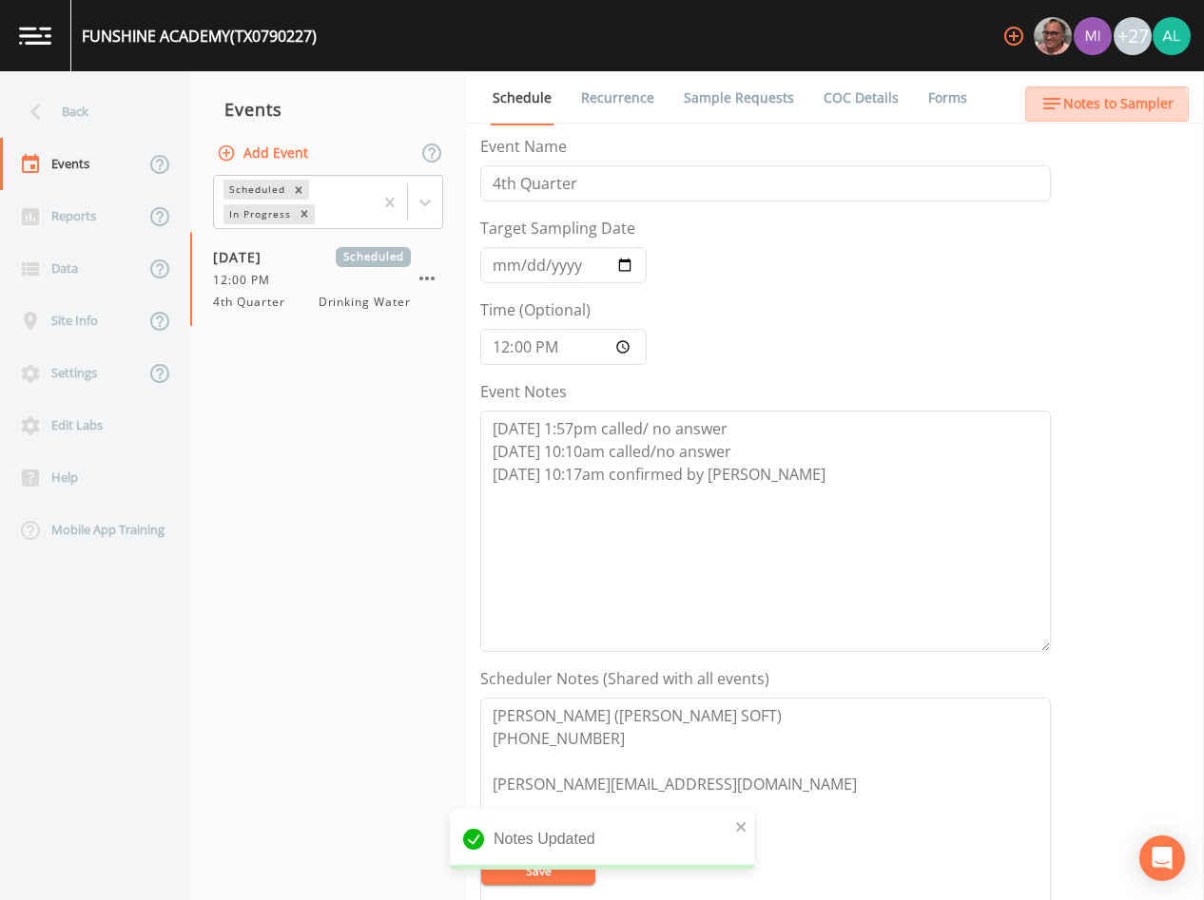
click at [1094, 107] on span "Notes to Sampler" at bounding box center [1118, 104] width 110 height 24
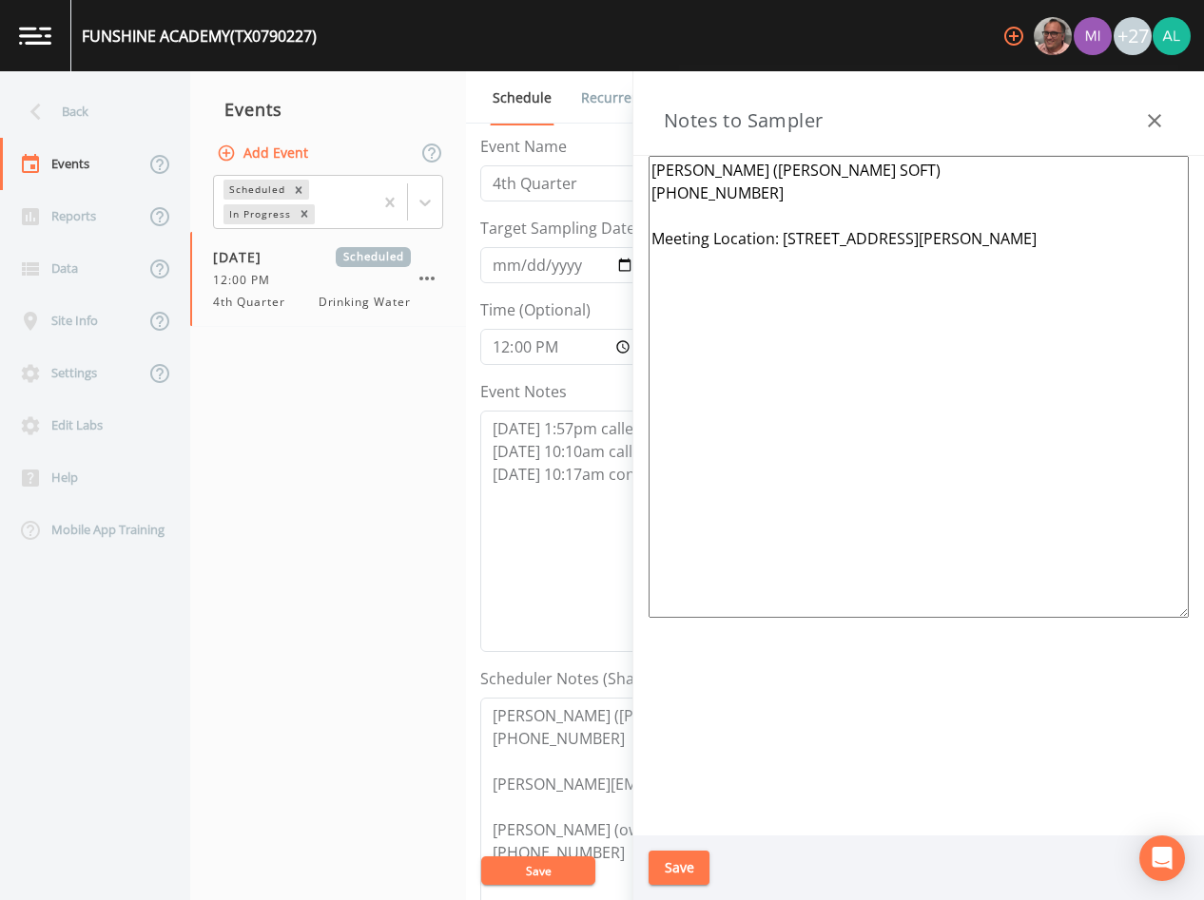
click at [679, 857] on button "Save" at bounding box center [679, 868] width 61 height 35
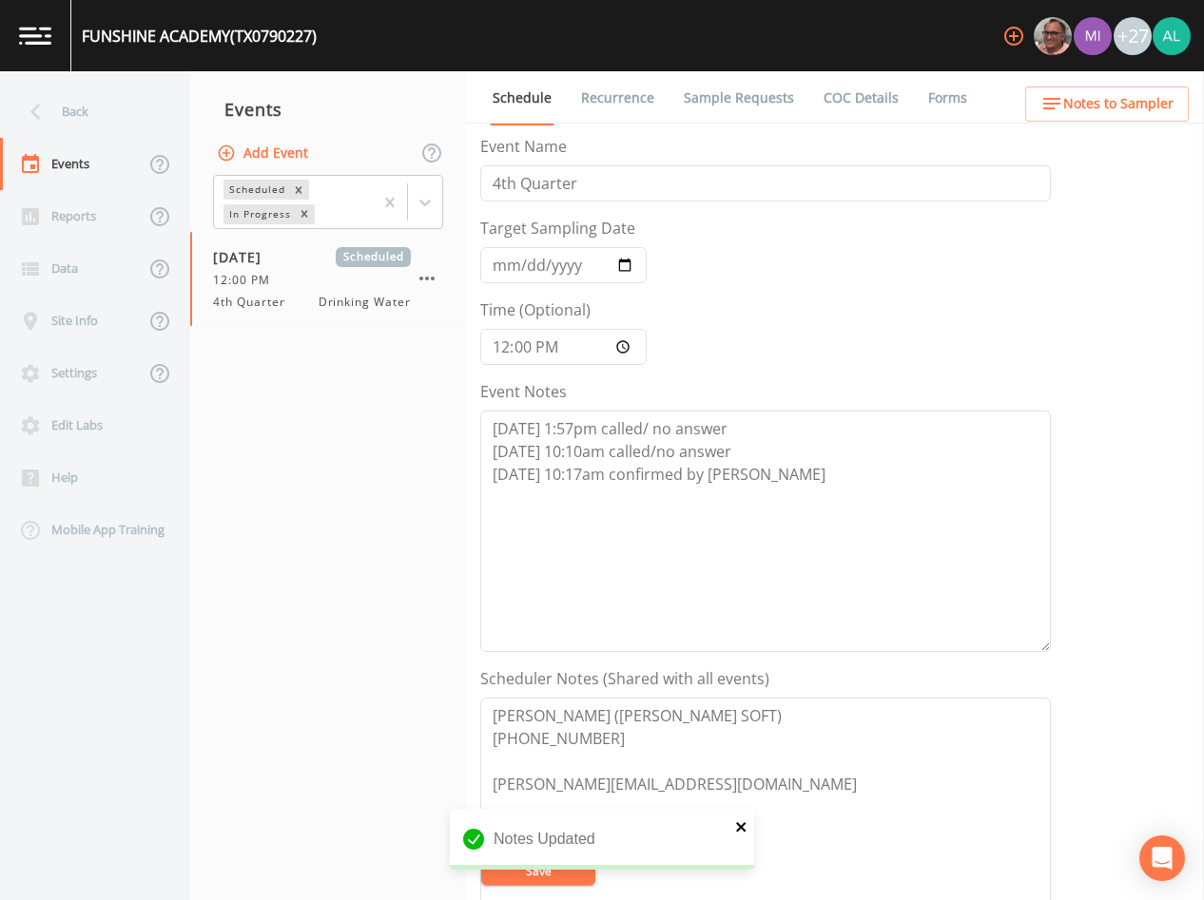
click at [746, 822] on icon "close" at bounding box center [741, 827] width 13 height 15
click at [534, 874] on div "Notes Updated" at bounding box center [602, 847] width 304 height 76
click at [536, 874] on button "Save" at bounding box center [538, 871] width 114 height 29
click at [152, 103] on div "Back" at bounding box center [85, 112] width 171 height 52
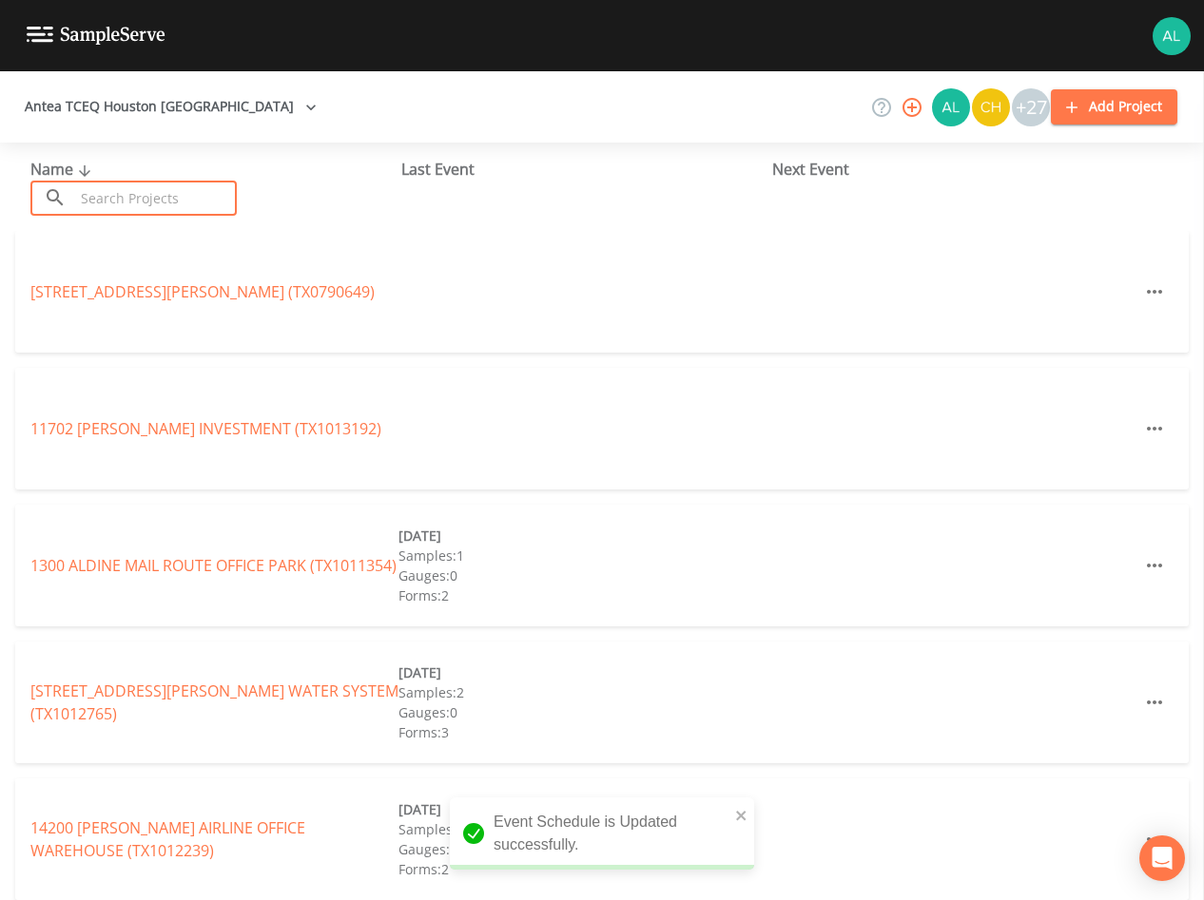
click at [132, 211] on input "text" at bounding box center [155, 198] width 163 height 35
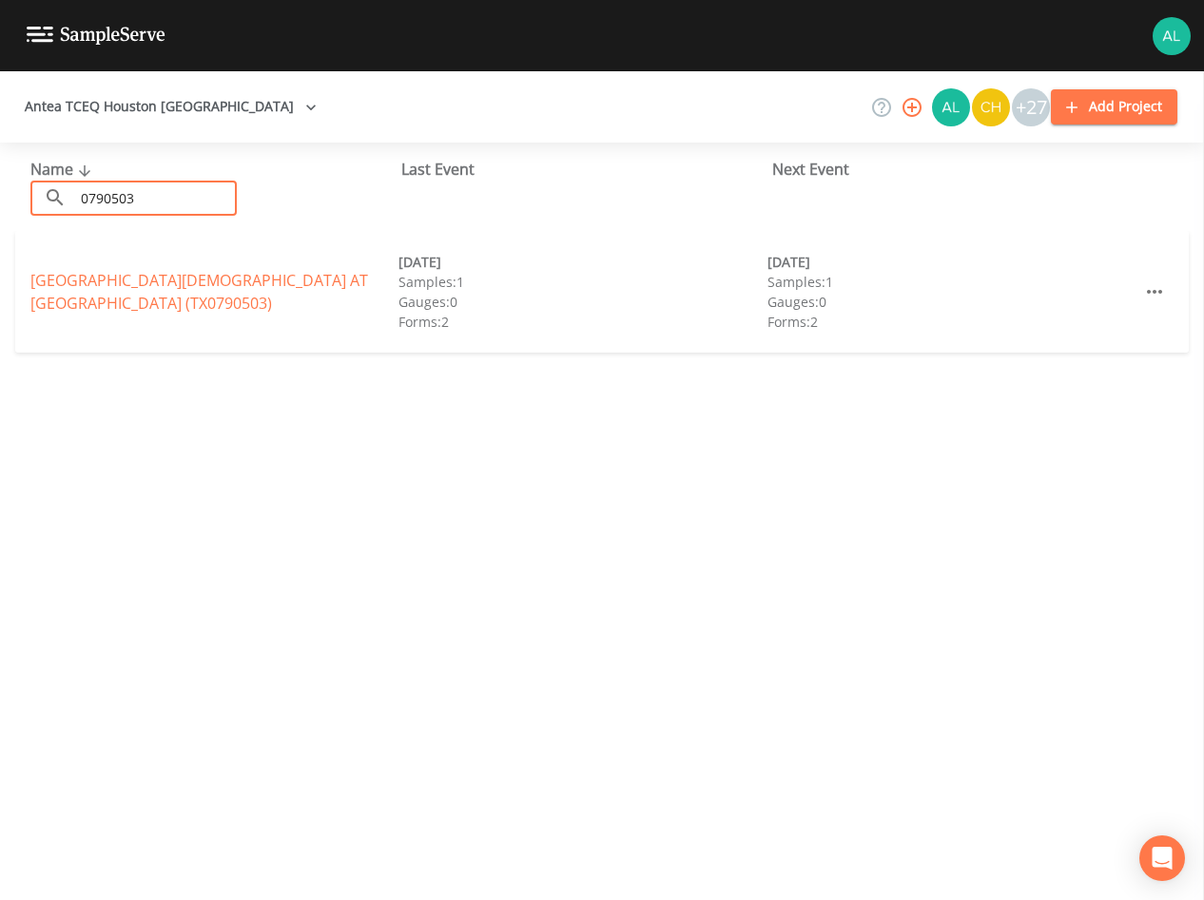
type input "0790503"
click at [61, 285] on link "[GEOGRAPHIC_DATA][DEMOGRAPHIC_DATA] AT [GEOGRAPHIC_DATA] (TX0790503)" at bounding box center [199, 292] width 338 height 44
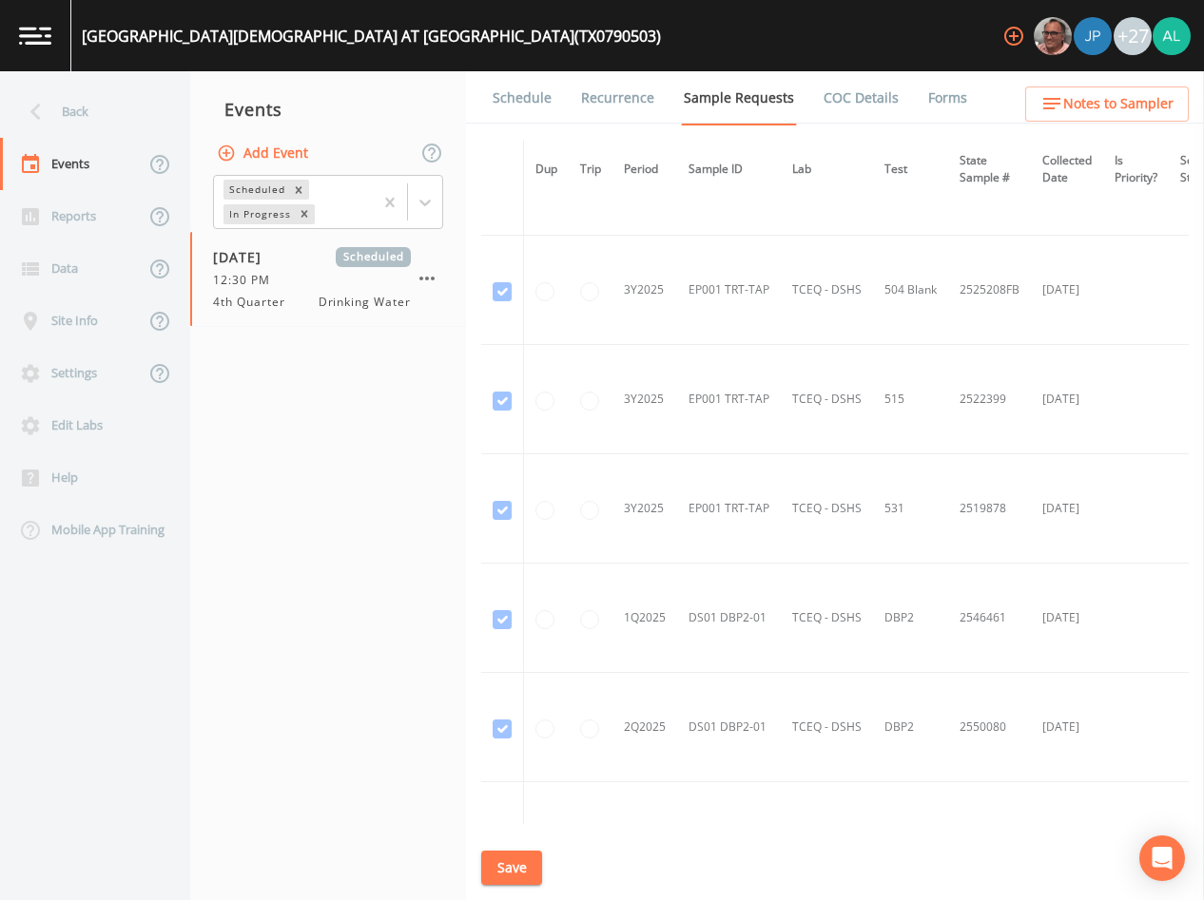
scroll to position [998, 0]
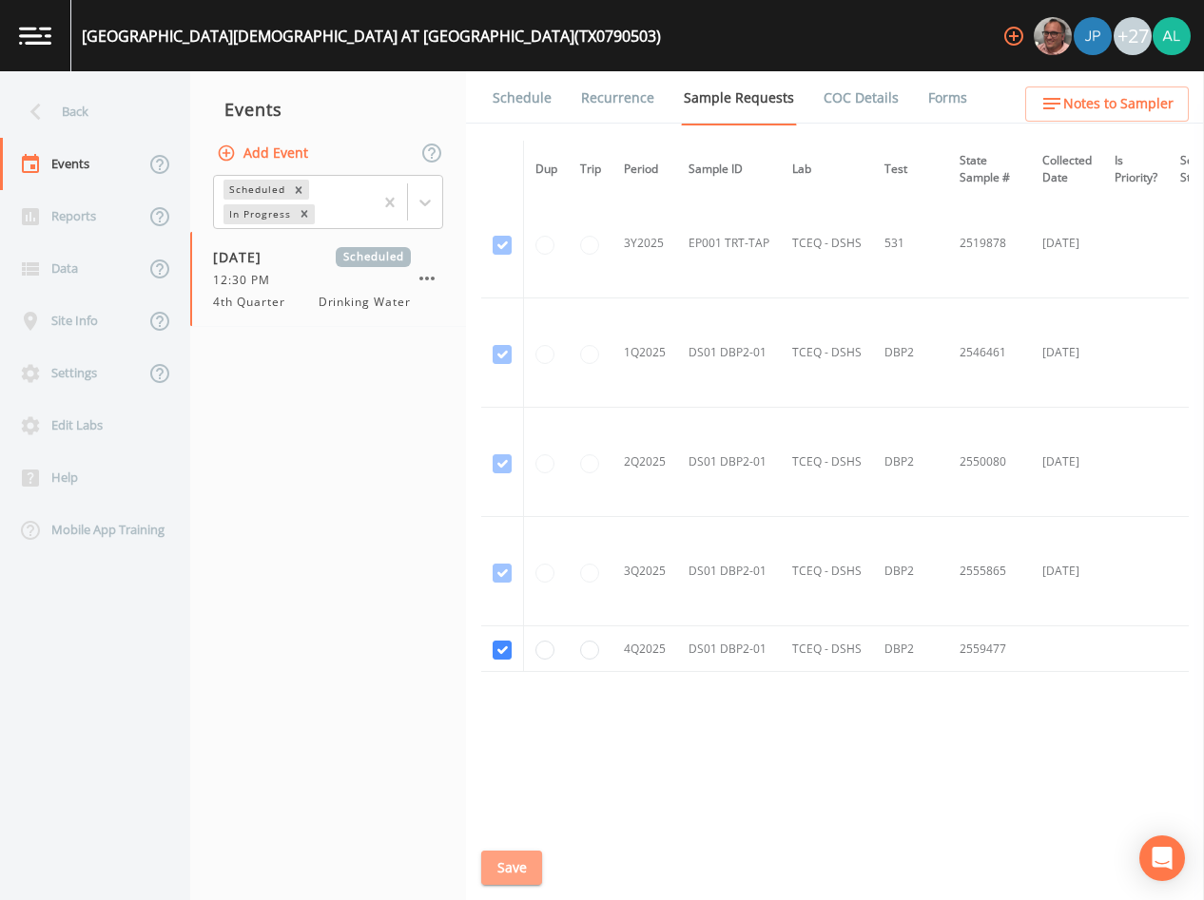
click at [526, 864] on button "Save" at bounding box center [511, 868] width 61 height 35
click at [545, 63] on div "[GEOGRAPHIC_DATA][DEMOGRAPHIC_DATA] AT [GEOGRAPHIC_DATA] (TX0790503) +27" at bounding box center [602, 35] width 1204 height 71
click at [538, 92] on link "Schedule" at bounding box center [522, 97] width 65 height 53
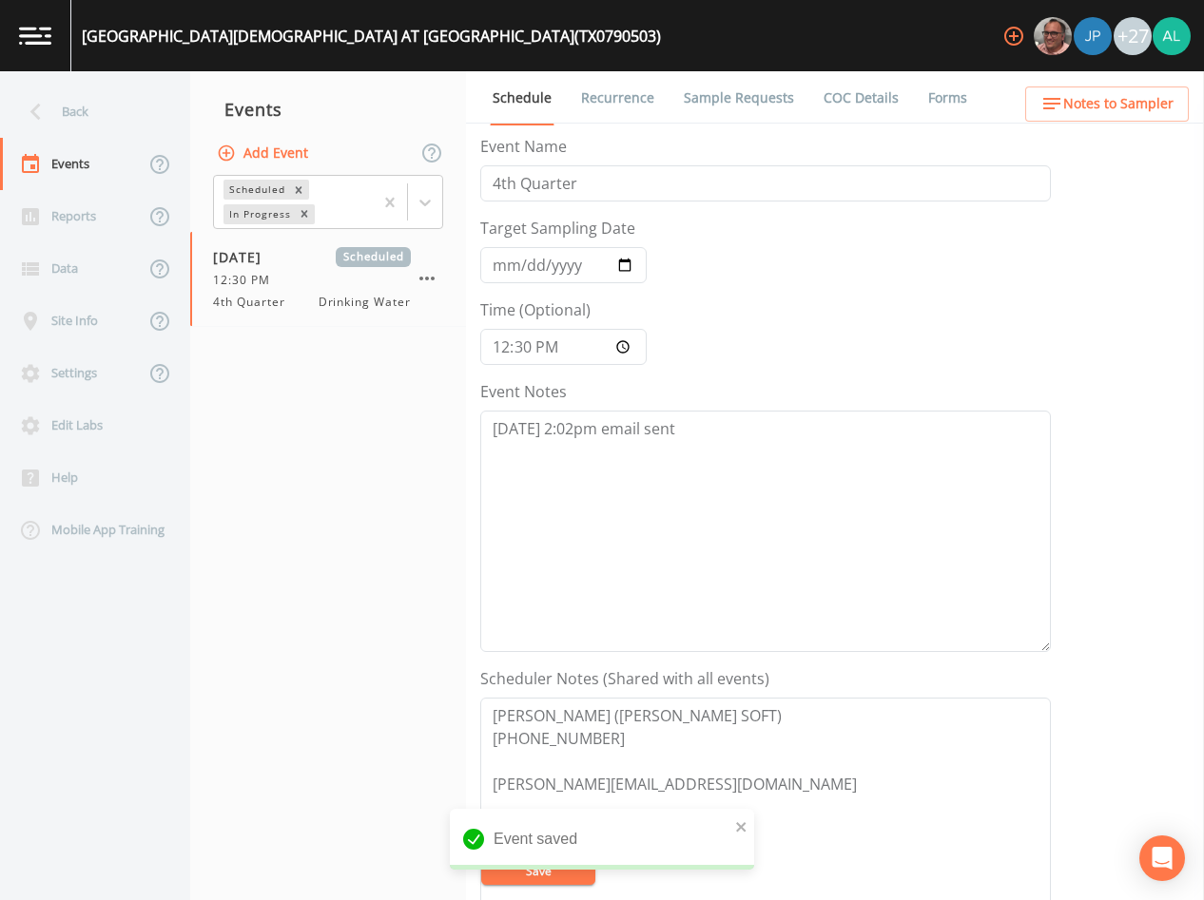
scroll to position [95, 0]
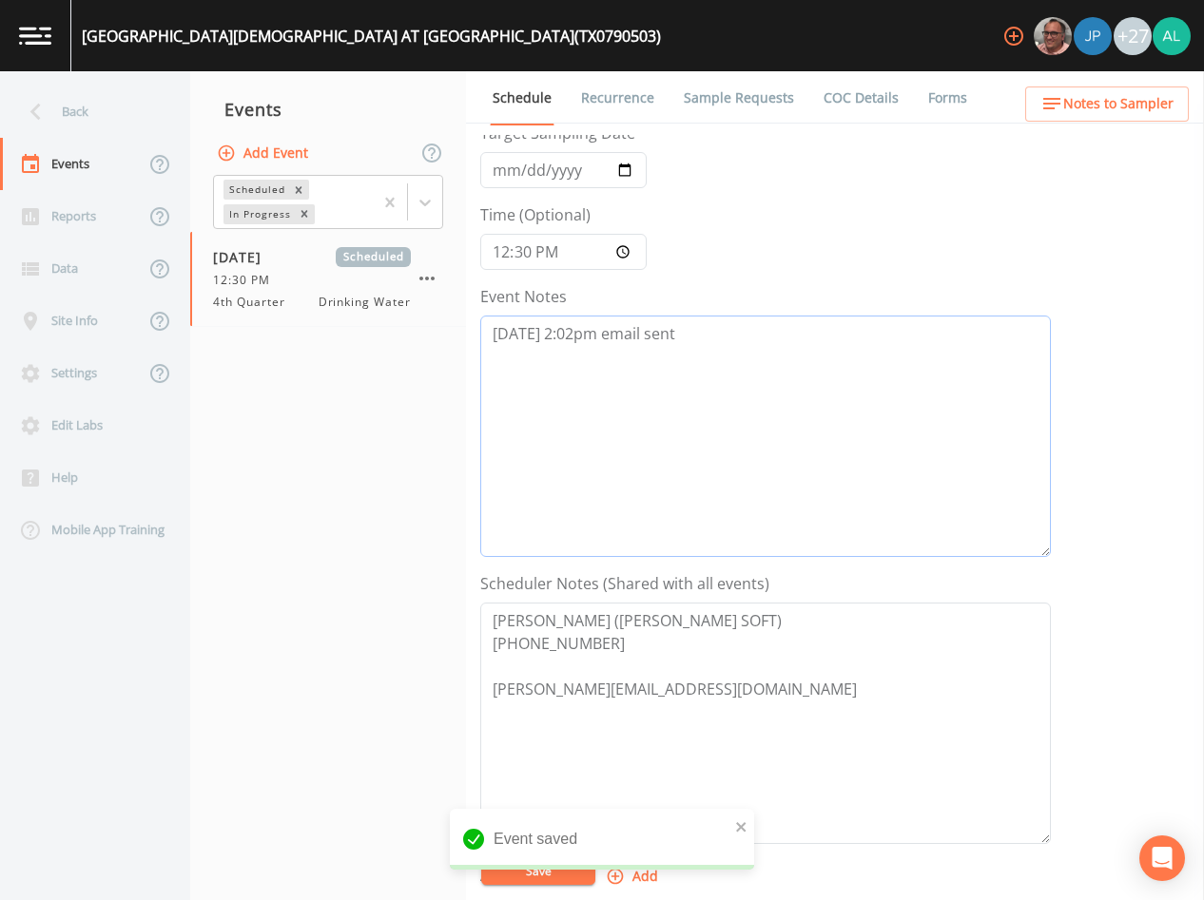
click at [701, 368] on textarea "[DATE] 2:02pm email sent" at bounding box center [765, 437] width 571 height 242
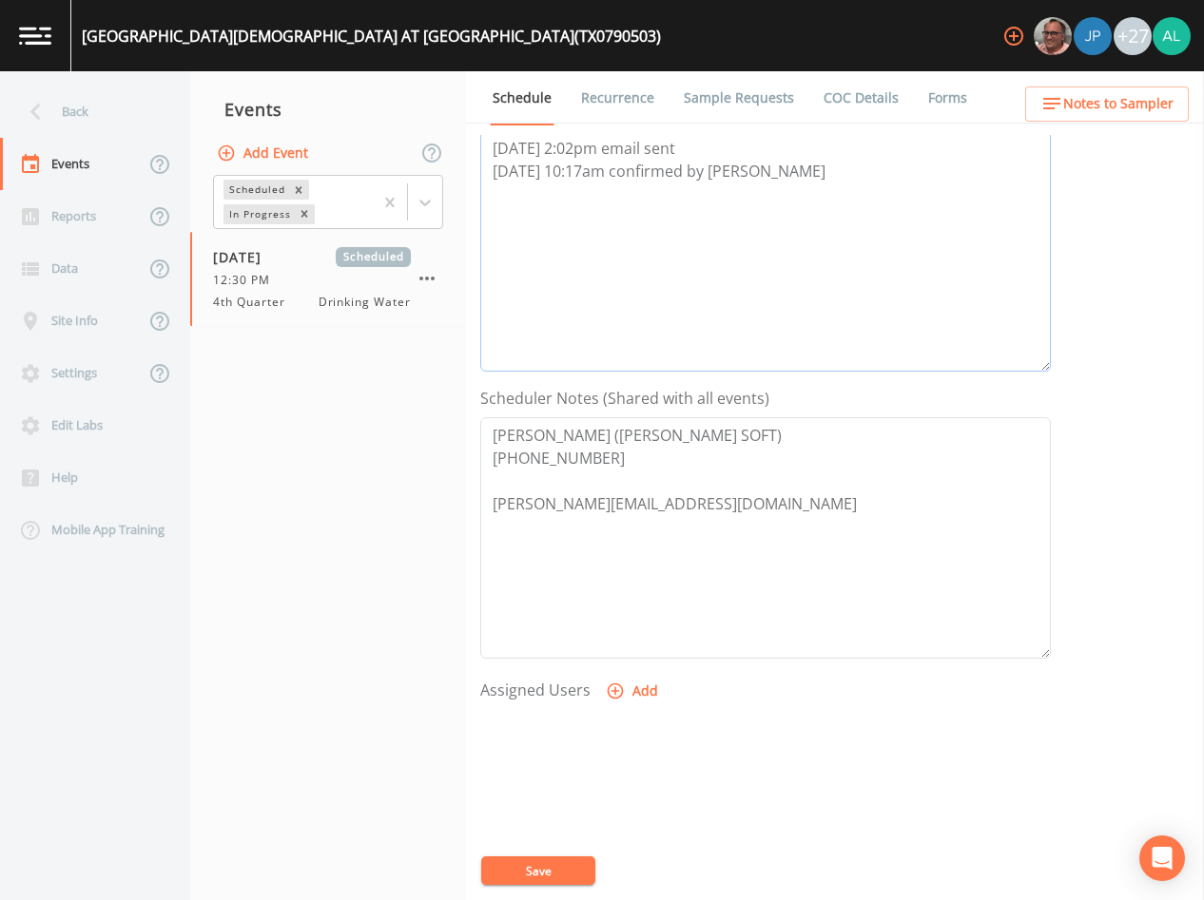
scroll to position [441, 0]
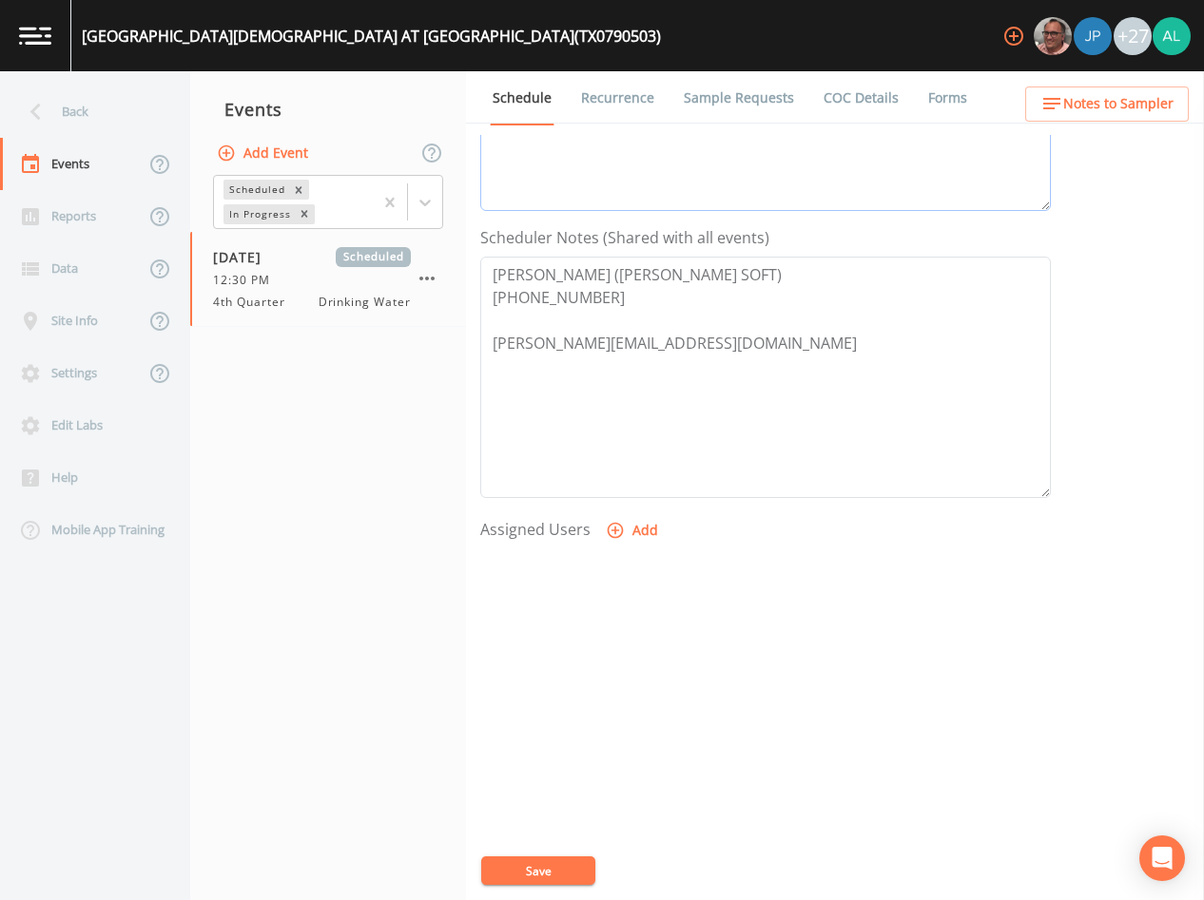
type textarea "[DATE] 2:02pm email sent [DATE] 10:17am confirmed by [PERSON_NAME]"
click at [629, 542] on button "Add" at bounding box center [634, 530] width 64 height 35
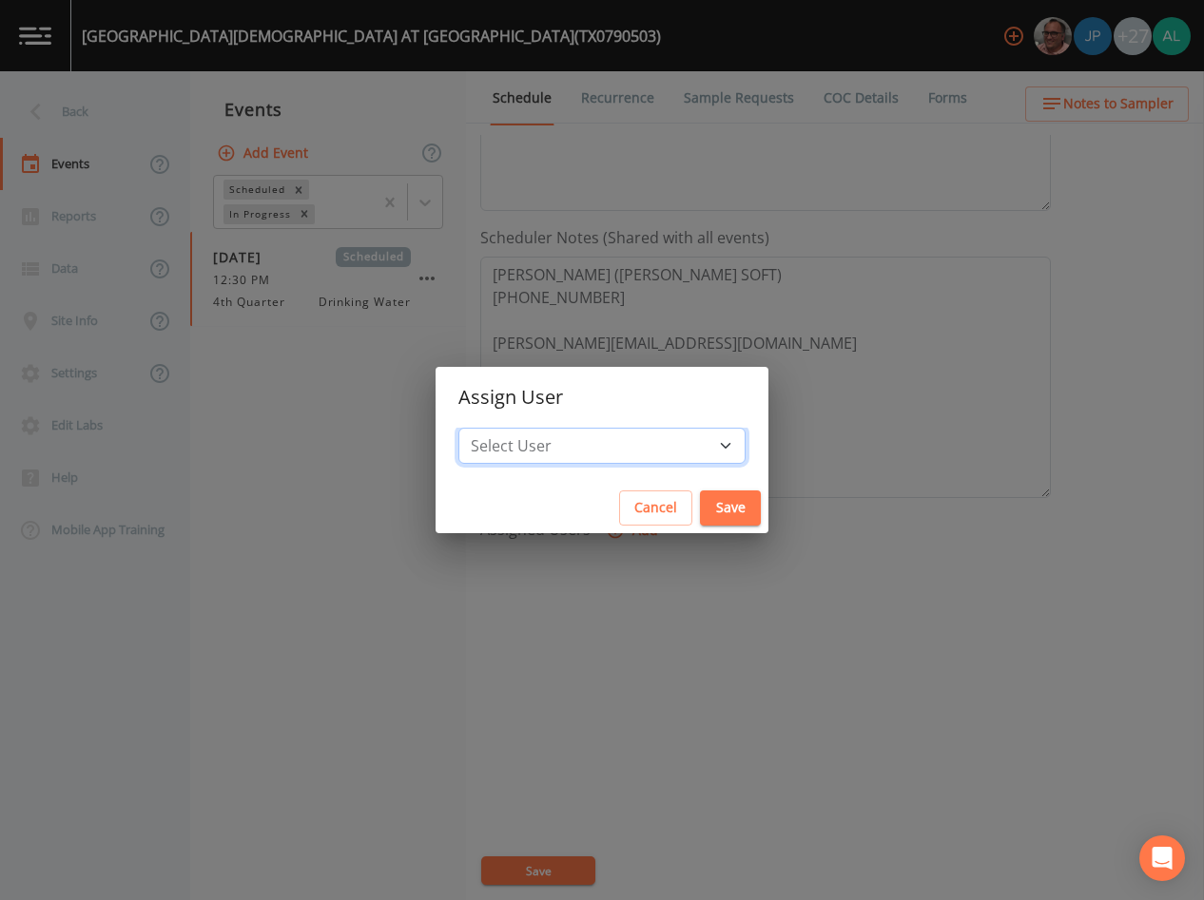
drag, startPoint x: 575, startPoint y: 442, endPoint x: 572, endPoint y: 465, distance: 23.0
click at [575, 442] on select "Select User [PERSON_NAME] [PERSON_NAME] [PERSON_NAME] [PERSON_NAME] [PERSON_NAM…" at bounding box center [601, 446] width 287 height 36
click at [501, 428] on select "Select User [PERSON_NAME] [PERSON_NAME] [PERSON_NAME] [PERSON_NAME] [PERSON_NAM…" at bounding box center [601, 446] width 287 height 36
click at [684, 443] on select "Select User [PERSON_NAME] [PERSON_NAME] [PERSON_NAME] [PERSON_NAME] [PERSON_NAM…" at bounding box center [601, 446] width 287 height 36
select select "af93318b-11dc-4776-bee1-f4056f560a61"
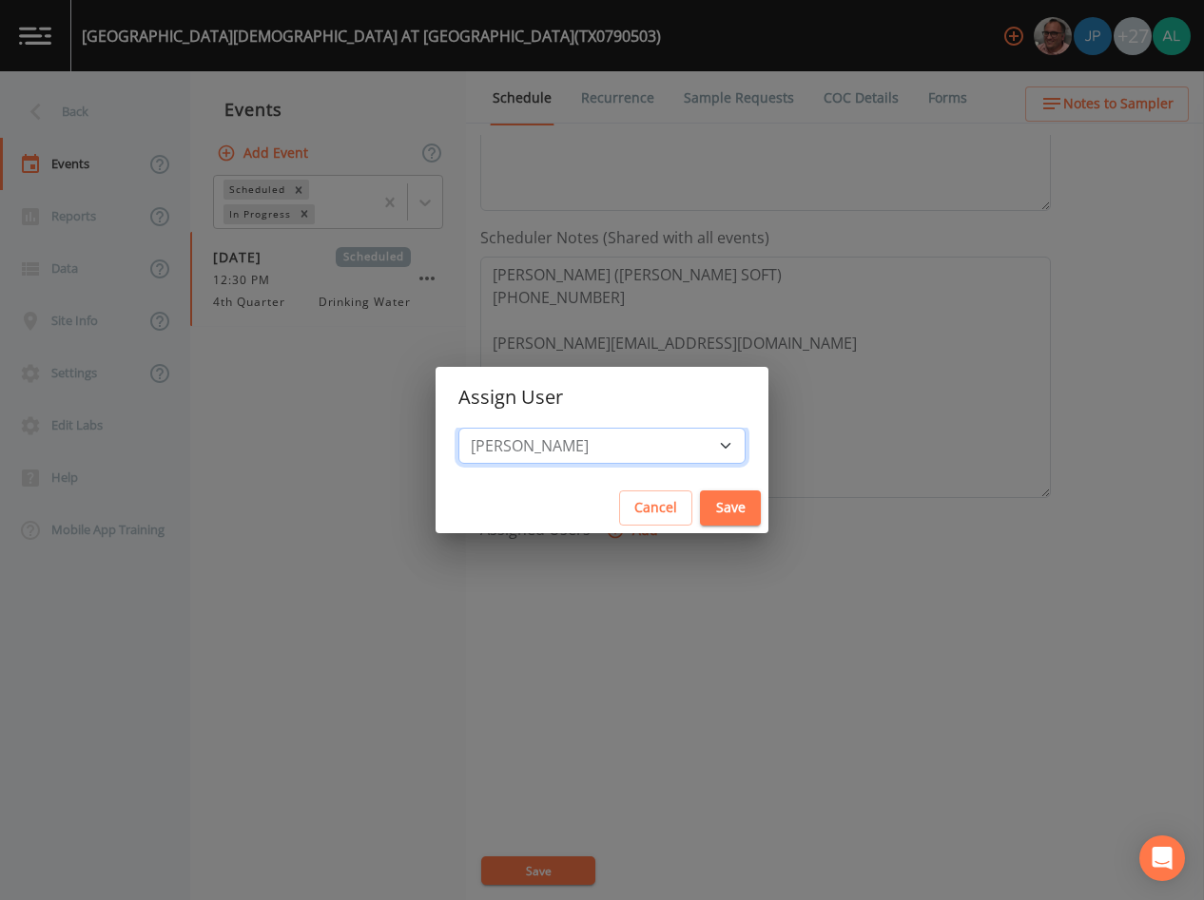
click at [501, 428] on select "Select User [PERSON_NAME] [PERSON_NAME] [PERSON_NAME] [PERSON_NAME] [PERSON_NAM…" at bounding box center [601, 446] width 287 height 36
click at [701, 483] on div "Cancel Save" at bounding box center [602, 508] width 333 height 50
click at [700, 497] on button "Save" at bounding box center [730, 508] width 61 height 35
select select
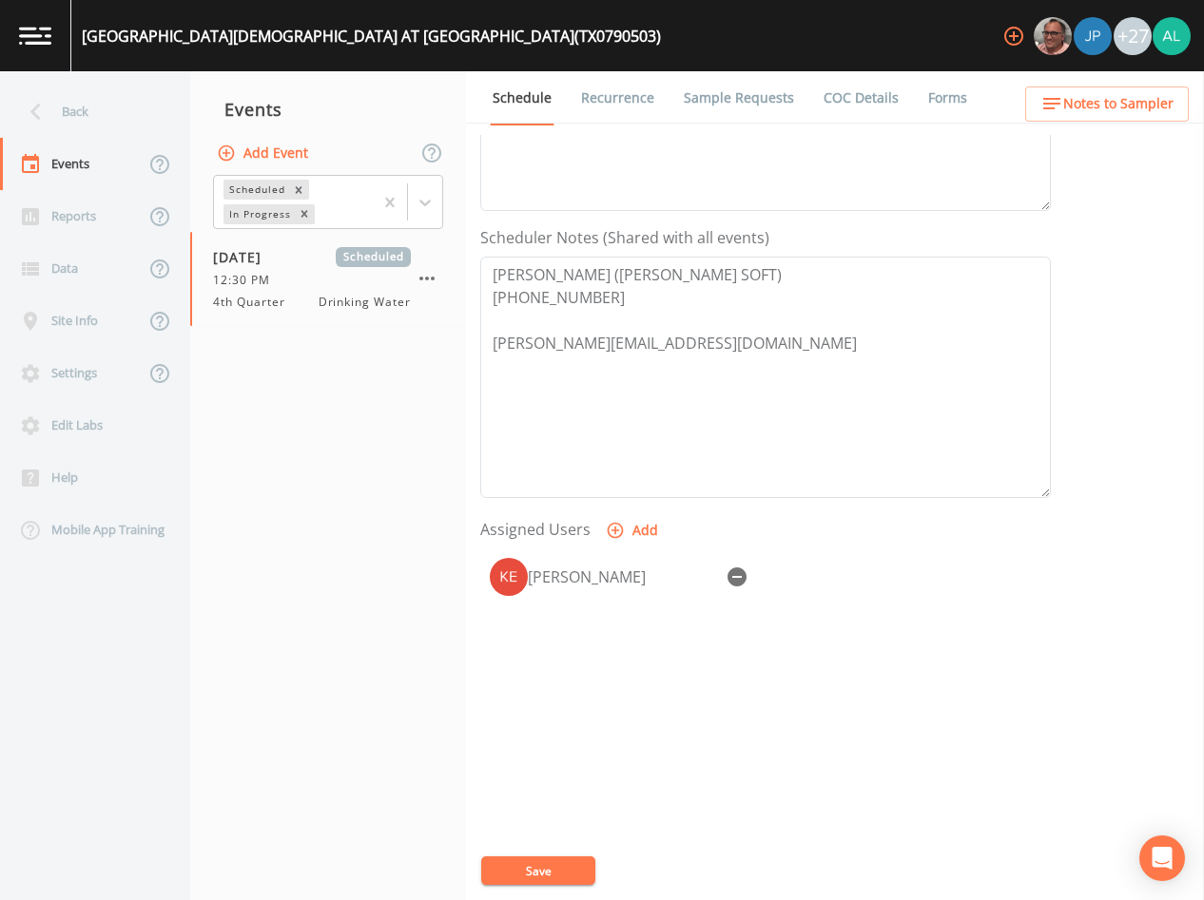
click at [570, 862] on button "Save" at bounding box center [538, 871] width 114 height 29
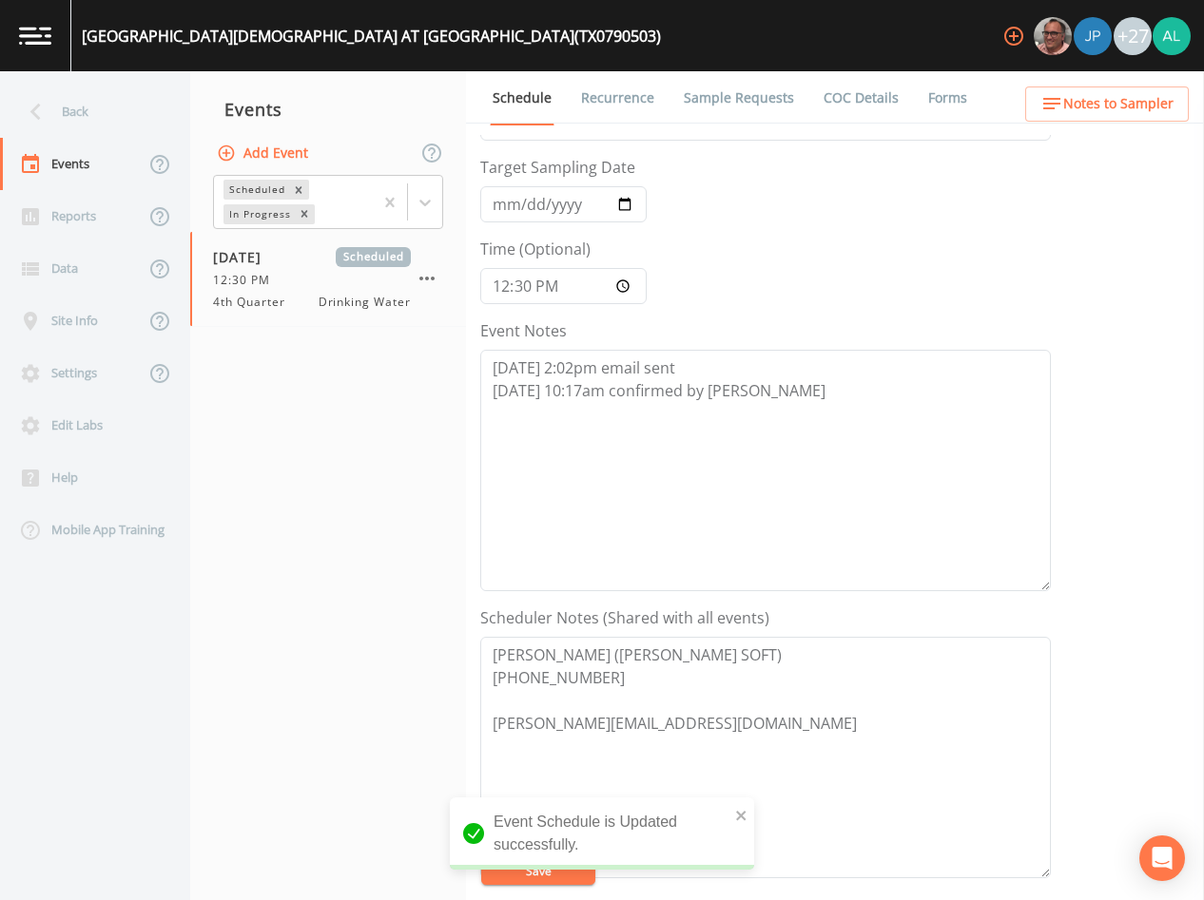
click at [1089, 92] on span "Notes to Sampler" at bounding box center [1118, 104] width 110 height 24
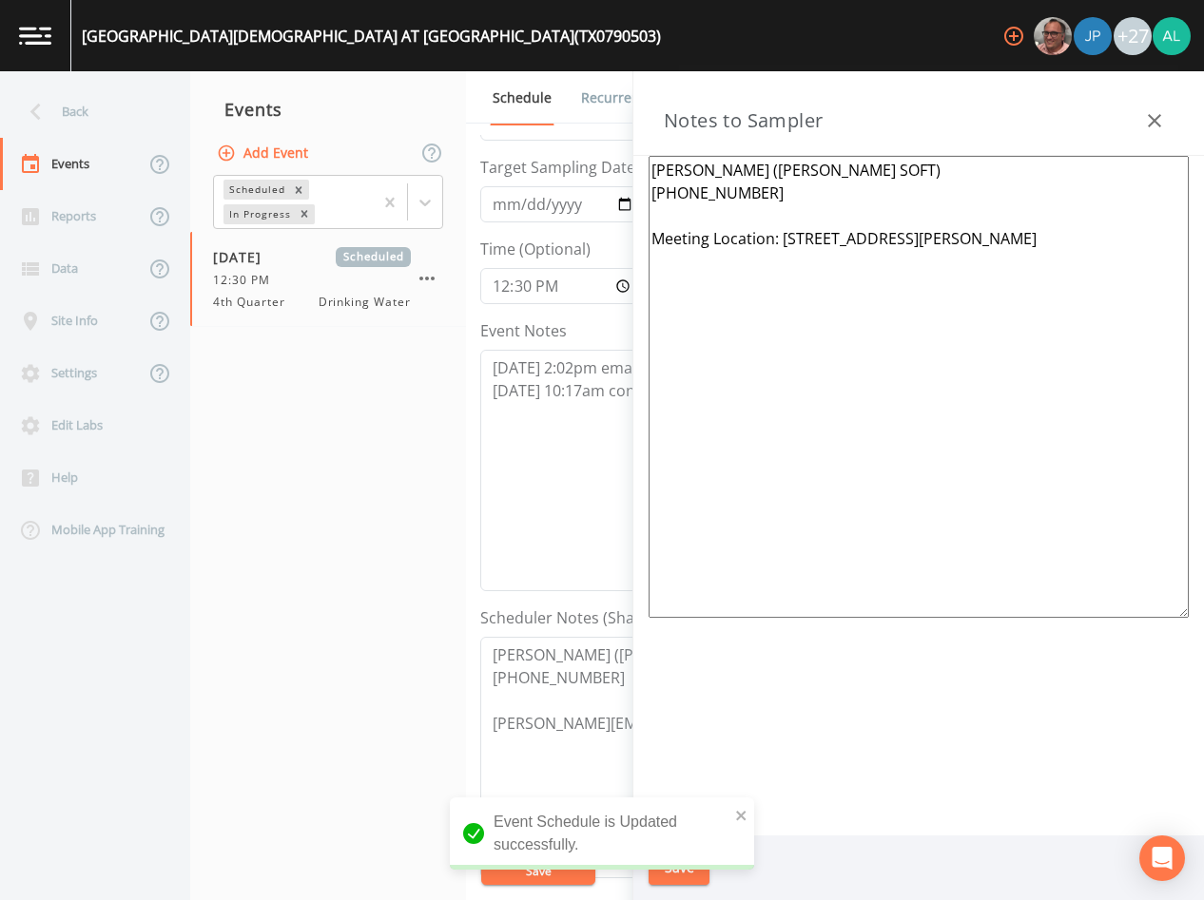
drag, startPoint x: 1148, startPoint y: 127, endPoint x: 947, endPoint y: 97, distance: 202.9
click at [1146, 127] on icon "button" at bounding box center [1154, 120] width 23 height 23
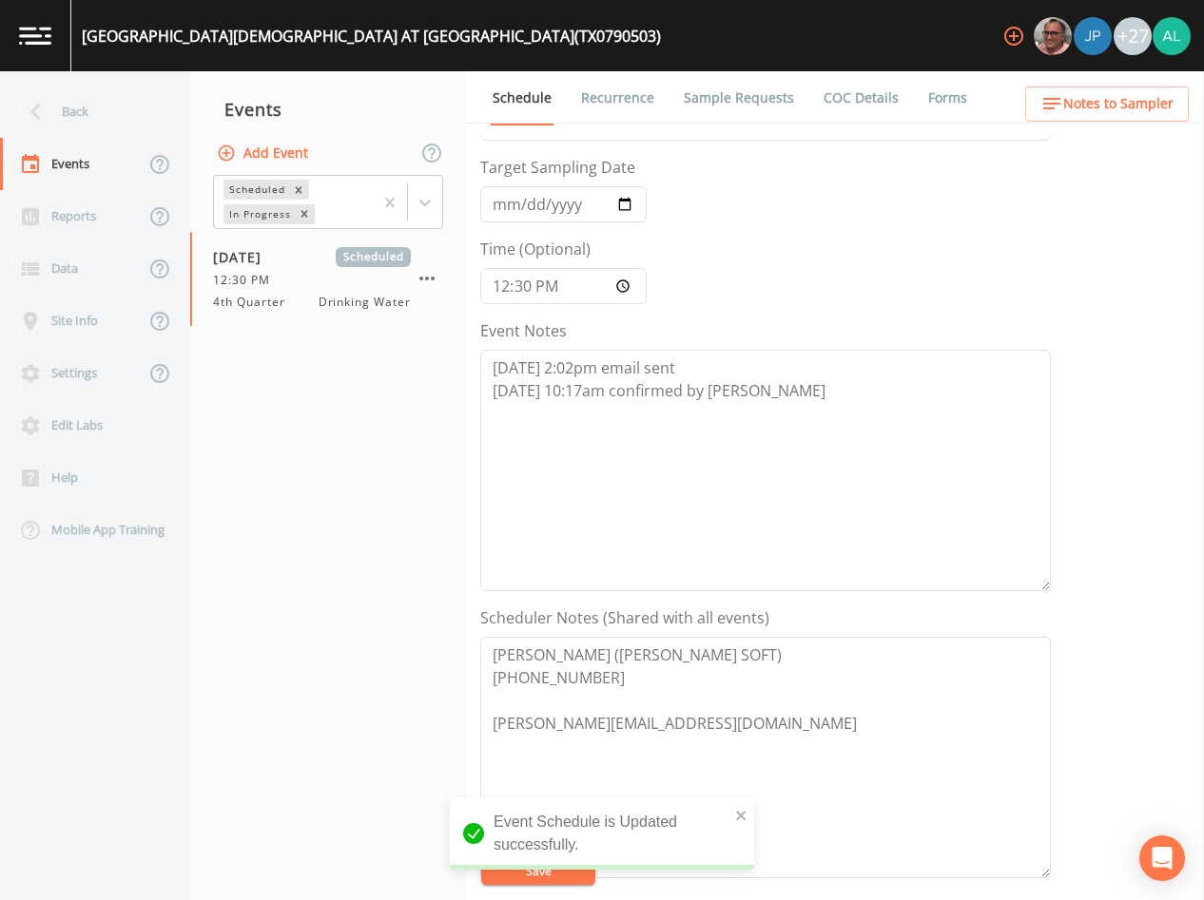
click at [765, 109] on link "Sample Requests" at bounding box center [739, 97] width 116 height 53
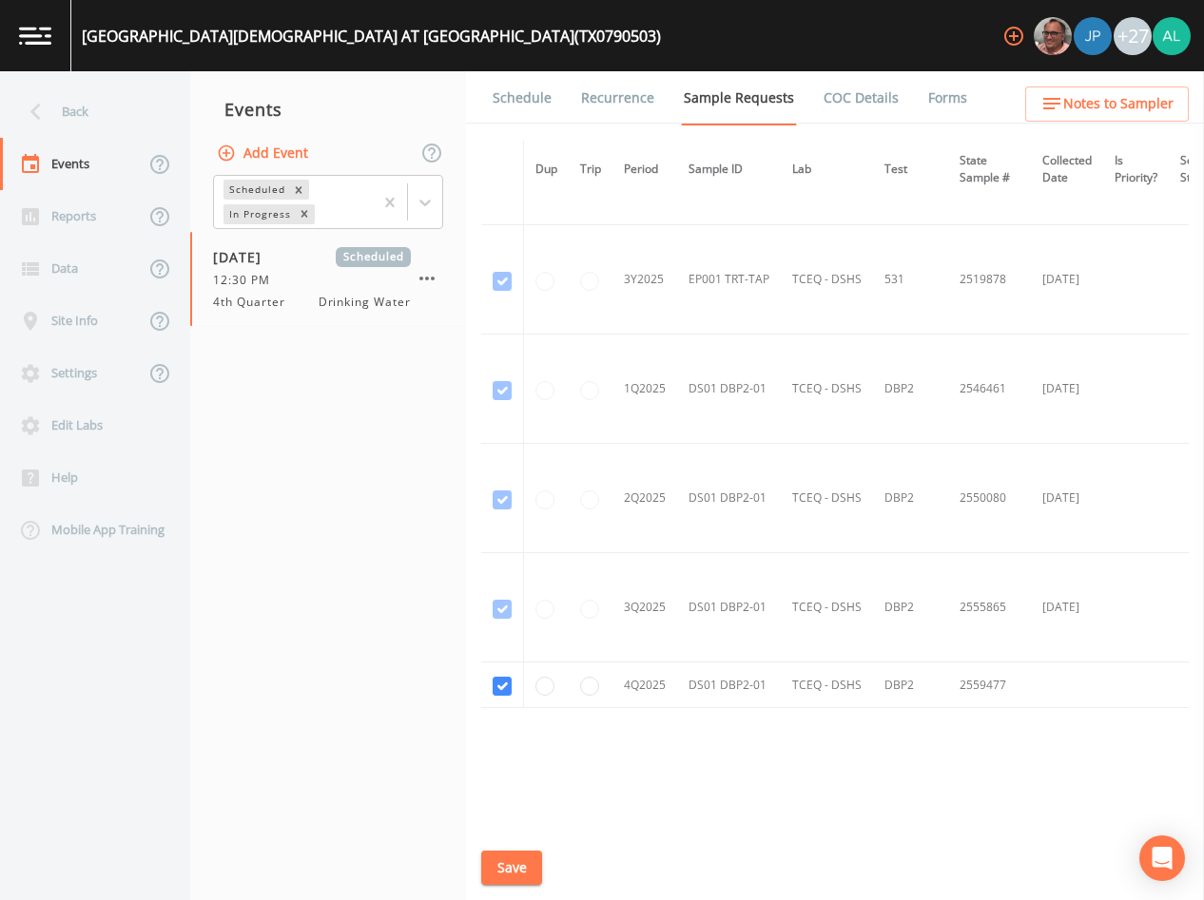
scroll to position [998, 0]
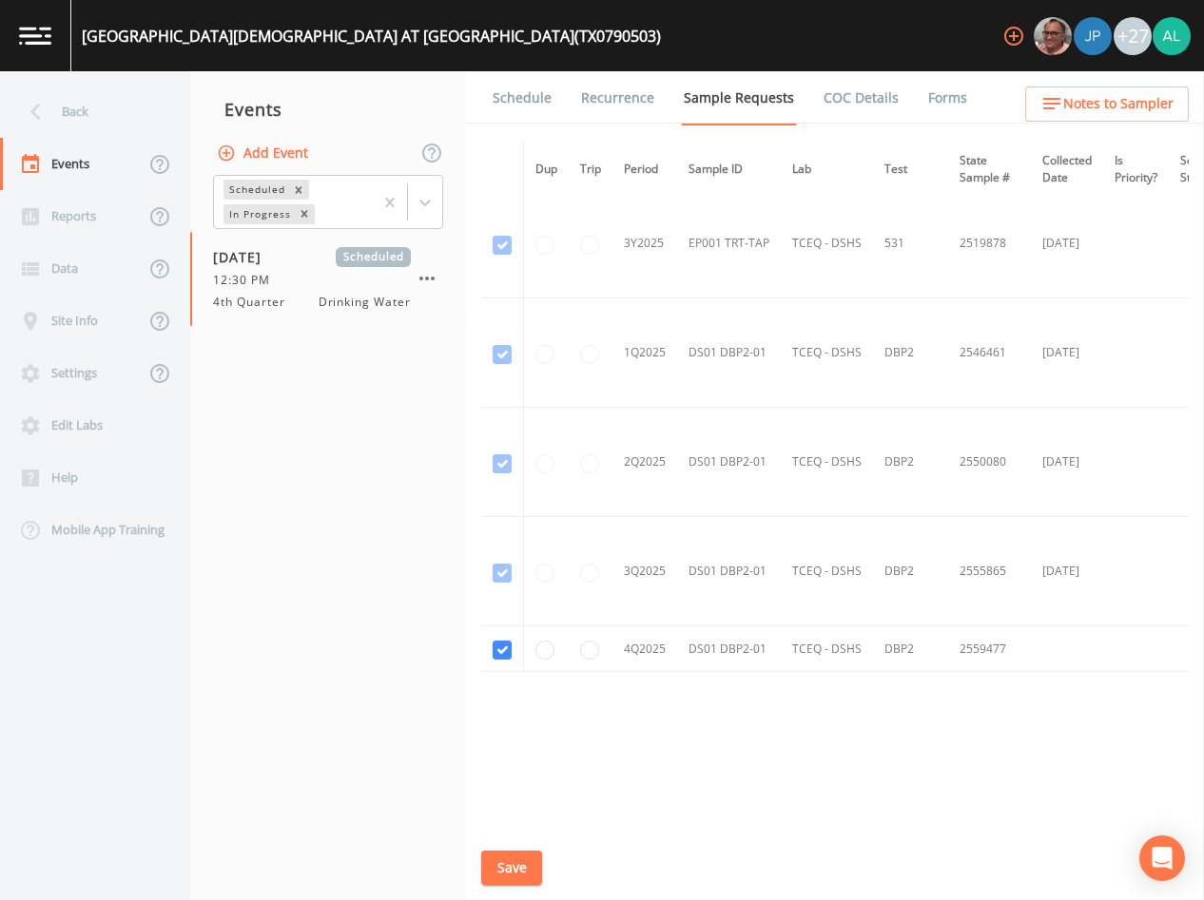
click at [72, 91] on div "Back" at bounding box center [85, 112] width 171 height 52
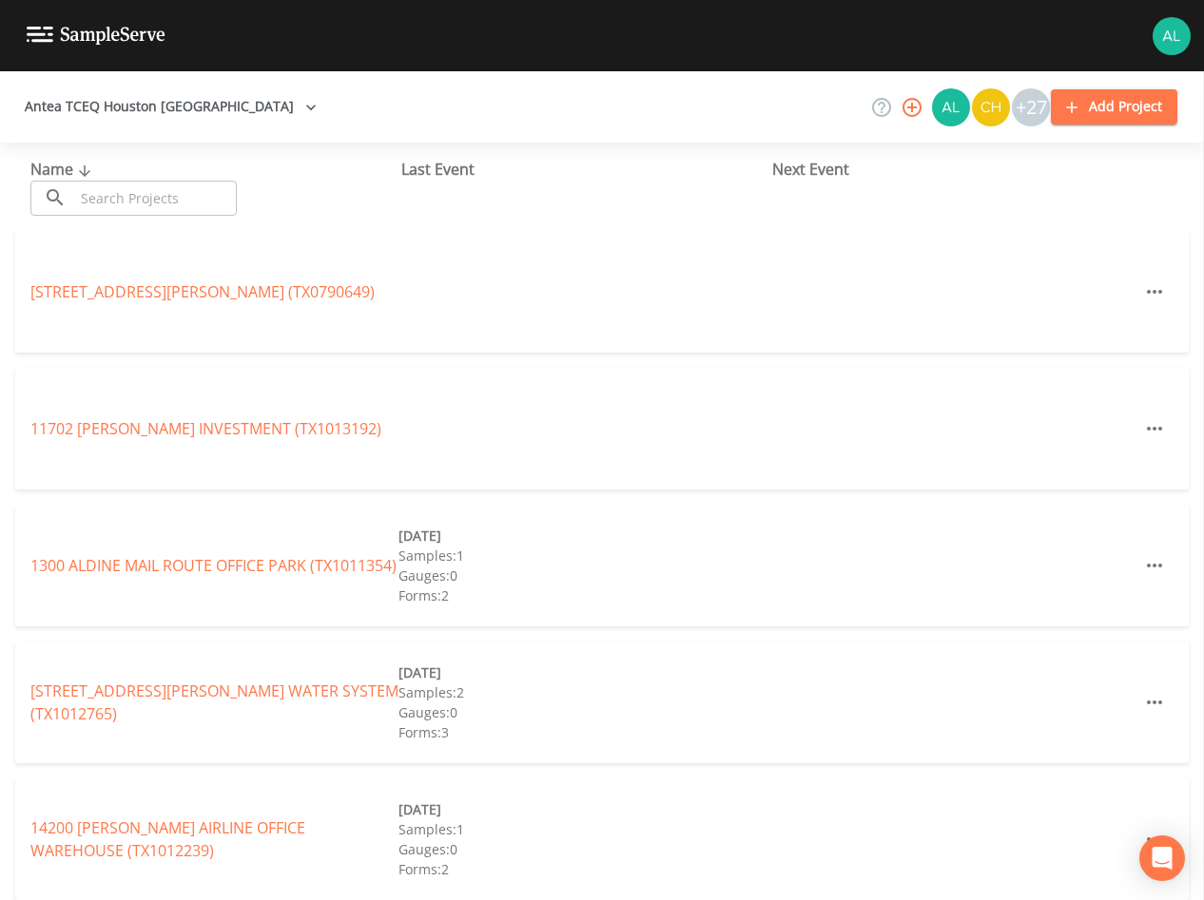
click at [136, 195] on input "text" at bounding box center [155, 198] width 163 height 35
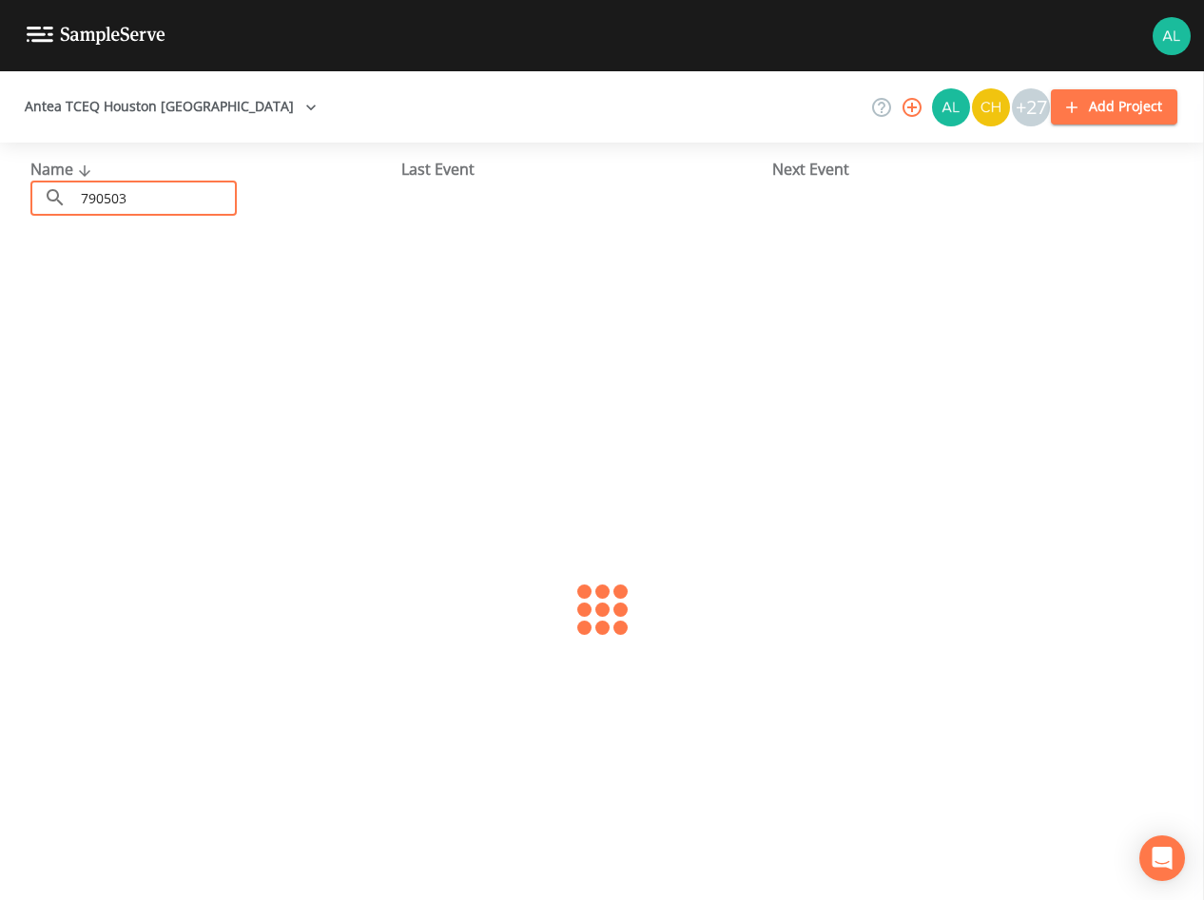
type input "790503"
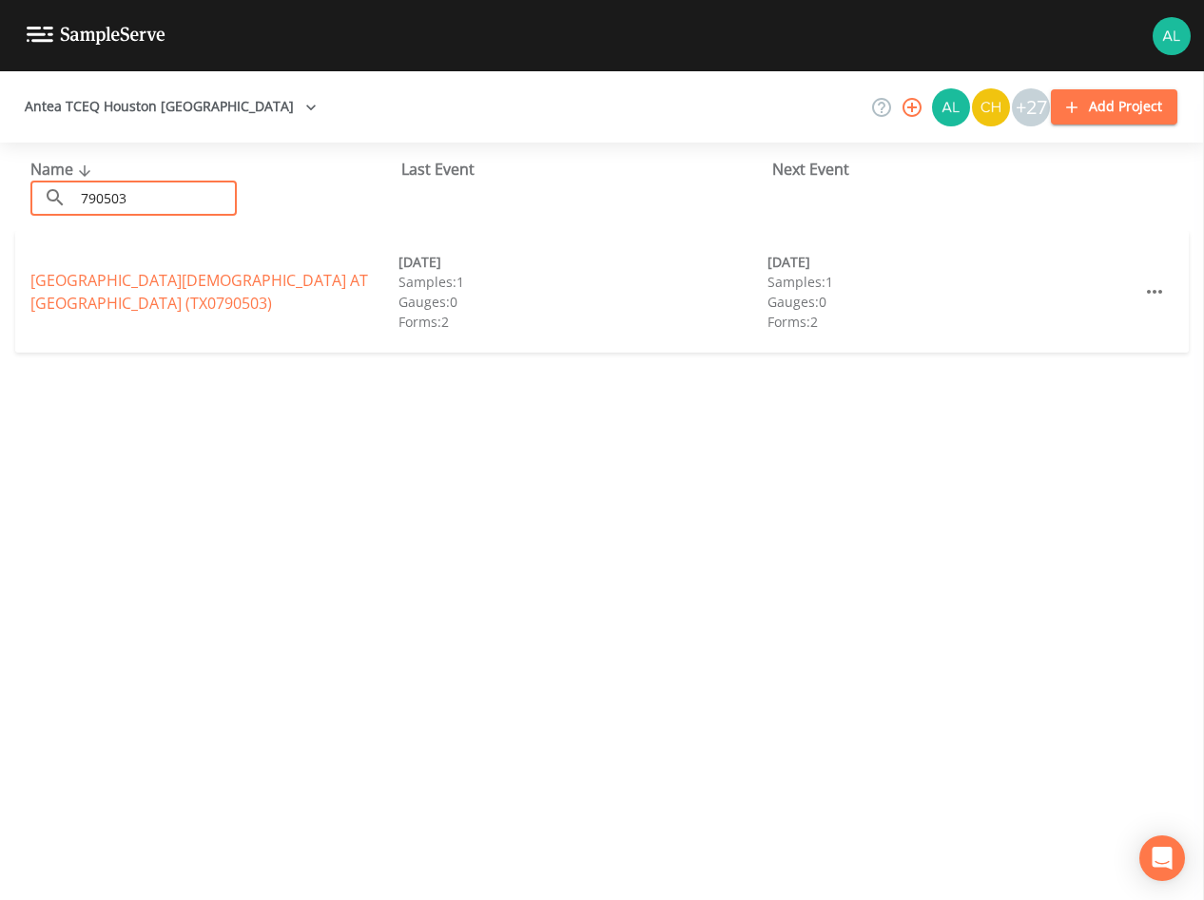
click at [72, 202] on div "​ 790503 ​" at bounding box center [133, 198] width 206 height 35
click at [101, 275] on link "[GEOGRAPHIC_DATA][DEMOGRAPHIC_DATA] AT [GEOGRAPHIC_DATA] (TX0790503)" at bounding box center [199, 292] width 338 height 44
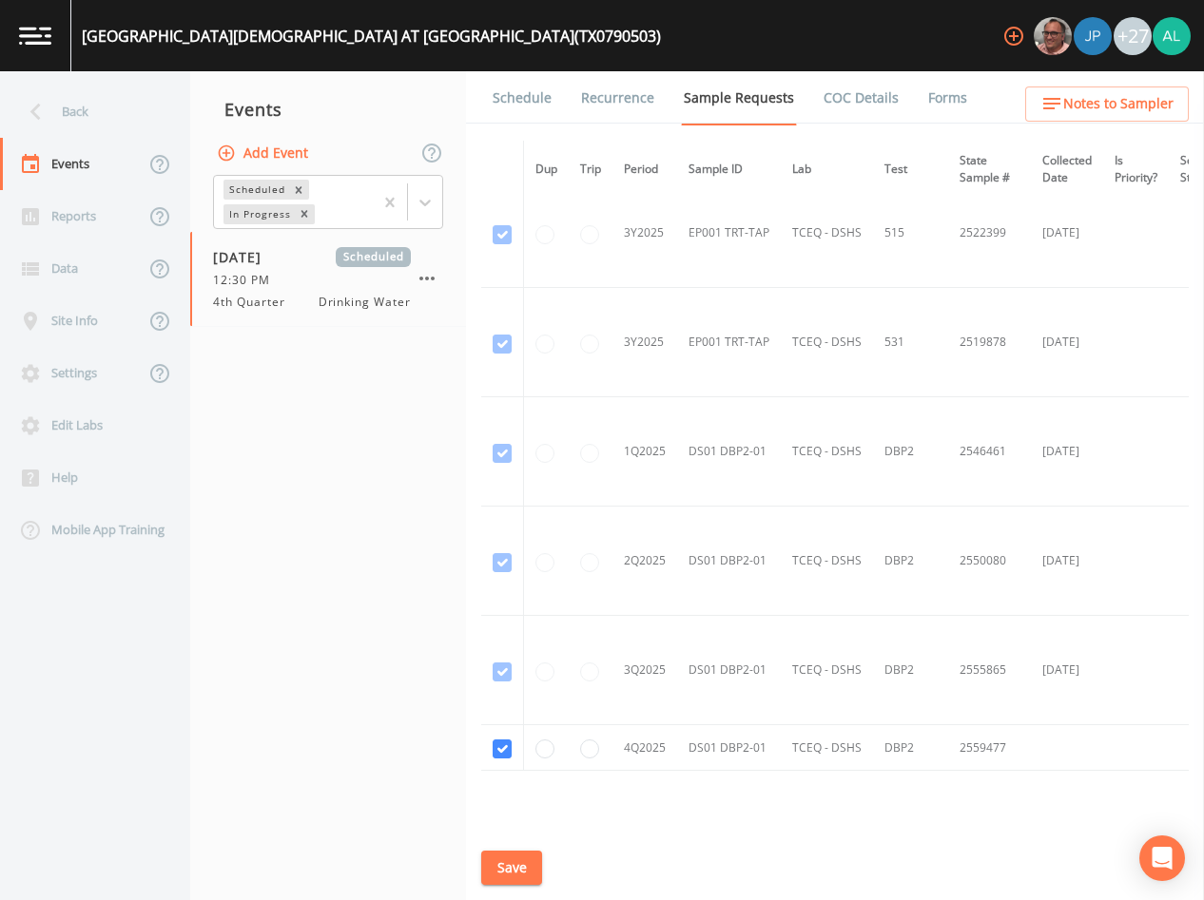
scroll to position [998, 0]
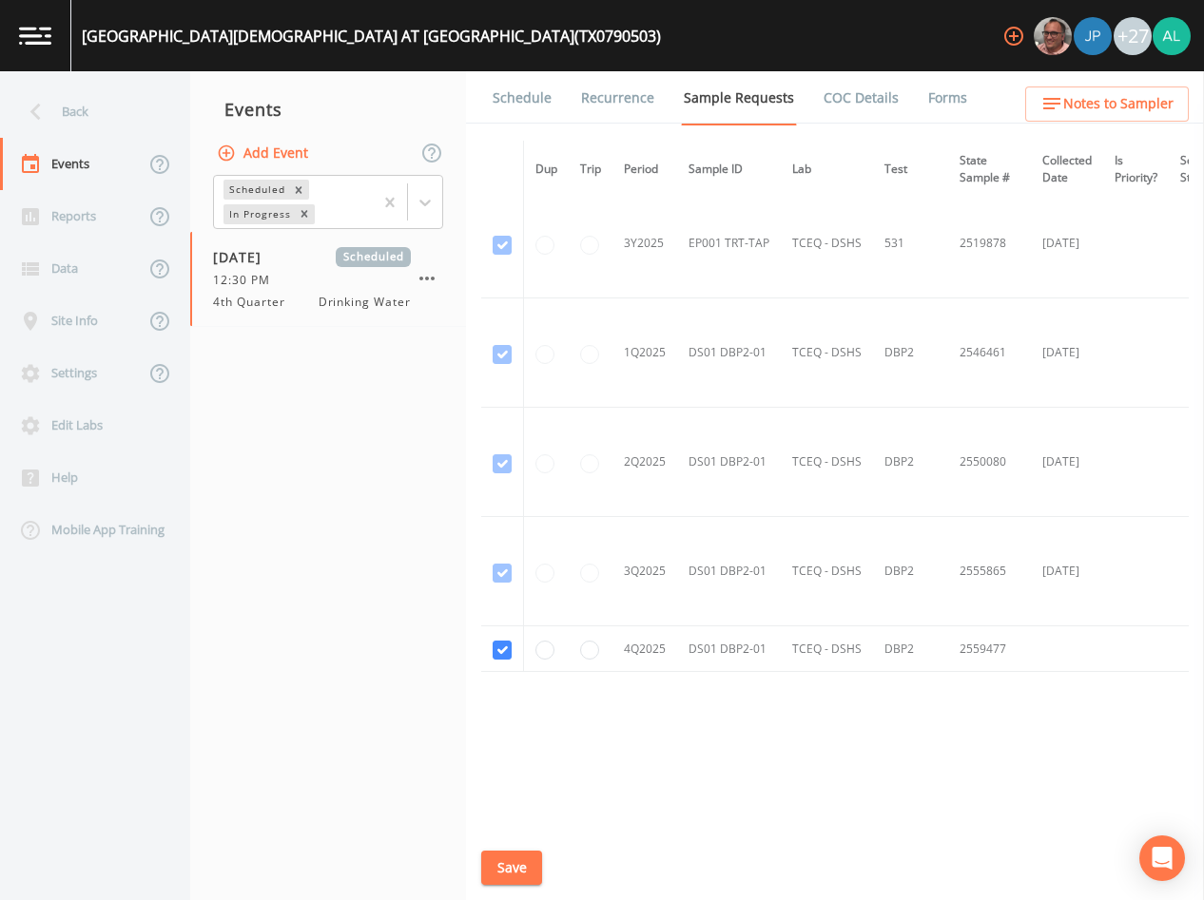
click at [546, 107] on link "Schedule" at bounding box center [522, 97] width 65 height 53
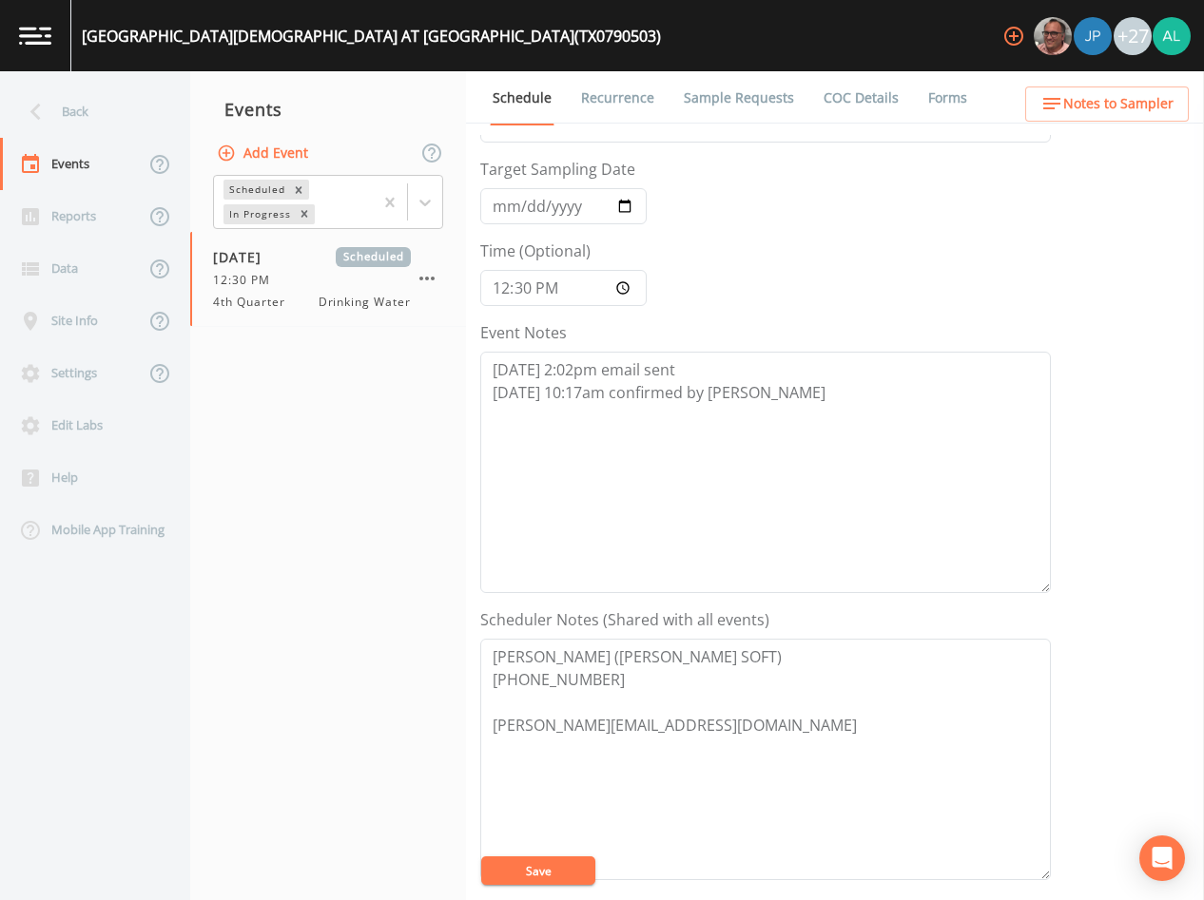
scroll to position [441, 0]
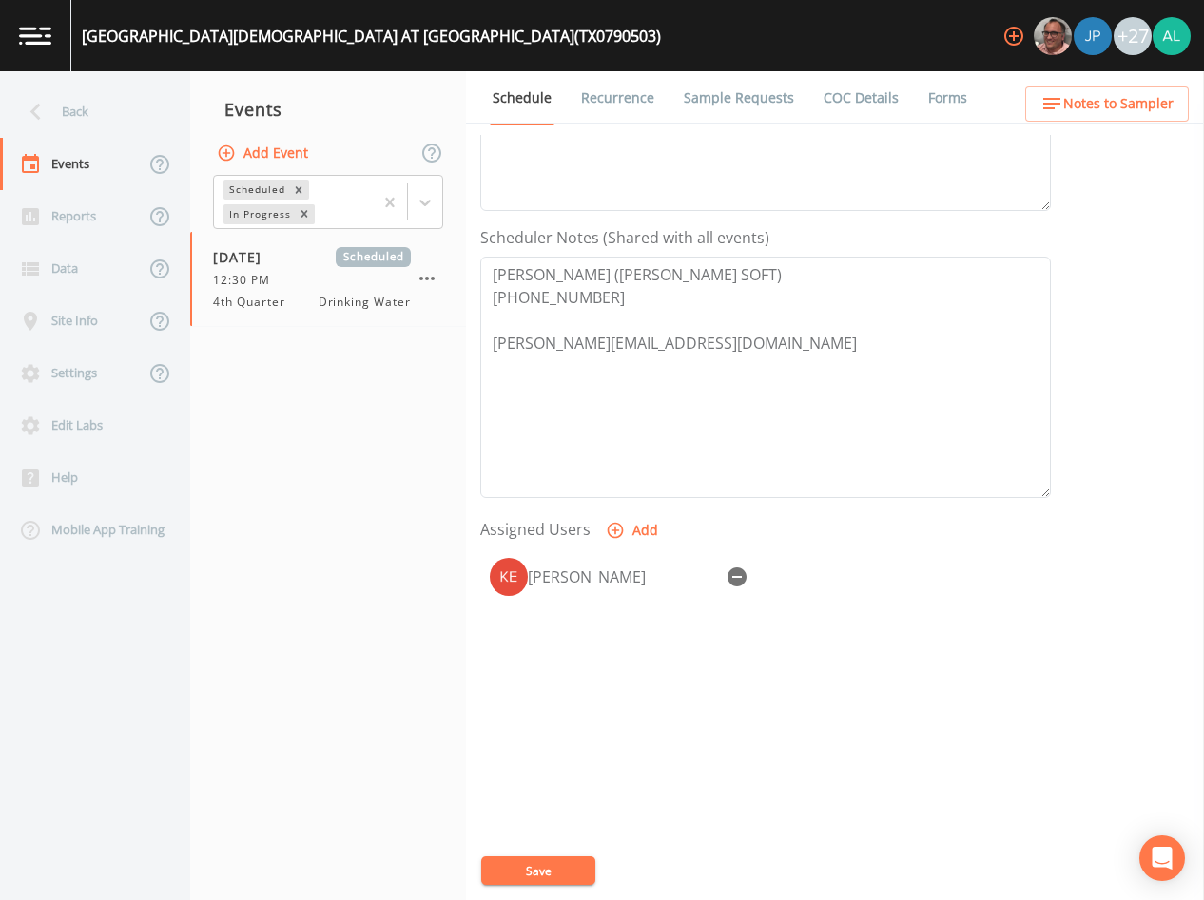
click at [1083, 96] on span "Notes to Sampler" at bounding box center [1118, 104] width 110 height 24
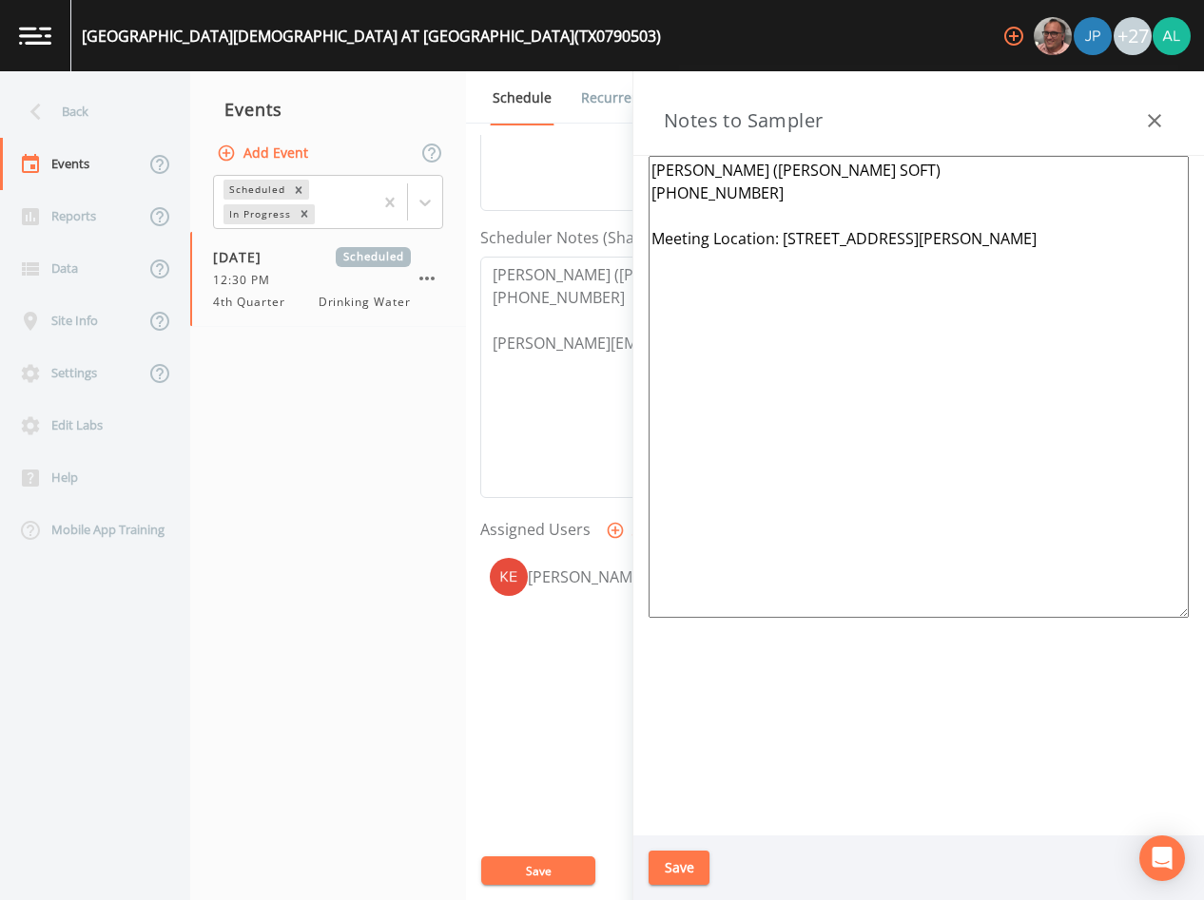
click at [649, 869] on div "Save" at bounding box center [918, 869] width 571 height 66
click at [702, 869] on button "Save" at bounding box center [679, 868] width 61 height 35
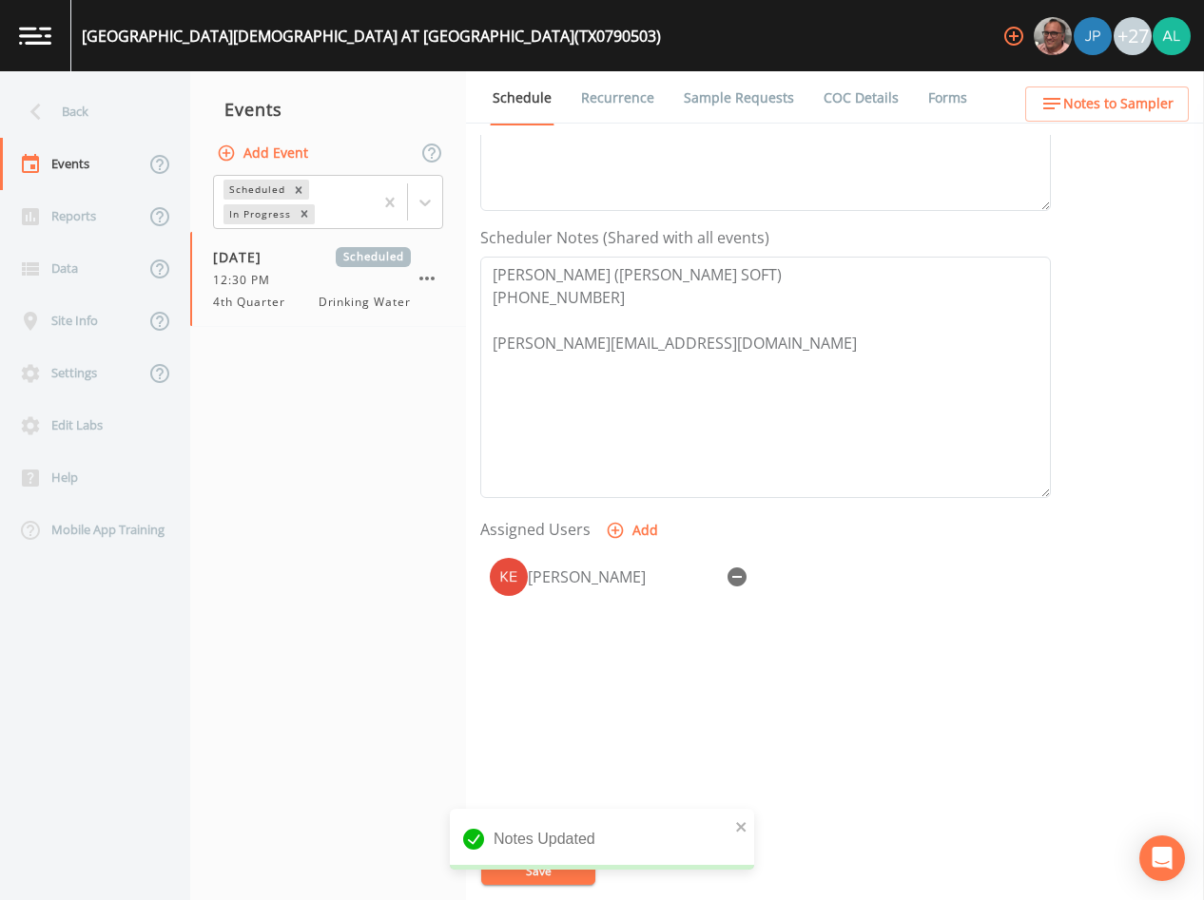
click at [534, 862] on div "Notes Updated" at bounding box center [602, 847] width 304 height 76
click at [749, 830] on div "Notes Updated" at bounding box center [602, 839] width 304 height 61
click at [747, 820] on icon "close" at bounding box center [741, 827] width 13 height 15
click at [576, 871] on div "Notes Updated" at bounding box center [602, 847] width 304 height 76
click at [576, 871] on div "[GEOGRAPHIC_DATA][DEMOGRAPHIC_DATA] AT [GEOGRAPHIC_DATA] (TX0790503) +27 Back E…" at bounding box center [602, 450] width 1204 height 900
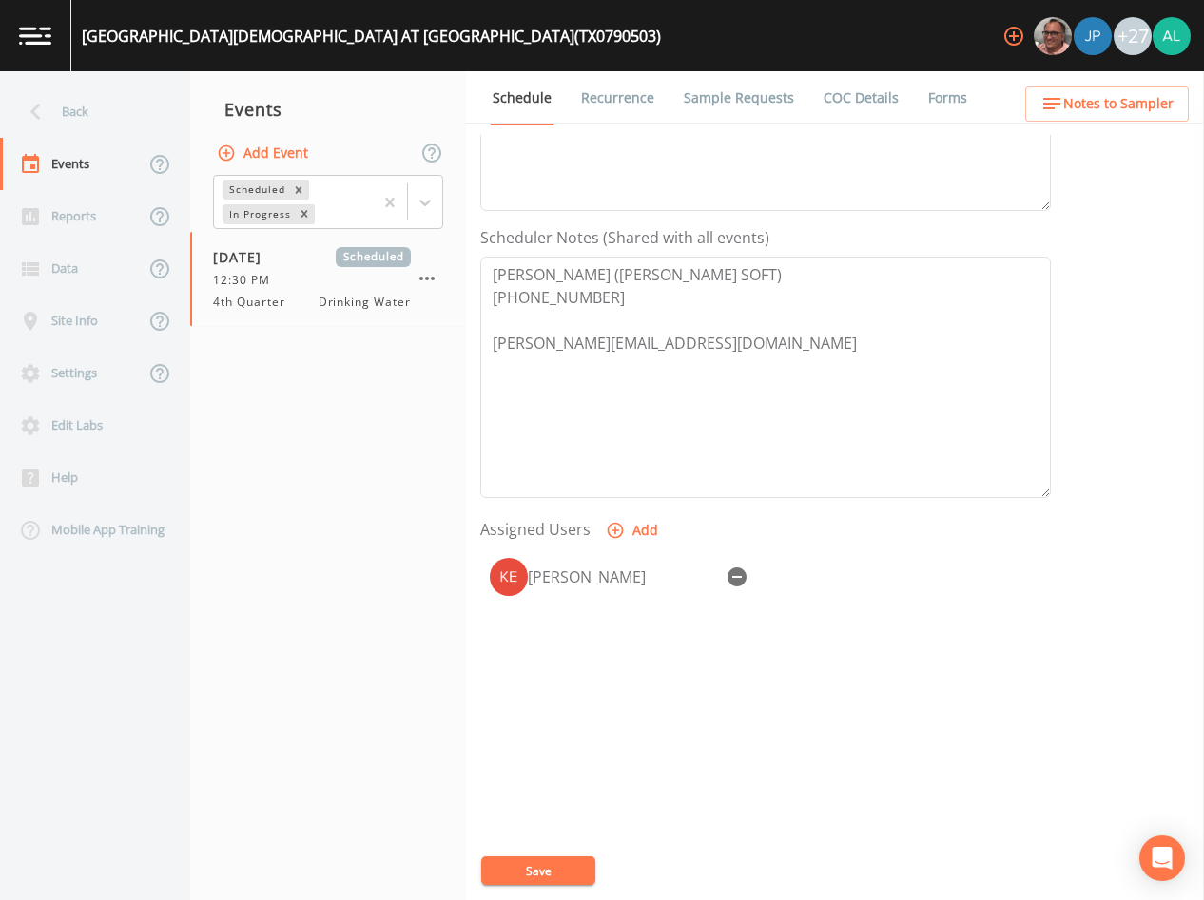
click at [540, 847] on div "Event Name 4th Quarter Target Sampling Date [DATE] Time (Optional) 12:30:00 Eve…" at bounding box center [842, 517] width 724 height 765
click at [537, 863] on button "Save" at bounding box center [538, 871] width 114 height 29
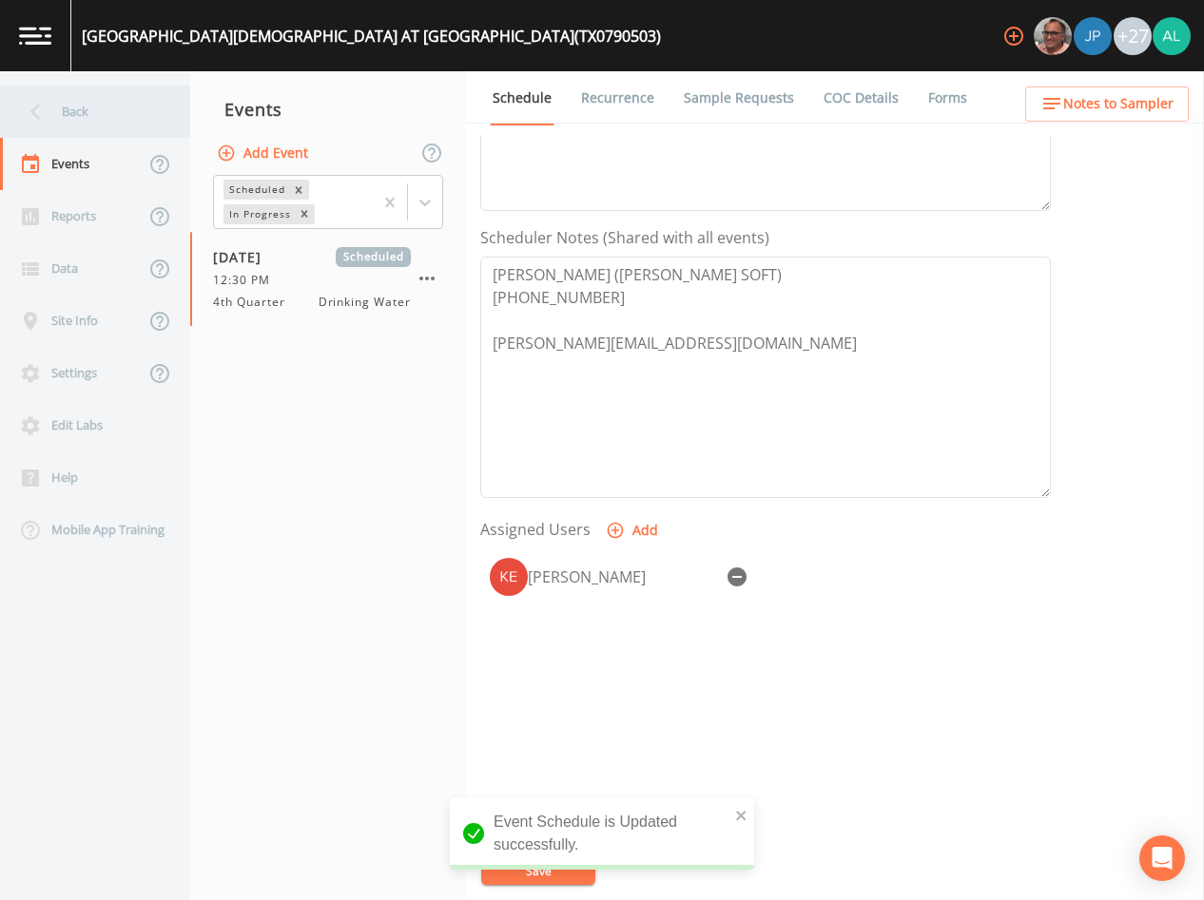
click at [80, 92] on div "Back" at bounding box center [85, 112] width 171 height 52
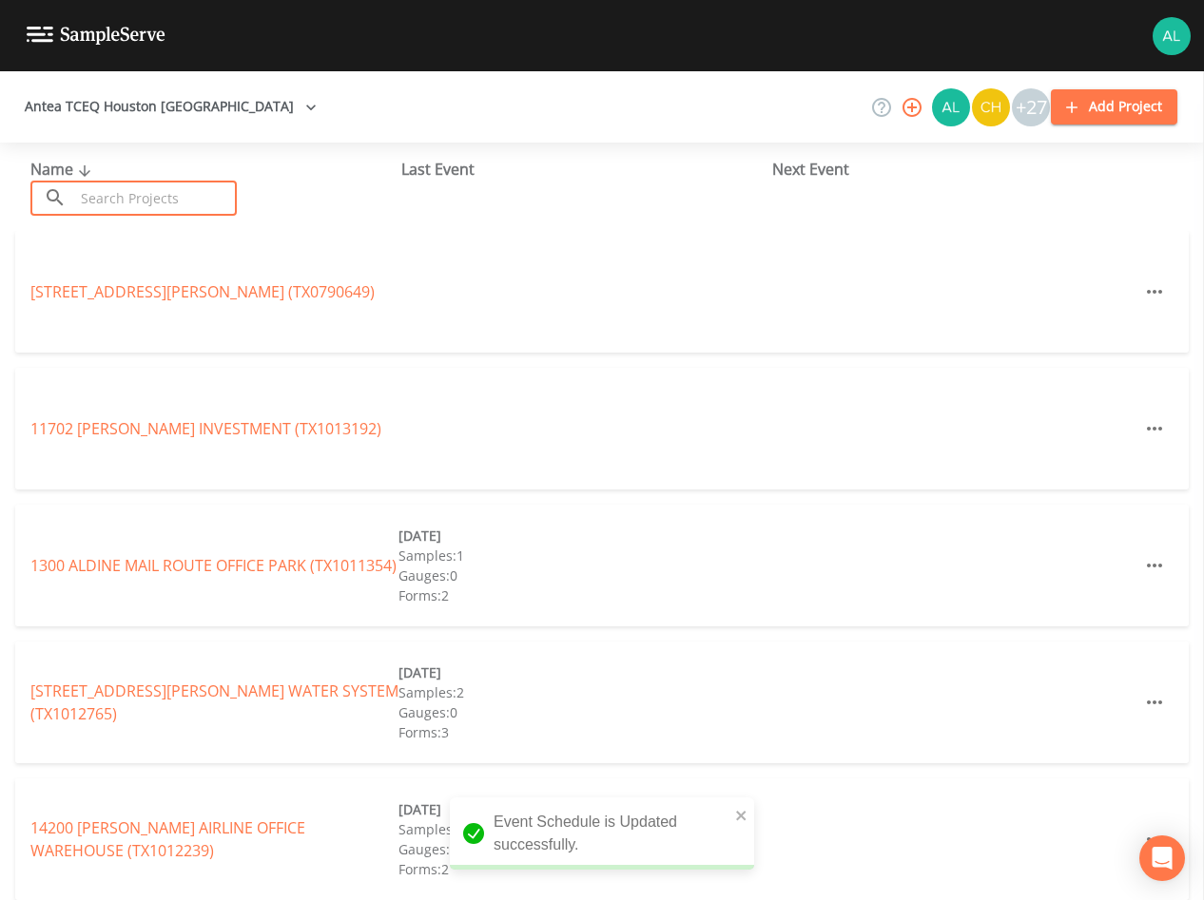
click at [119, 190] on input "text" at bounding box center [155, 198] width 163 height 35
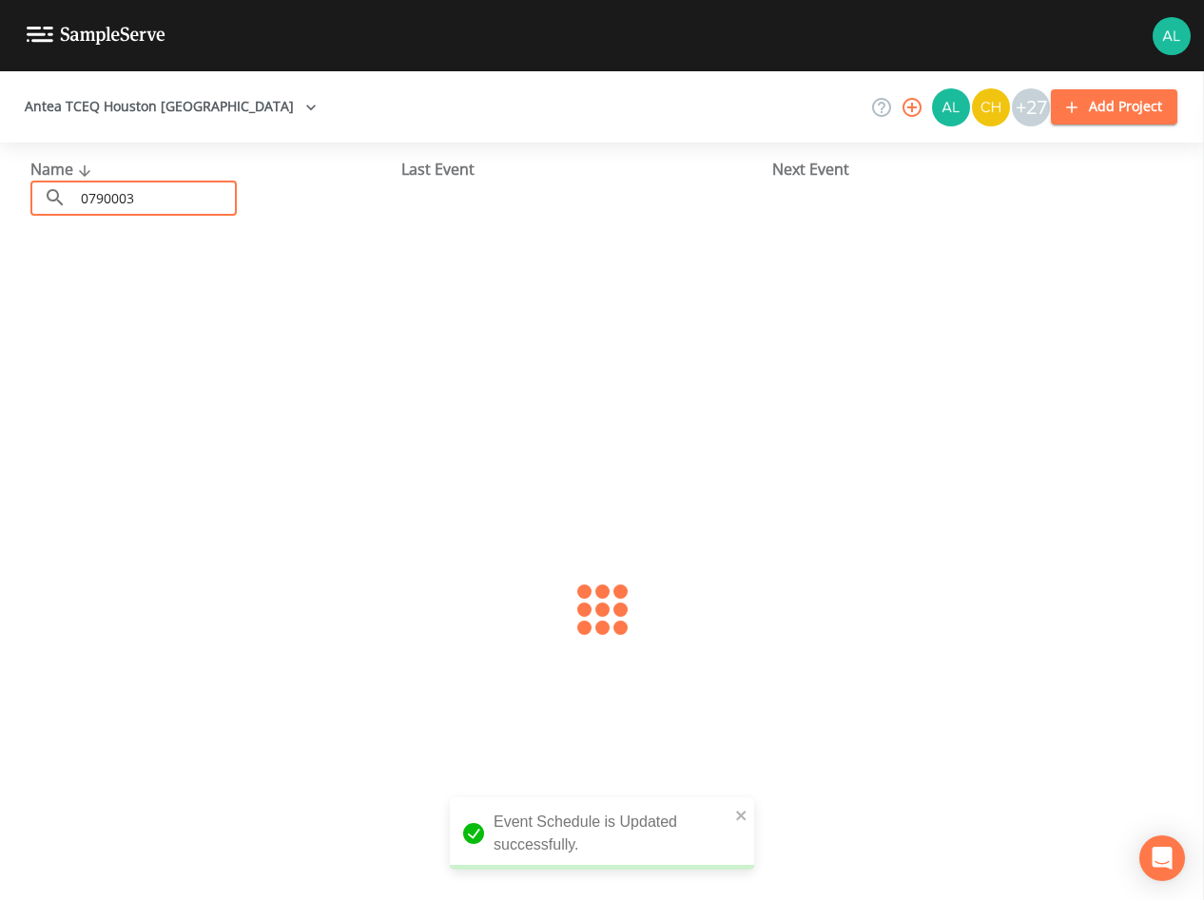
type input "0790003"
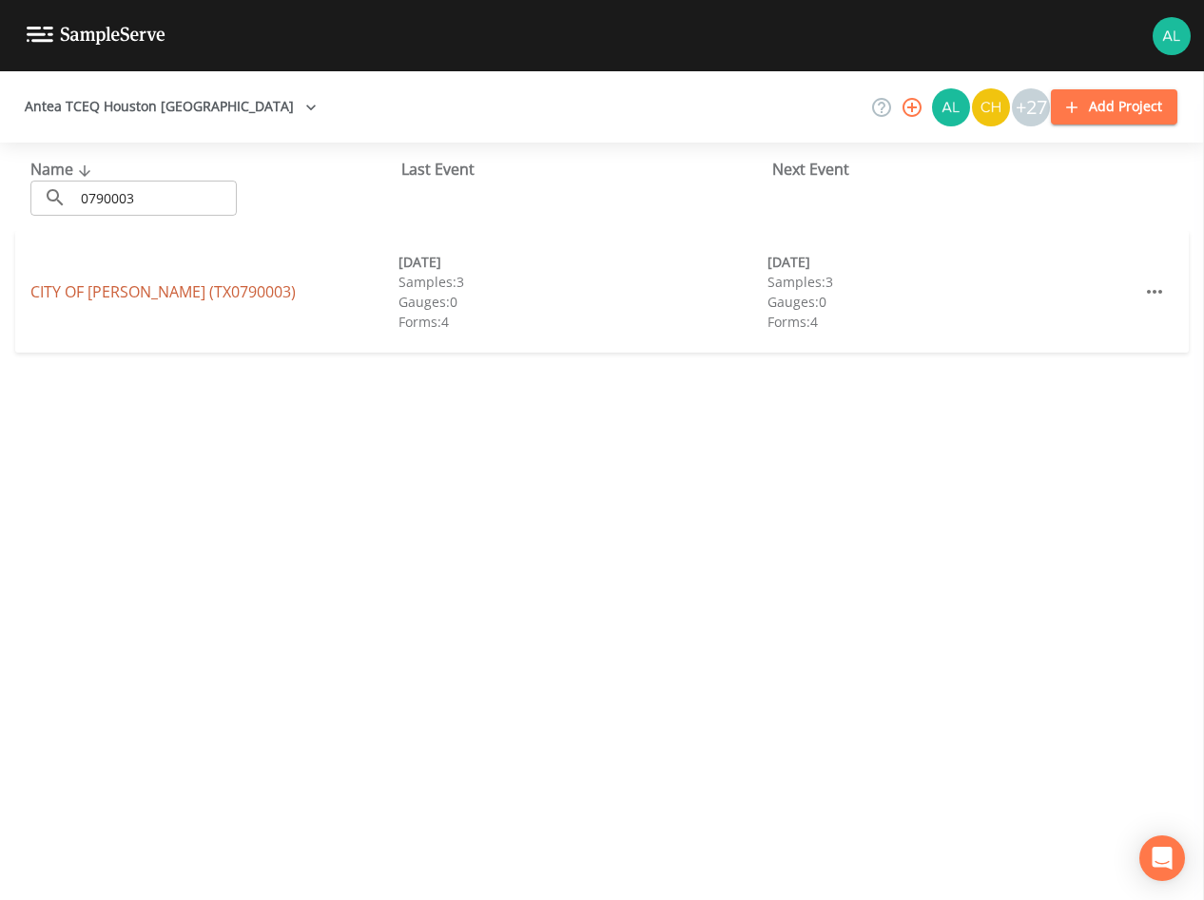
click at [164, 290] on link "CITY OF [GEOGRAPHIC_DATA] (TX0790003)" at bounding box center [162, 291] width 265 height 21
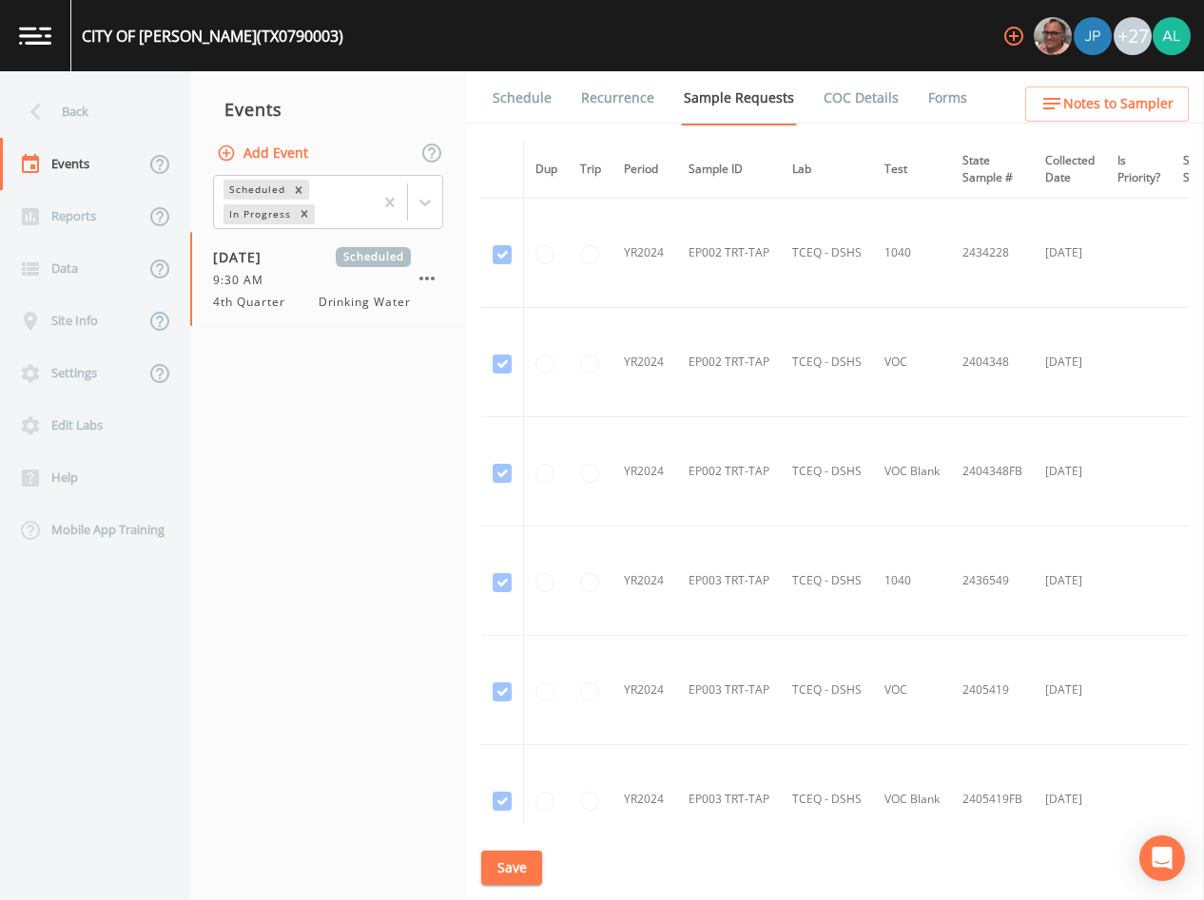
click at [495, 107] on link "Schedule" at bounding box center [522, 97] width 65 height 53
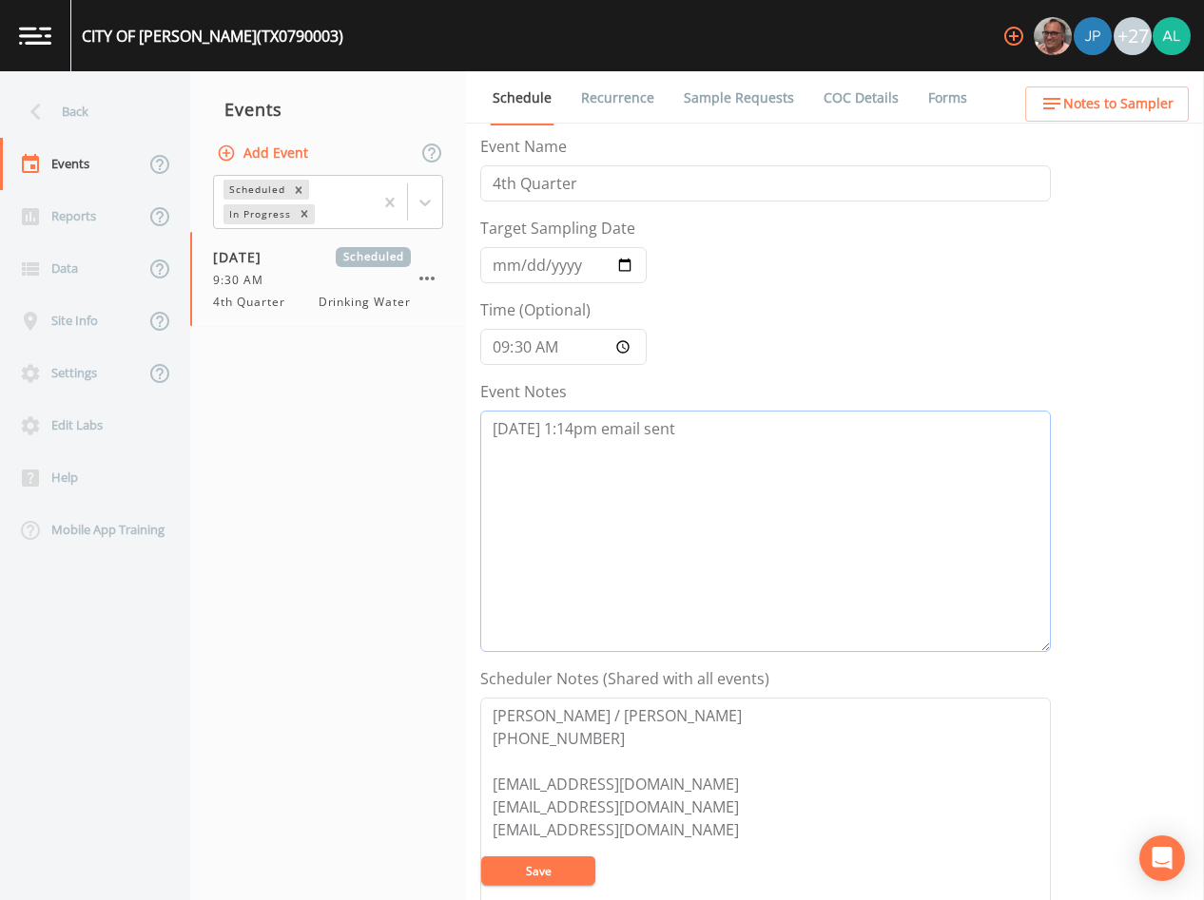
click at [733, 427] on textarea "[DATE] 1:14pm email sent" at bounding box center [765, 532] width 571 height 242
type textarea "[DATE] 1:14pm email sent [DATE] 10:24am follow up email sent"
drag, startPoint x: 527, startPoint y: 854, endPoint x: 532, endPoint y: 866, distance: 13.2
click at [527, 856] on textarea "[PERSON_NAME] / [PERSON_NAME] [PHONE_NUMBER] [EMAIL_ADDRESS][DOMAIN_NAME] [EMAI…" at bounding box center [765, 819] width 571 height 242
click at [532, 867] on button "Save" at bounding box center [538, 871] width 114 height 29
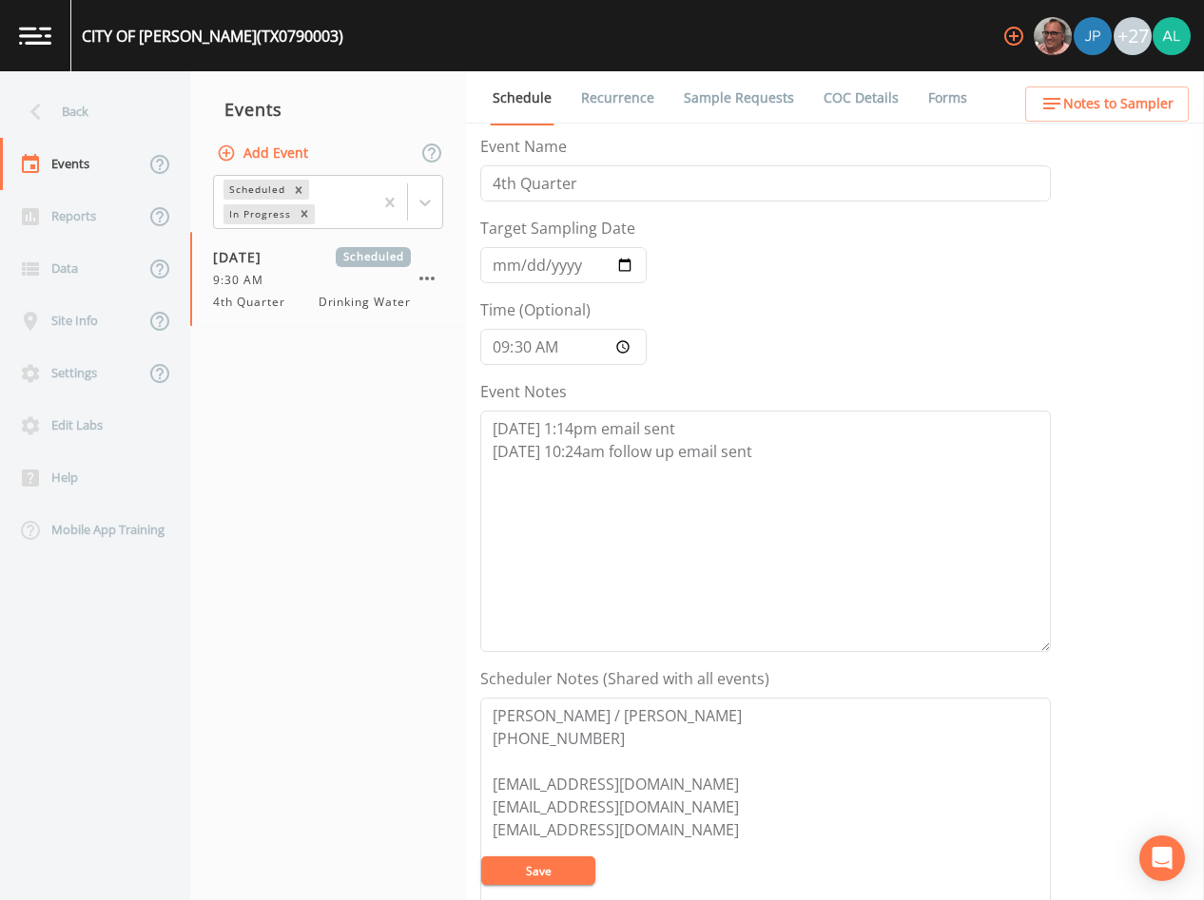
click at [529, 870] on button "Save" at bounding box center [538, 871] width 114 height 29
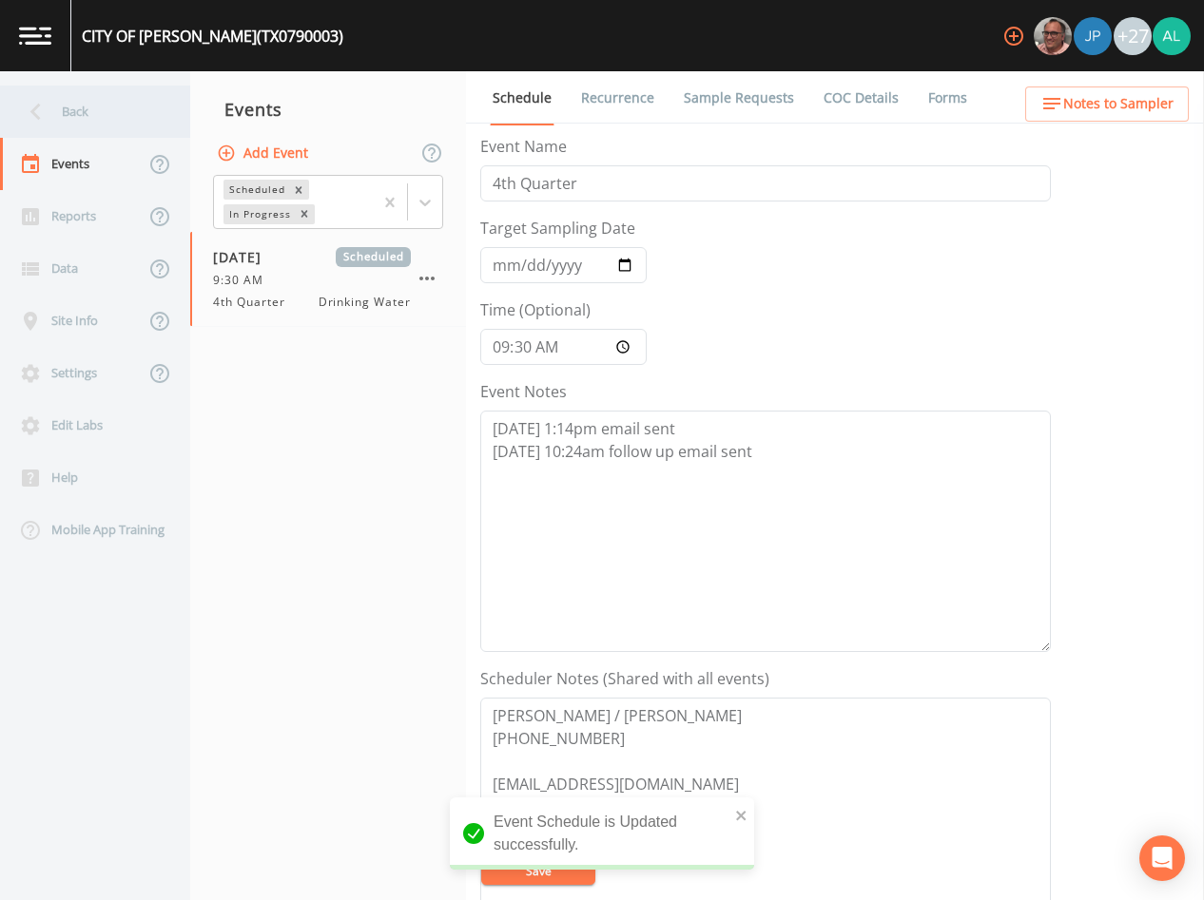
click at [91, 132] on div "Back" at bounding box center [85, 112] width 171 height 52
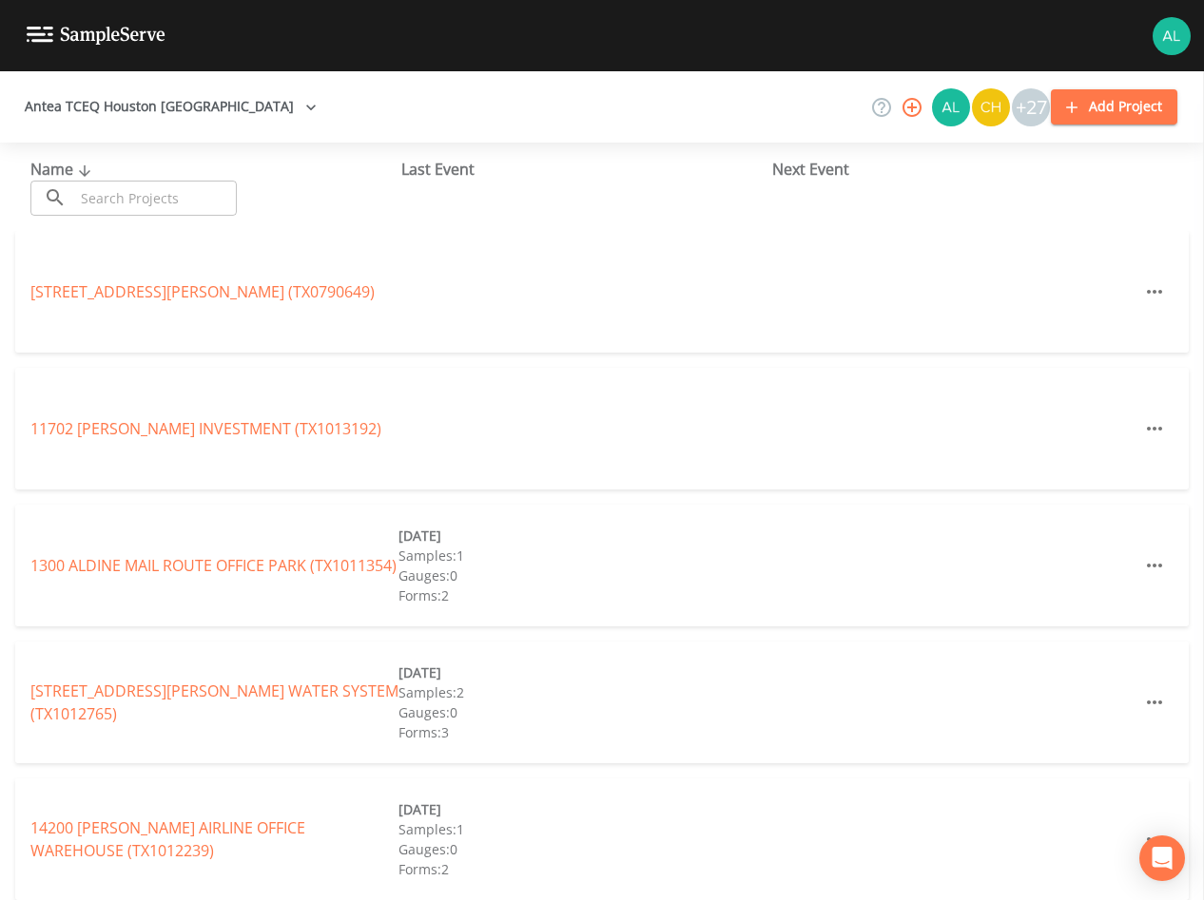
click at [175, 183] on input "text" at bounding box center [155, 198] width 163 height 35
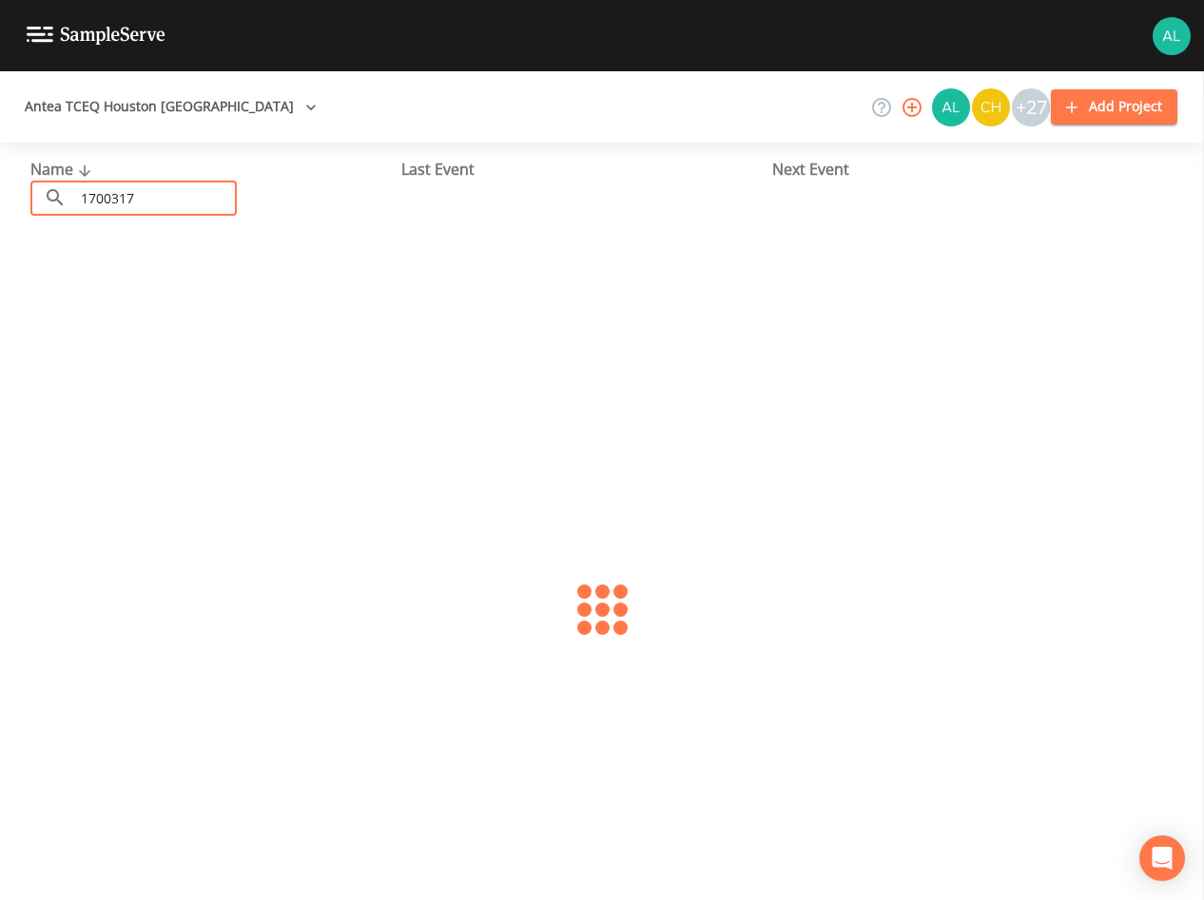
type input "1700317"
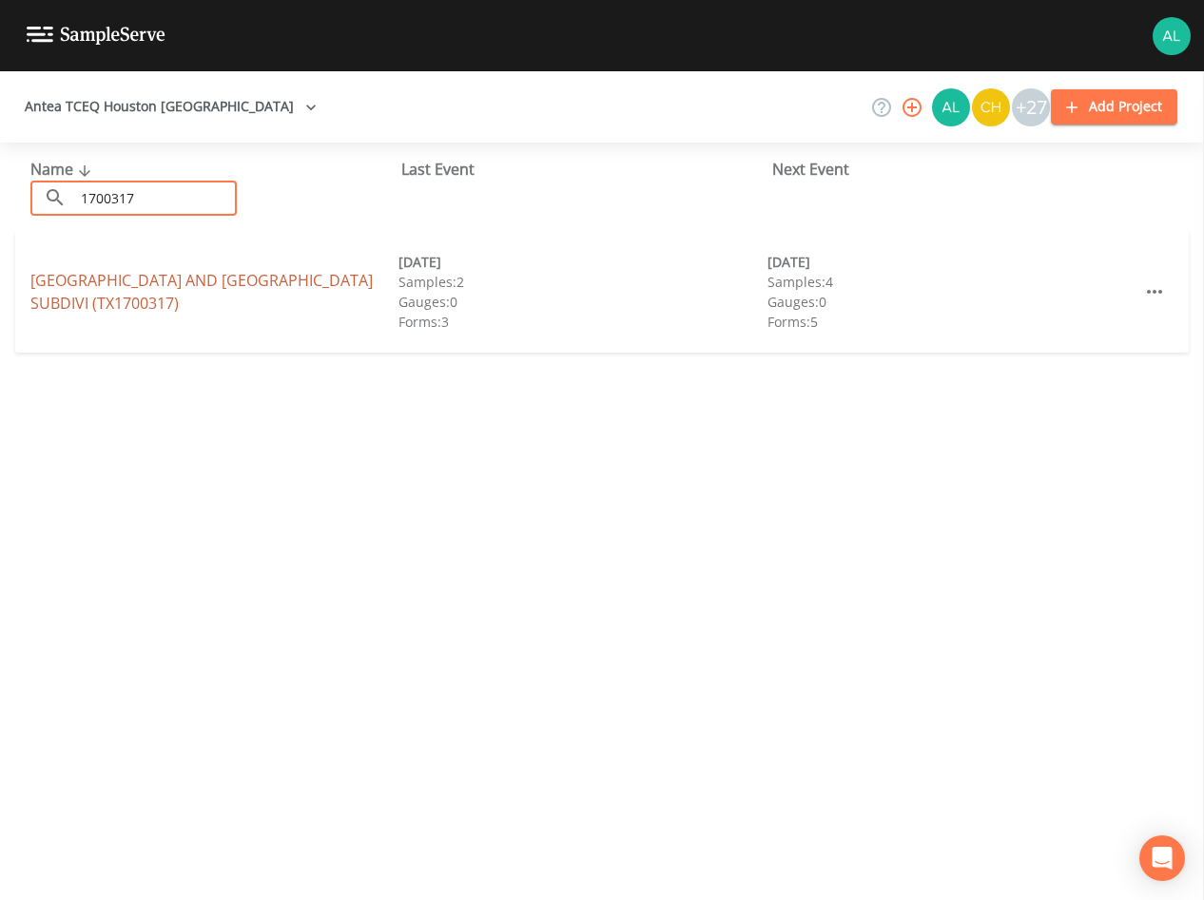
click at [67, 307] on link "[GEOGRAPHIC_DATA] AND [GEOGRAPHIC_DATA] (TX1700317)" at bounding box center [201, 292] width 342 height 44
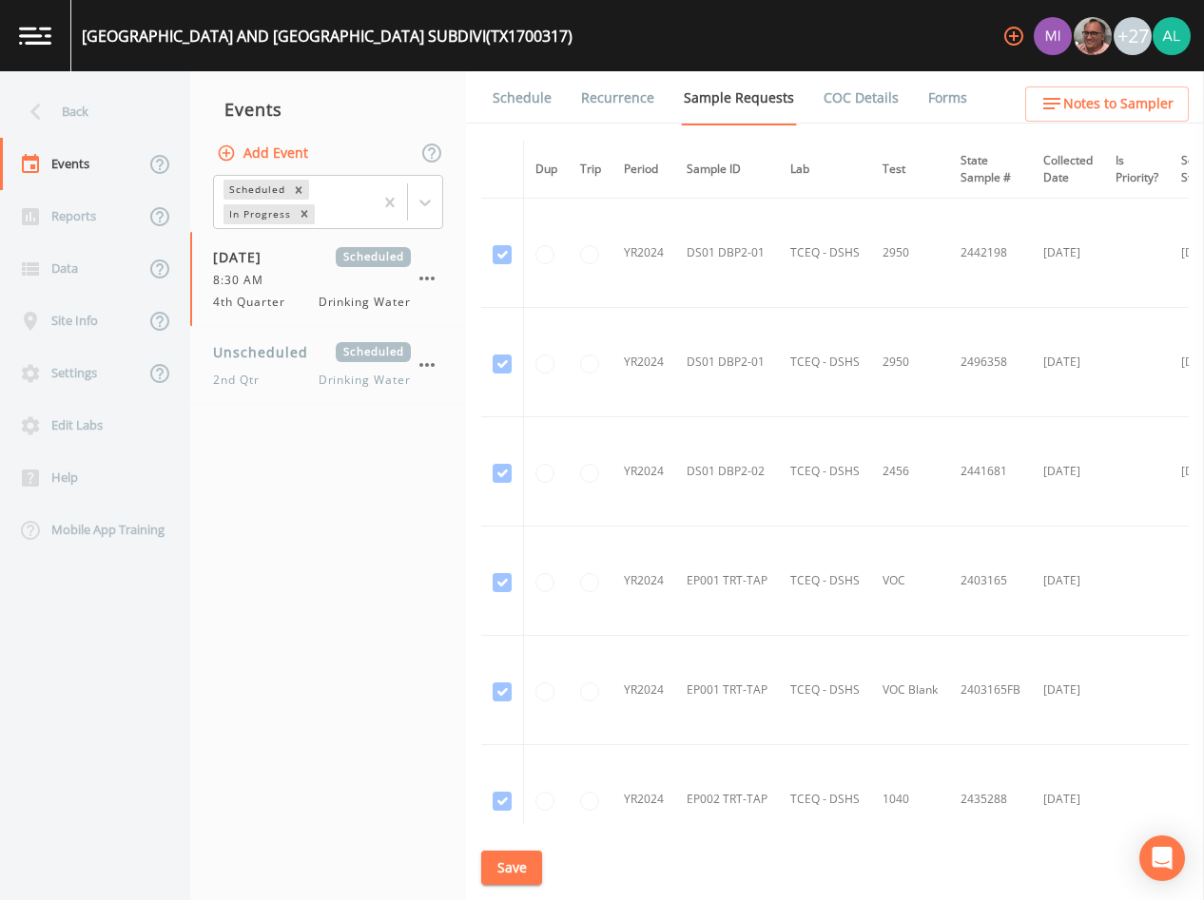
click at [543, 102] on link "Schedule" at bounding box center [522, 97] width 65 height 53
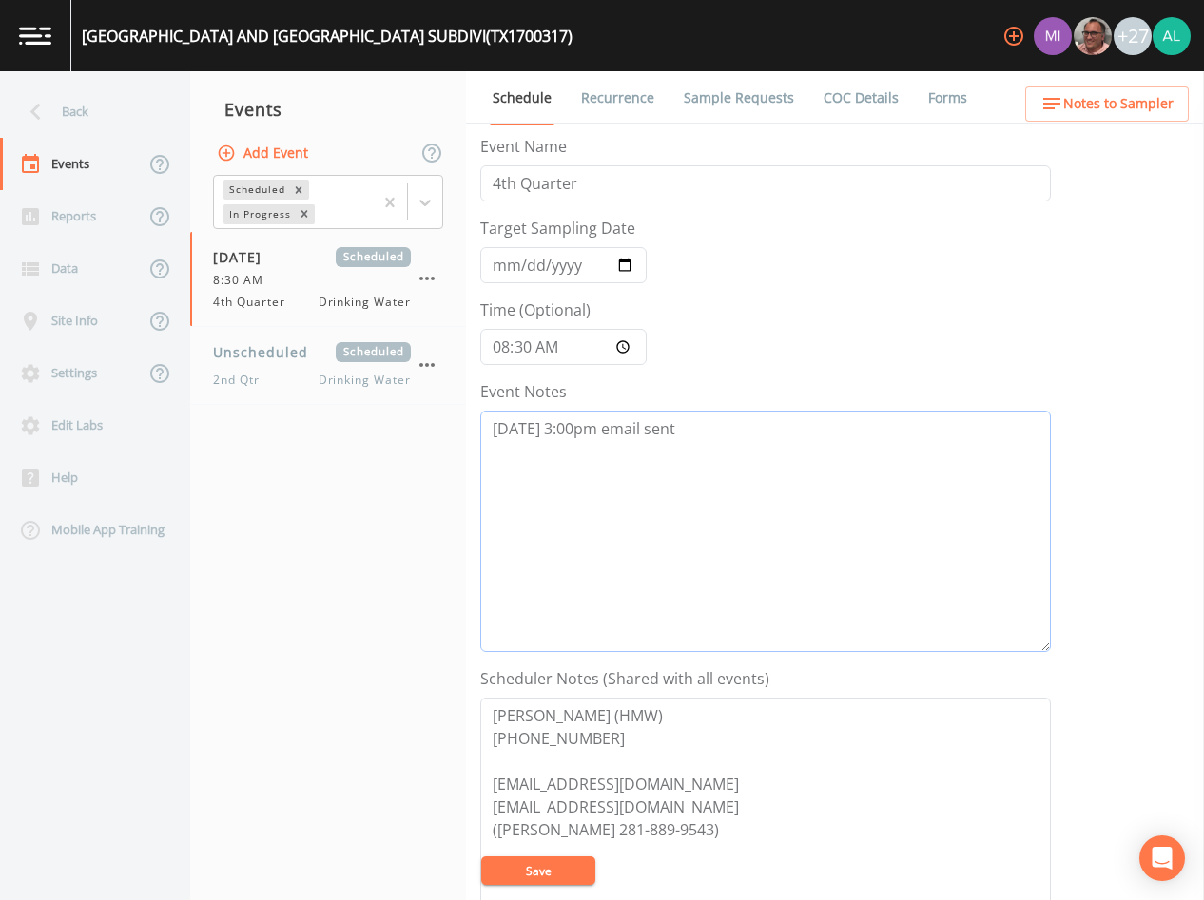
click at [741, 451] on textarea "[DATE] 3:00pm email sent" at bounding box center [765, 532] width 571 height 242
click at [1020, 446] on textarea "[DATE] 3:00pm email sent [DATE] 3:26pm email received asking if this can be pus…" at bounding box center [765, 532] width 571 height 242
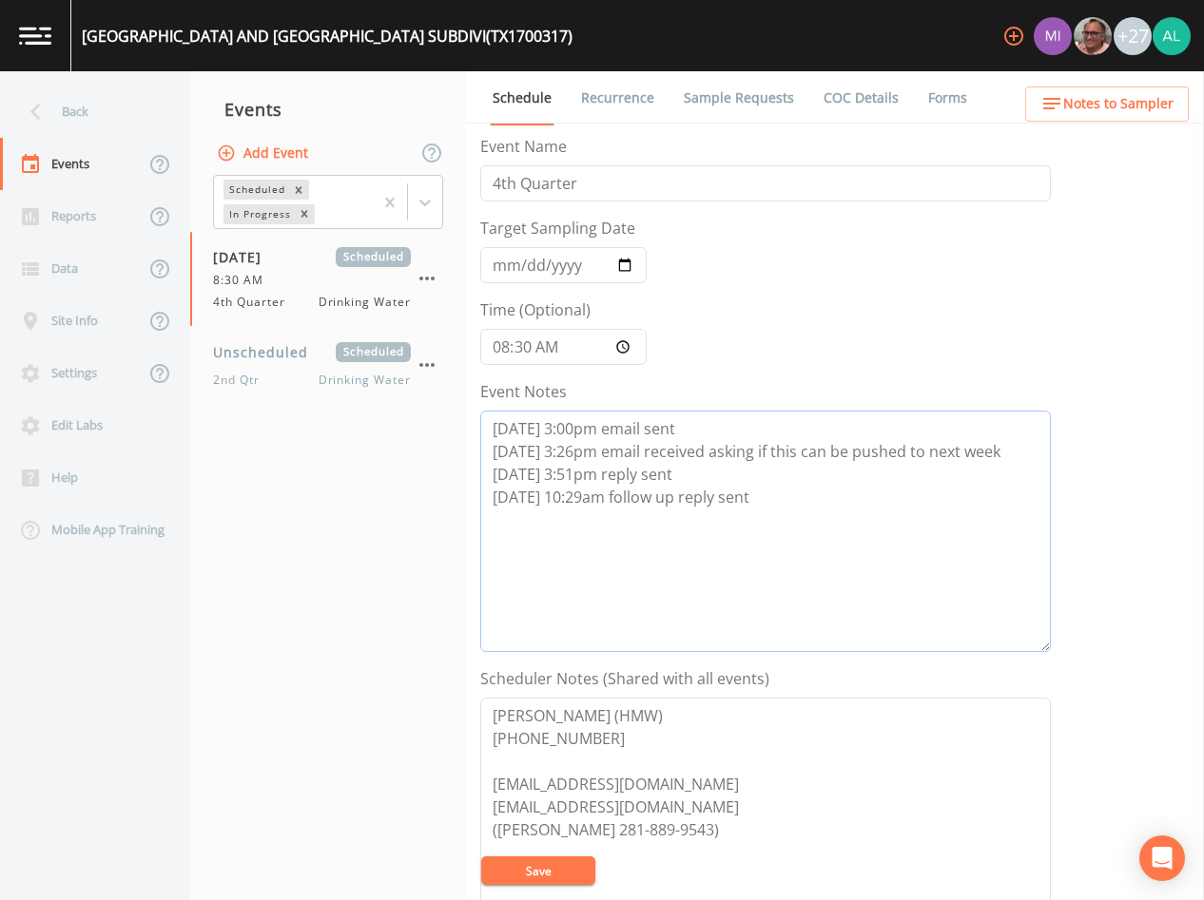
drag, startPoint x: 890, startPoint y: 483, endPoint x: 275, endPoint y: 412, distance: 619.3
click at [275, 412] on div "Back Events Reports Data Site Info Settings Edit Labs Help Mobile App Training …" at bounding box center [602, 485] width 1204 height 829
drag, startPoint x: 813, startPoint y: 517, endPoint x: 115, endPoint y: 342, distance: 719.6
click at [115, 342] on div "Back Events Reports Data Site Info Settings Edit Labs Help Mobile App Training …" at bounding box center [602, 485] width 1204 height 829
type textarea "[DATE] 3:00pm email sent [DATE] 3:26pm email received asking if this can be pus…"
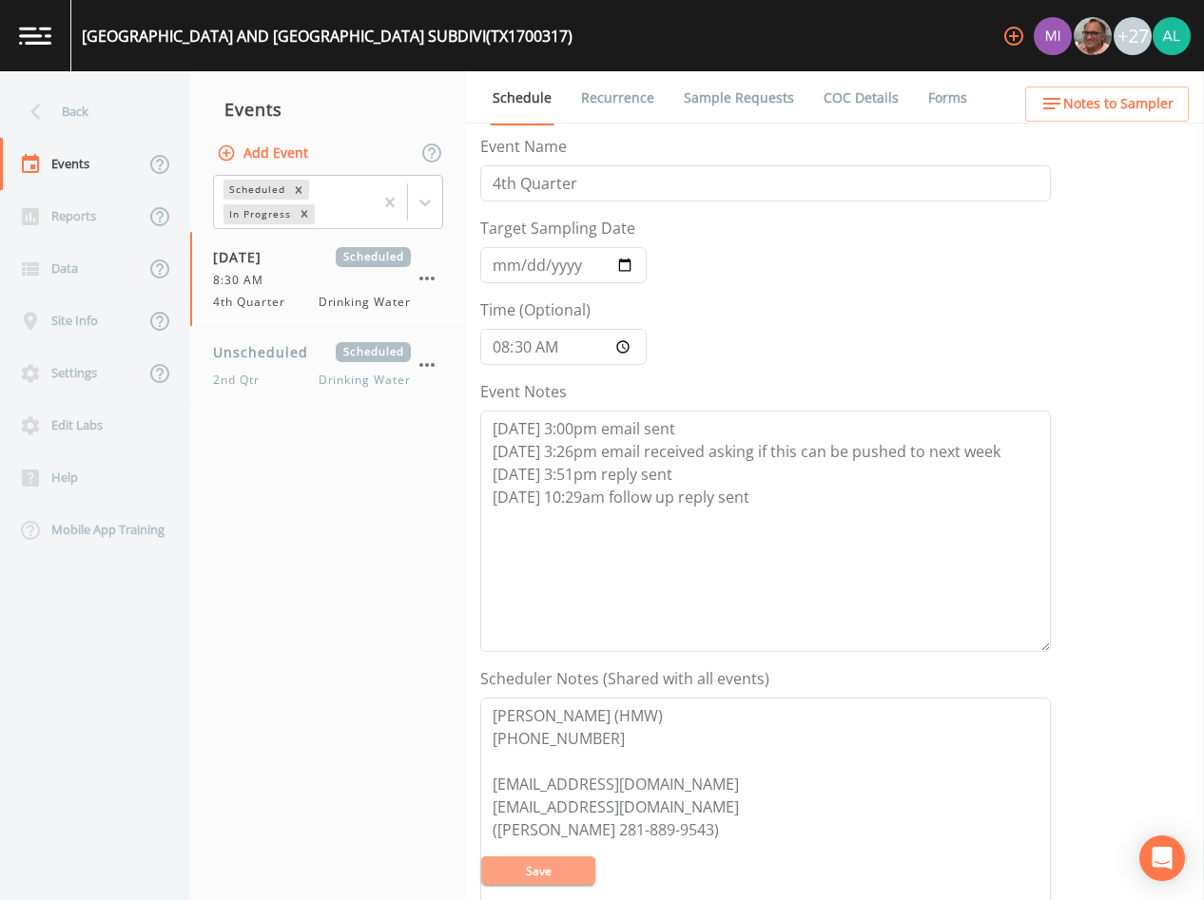
click at [569, 863] on button "Save" at bounding box center [538, 871] width 114 height 29
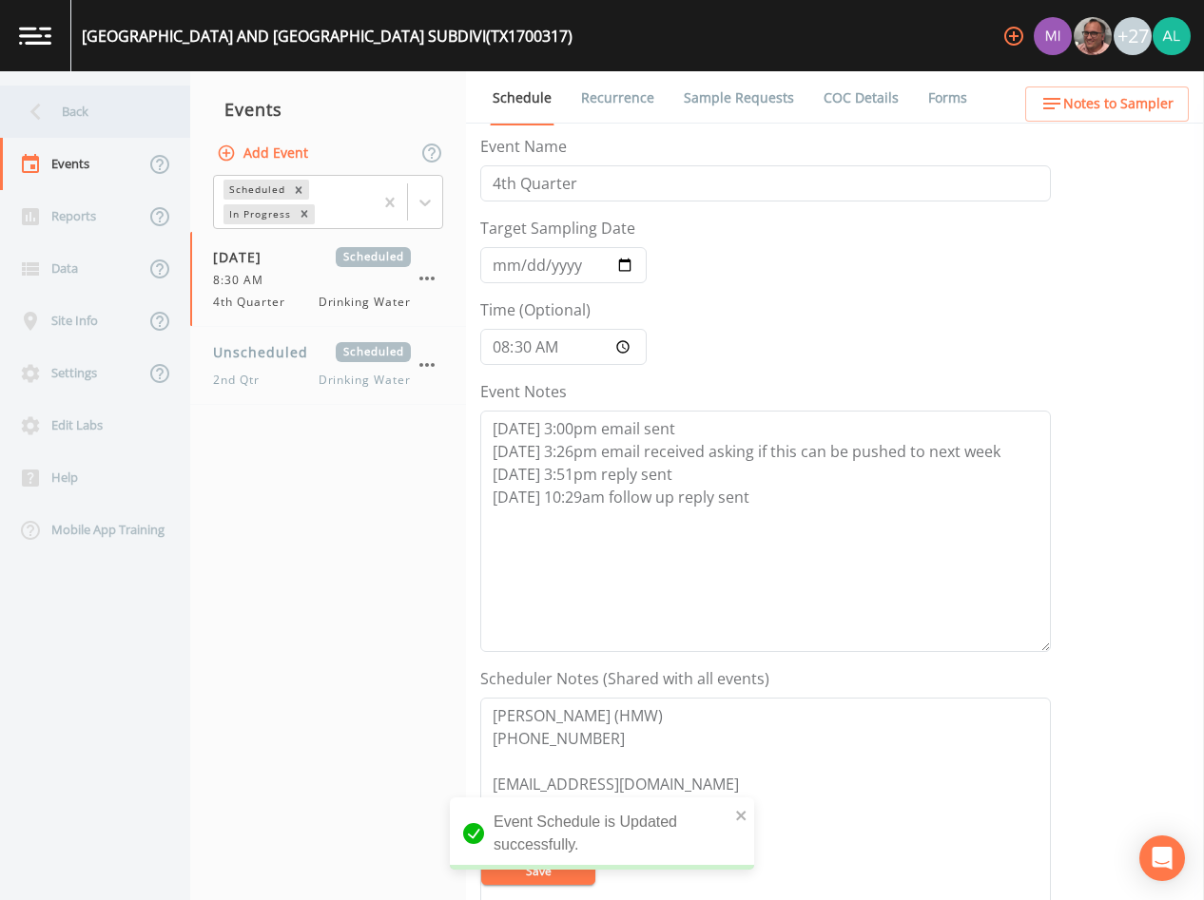
click at [99, 128] on div "Back" at bounding box center [85, 112] width 171 height 52
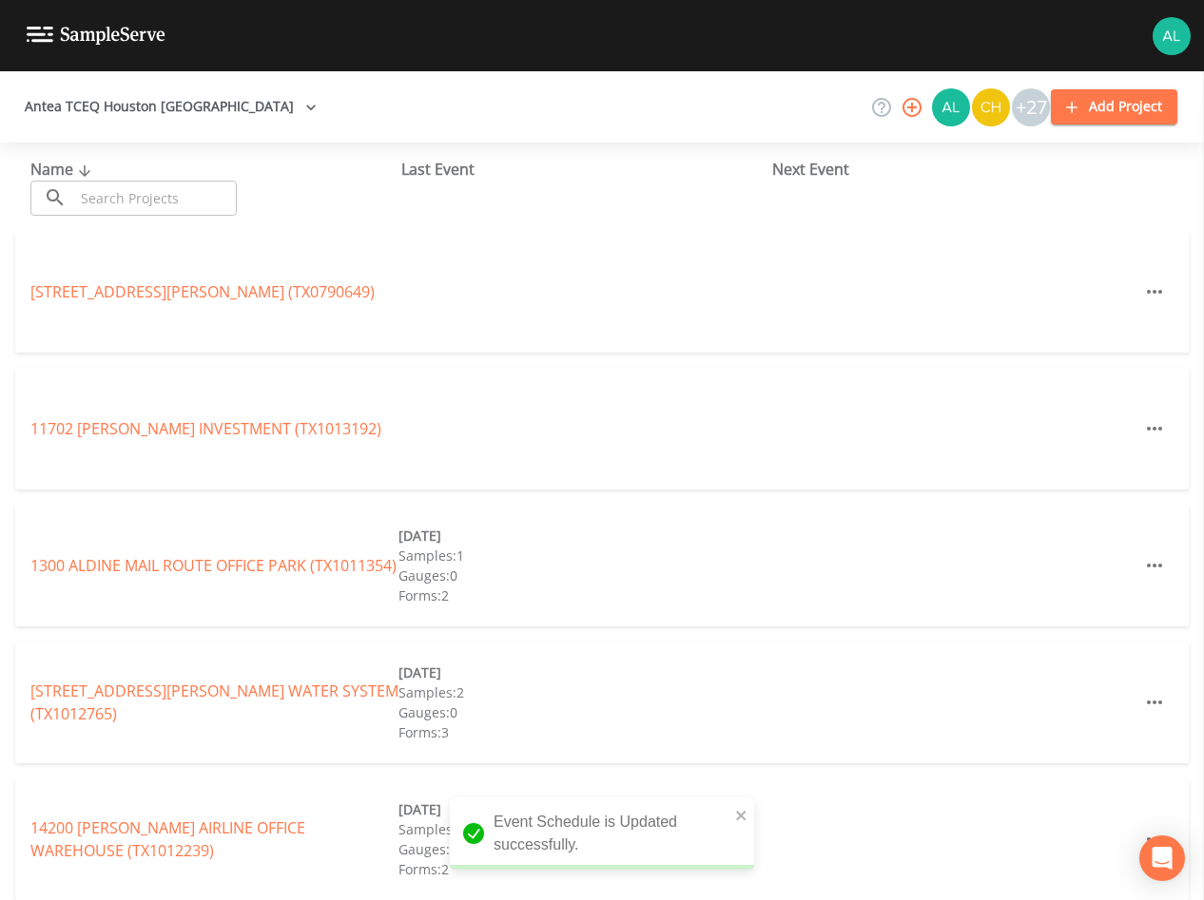
click at [149, 188] on input "text" at bounding box center [155, 198] width 163 height 35
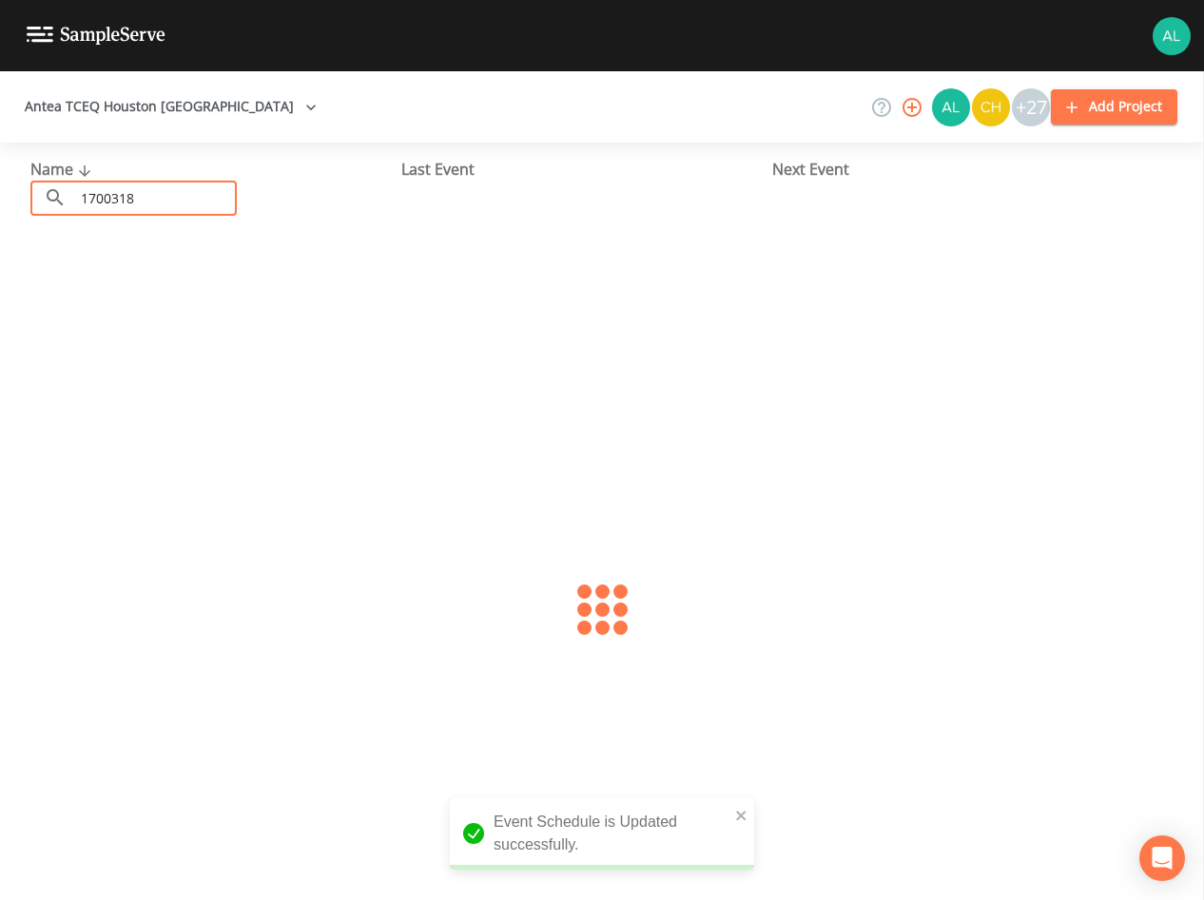
type input "1700318"
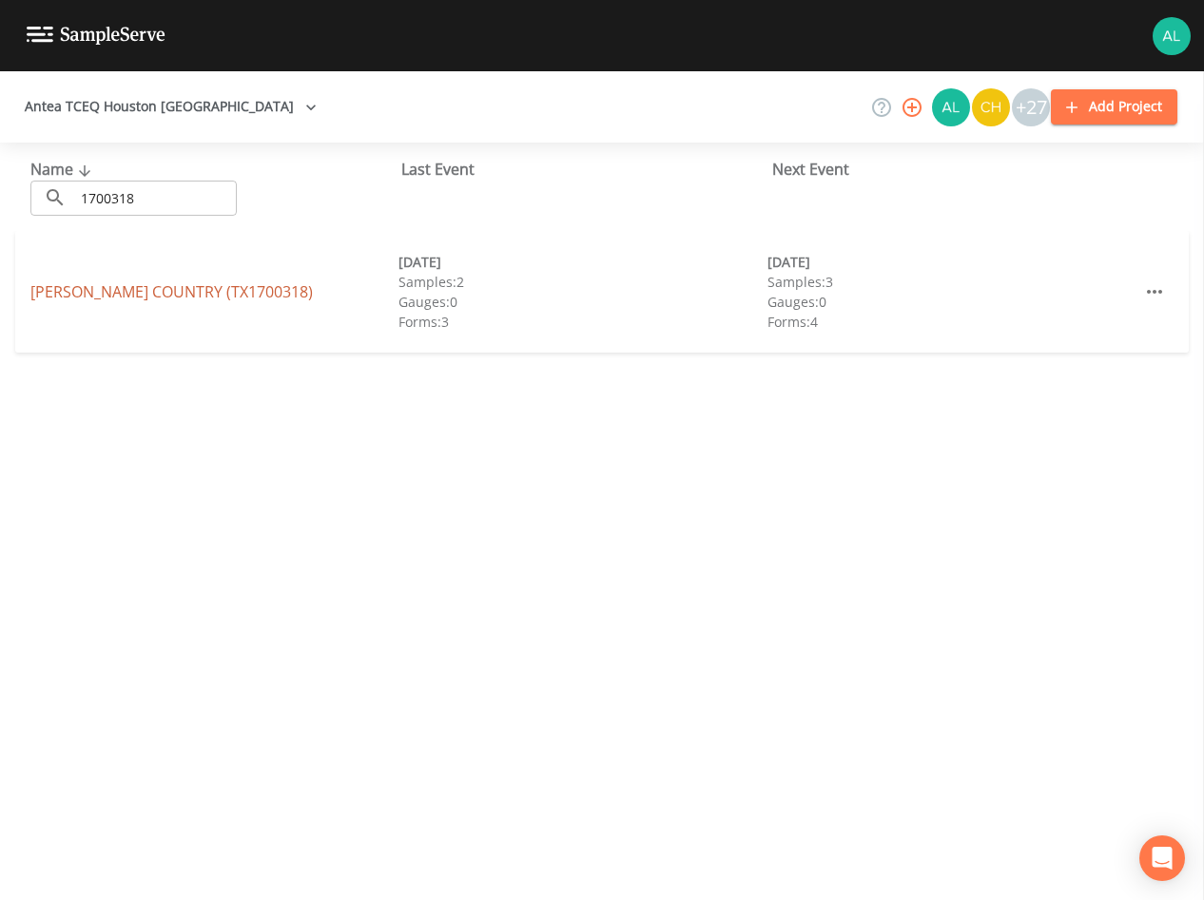
click at [124, 285] on link "[PERSON_NAME] COUNTRY (TX1700318)" at bounding box center [171, 291] width 282 height 21
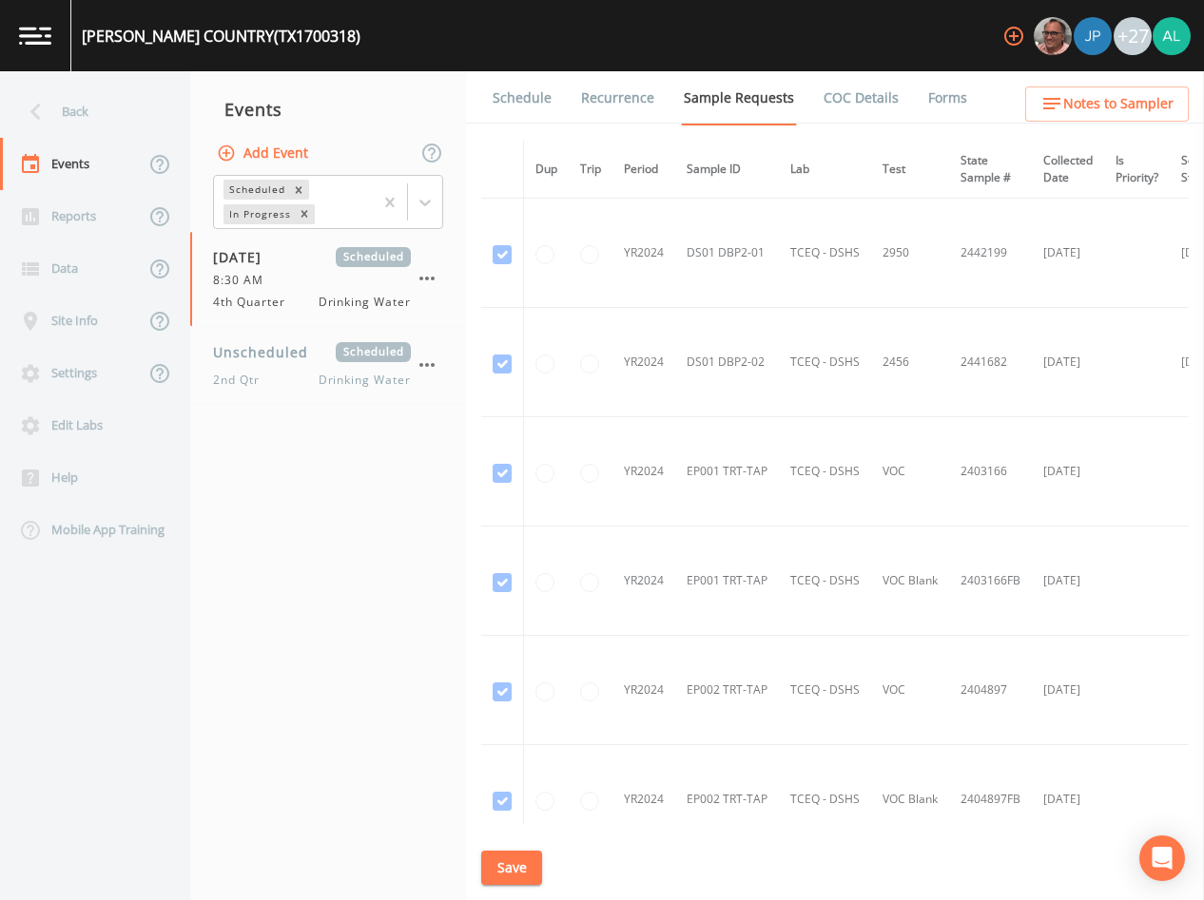
click at [524, 109] on link "Schedule" at bounding box center [522, 97] width 65 height 53
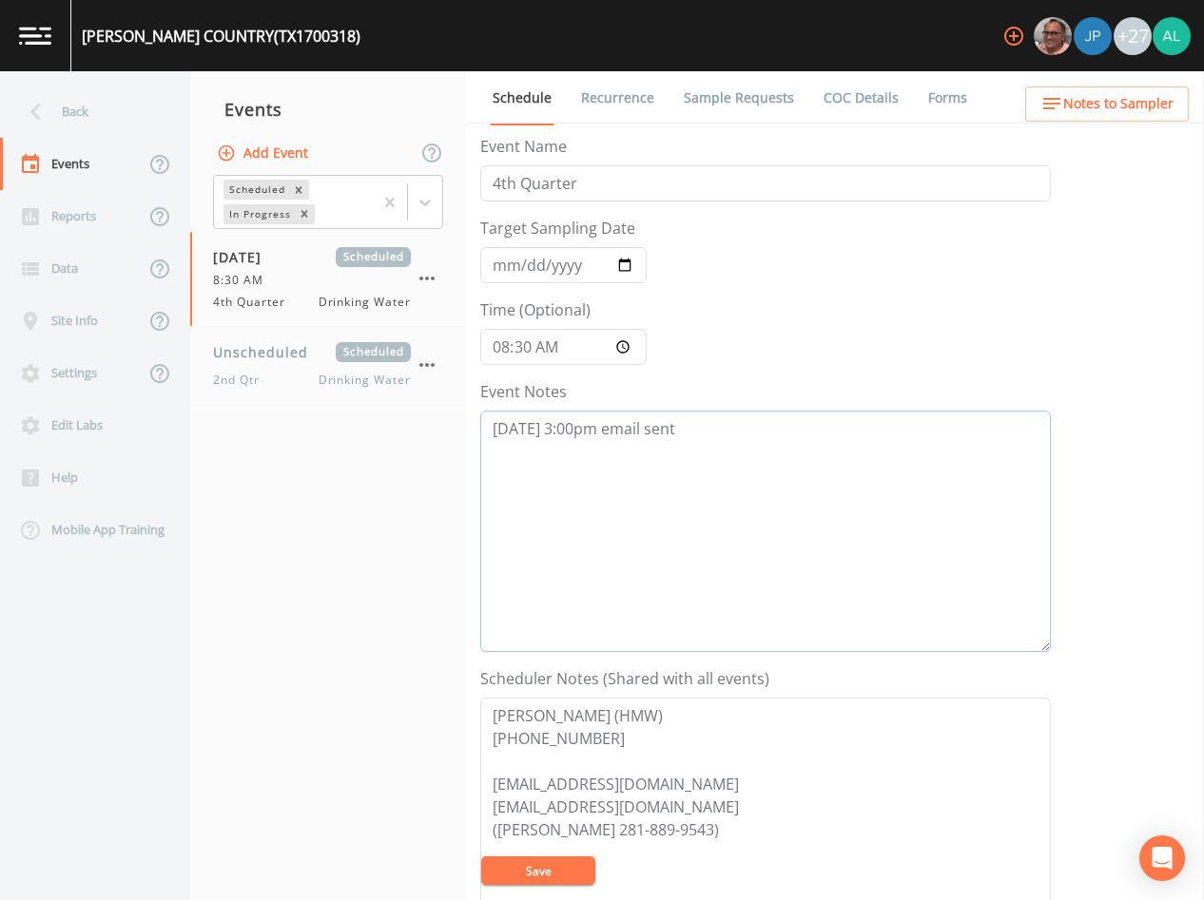
drag, startPoint x: 726, startPoint y: 463, endPoint x: 276, endPoint y: 497, distance: 452.0
click at [276, 497] on div "Back Events Reports Data Site Info Settings Edit Labs Help Mobile App Training …" at bounding box center [602, 485] width 1204 height 829
paste textarea "[DATE] 3:26pm email received asking if this can be pushed to next week [DATE] 3…"
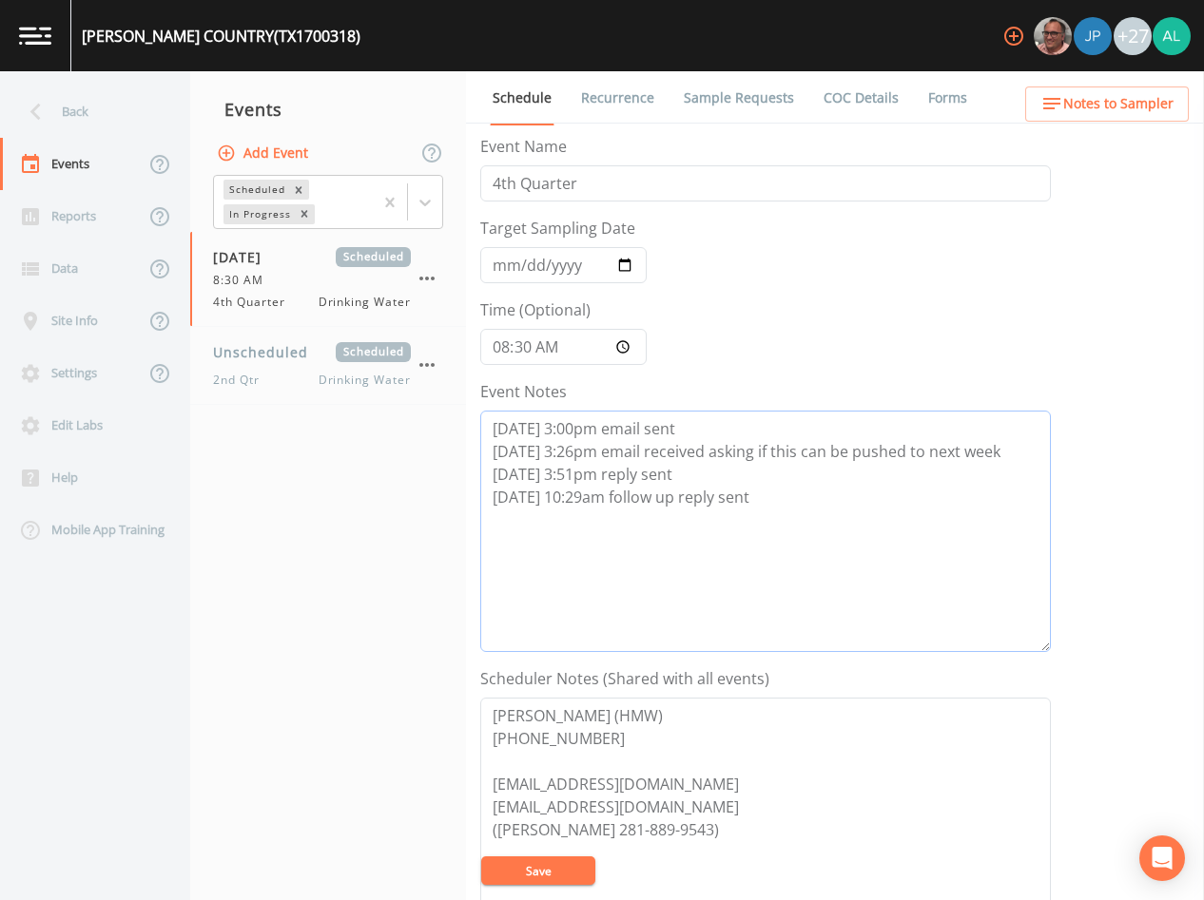
type textarea "[DATE] 3:00pm email sent [DATE] 3:26pm email received asking if this can be pus…"
click at [528, 877] on button "Save" at bounding box center [538, 871] width 114 height 29
click at [532, 858] on button "Save" at bounding box center [538, 871] width 114 height 29
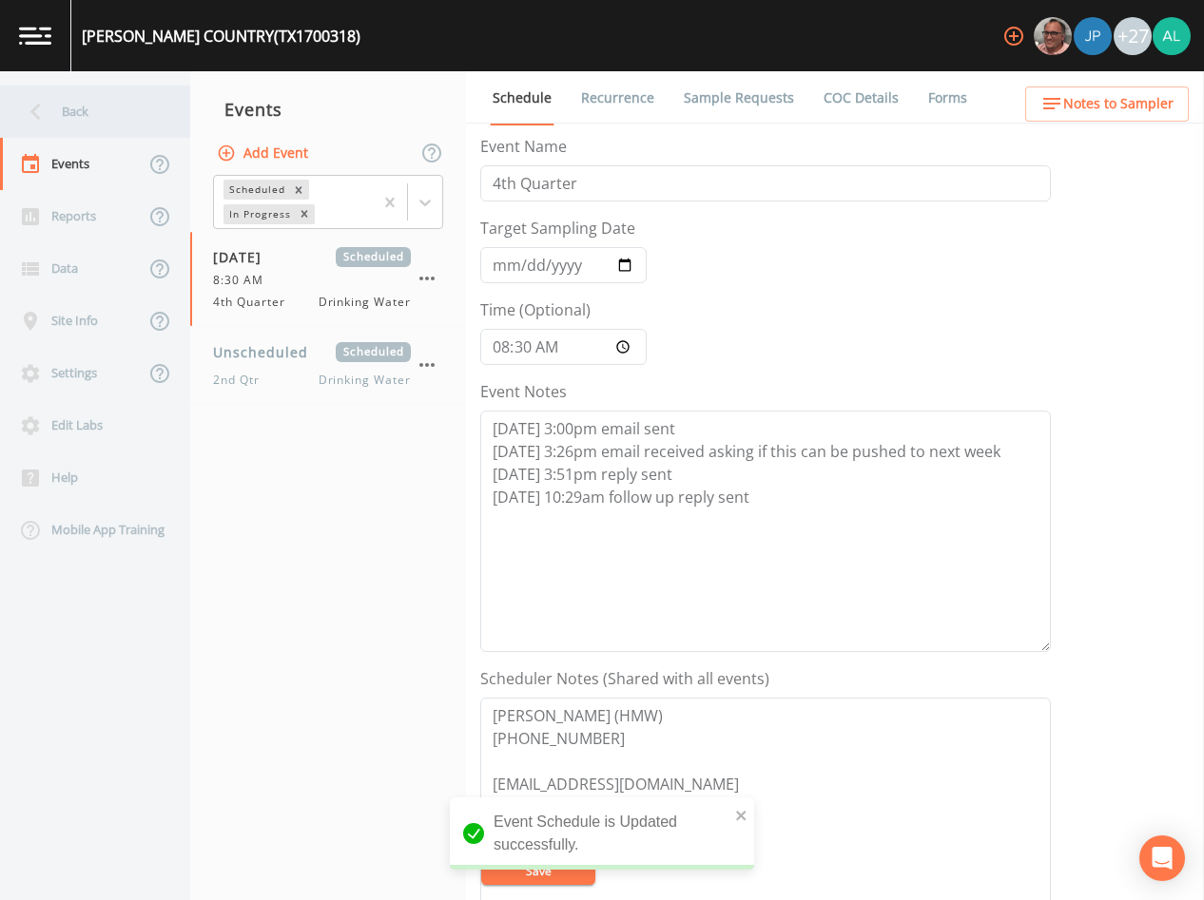
click at [123, 113] on div "Back" at bounding box center [85, 112] width 171 height 52
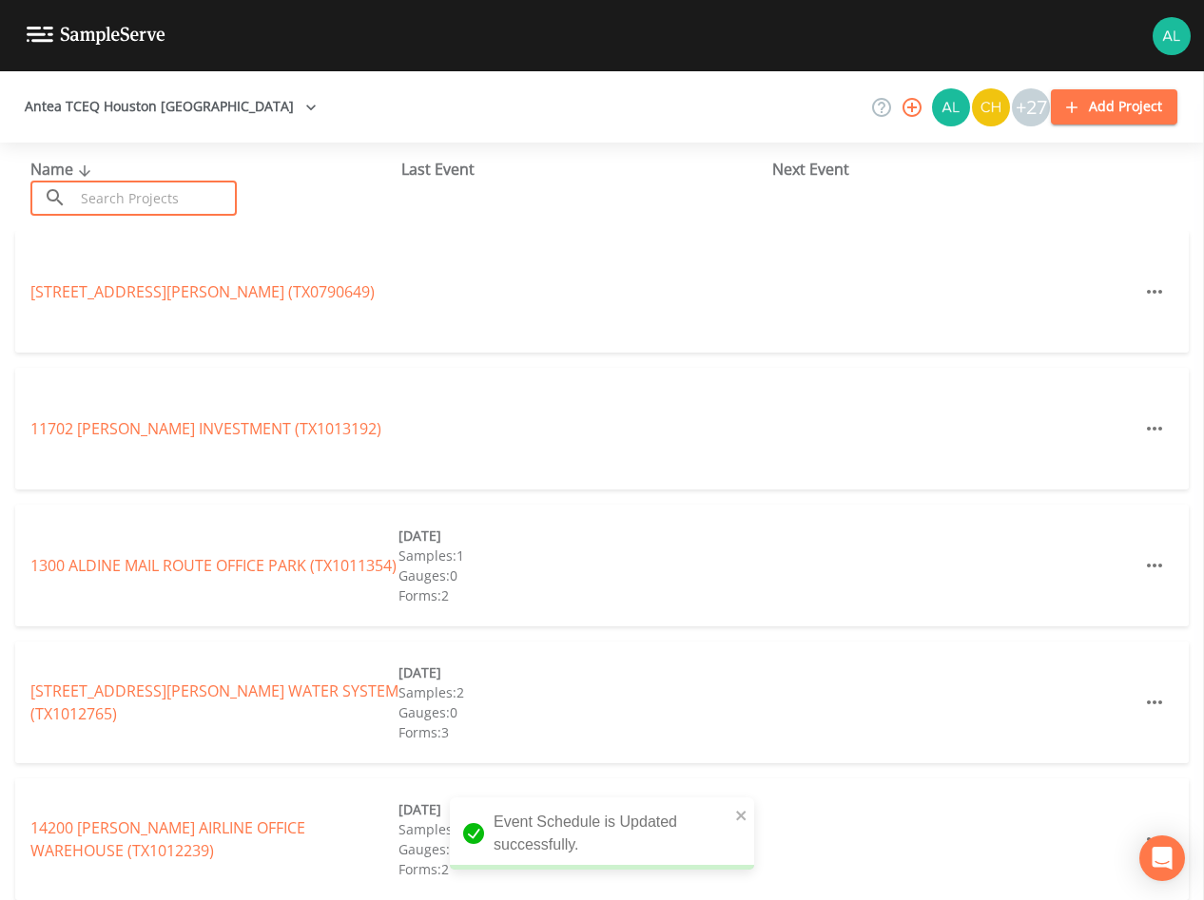
click at [214, 203] on input "text" at bounding box center [155, 198] width 163 height 35
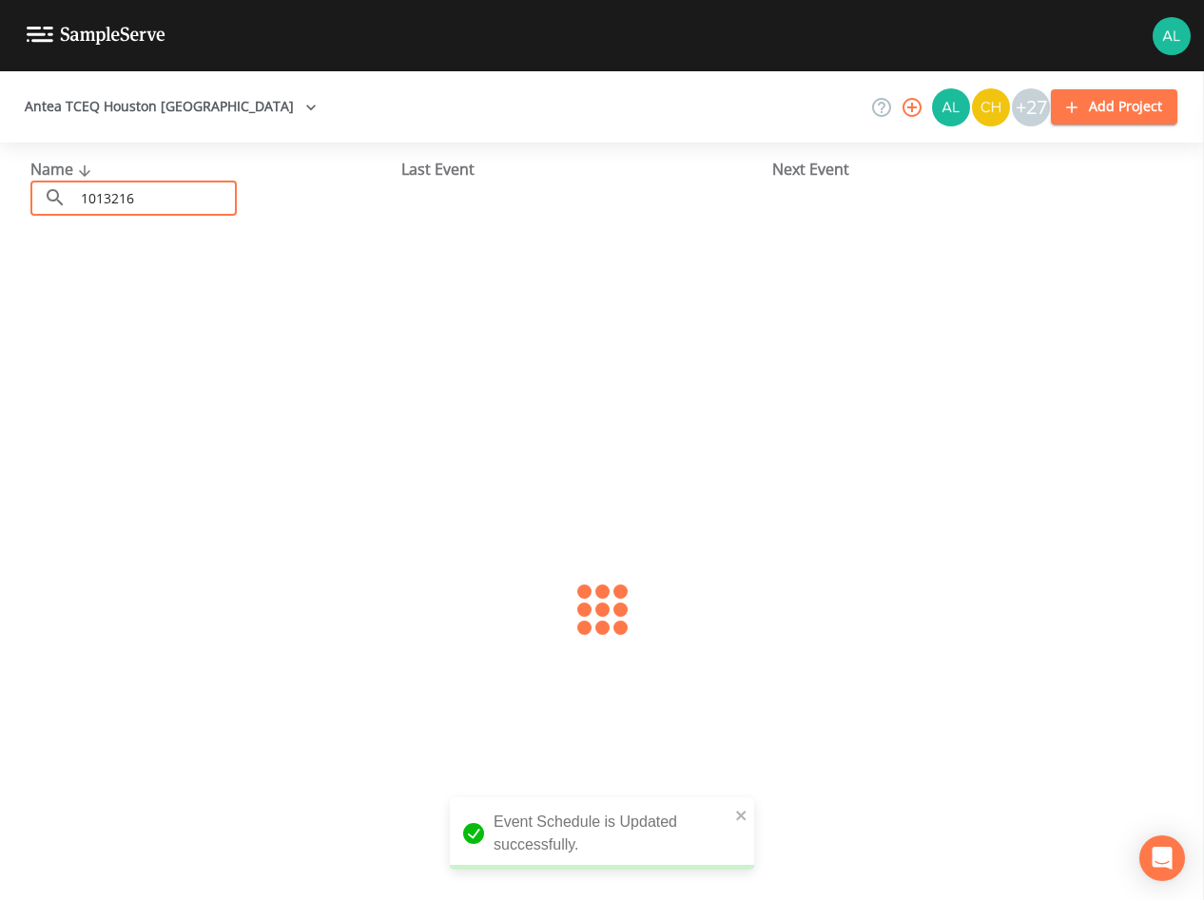
type input "1013216"
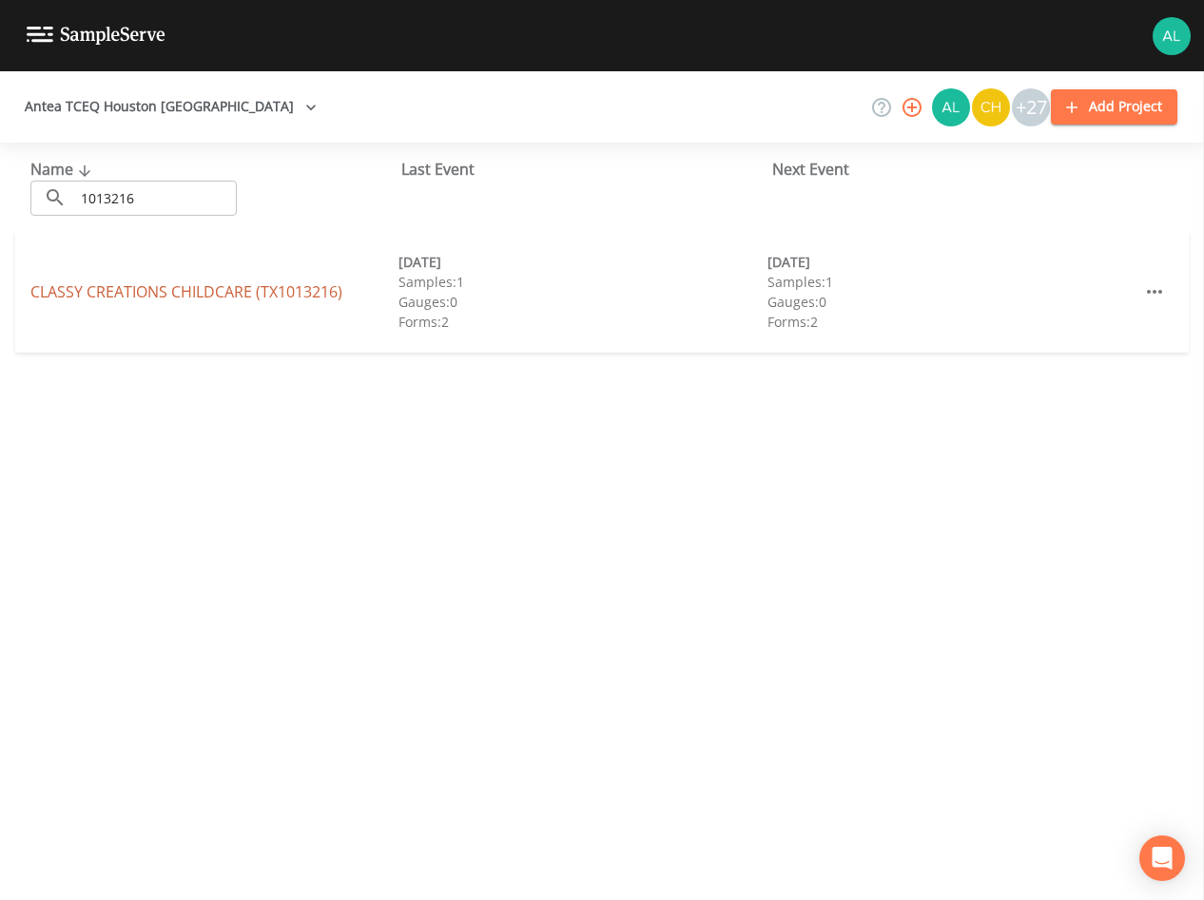
click at [157, 287] on link "CLASSY CREATIONS CHILDCARE (TX1013216)" at bounding box center [186, 291] width 312 height 21
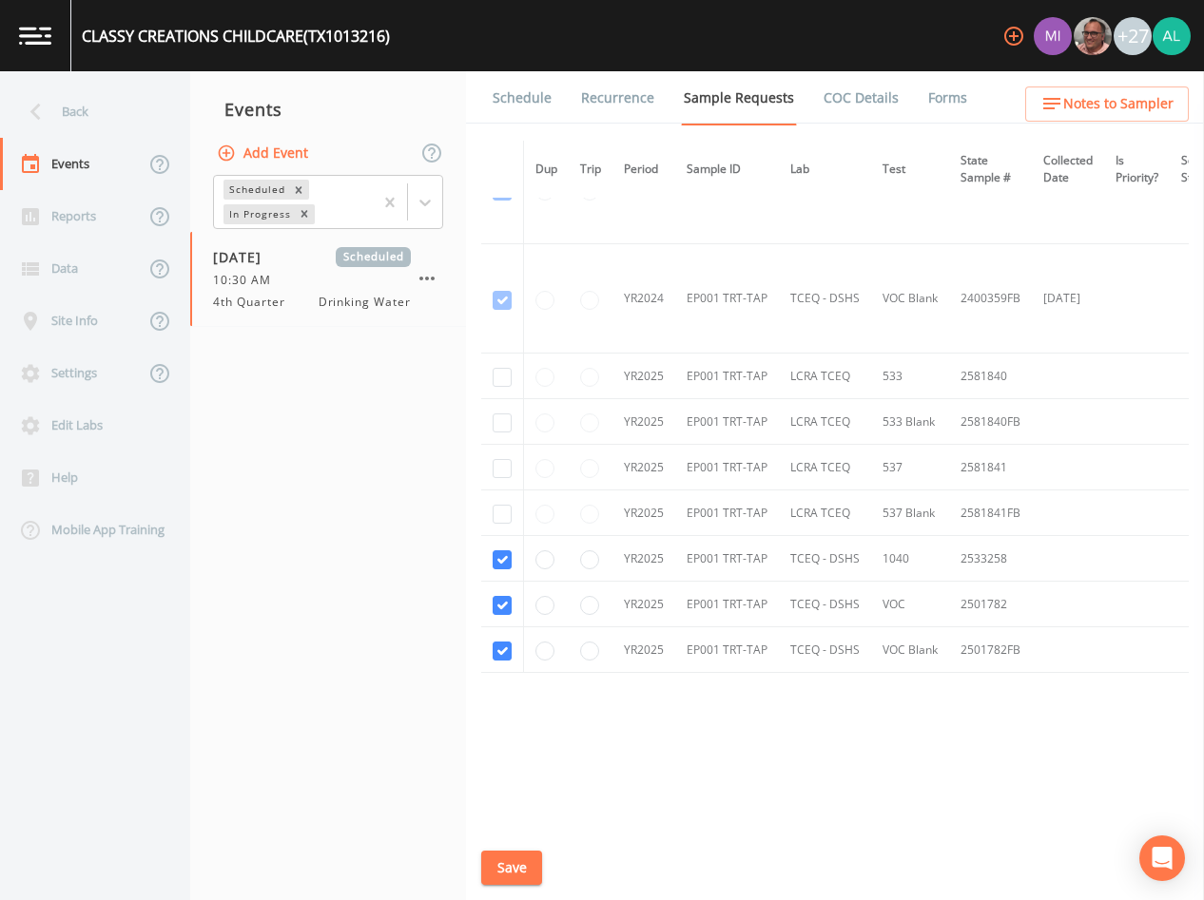
scroll to position [288, 0]
click at [521, 872] on button "Save" at bounding box center [511, 868] width 61 height 35
click at [557, 81] on li "Recurrence" at bounding box center [605, 97] width 103 height 53
click at [510, 96] on link "Schedule" at bounding box center [522, 97] width 65 height 53
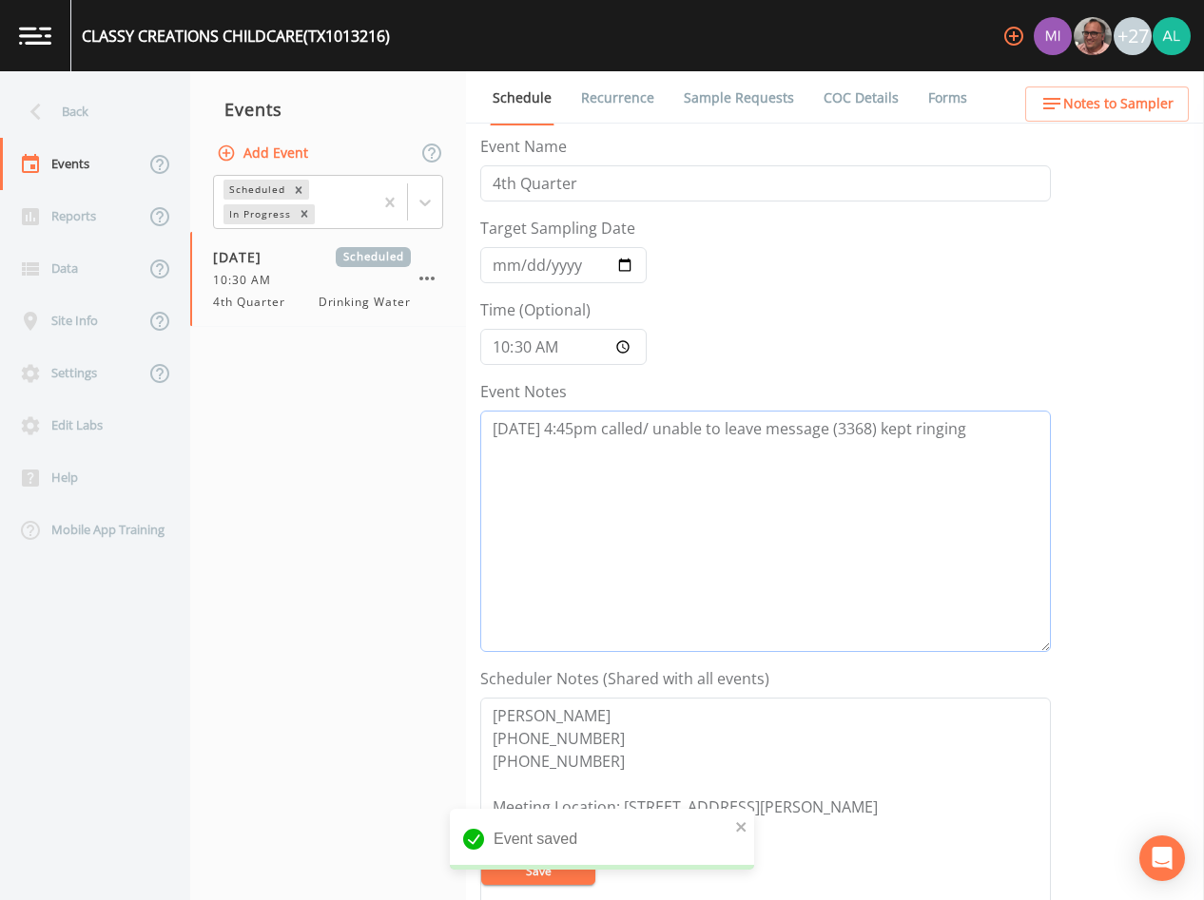
click at [990, 454] on textarea "[DATE] 4:45pm called/ unable to leave message (3368) kept ringing" at bounding box center [765, 532] width 571 height 242
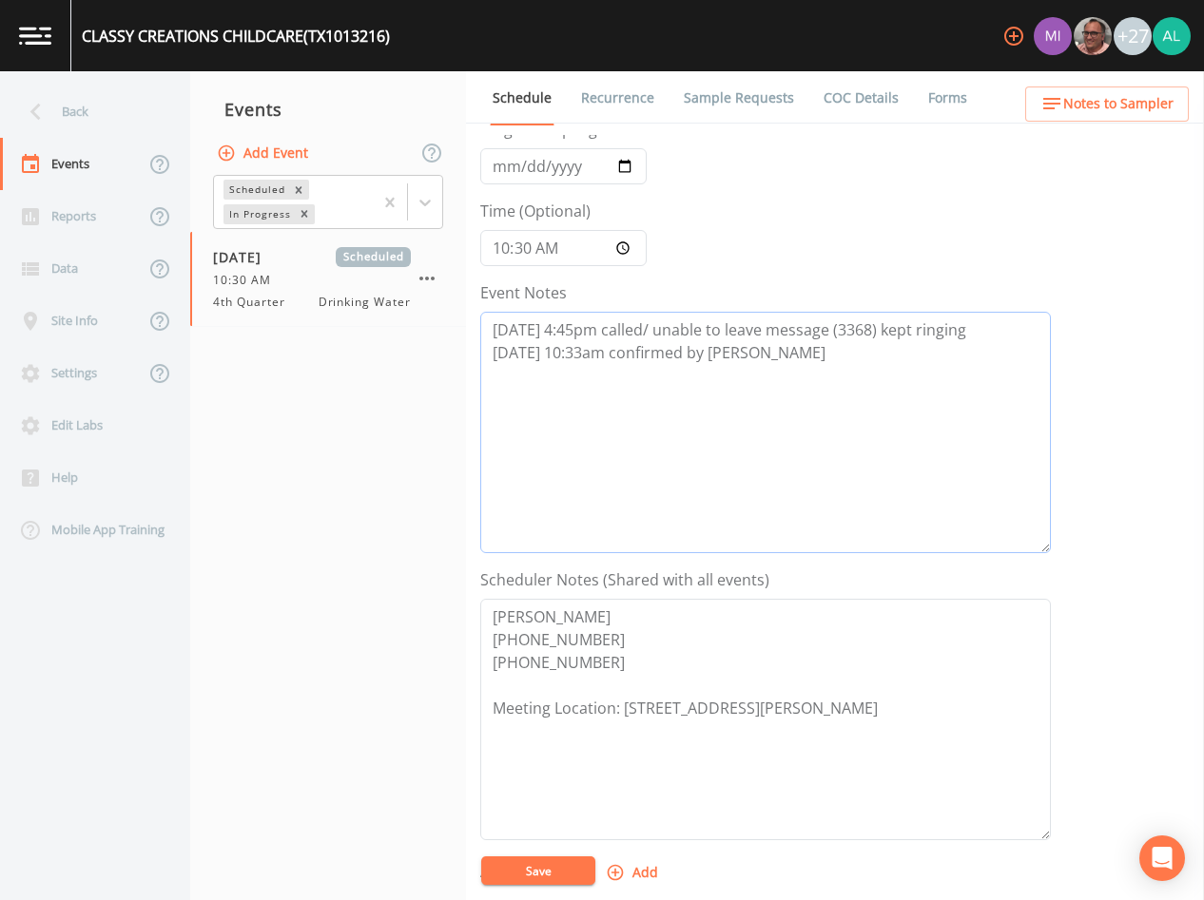
scroll to position [190, 0]
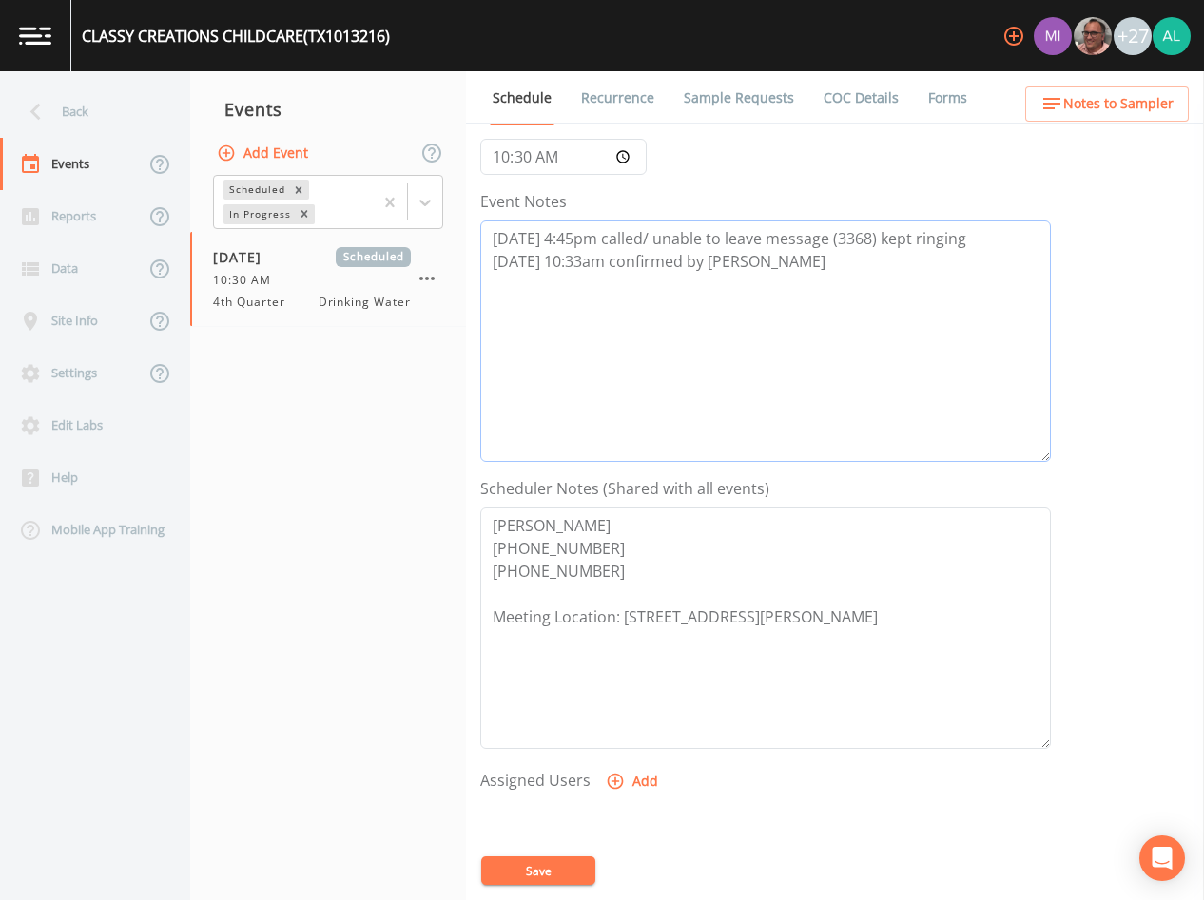
type textarea "[DATE] 4:45pm called/ unable to leave message (3368) kept ringing [DATE] 10:33a…"
click at [603, 811] on div at bounding box center [765, 900] width 571 height 200
click at [615, 792] on button "Add" at bounding box center [634, 782] width 64 height 35
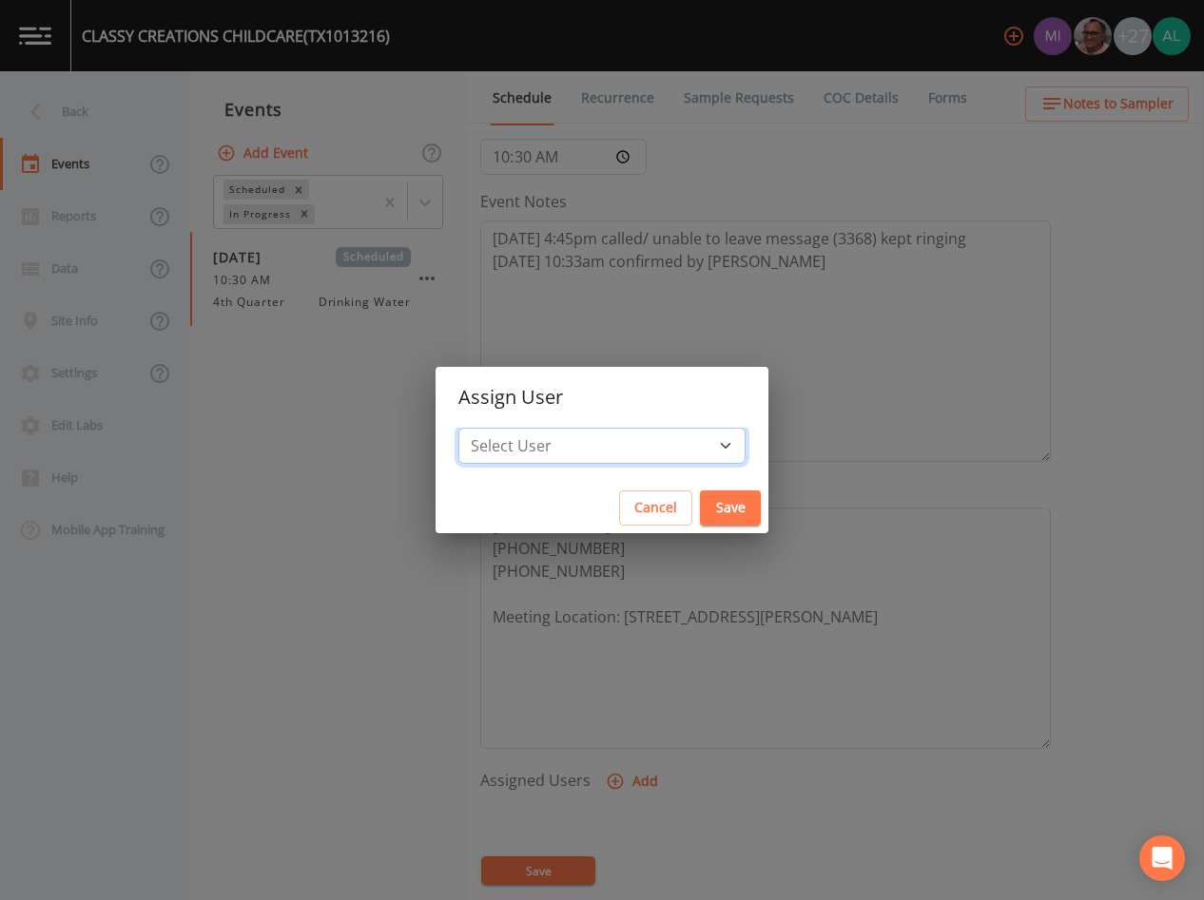
click at [541, 451] on select "Select User [PERSON_NAME] [PERSON_NAME] [PERSON_NAME] [PERSON_NAME] [PERSON_NAM…" at bounding box center [601, 446] width 287 height 36
select select "1051c3a1-6c84-4a22-a0dd-c999b59f2b39"
click at [501, 428] on select "Select User [PERSON_NAME] [PERSON_NAME] [PERSON_NAME] [PERSON_NAME] [PERSON_NAM…" at bounding box center [601, 446] width 287 height 36
click at [700, 501] on button "Save" at bounding box center [730, 508] width 61 height 35
select select
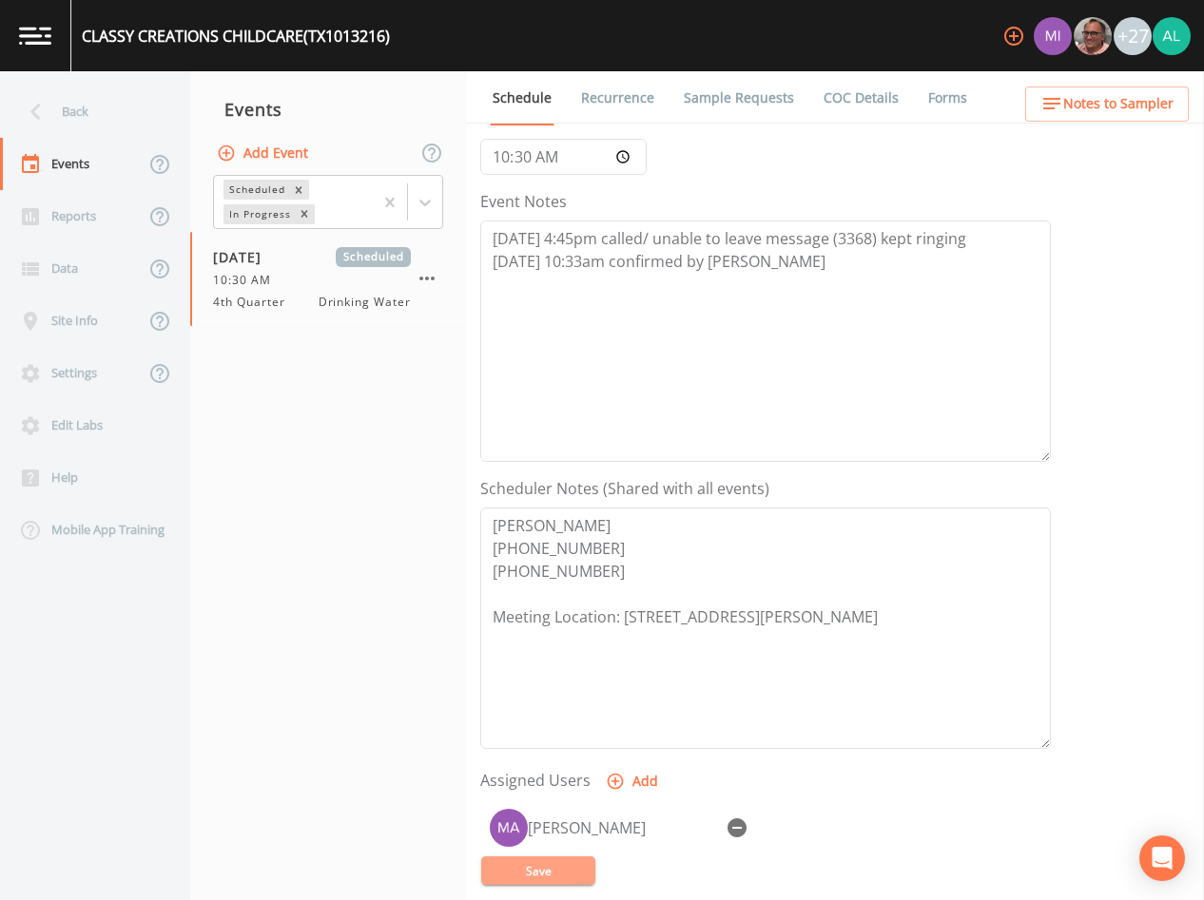
drag, startPoint x: 537, startPoint y: 871, endPoint x: 320, endPoint y: 900, distance: 218.7
click at [537, 869] on button "Save" at bounding box center [538, 871] width 114 height 29
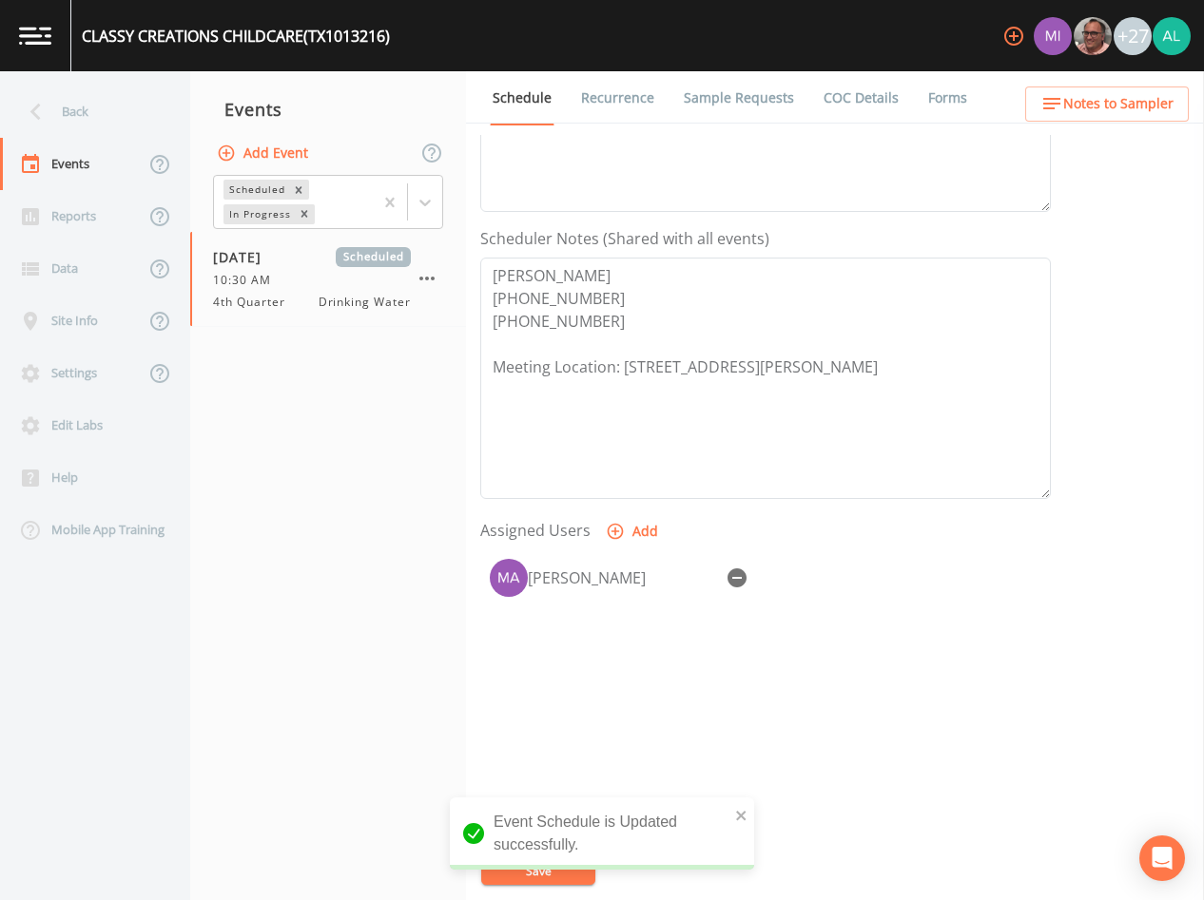
scroll to position [441, 0]
click at [760, 111] on link "Sample Requests" at bounding box center [739, 97] width 116 height 53
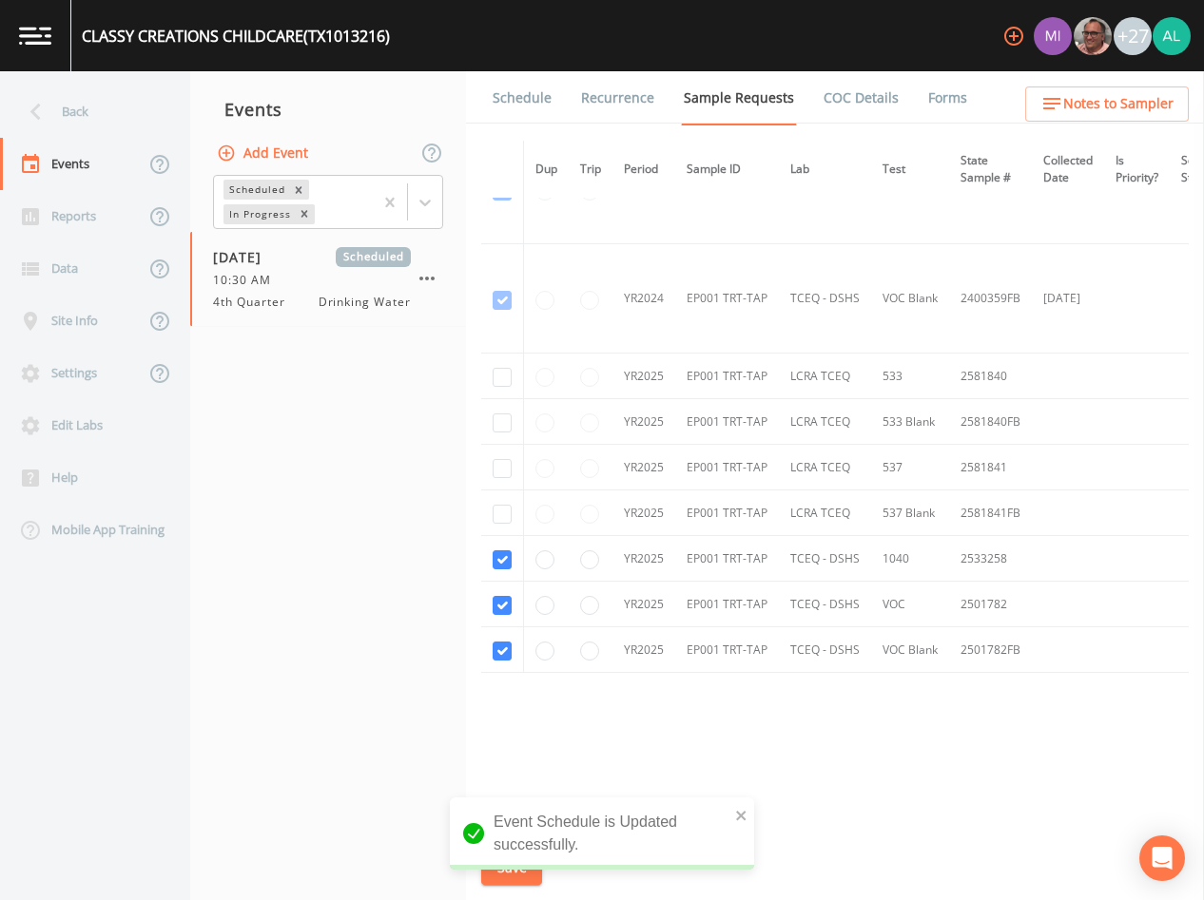
scroll to position [288, 0]
click at [1109, 100] on span "Notes to Sampler" at bounding box center [1118, 104] width 110 height 24
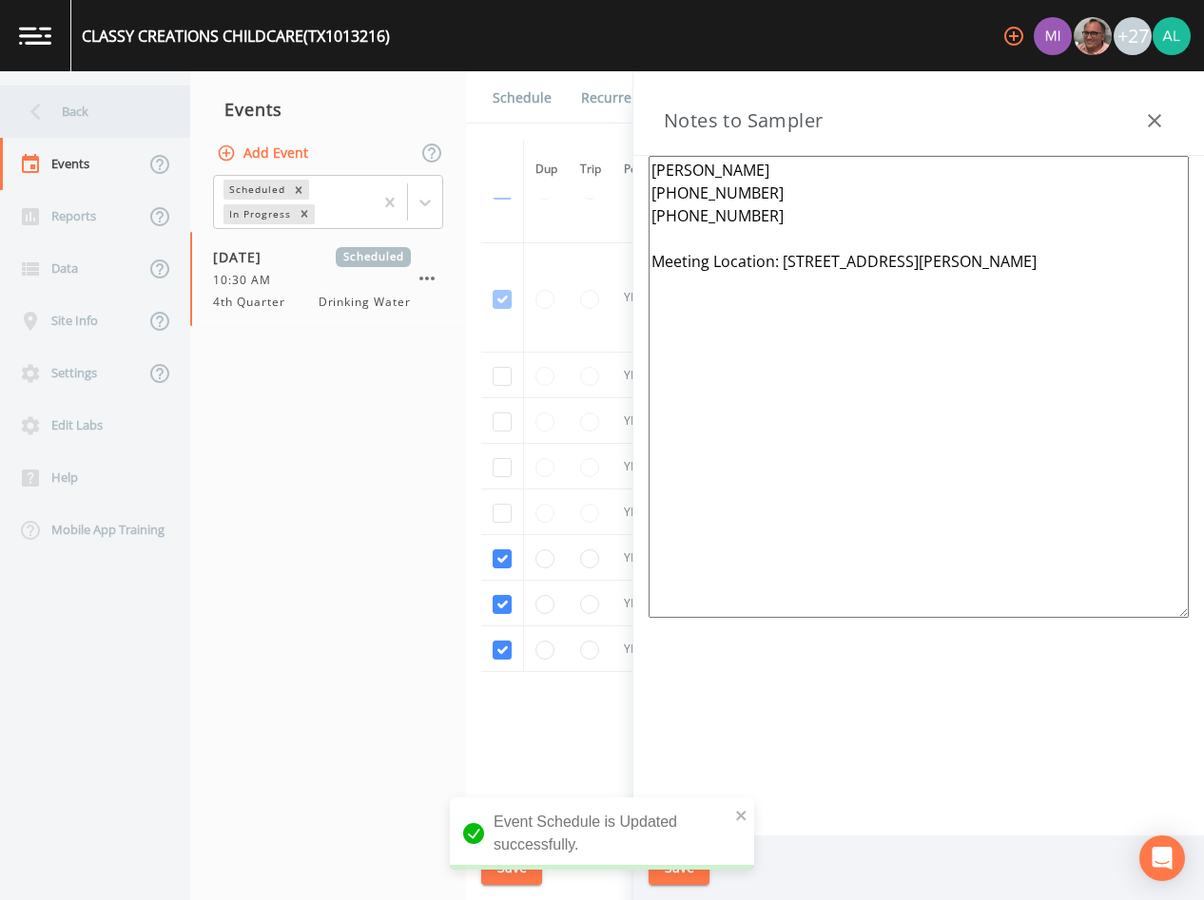
click at [69, 103] on div "Back" at bounding box center [85, 112] width 171 height 52
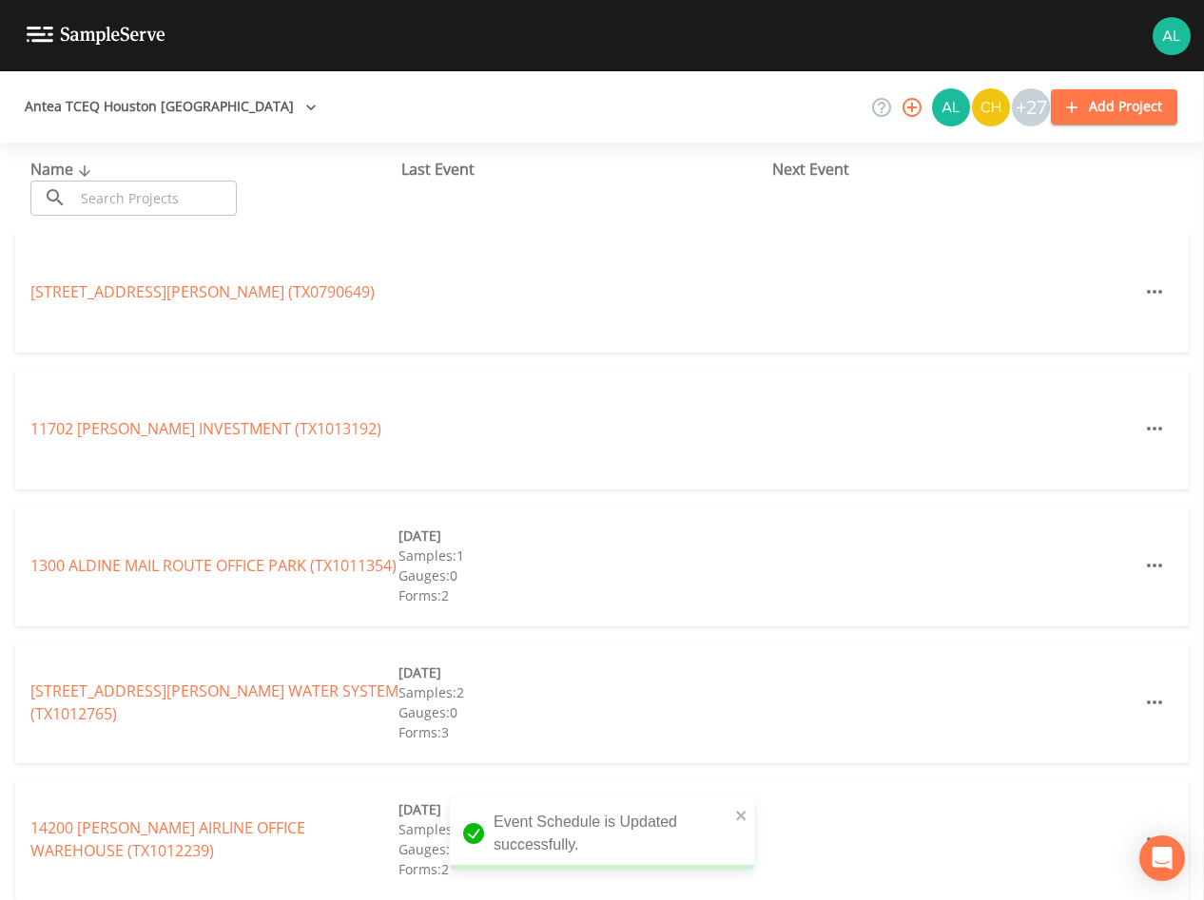
click at [112, 188] on input "text" at bounding box center [155, 198] width 163 height 35
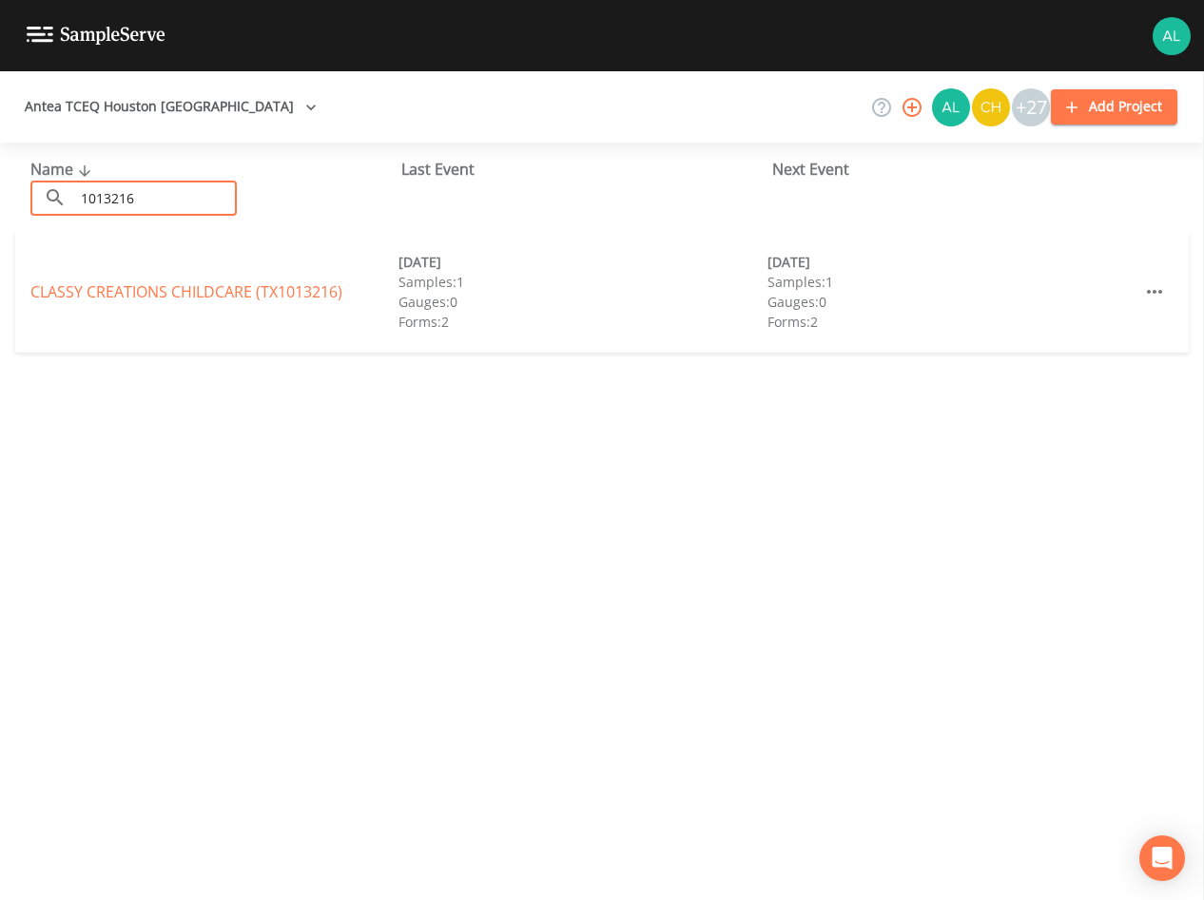
type input "1013216"
click at [169, 280] on div "CLASSY CREATIONS CHILDCARE (TX1013216) [DATE] Samples: 1 Gauges: 0 Forms: 2 [DA…" at bounding box center [601, 292] width 1173 height 122
click at [176, 303] on div "CLASSY CREATIONS CHILDCARE (TX1013216) [DATE] Samples: 1 Gauges: 0 Forms: 2 [DA…" at bounding box center [601, 292] width 1173 height 122
click at [181, 300] on link "CLASSY CREATIONS CHILDCARE (TX1013216)" at bounding box center [186, 291] width 312 height 21
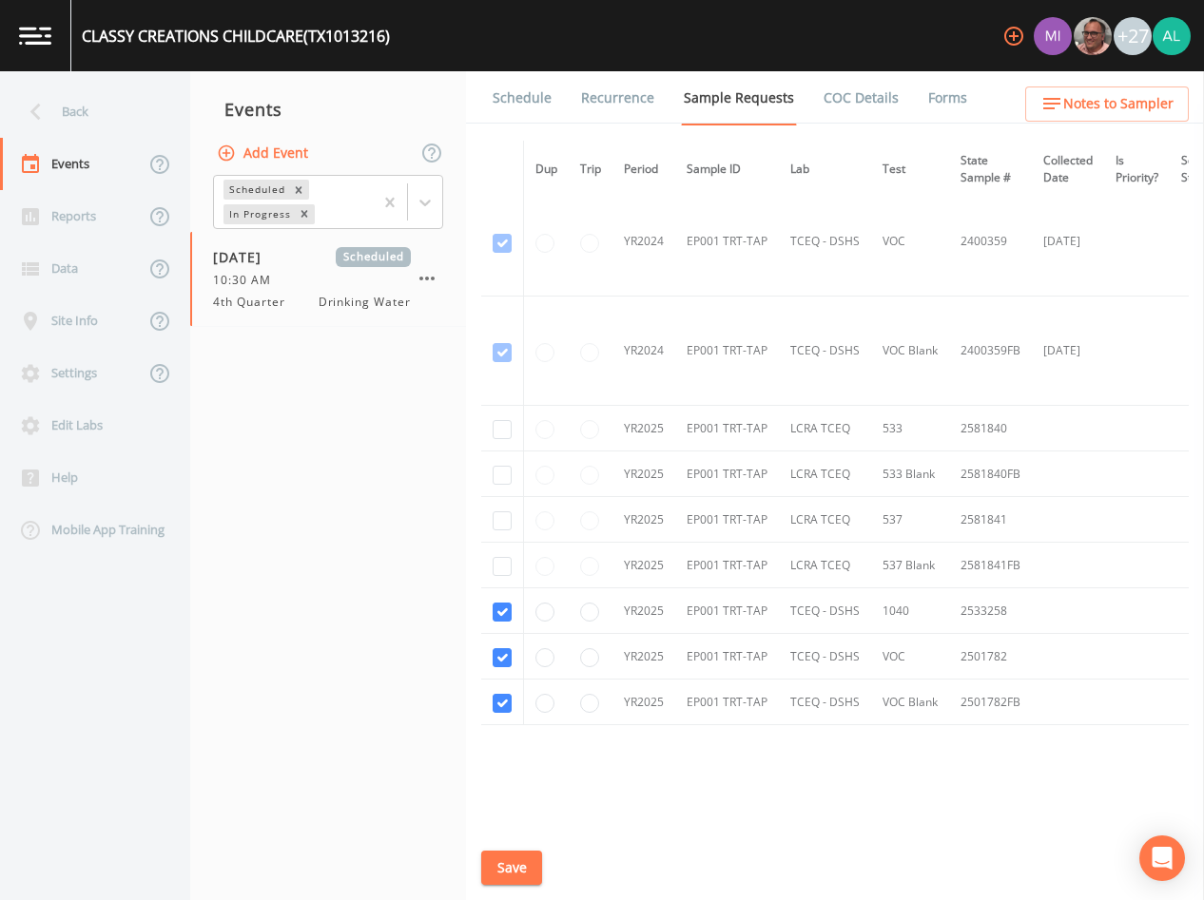
scroll to position [288, 0]
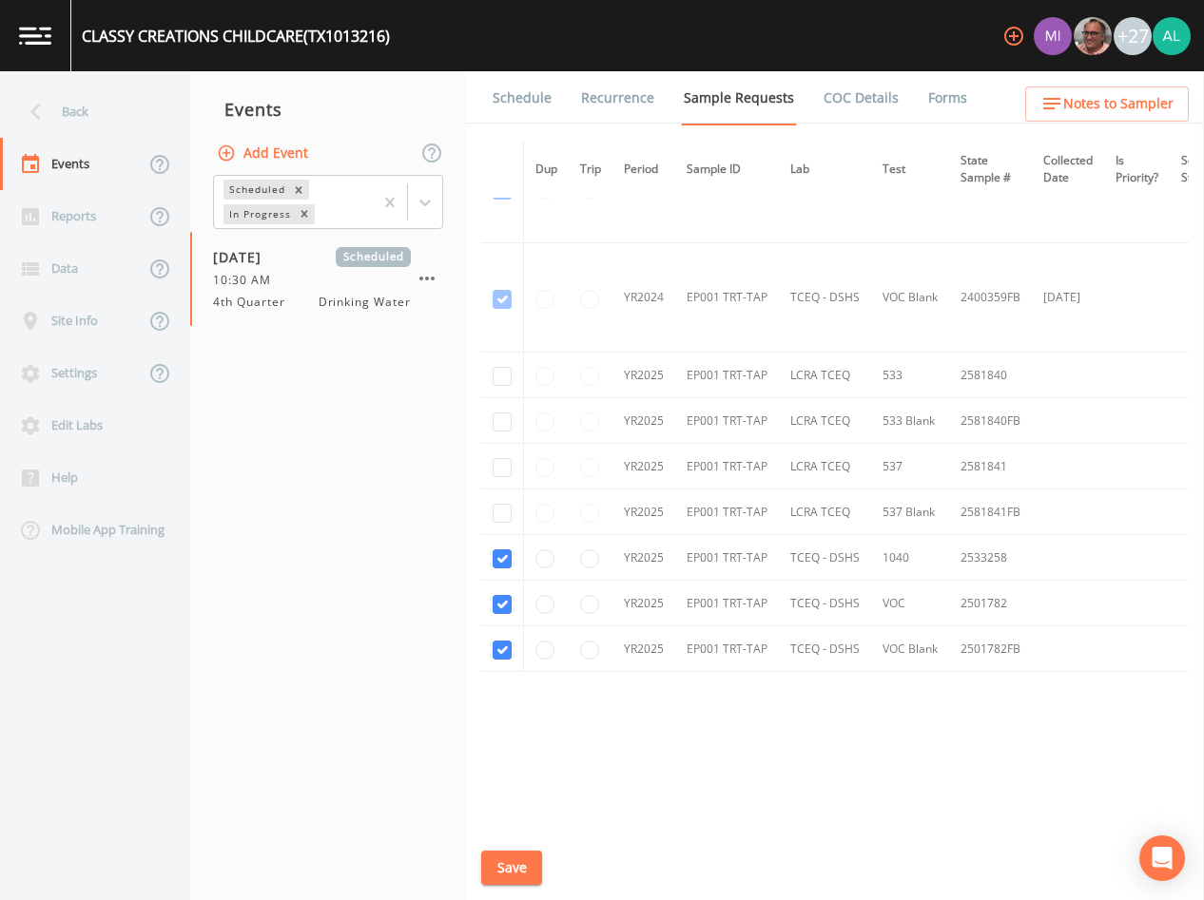
click at [524, 95] on link "Schedule" at bounding box center [522, 97] width 65 height 53
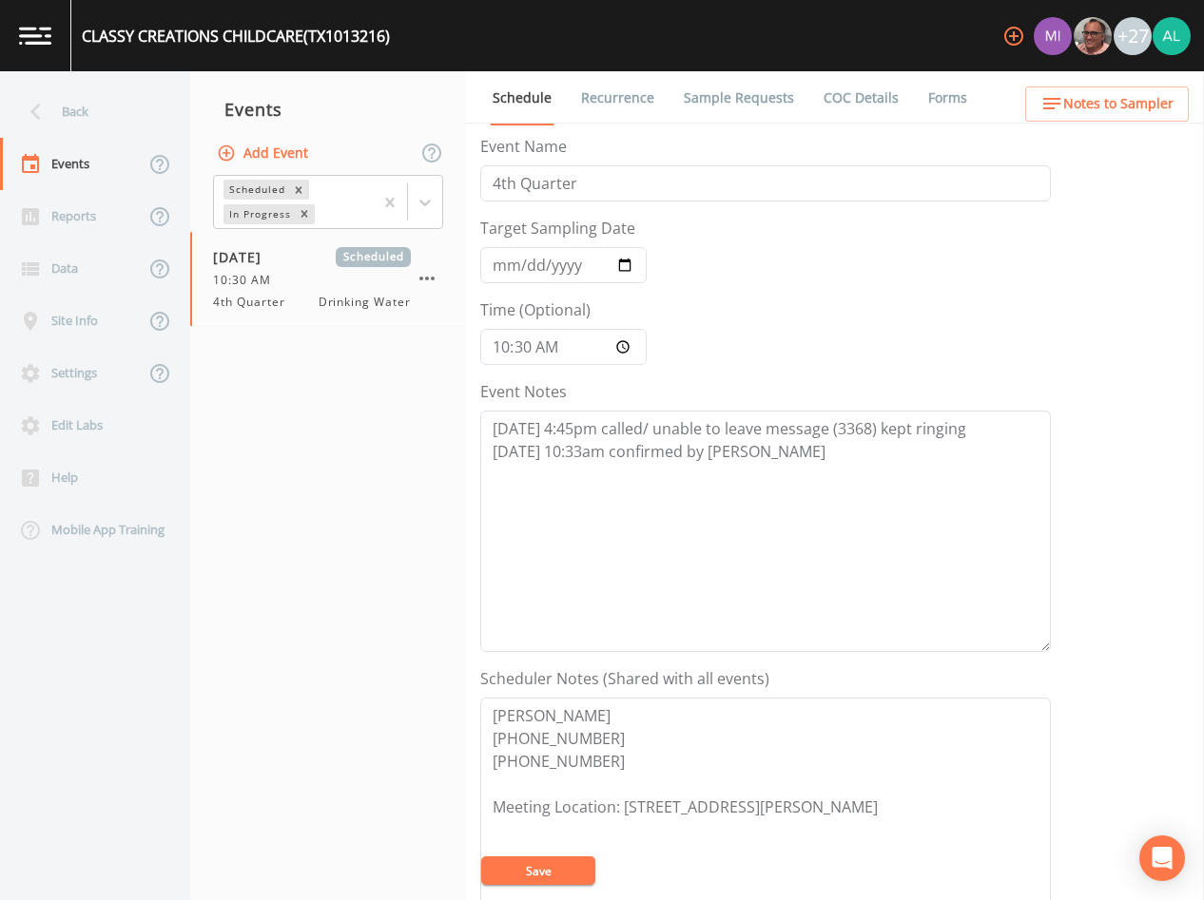
scroll to position [441, 0]
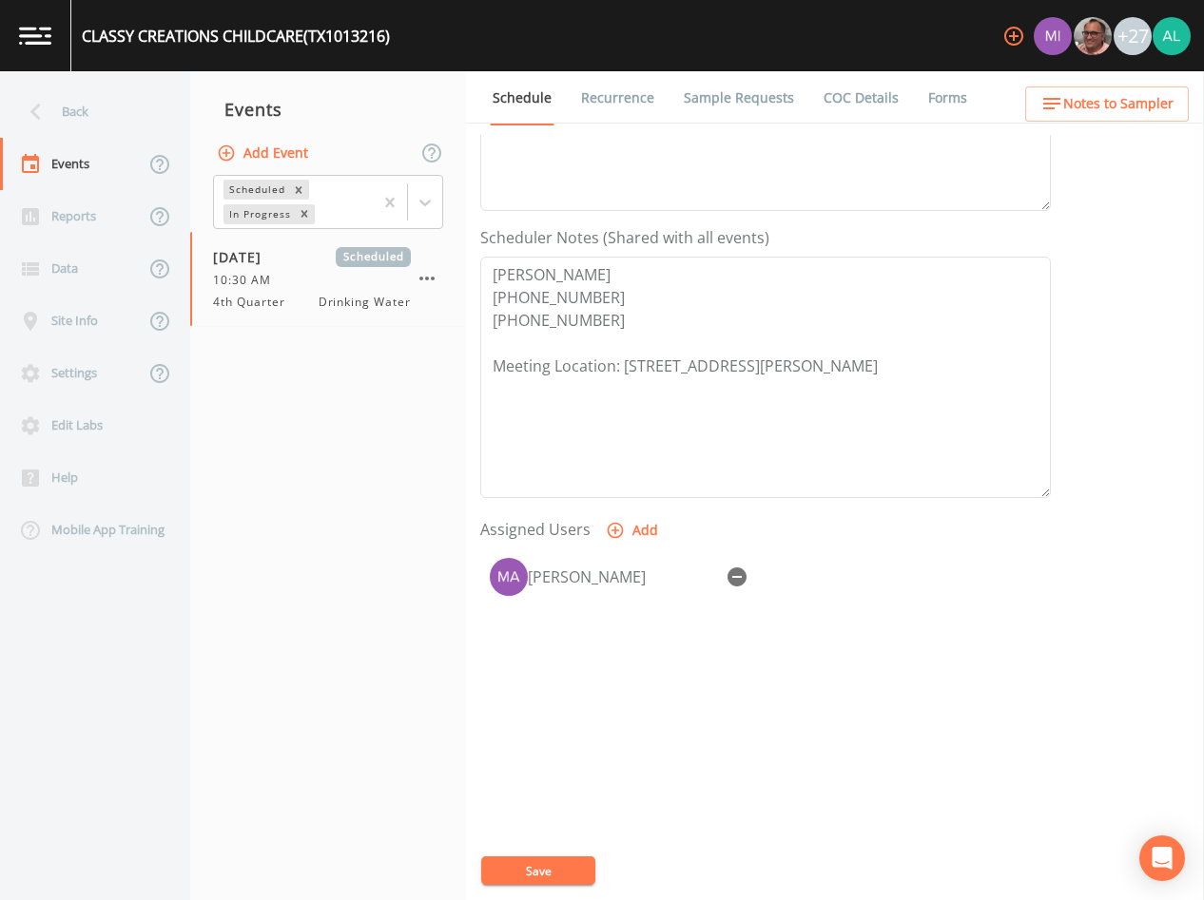
click at [1078, 127] on div "Schedule Recurrence Sample Requests COC Details Forms Event Name 4th Quarter Ta…" at bounding box center [835, 485] width 738 height 829
click at [1099, 107] on span "Notes to Sampler" at bounding box center [1118, 104] width 110 height 24
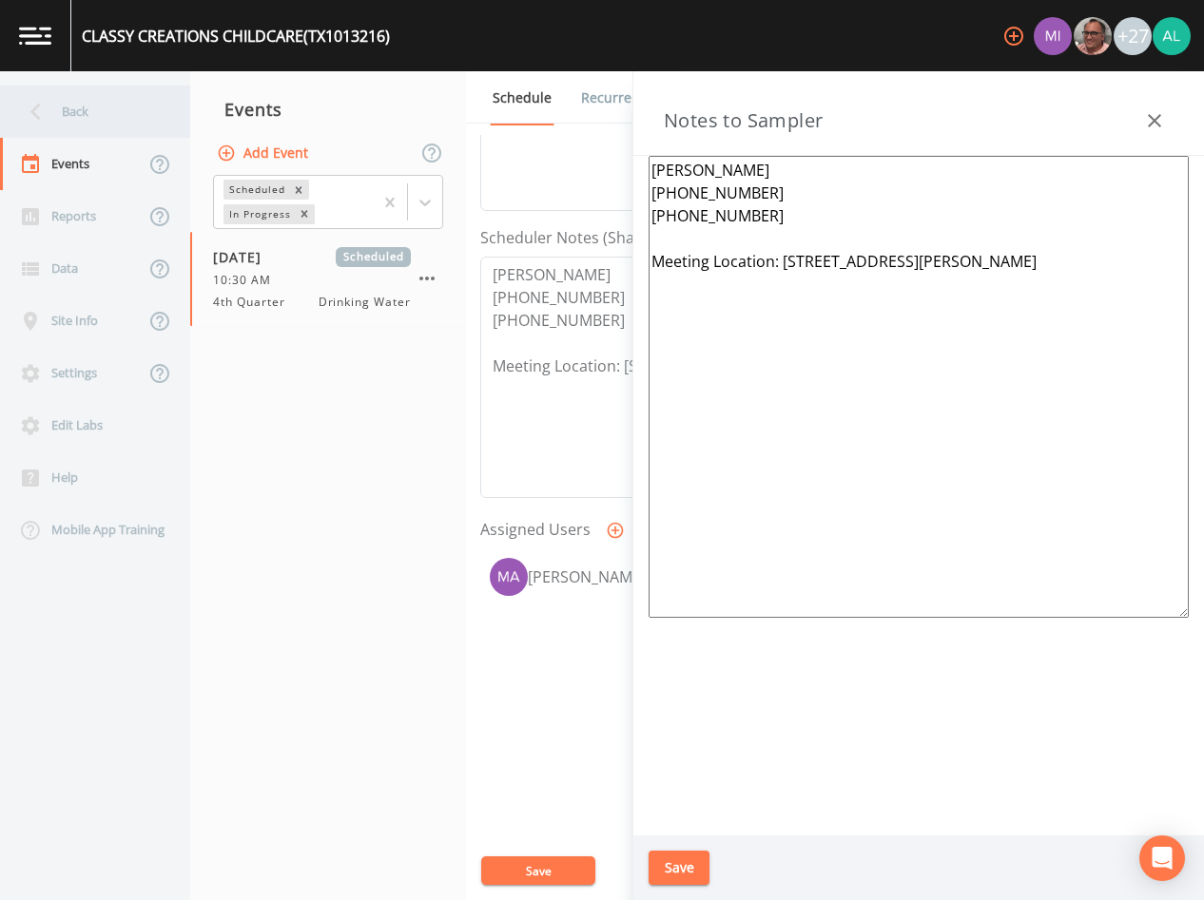
click at [59, 122] on div "Back" at bounding box center [85, 112] width 171 height 52
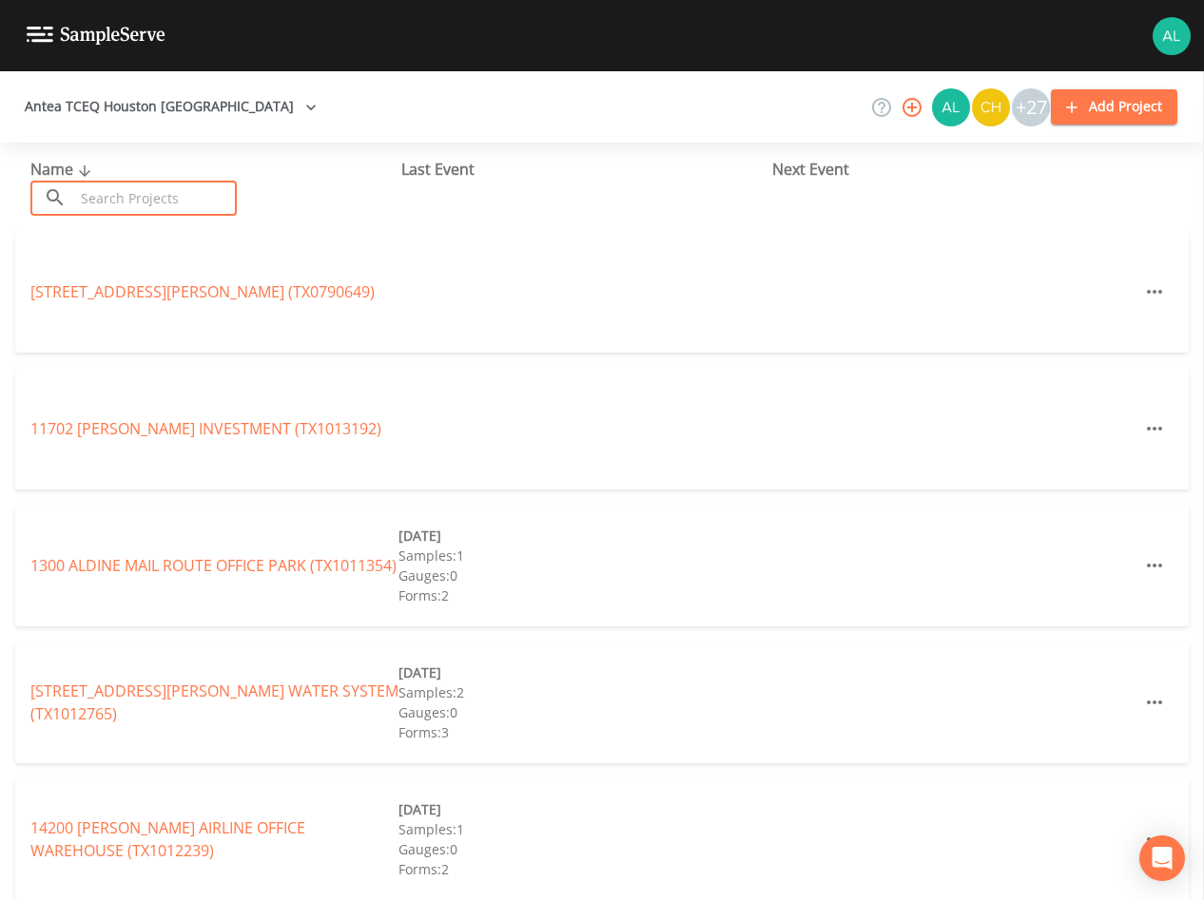
click at [124, 189] on input "text" at bounding box center [155, 198] width 163 height 35
click at [190, 196] on input "text" at bounding box center [155, 198] width 163 height 35
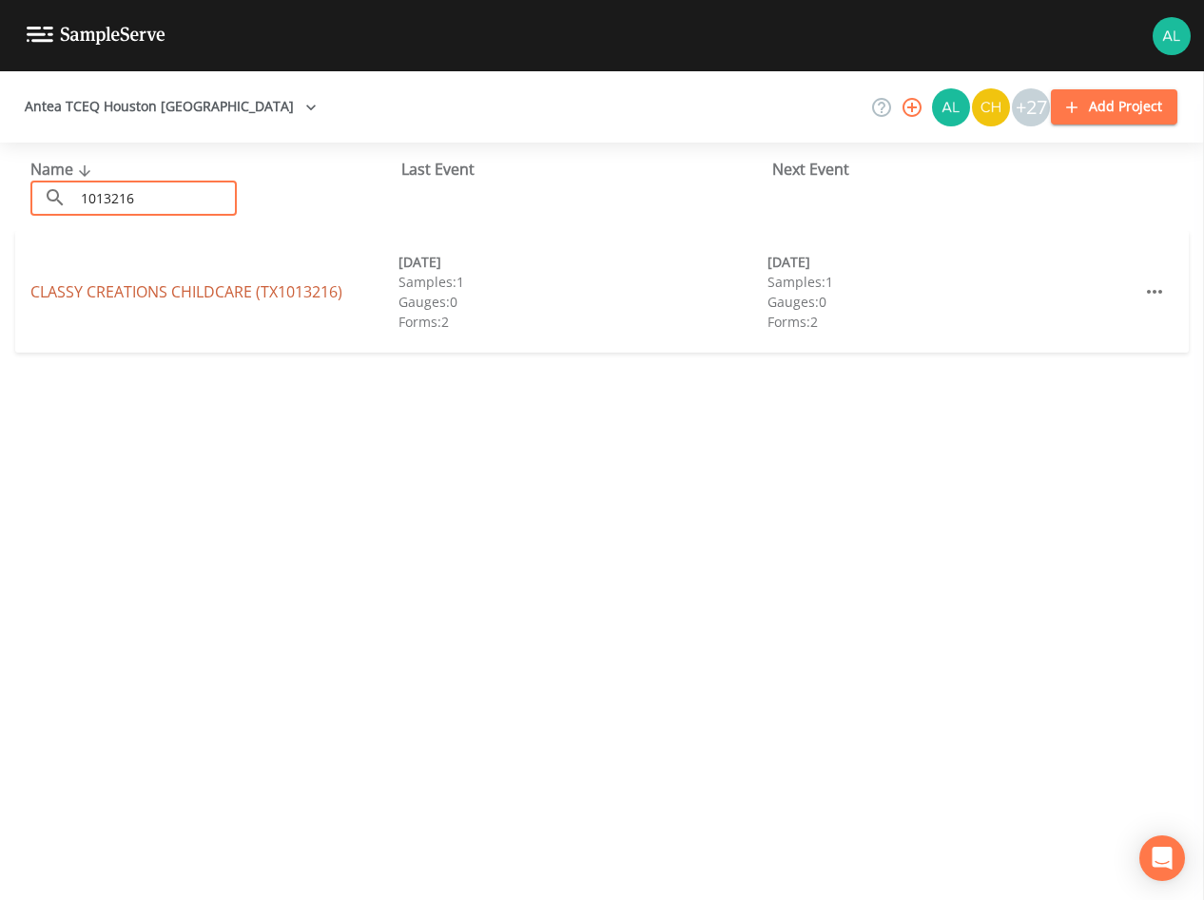
type input "1013216"
click at [274, 287] on link "CLASSY CREATIONS CHILDCARE (TX1013216)" at bounding box center [186, 291] width 312 height 21
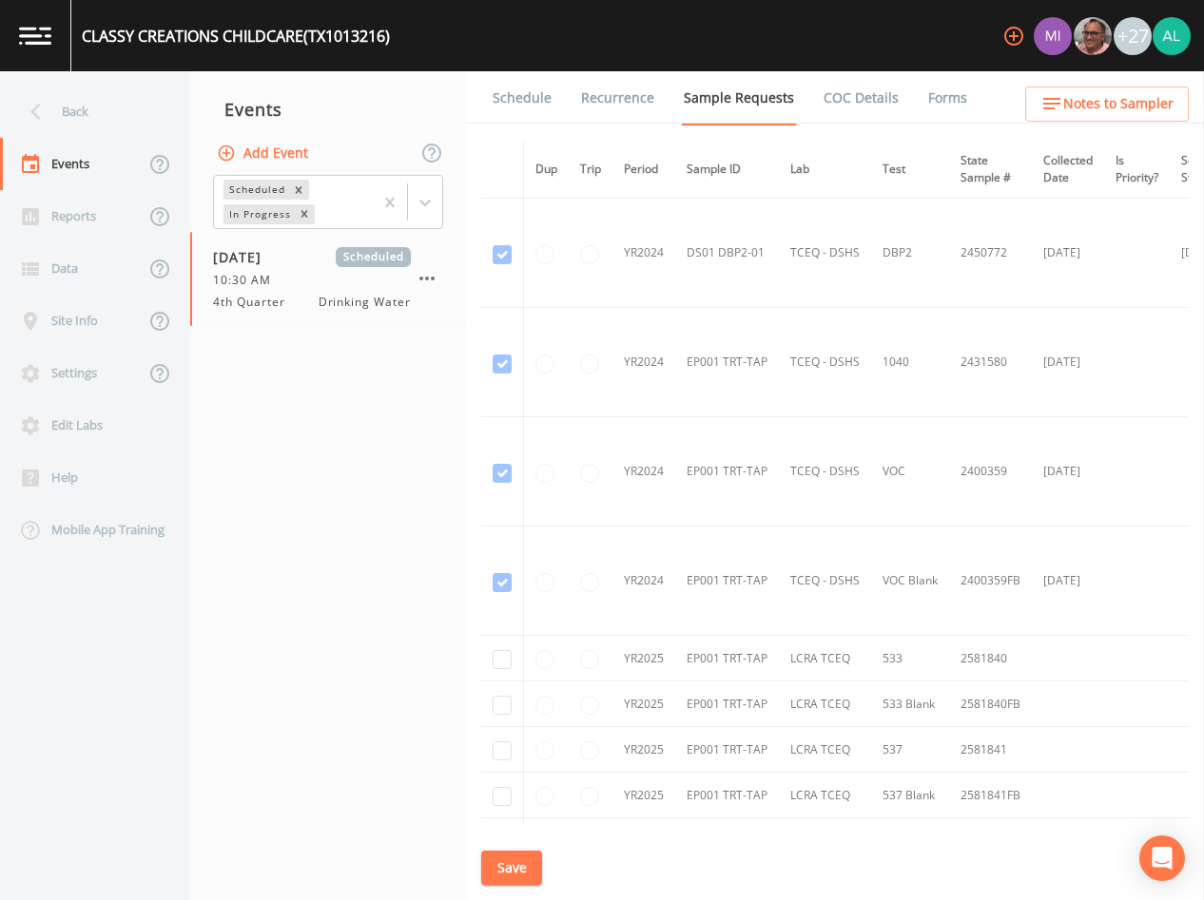
scroll to position [288, 0]
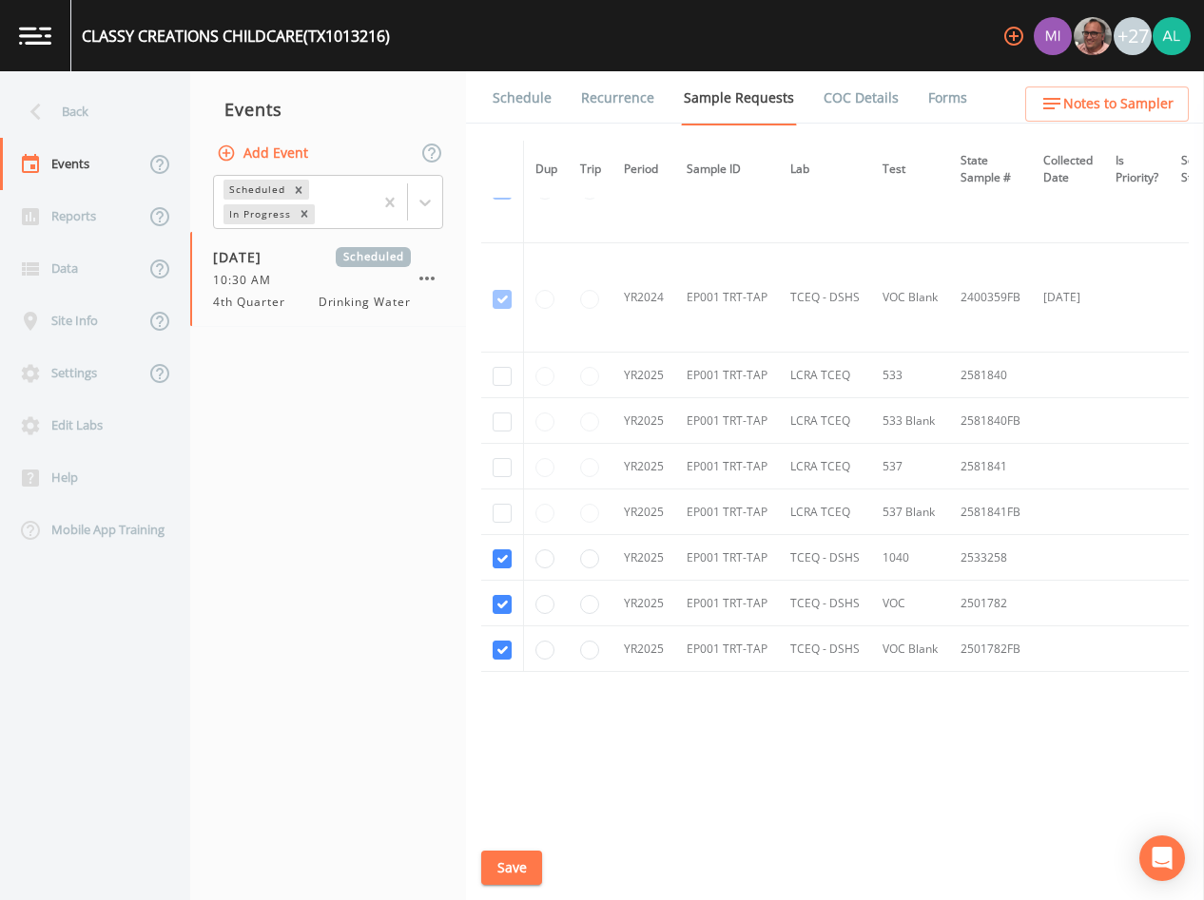
click at [513, 96] on link "Schedule" at bounding box center [522, 97] width 65 height 53
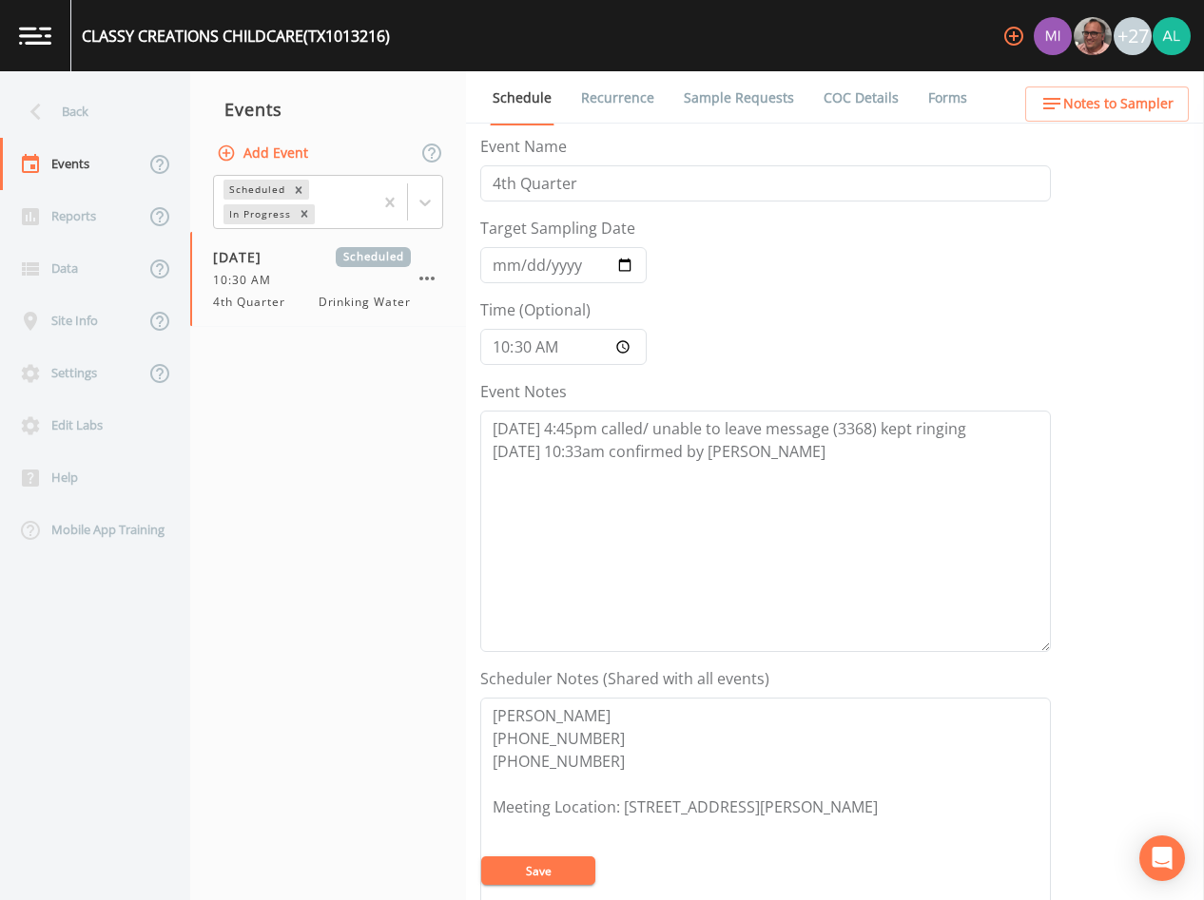
scroll to position [380, 0]
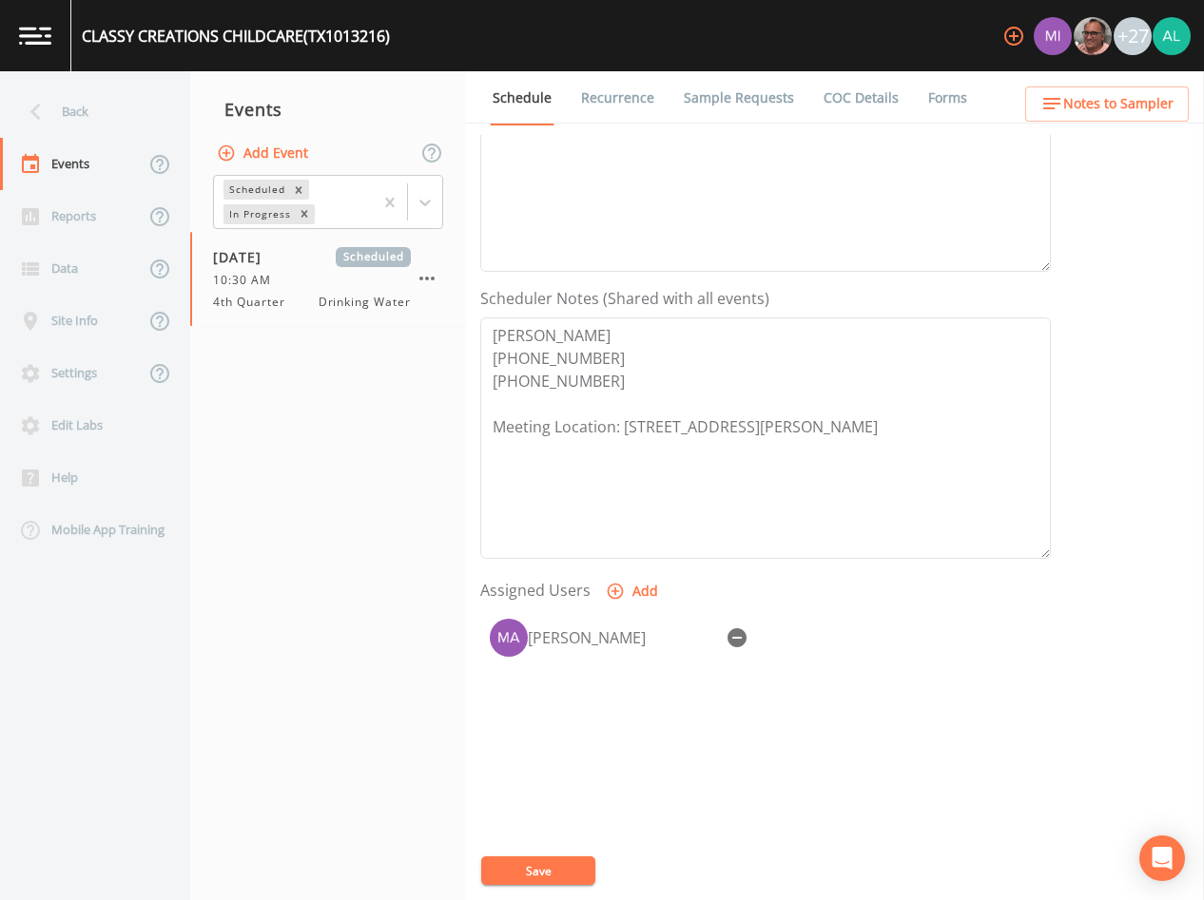
click at [1083, 103] on span "Notes to Sampler" at bounding box center [1118, 104] width 110 height 24
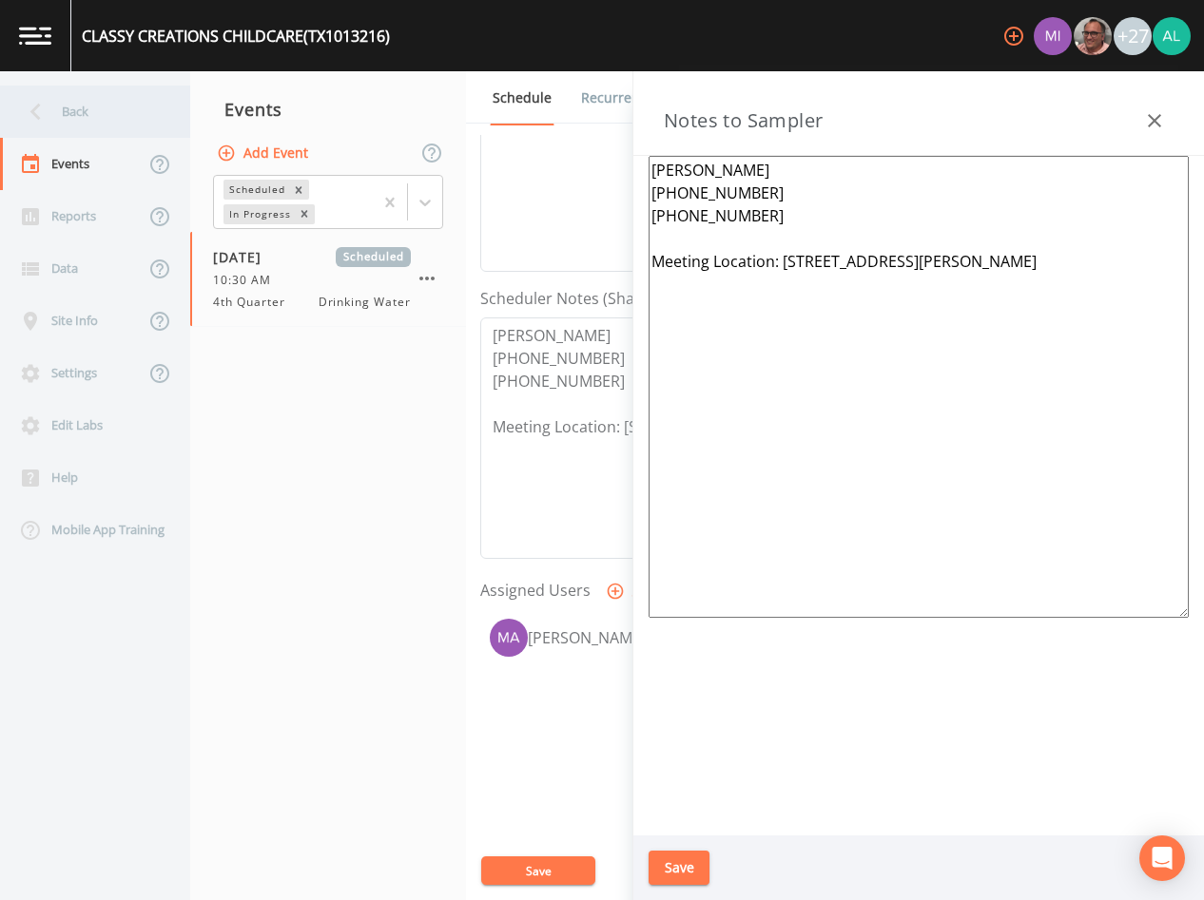
click at [97, 115] on div "Back" at bounding box center [85, 112] width 171 height 52
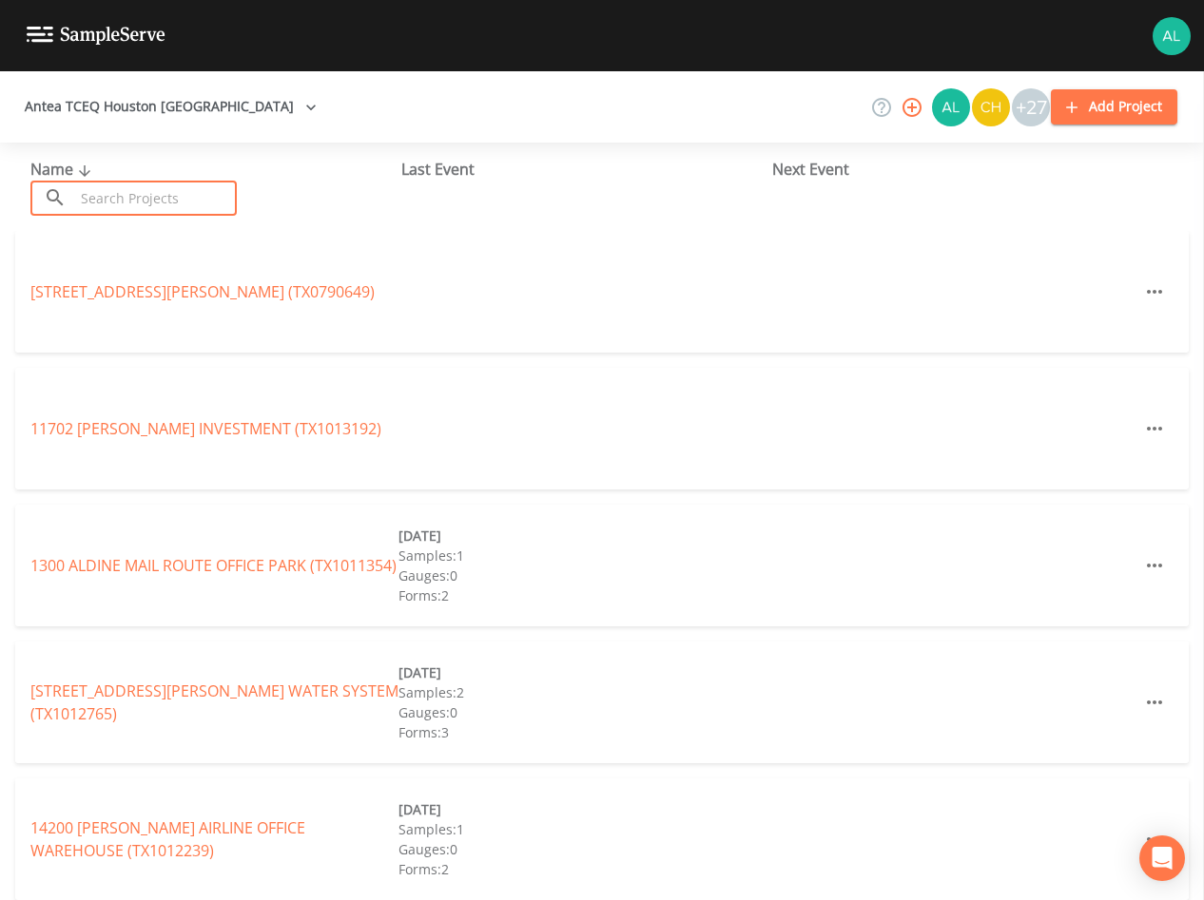
click at [105, 215] on input "text" at bounding box center [155, 198] width 163 height 35
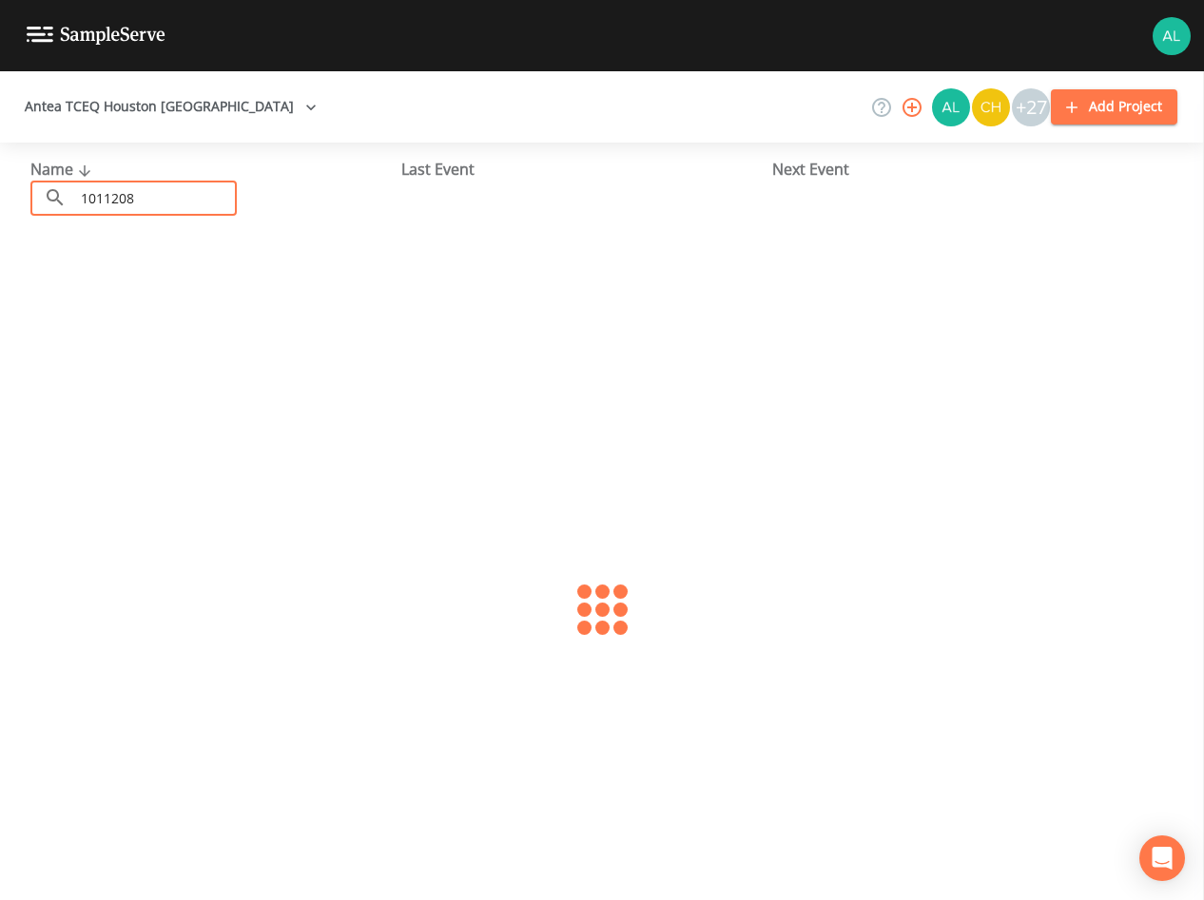
type input "1011208"
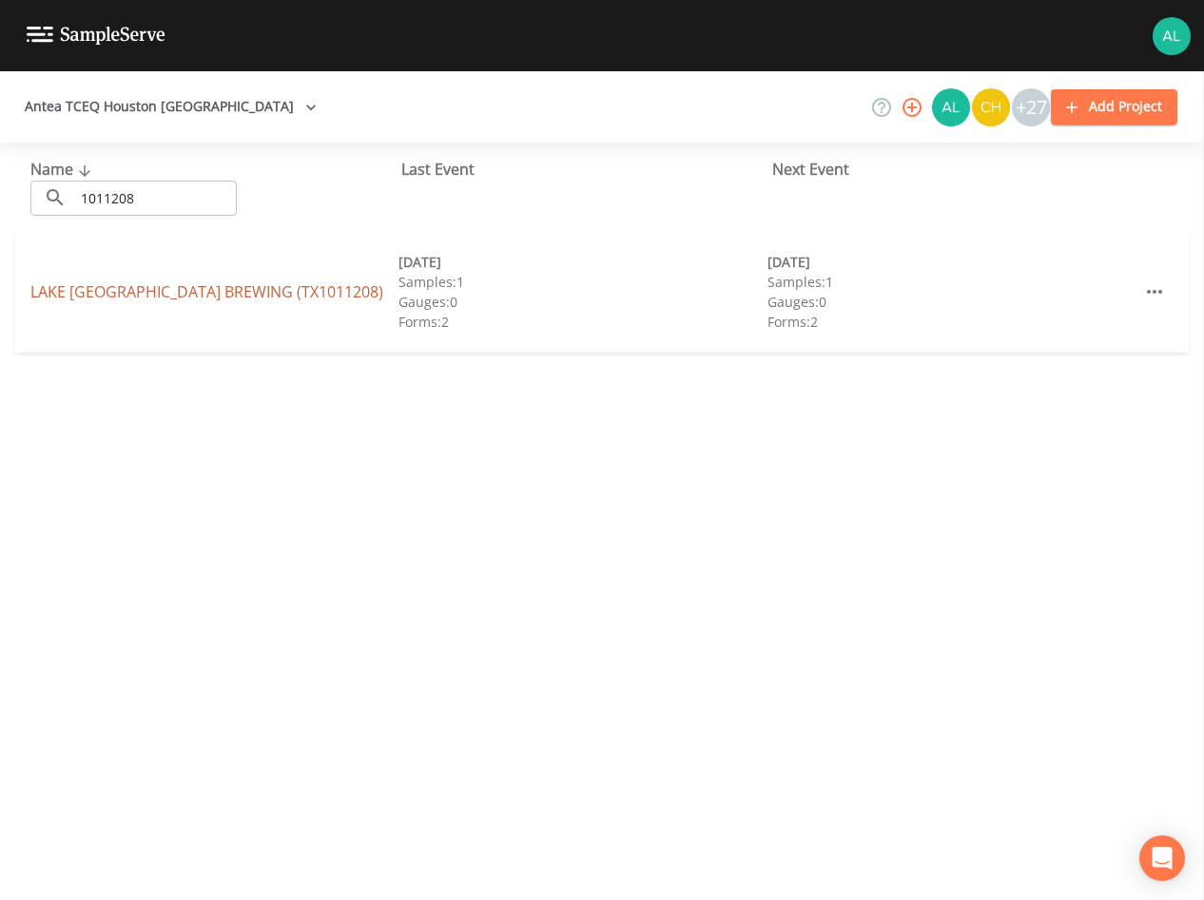
click at [107, 290] on link "[GEOGRAPHIC_DATA] (TX1011208)" at bounding box center [206, 291] width 353 height 21
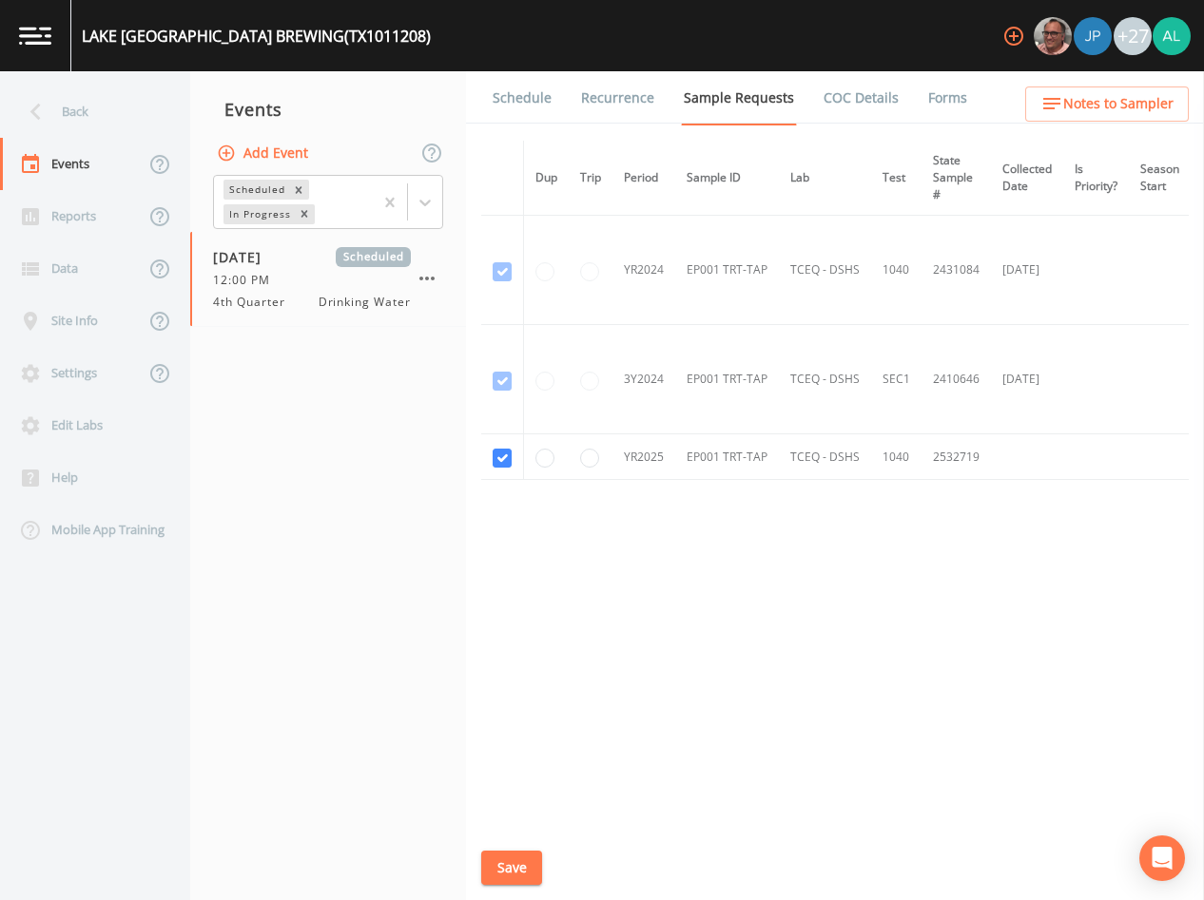
click at [531, 108] on link "Schedule" at bounding box center [522, 97] width 65 height 53
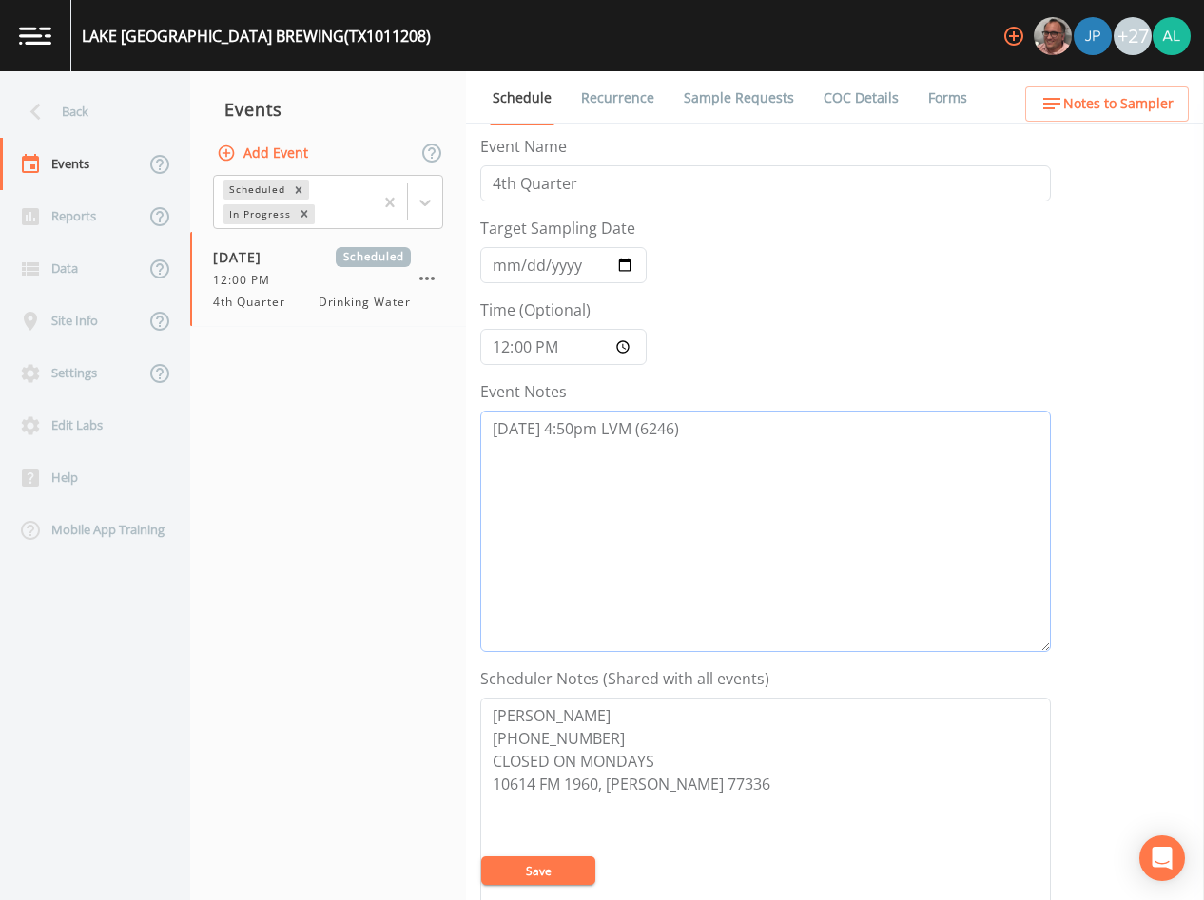
click at [693, 428] on textarea "[DATE] 4:50pm LVM (6246)" at bounding box center [765, 532] width 571 height 242
click at [842, 480] on textarea "[DATE] 4:50pm LVM (6246) [DATE] 10:36am LVM [DATE] 10:37am called/spoke to [PER…" at bounding box center [765, 532] width 571 height 242
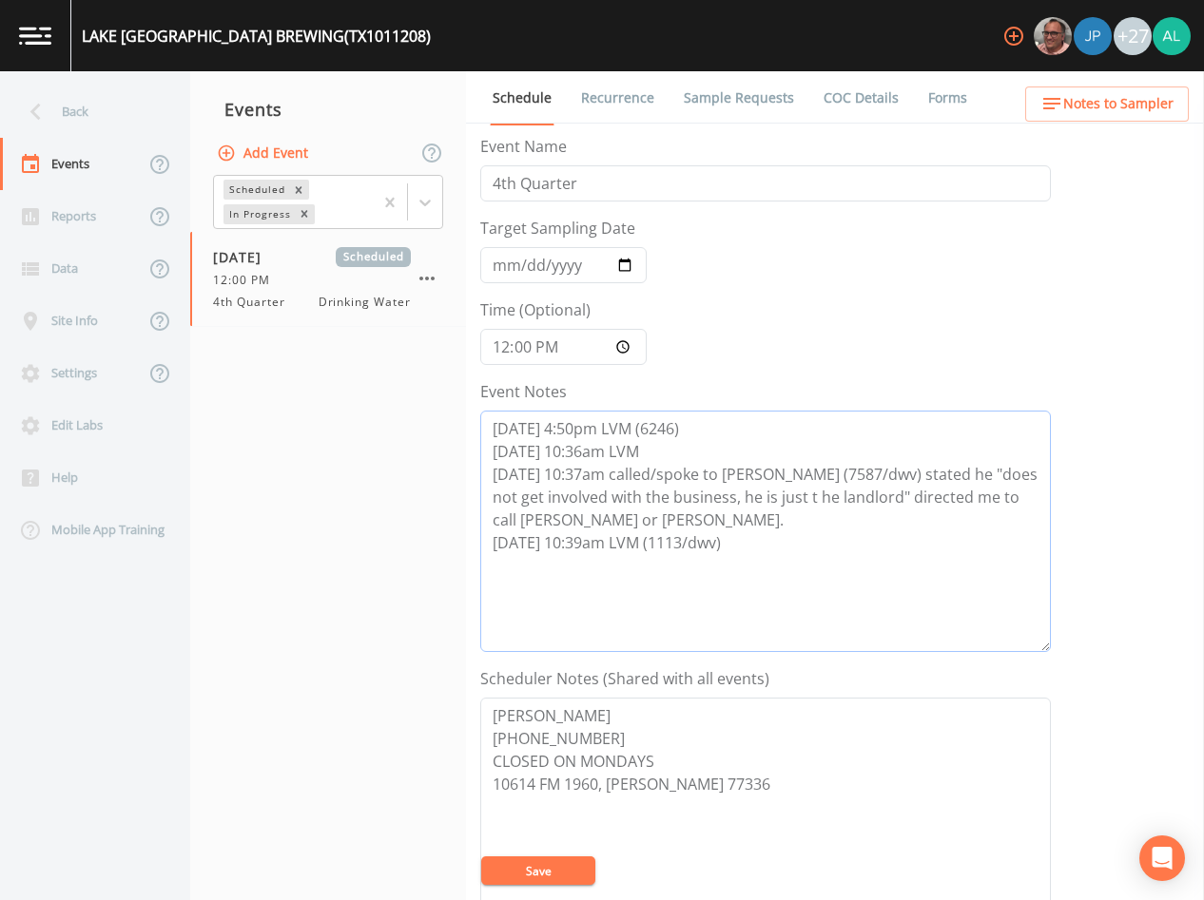
type textarea "[DATE] 4:50pm LVM (6246) [DATE] 10:36am LVM [DATE] 10:37am called/spoke to [PER…"
click at [565, 863] on button "Save" at bounding box center [538, 871] width 114 height 29
